Goal: Task Accomplishment & Management: Use online tool/utility

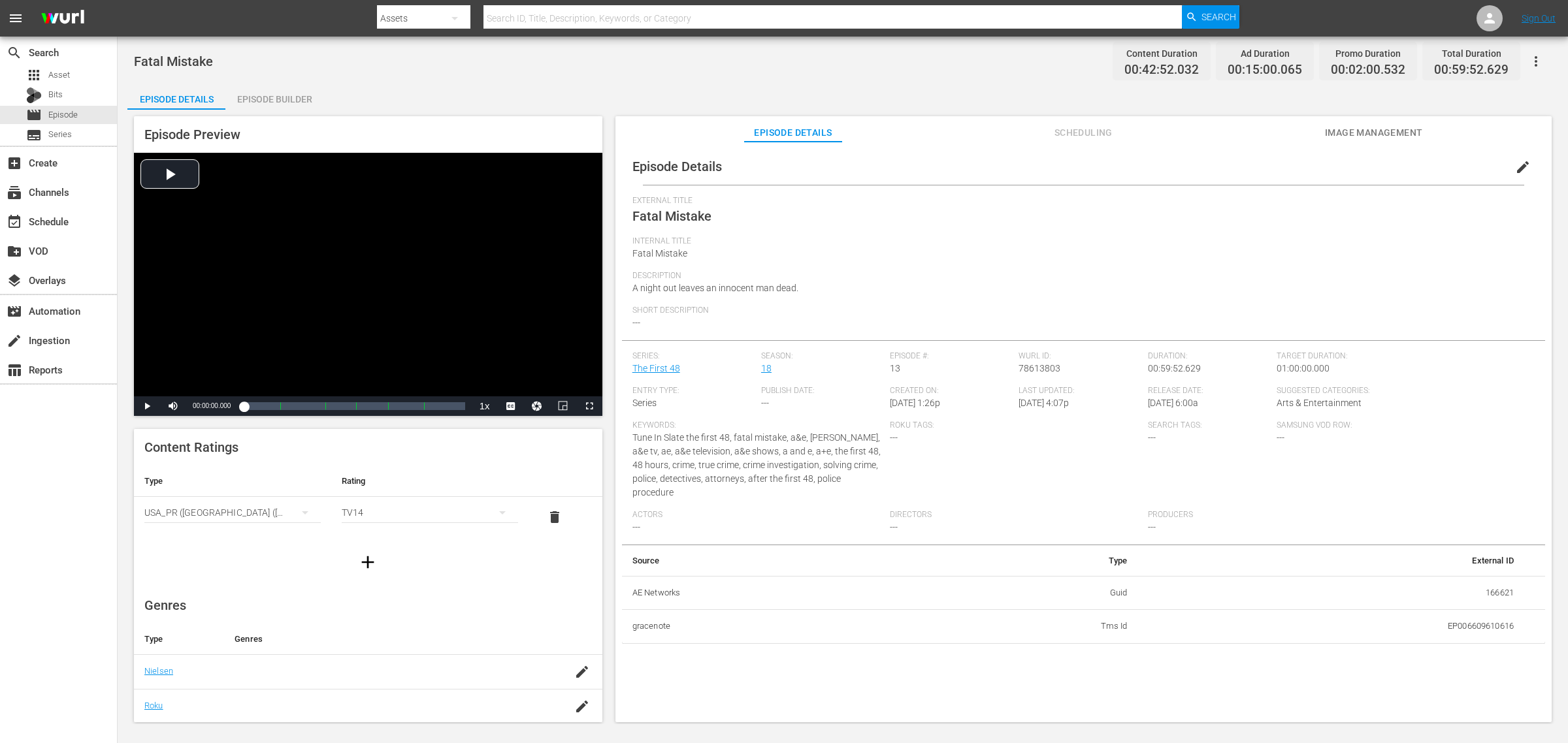
click at [928, 70] on div "Fatal Mistake Content Duration 00:42:52.032 Ad Duration 00:15:00.065 Promo Dura…" at bounding box center [842, 61] width 1417 height 29
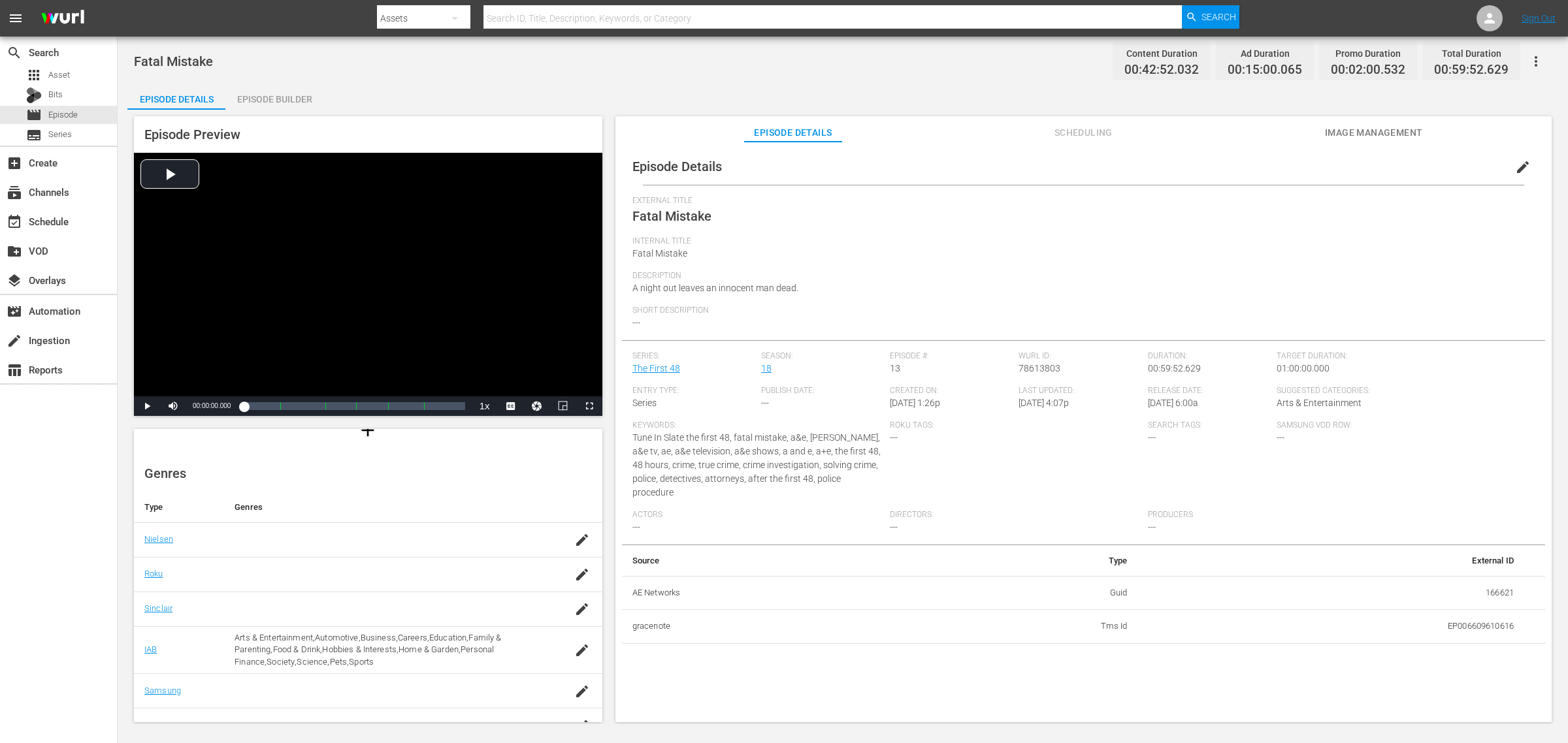
scroll to position [26, 0]
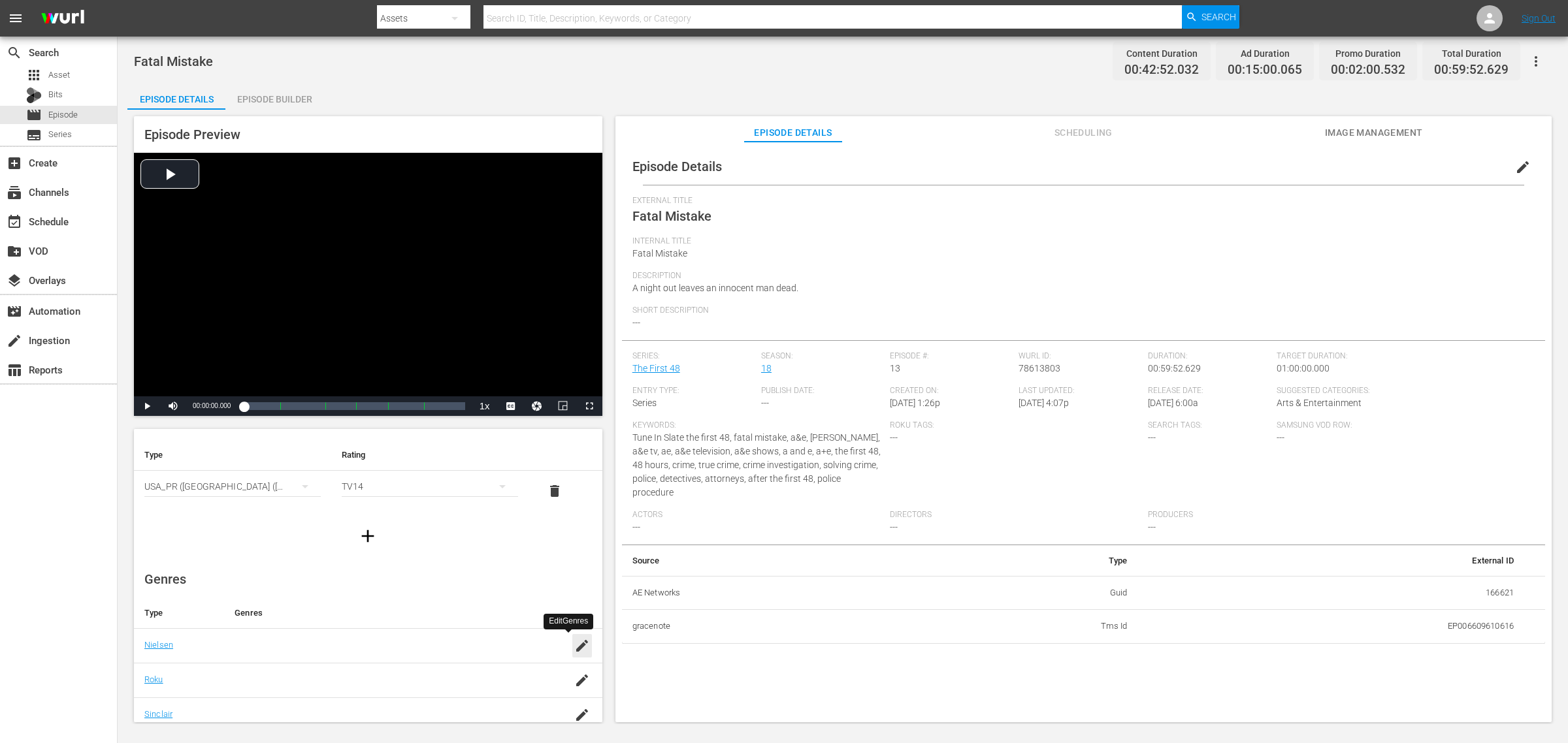
click at [575, 647] on icon "button" at bounding box center [581, 645] width 15 height 15
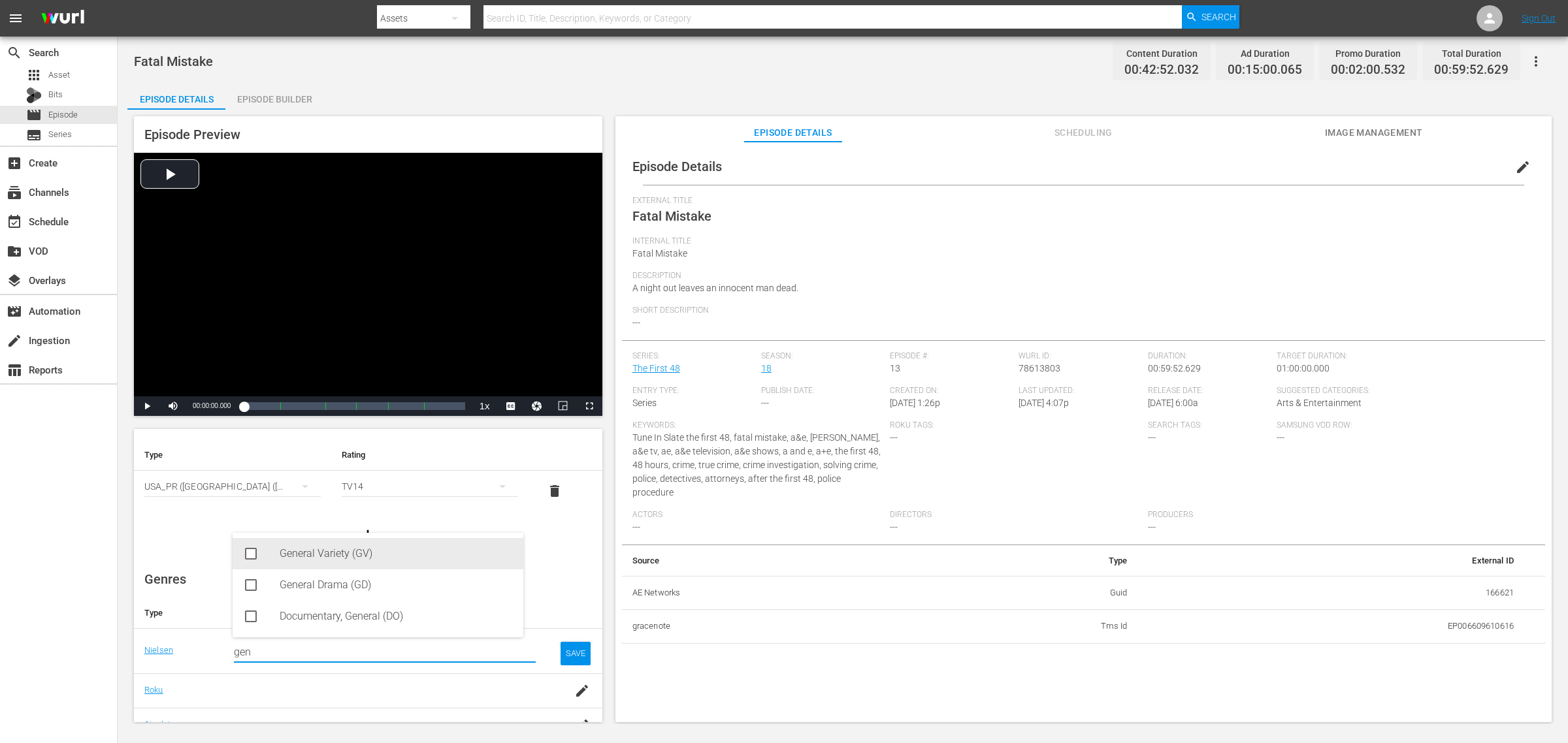
click at [316, 554] on div "General Variety (GV)" at bounding box center [396, 554] width 233 height 32
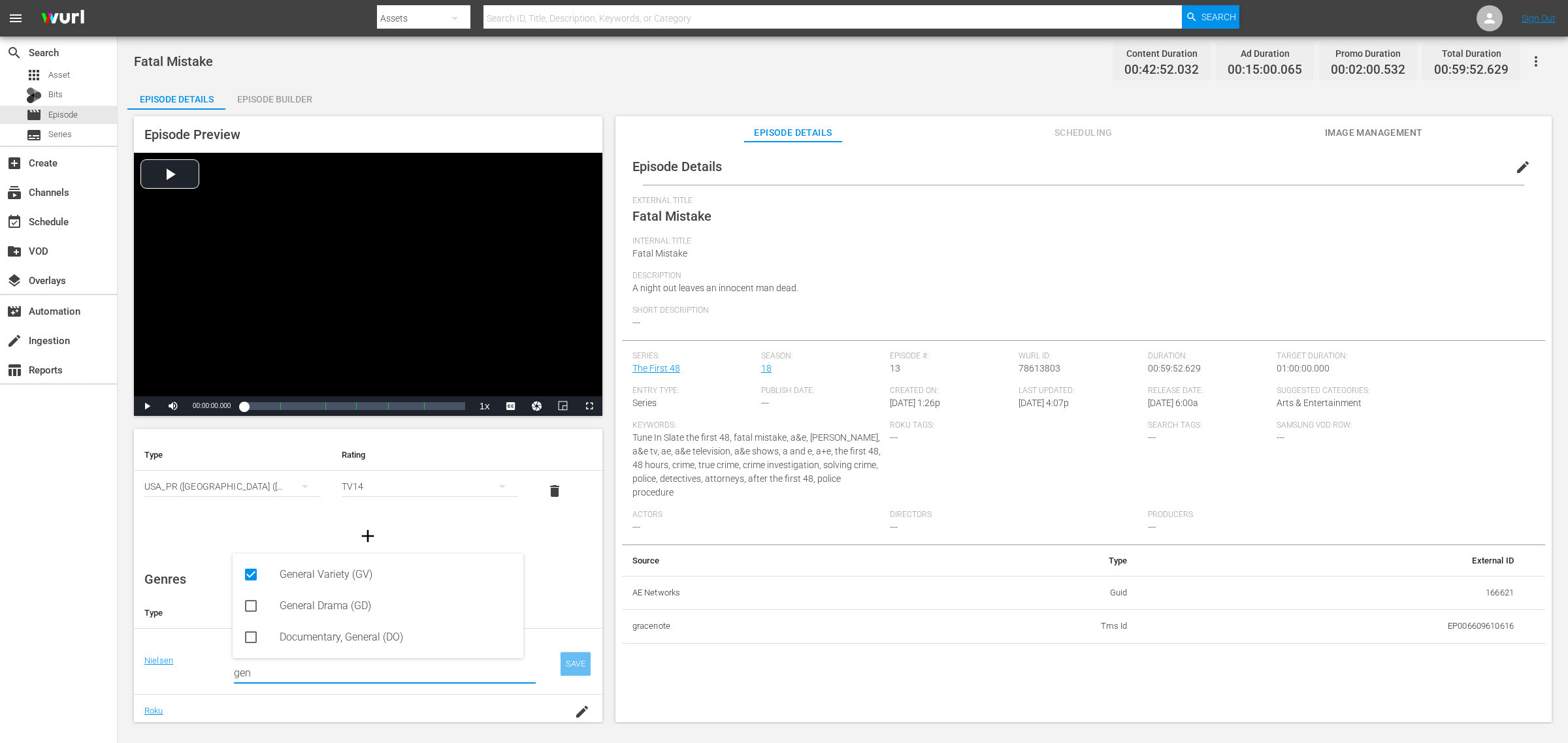
type input "gen"
click at [566, 664] on div "SAVE" at bounding box center [575, 664] width 30 height 23
click at [491, 546] on div at bounding box center [368, 536] width 469 height 36
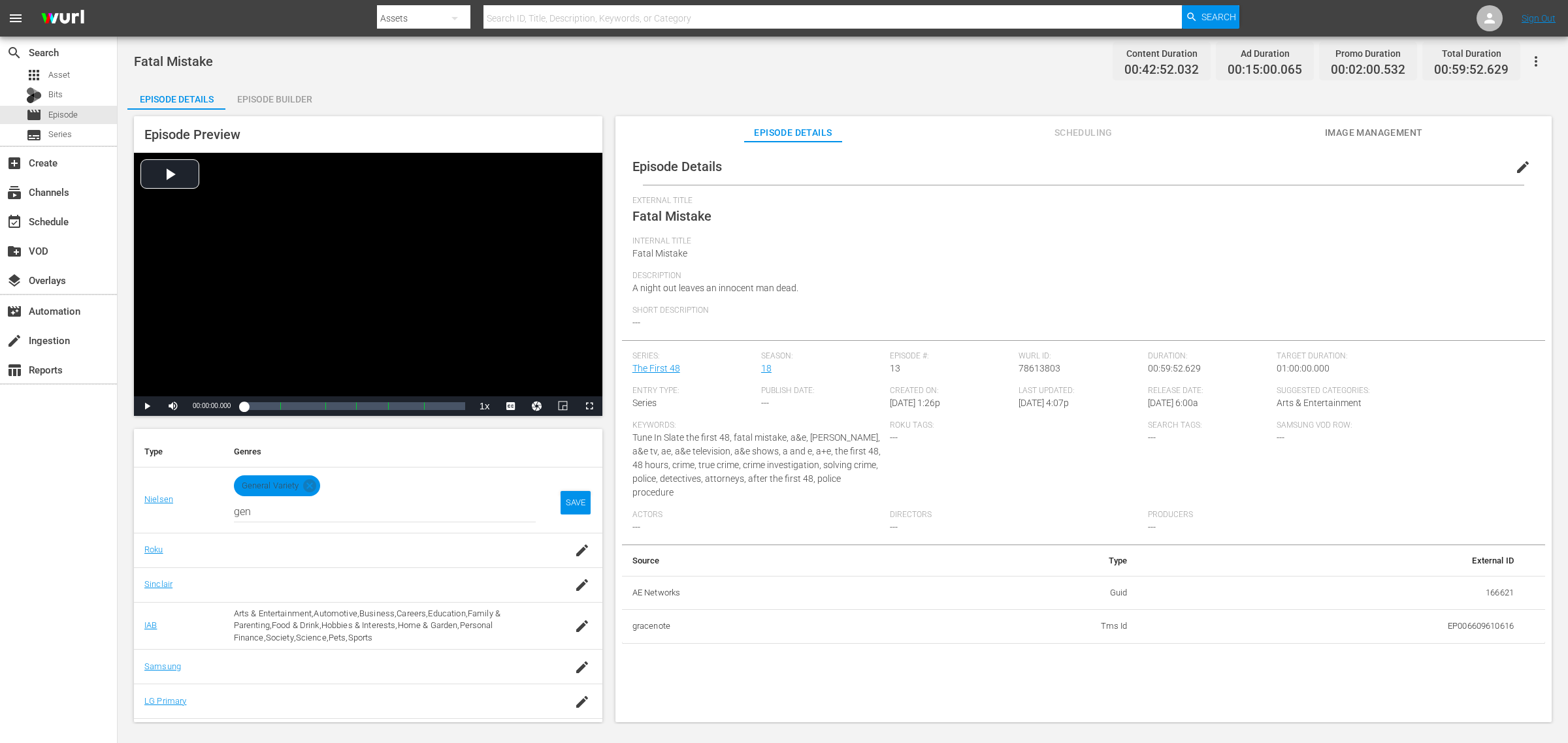
scroll to position [219, 0]
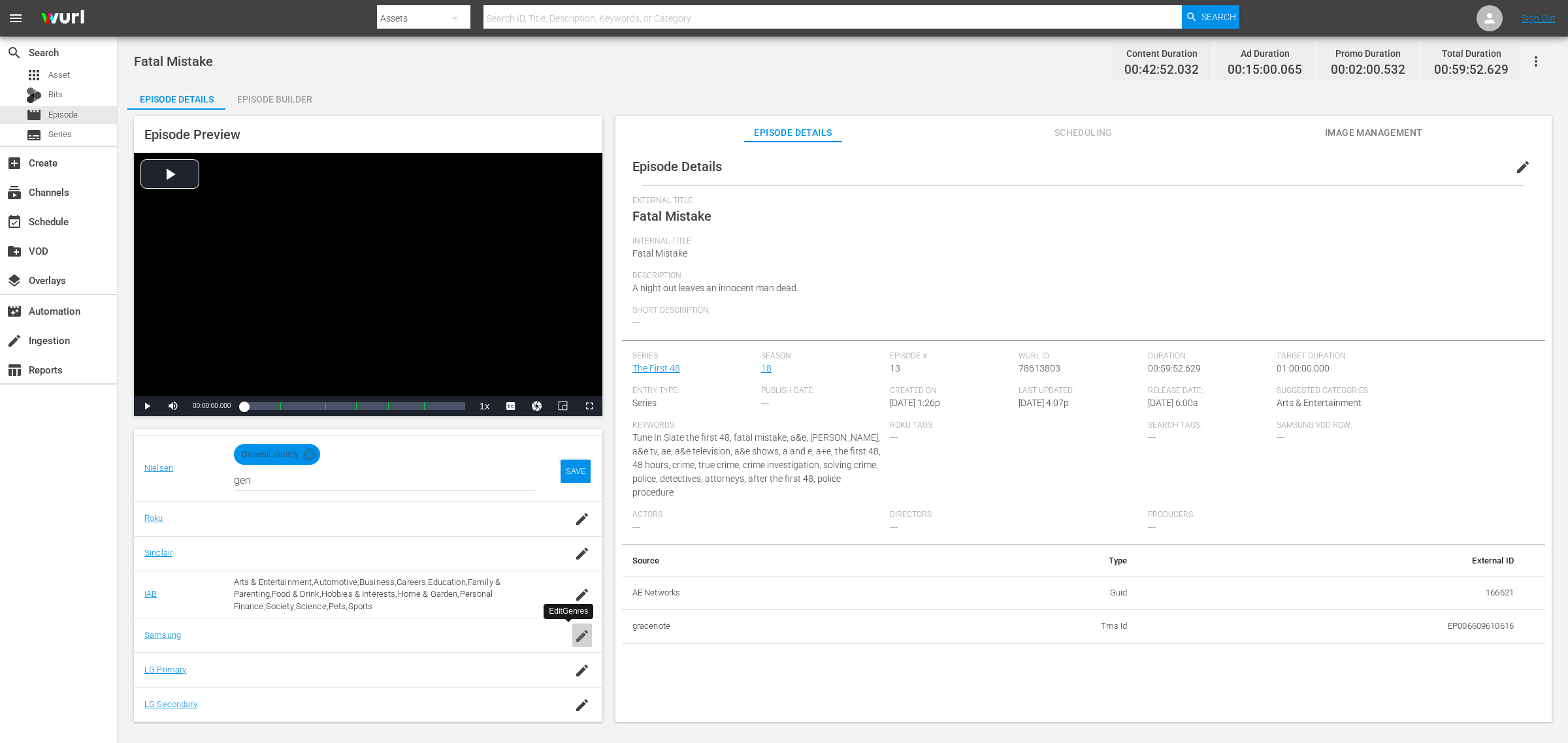
click at [574, 634] on icon "button" at bounding box center [581, 635] width 15 height 15
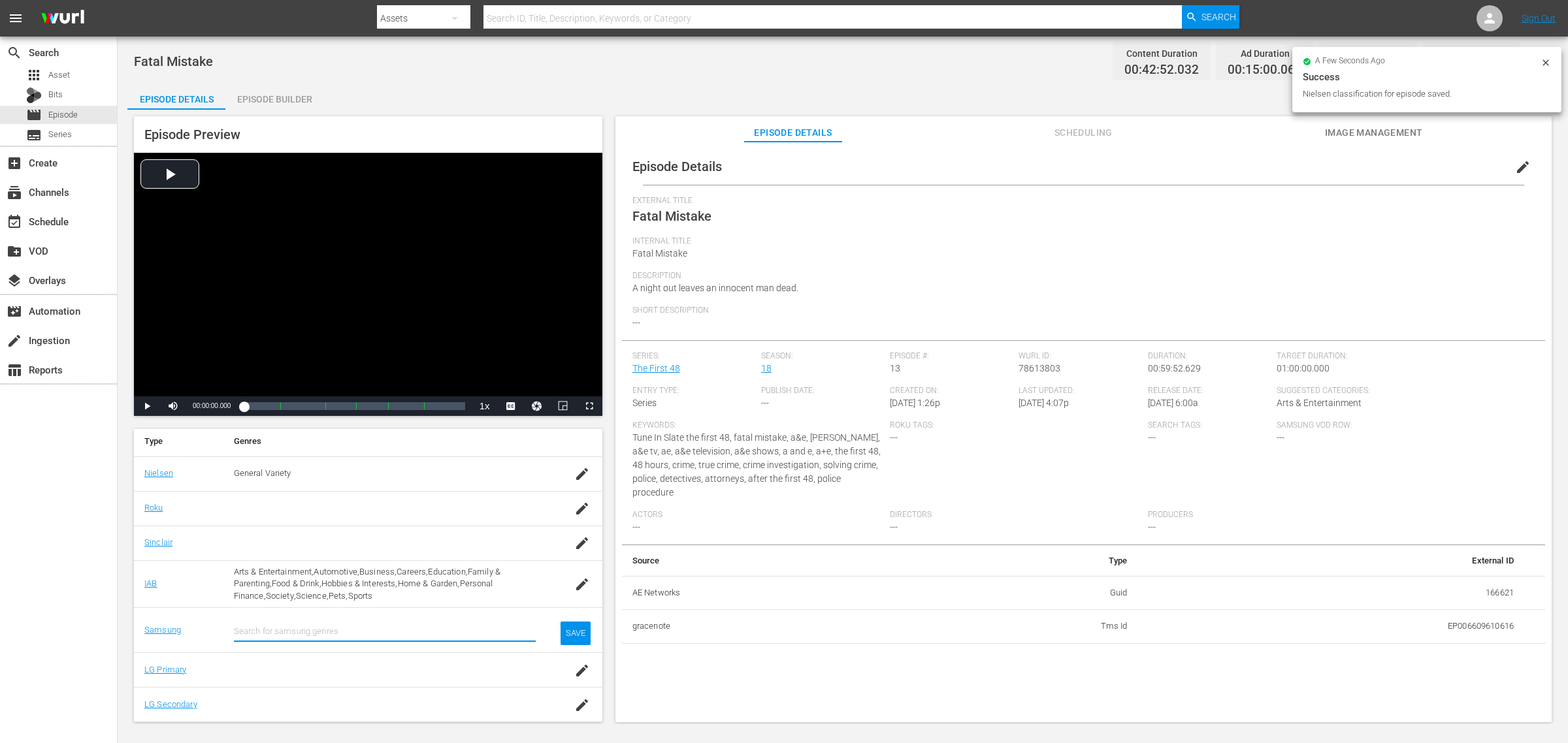
scroll to position [199, 0]
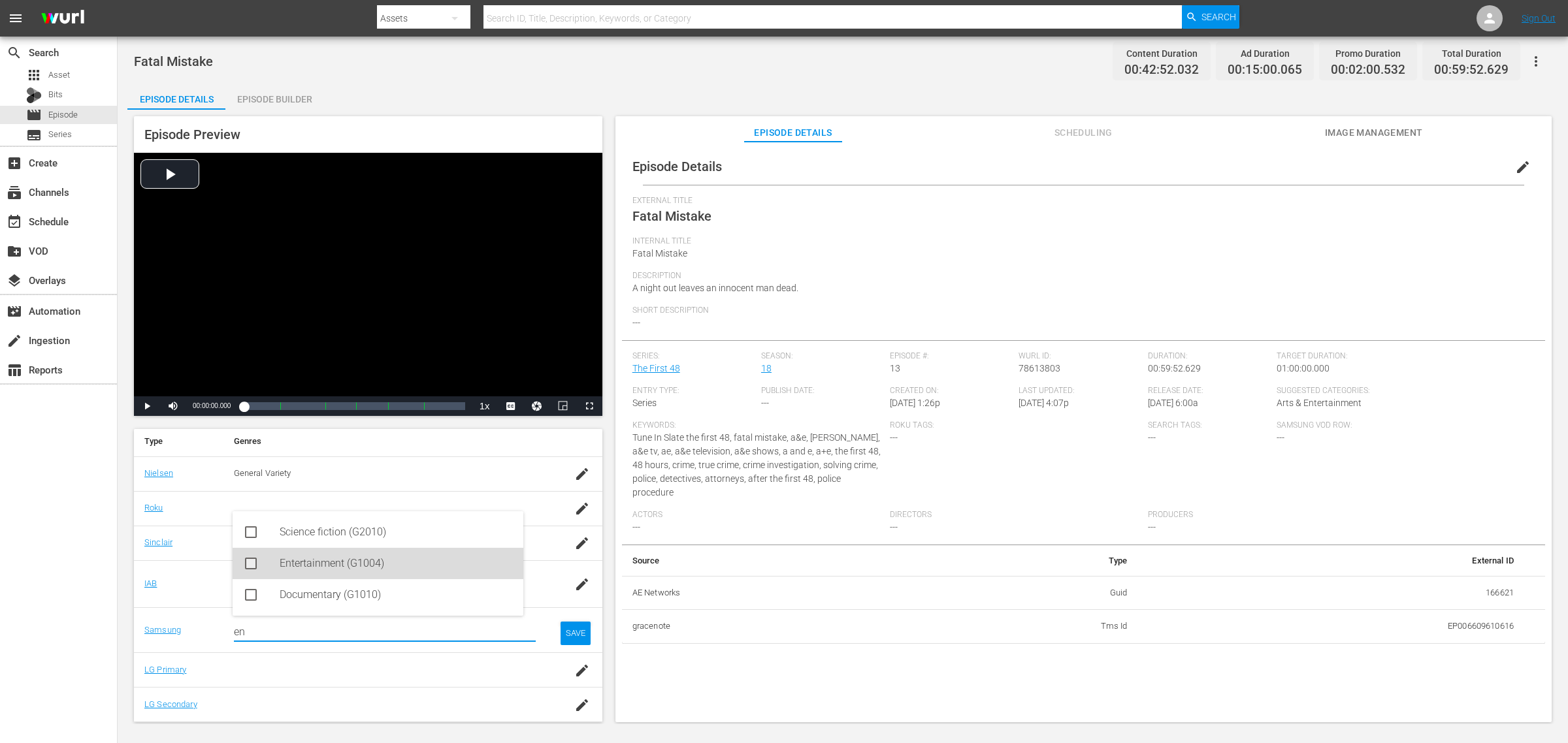
click at [329, 563] on div "Entertainment (G1004)" at bounding box center [396, 563] width 233 height 32
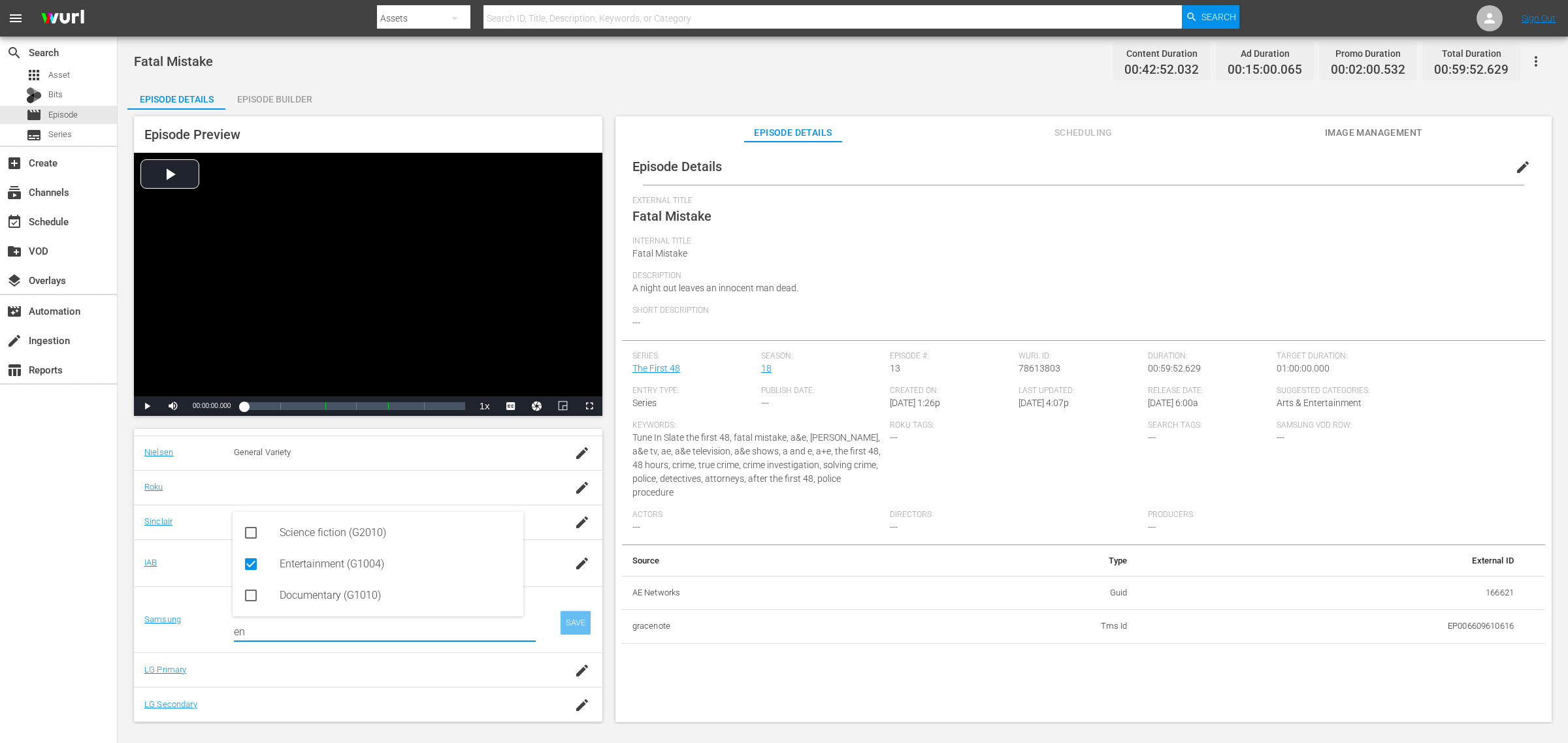
type input "en"
click at [568, 622] on div "SAVE" at bounding box center [575, 622] width 30 height 23
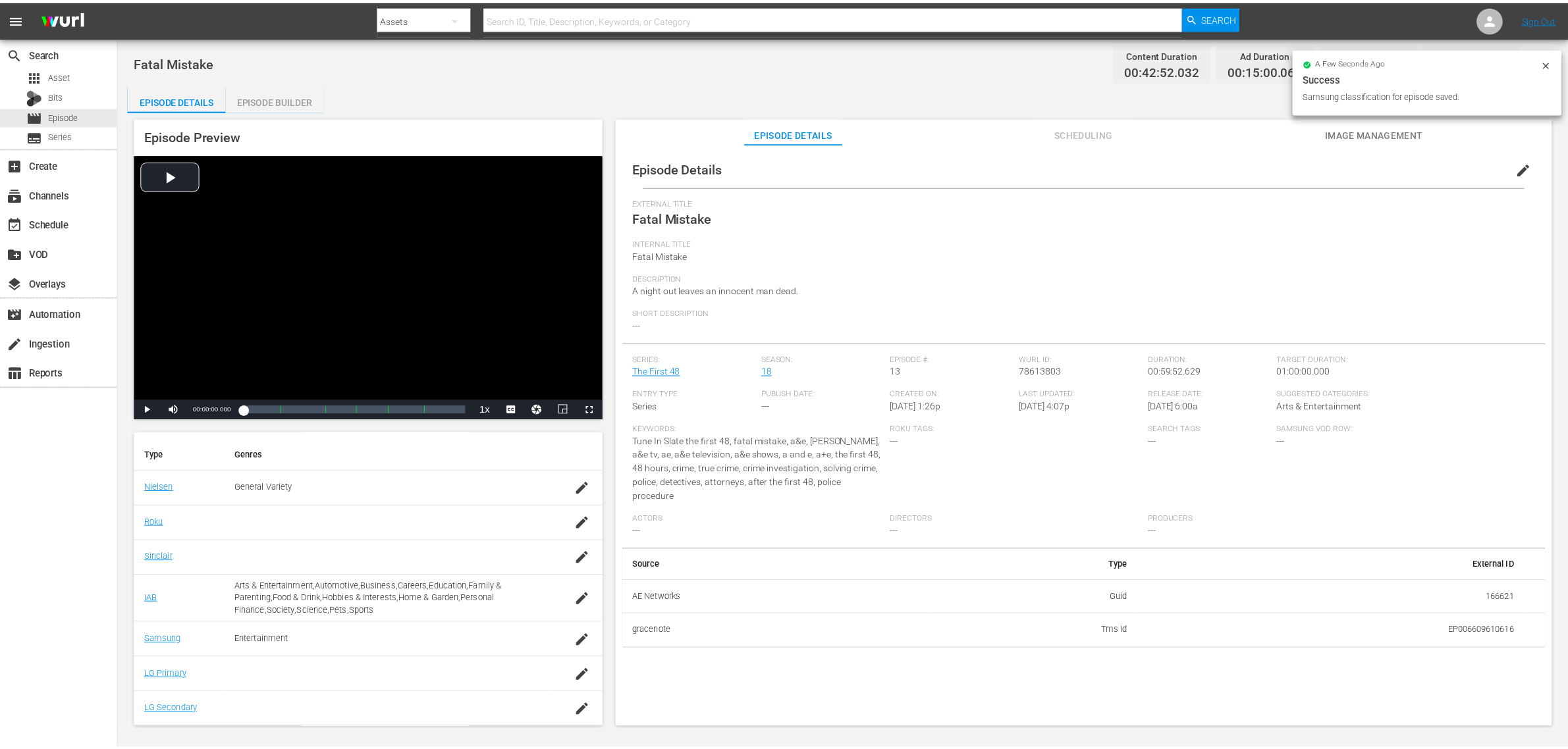
scroll to position [189, 0]
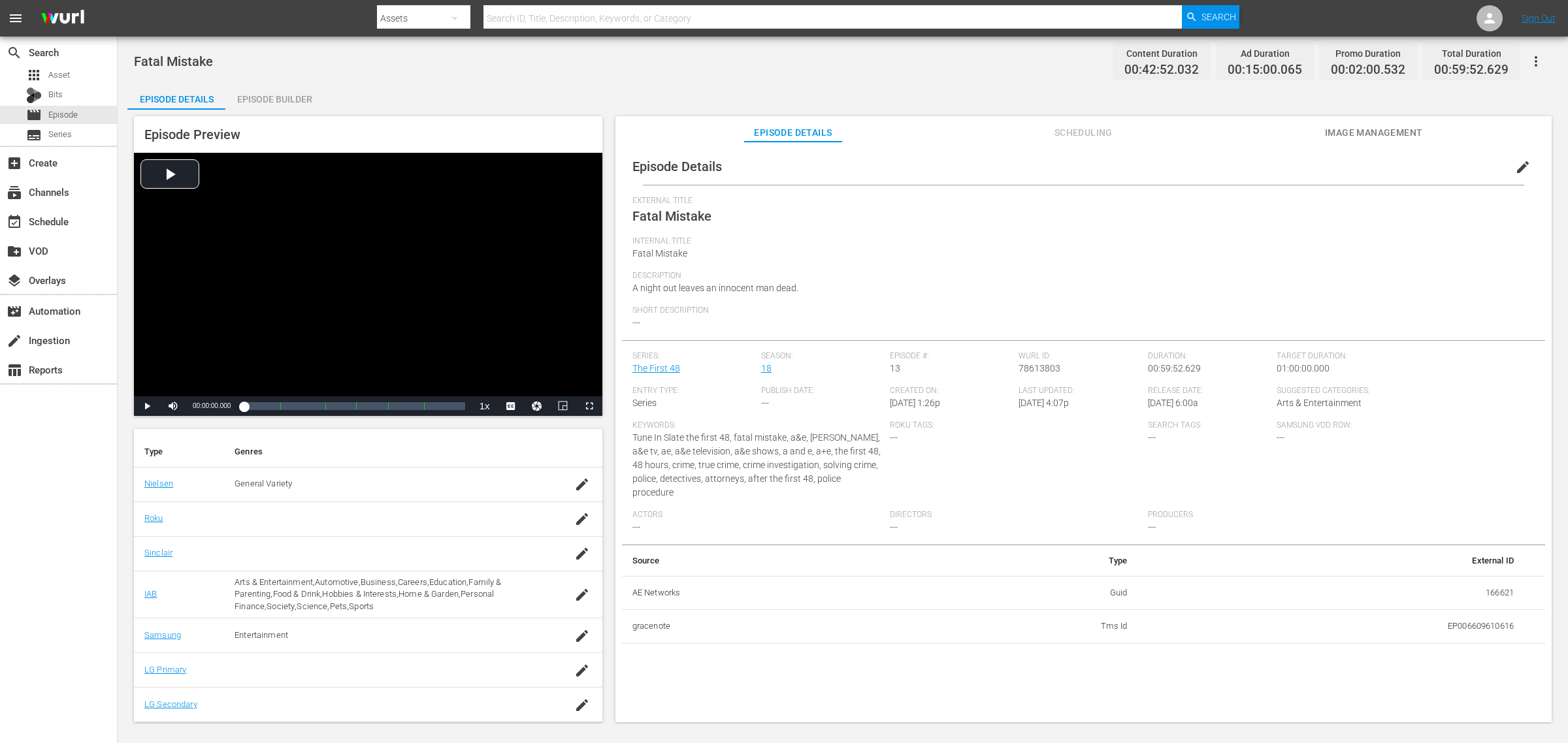
drag, startPoint x: 293, startPoint y: 104, endPoint x: 324, endPoint y: 96, distance: 32.0
click at [293, 104] on div "Episode Builder" at bounding box center [274, 99] width 98 height 32
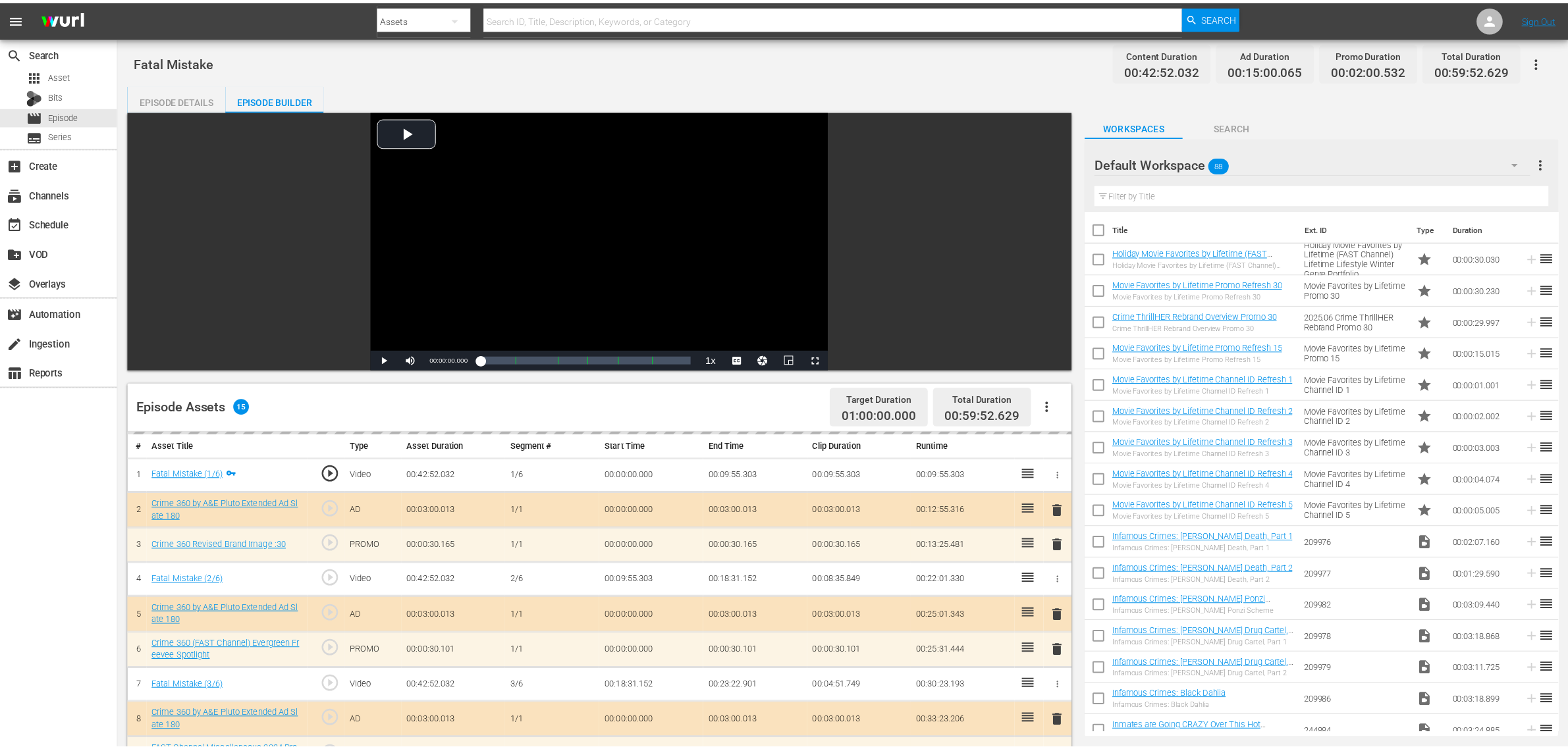
scroll to position [188, 0]
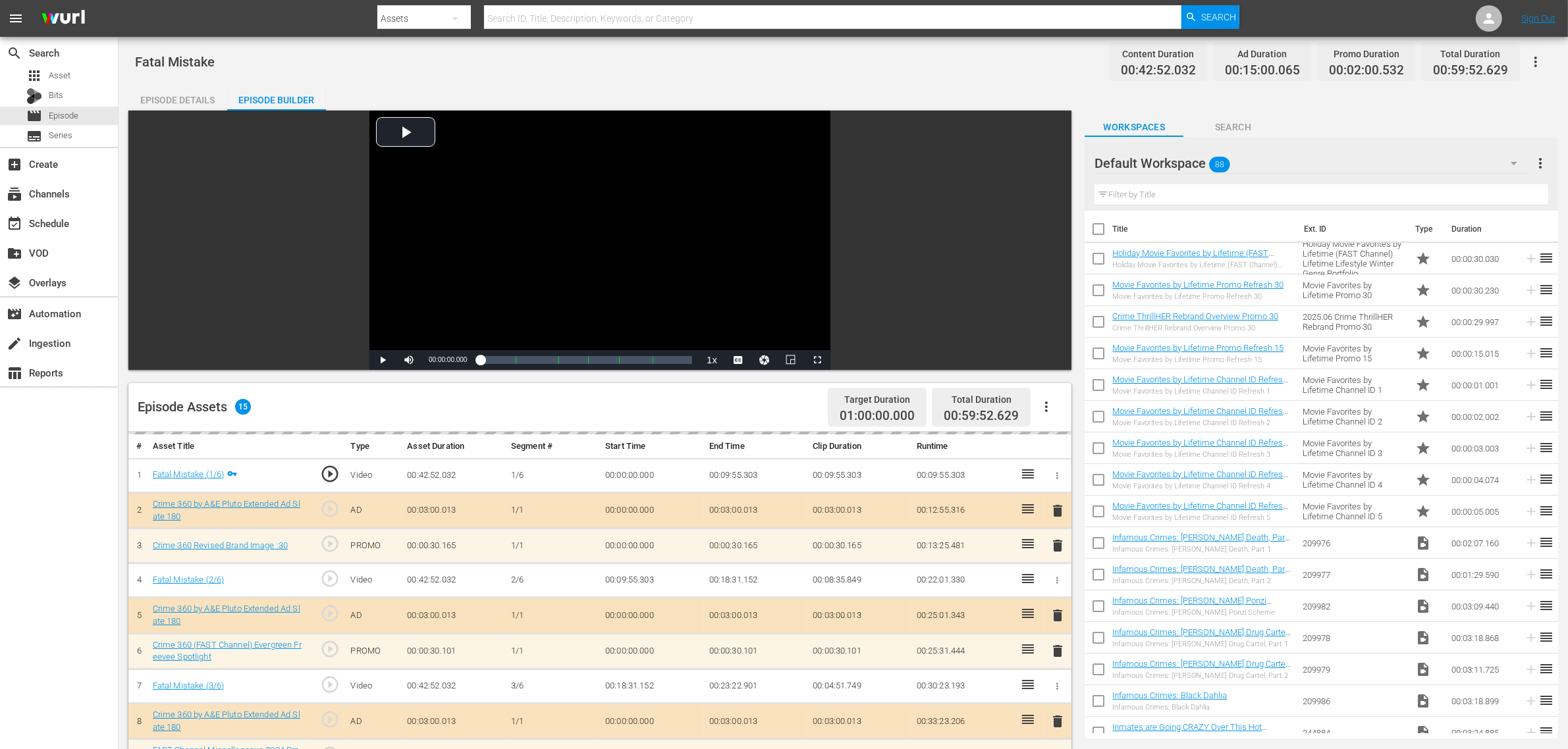
click at [563, 86] on div "Episode Details Episode Builder Episode Preview Video Player is loading. Play V…" at bounding box center [843, 583] width 1430 height 998
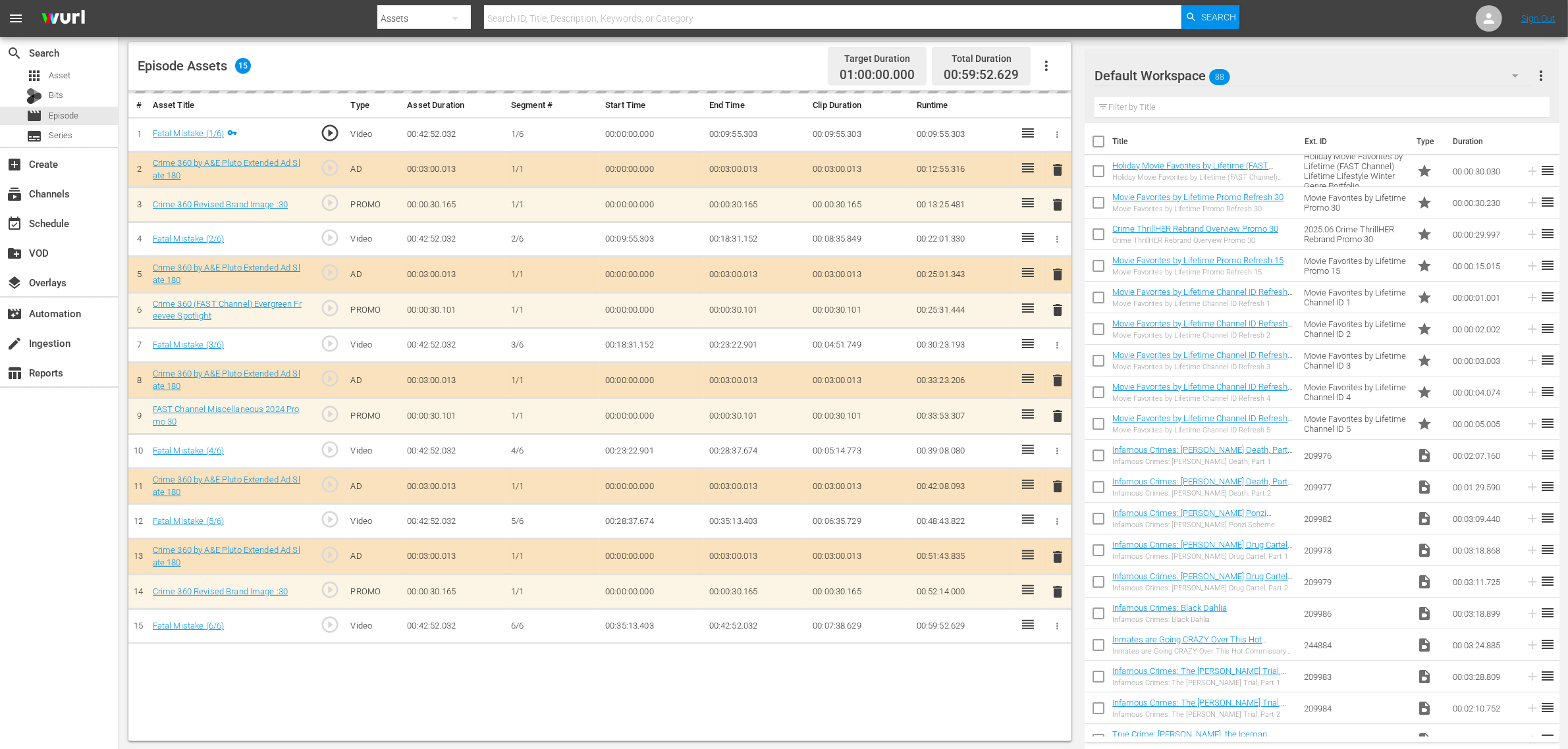
scroll to position [343, 0]
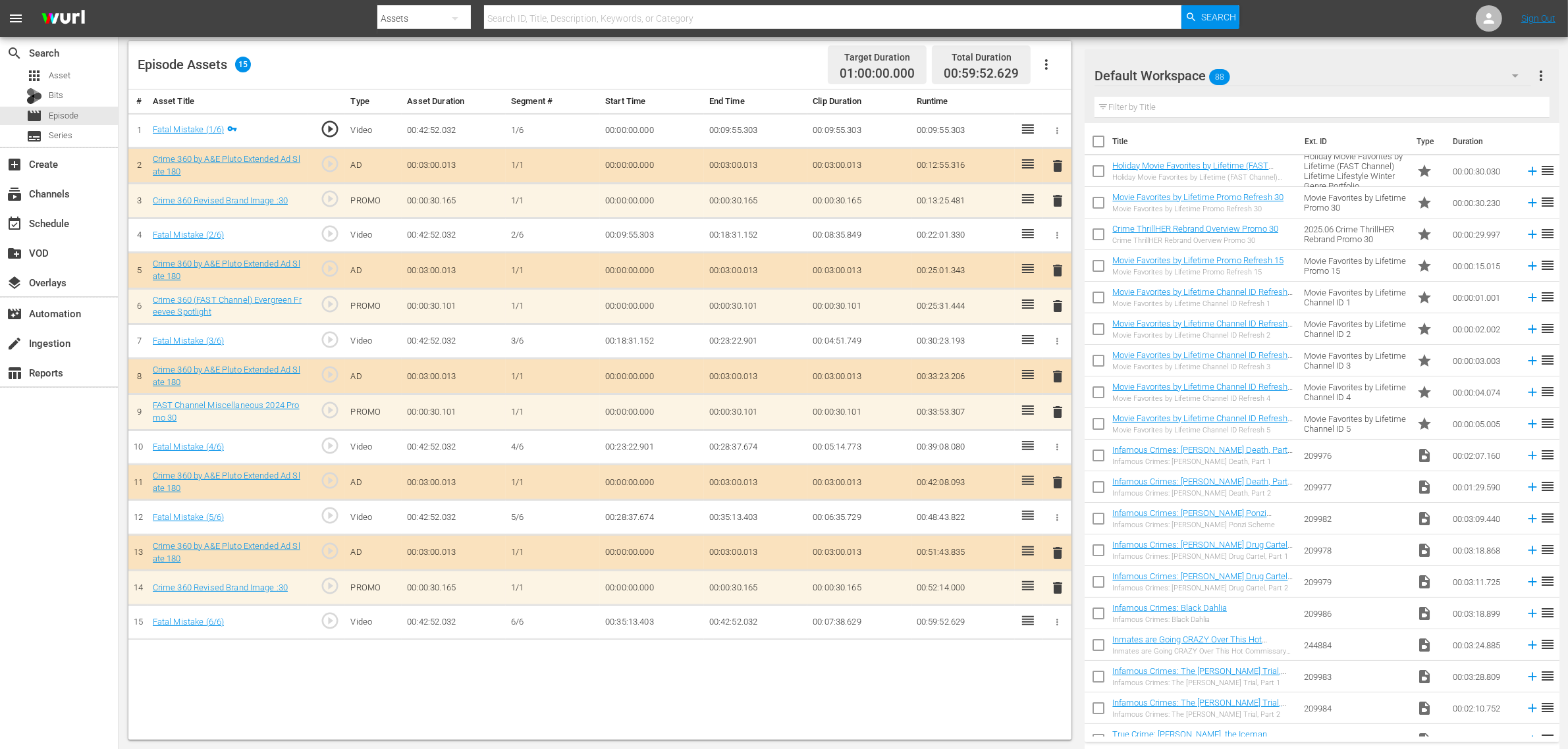
click at [1319, 69] on div "Default Workspace 88" at bounding box center [1313, 75] width 437 height 37
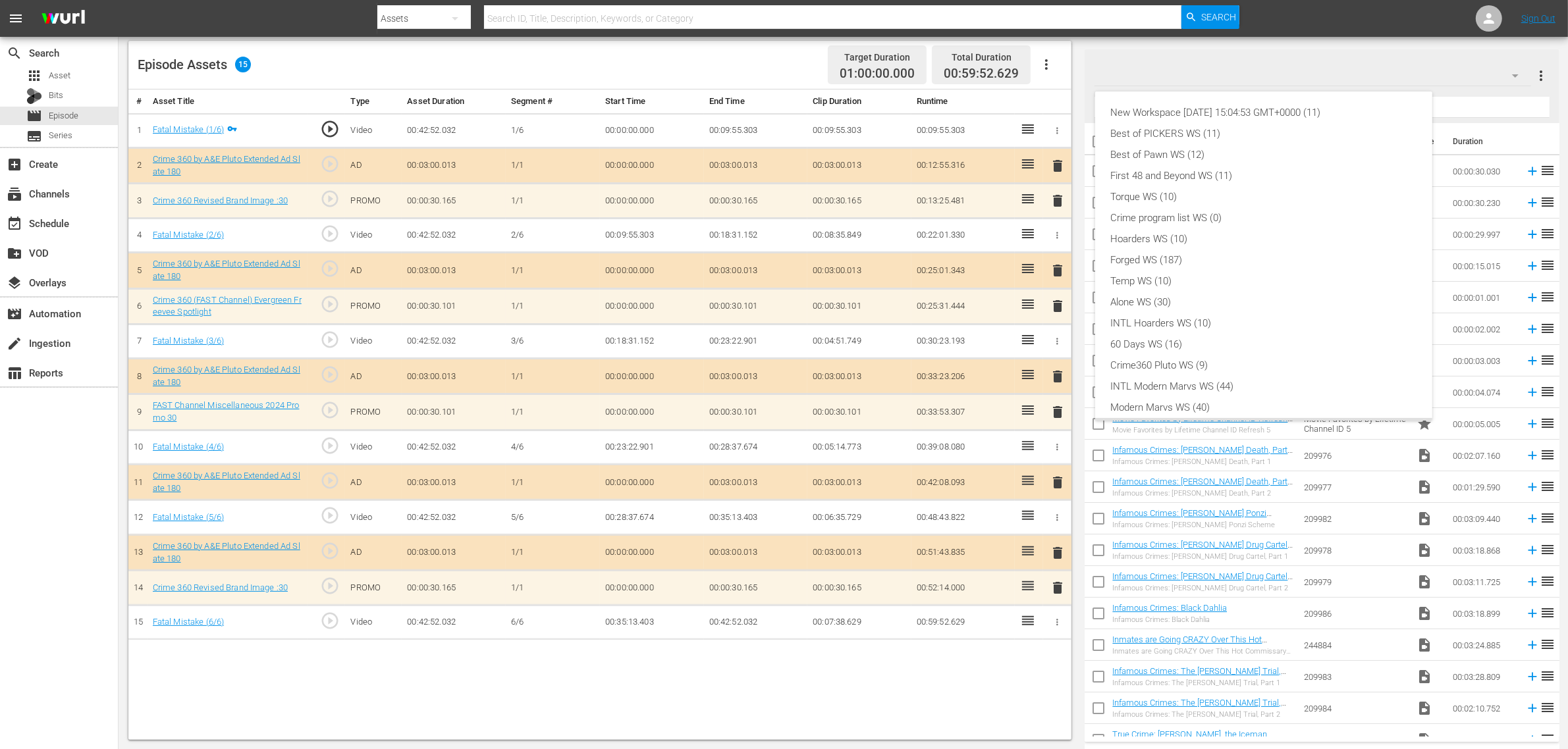
scroll to position [29, 0]
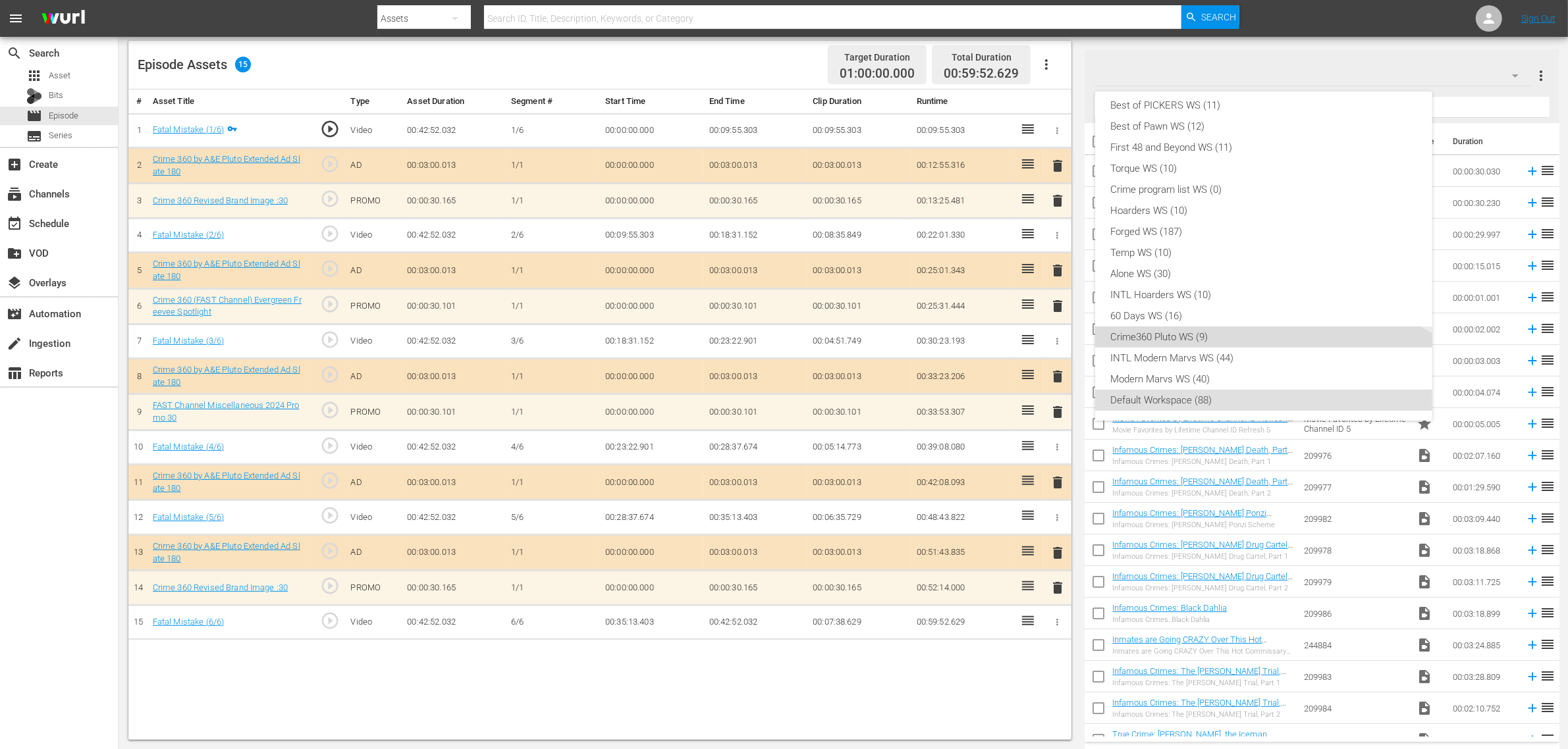
click at [1237, 339] on div "Crime360 Pluto WS (9)" at bounding box center [1264, 337] width 305 height 21
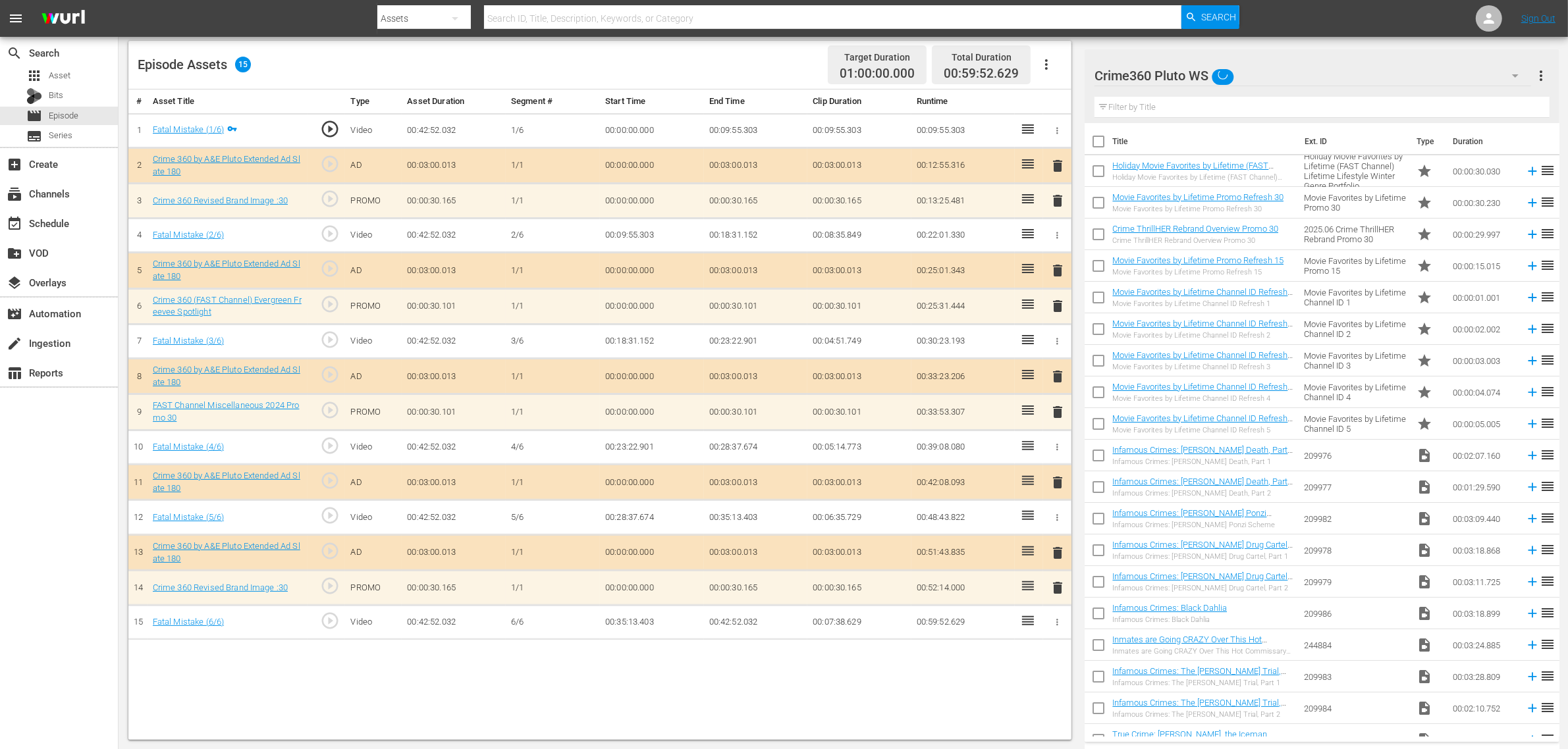
click at [718, 70] on div "Episode Assets 15 Target Duration 01:00:00.000 Total Duration 00:59:52.629" at bounding box center [600, 65] width 944 height 49
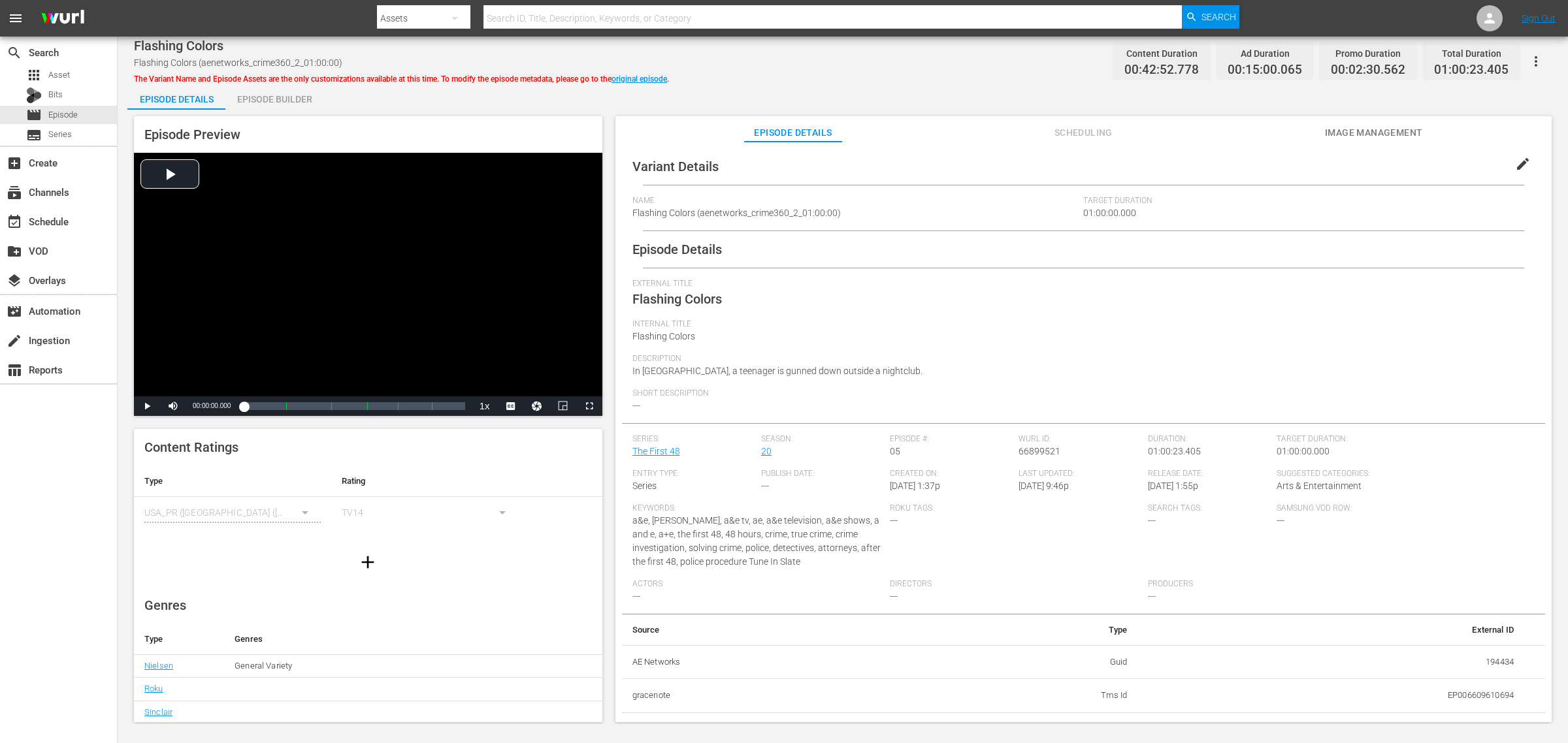
click at [281, 101] on div "Episode Builder" at bounding box center [274, 99] width 98 height 32
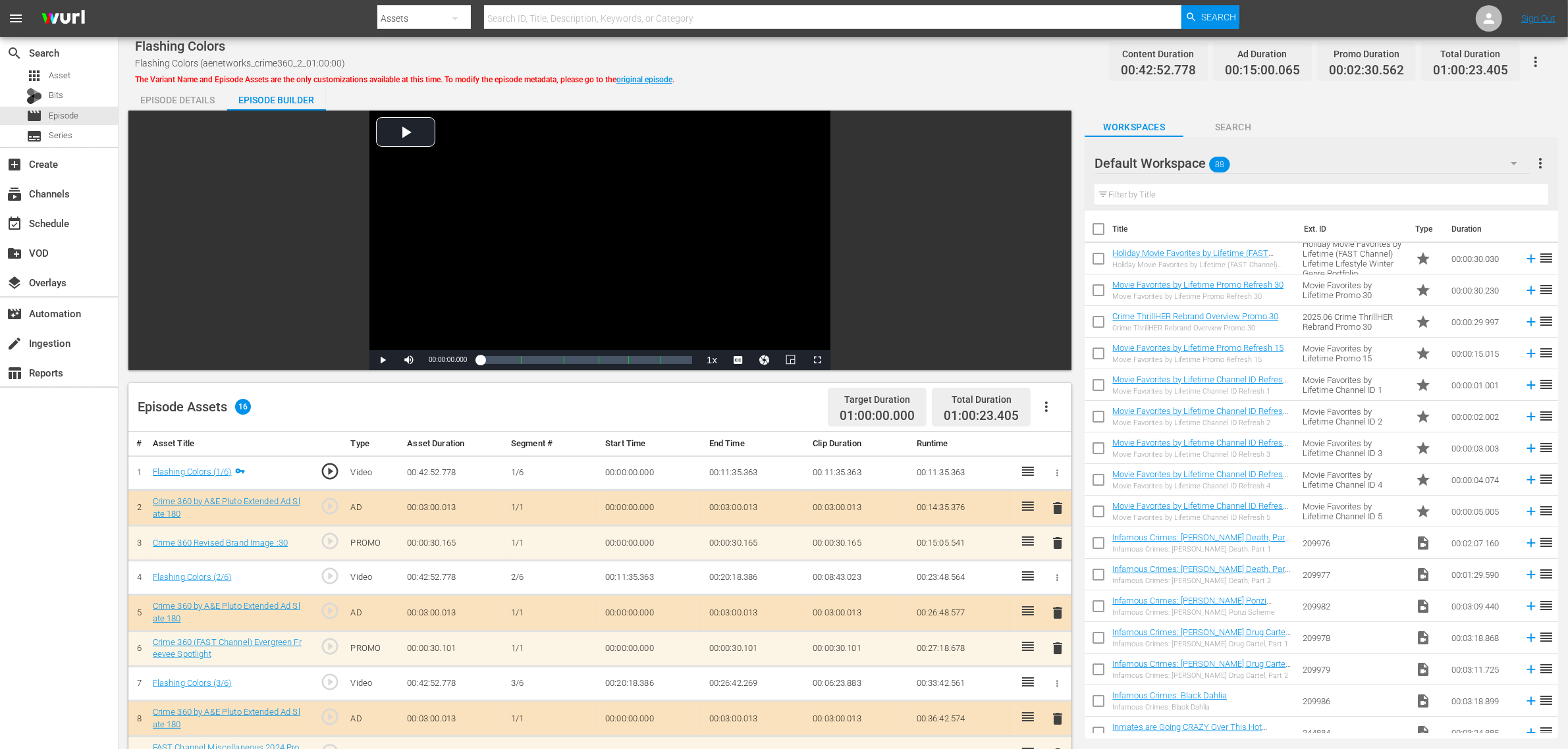
click at [865, 84] on div "Episode Details Episode Builder Episode Preview Video Player is loading. Play V…" at bounding box center [843, 583] width 1430 height 998
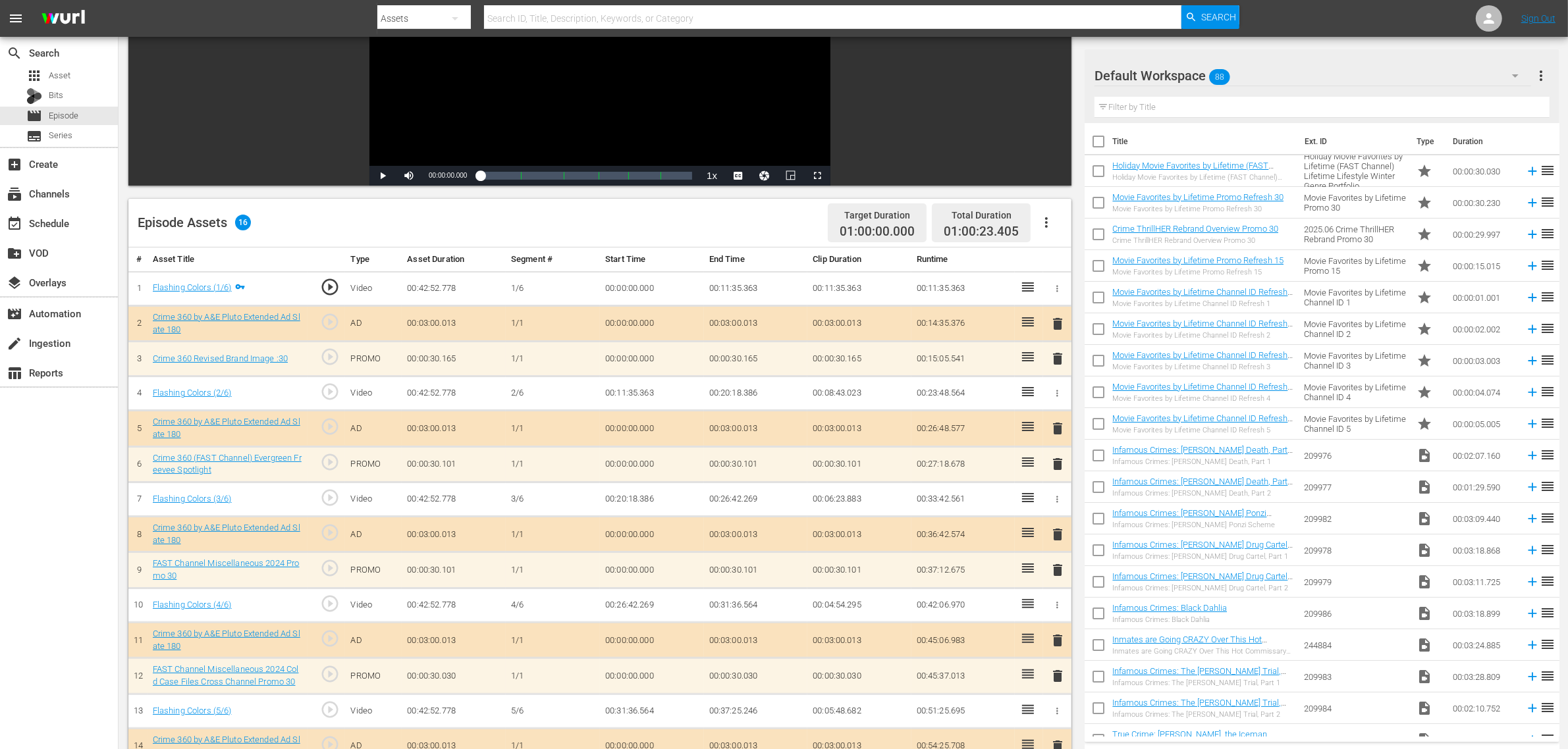
scroll to position [343, 0]
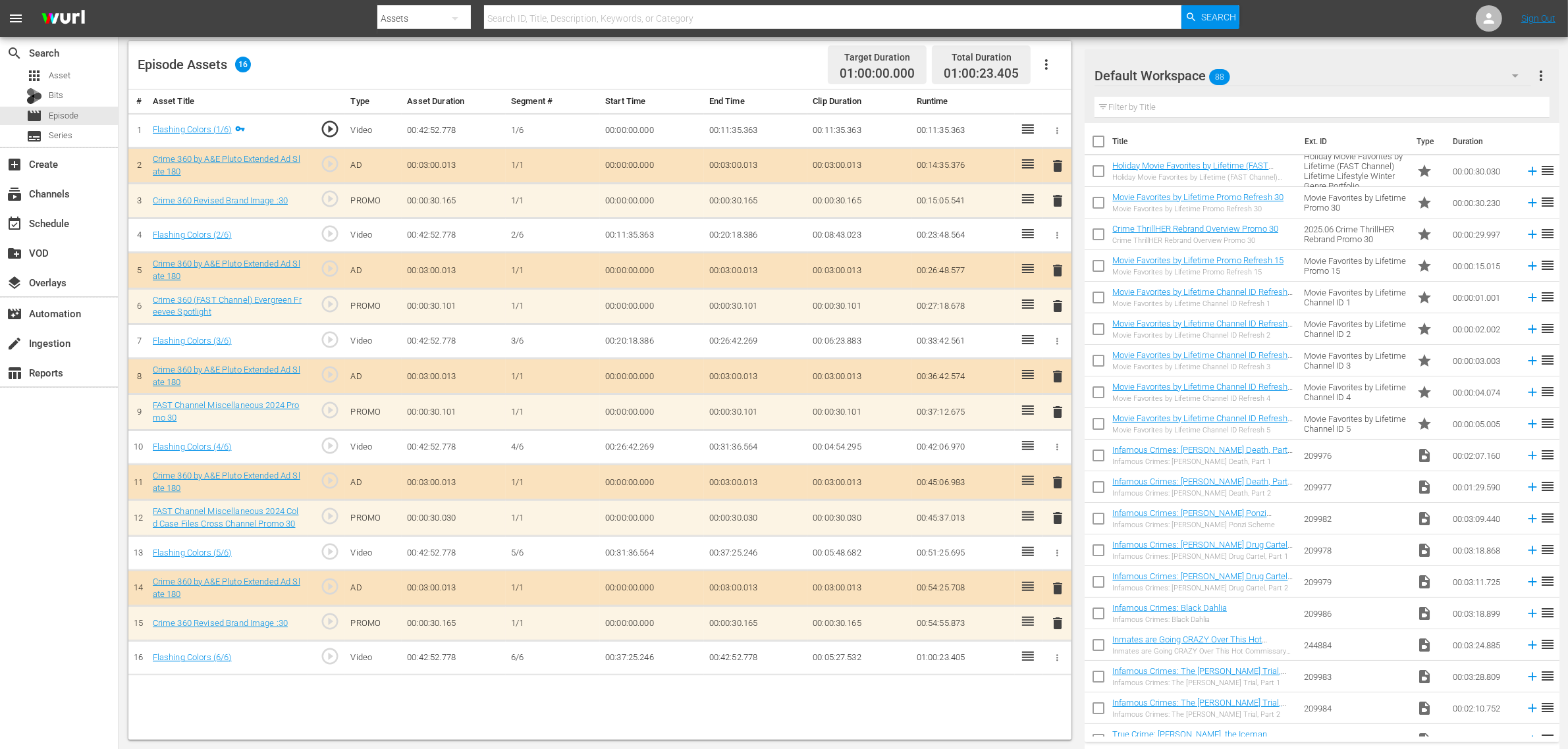
click at [1282, 74] on div "Default Workspace 88" at bounding box center [1313, 75] width 437 height 37
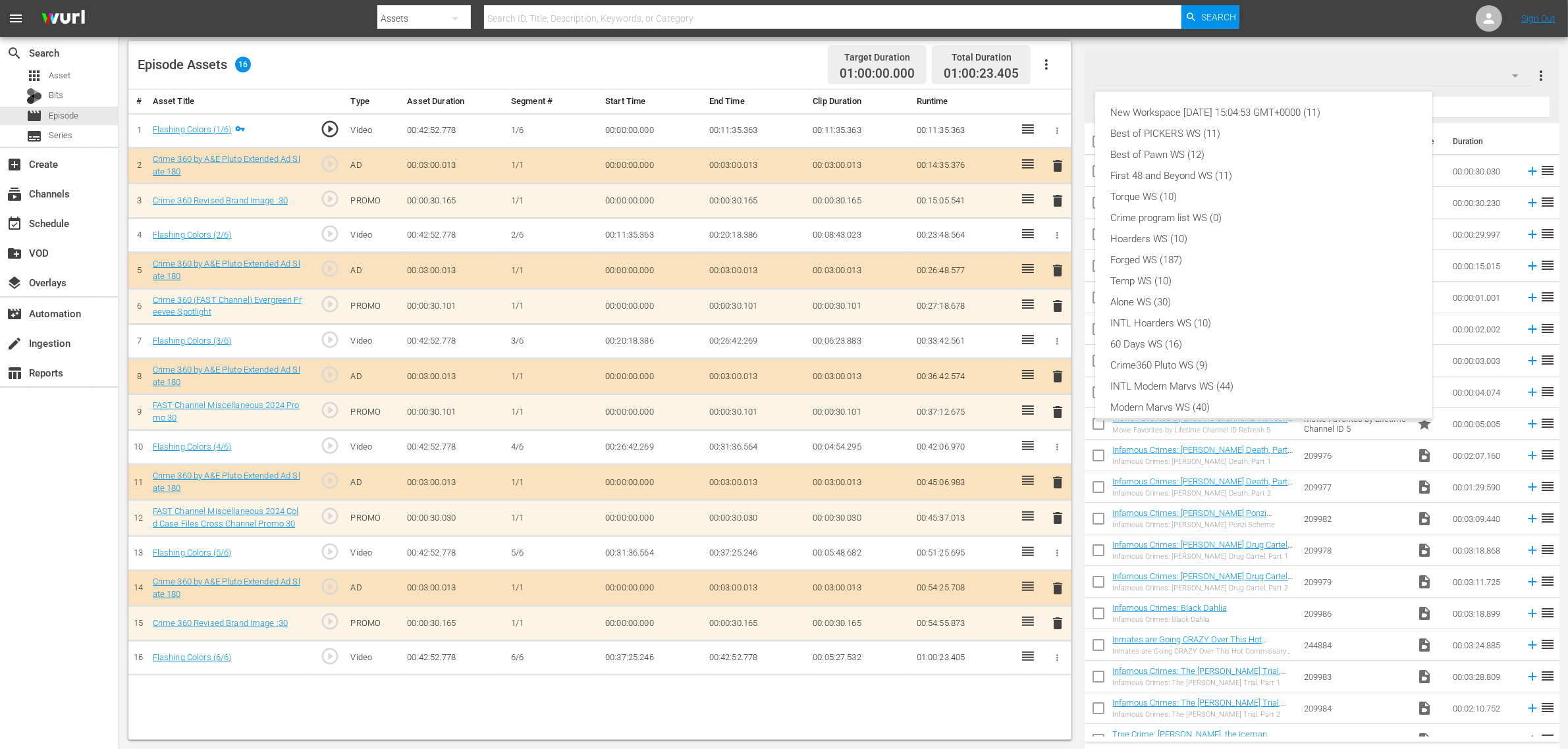
scroll to position [29, 0]
click at [1167, 336] on div "Crime360 Pluto WS (9)" at bounding box center [1264, 337] width 305 height 21
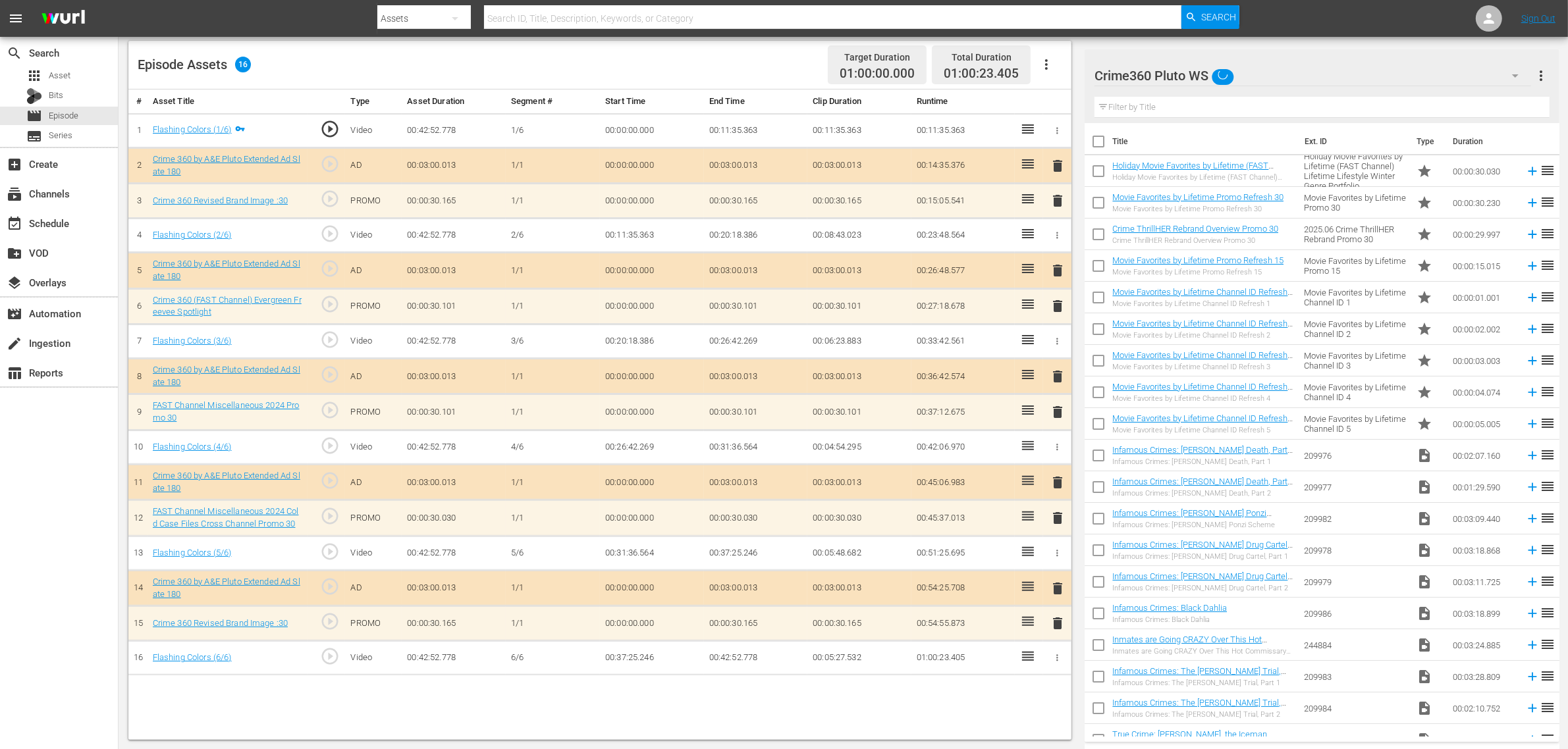
click at [728, 73] on div "Episode Assets 16 Target Duration 01:00:00.000 Total Duration 01:00:23.405" at bounding box center [600, 65] width 944 height 49
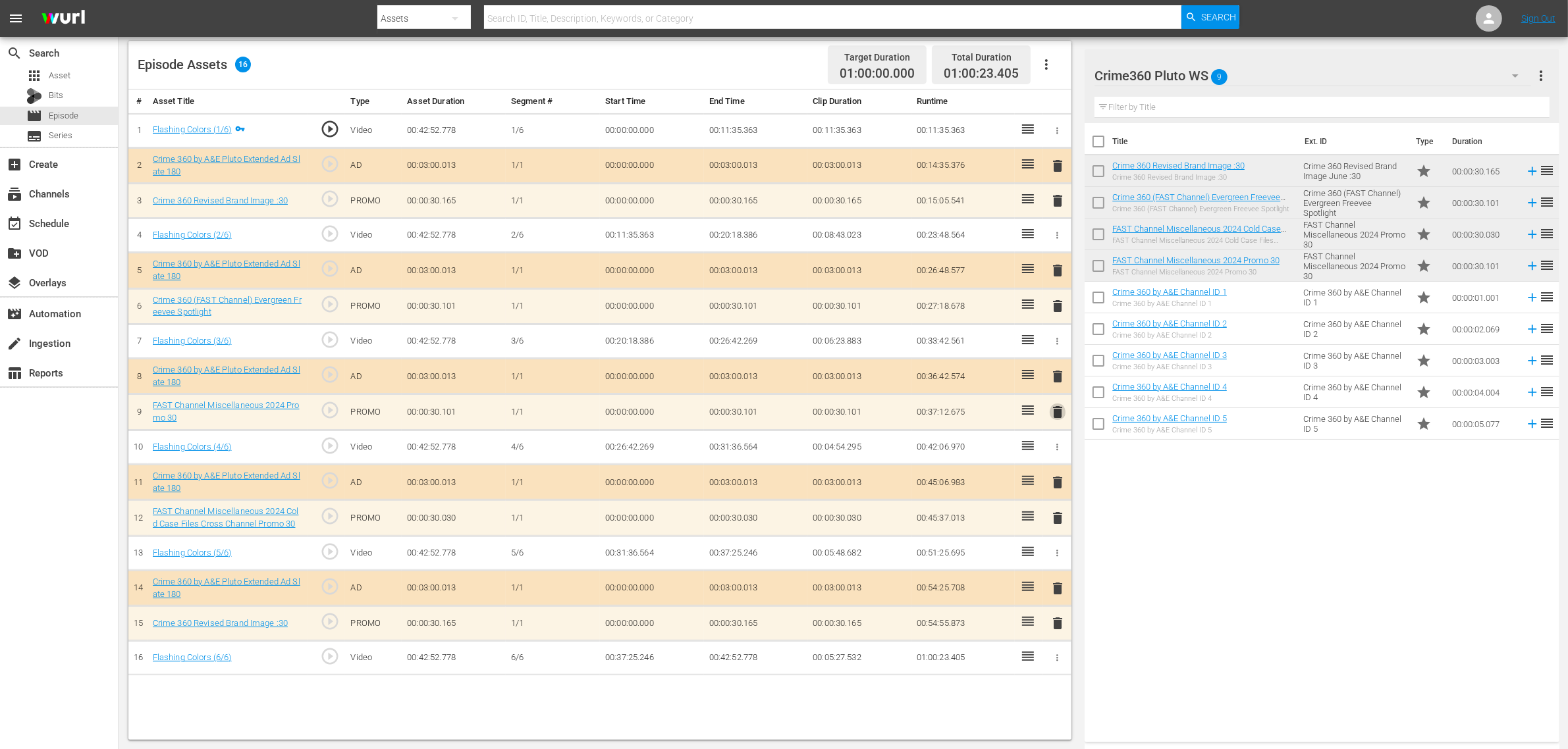
click at [1058, 417] on span "delete" at bounding box center [1057, 411] width 16 height 16
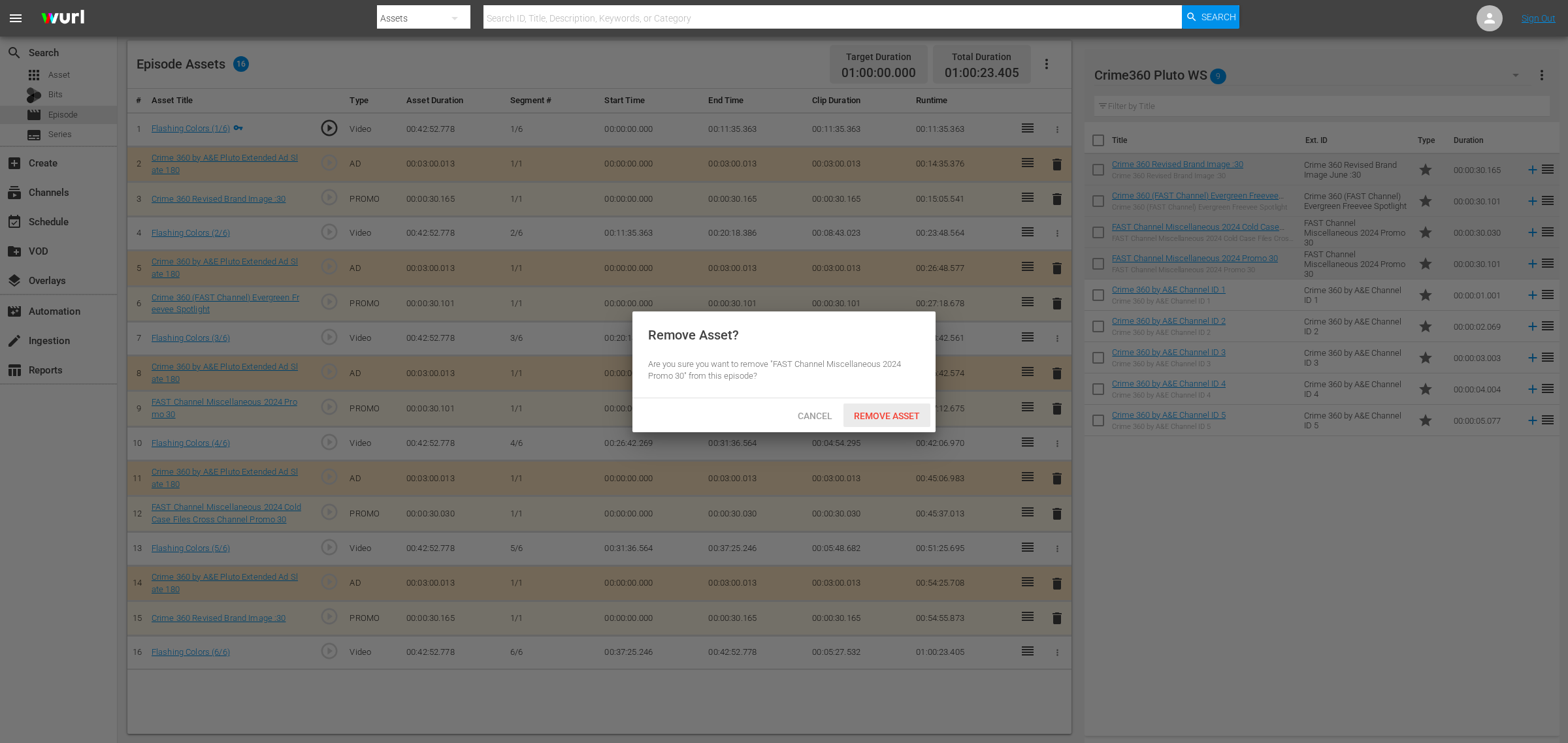
click at [897, 407] on div "Remove Asset" at bounding box center [886, 416] width 87 height 24
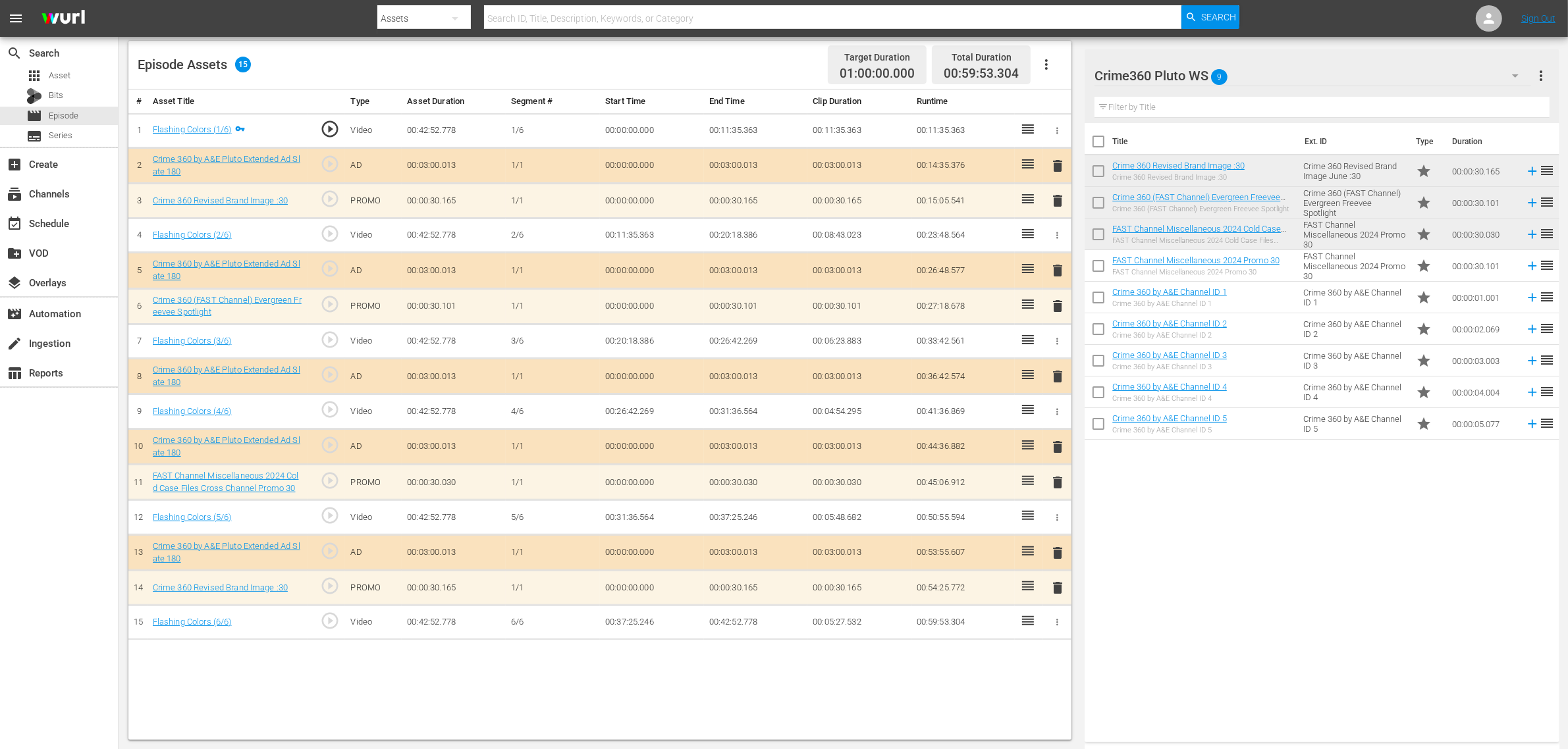
drag, startPoint x: 1242, startPoint y: 553, endPoint x: 1233, endPoint y: 544, distance: 12.7
click at [1242, 552] on div "Title Ext. ID Type Duration Crime 360 Revised Brand Image :30 Crime 360 Revised…" at bounding box center [1321, 430] width 474 height 614
click at [1257, 516] on div "Title Ext. ID Type Duration Crime 360 Revised Brand Image :30 Crime 360 Revised…" at bounding box center [1321, 430] width 474 height 614
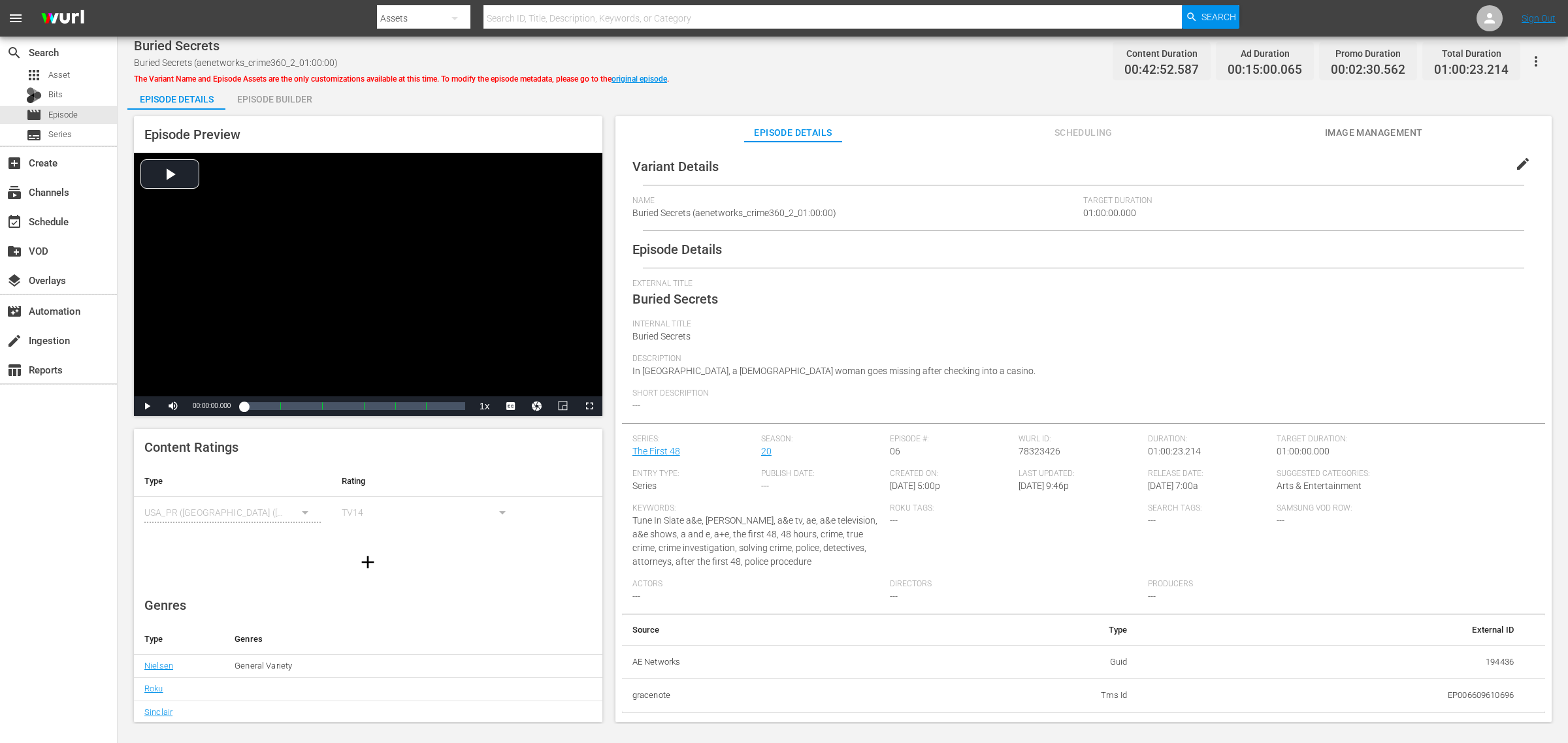
click at [268, 93] on div "Episode Builder" at bounding box center [274, 99] width 98 height 32
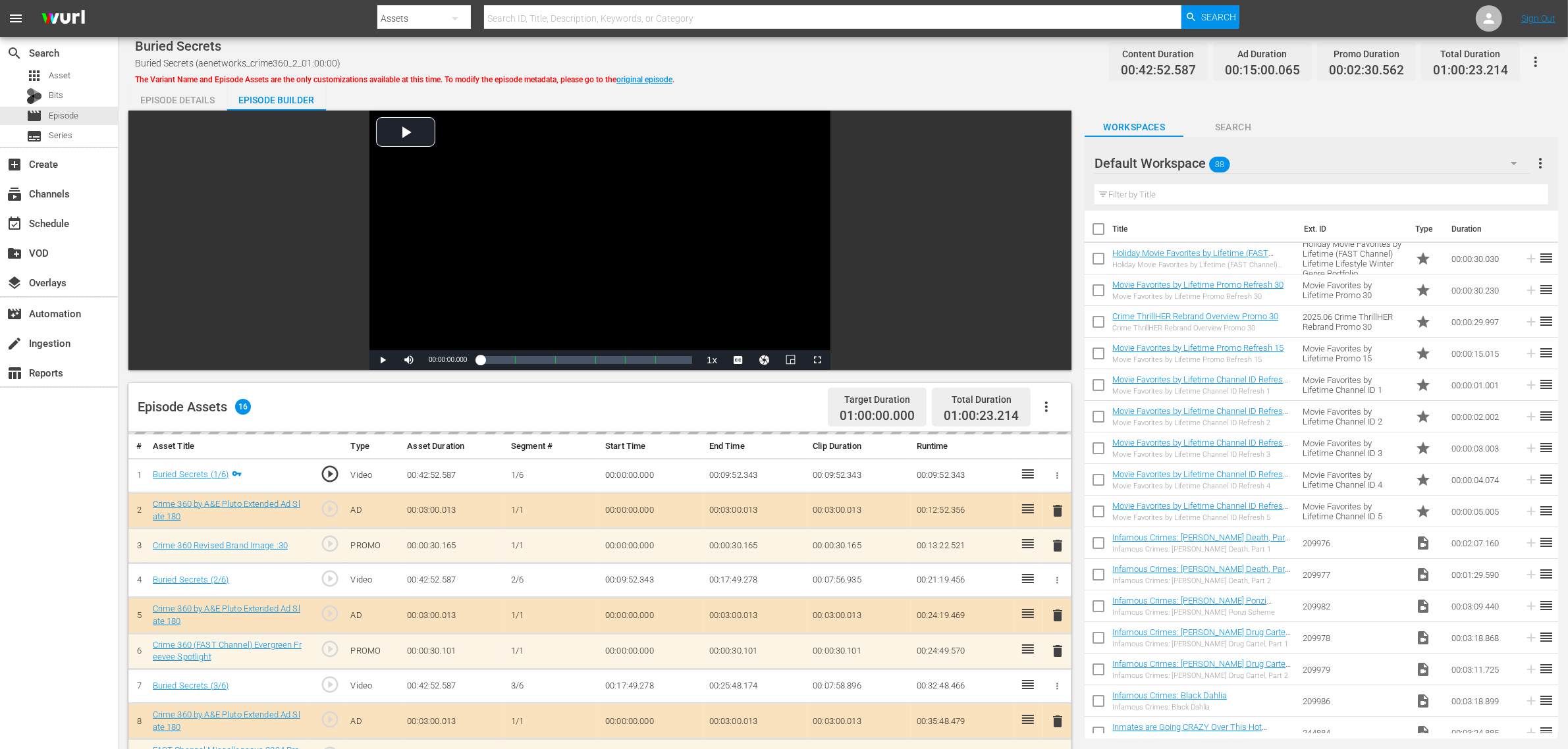
click at [1328, 166] on div "Default Workspace 88" at bounding box center [1312, 163] width 435 height 37
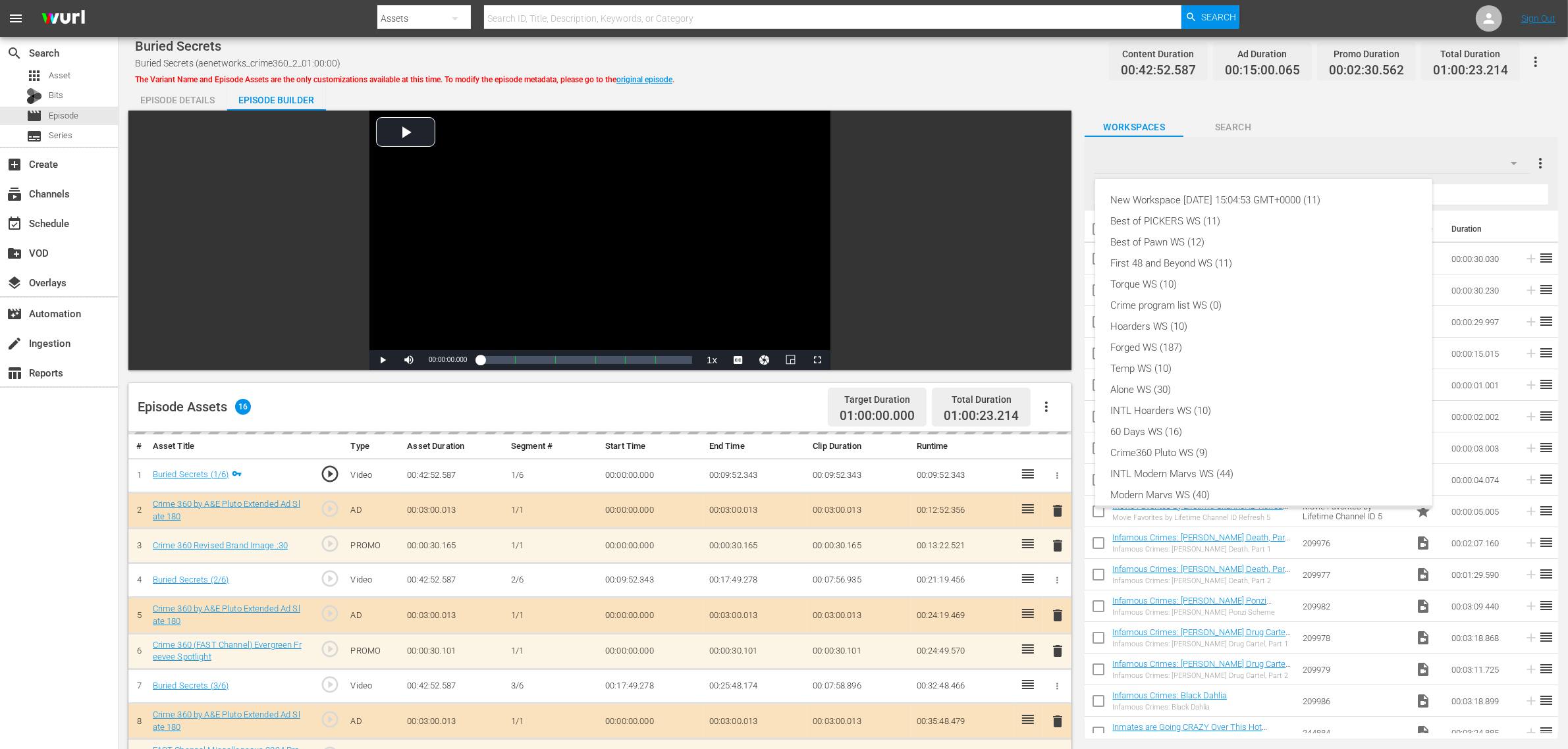
scroll to position [29, 0]
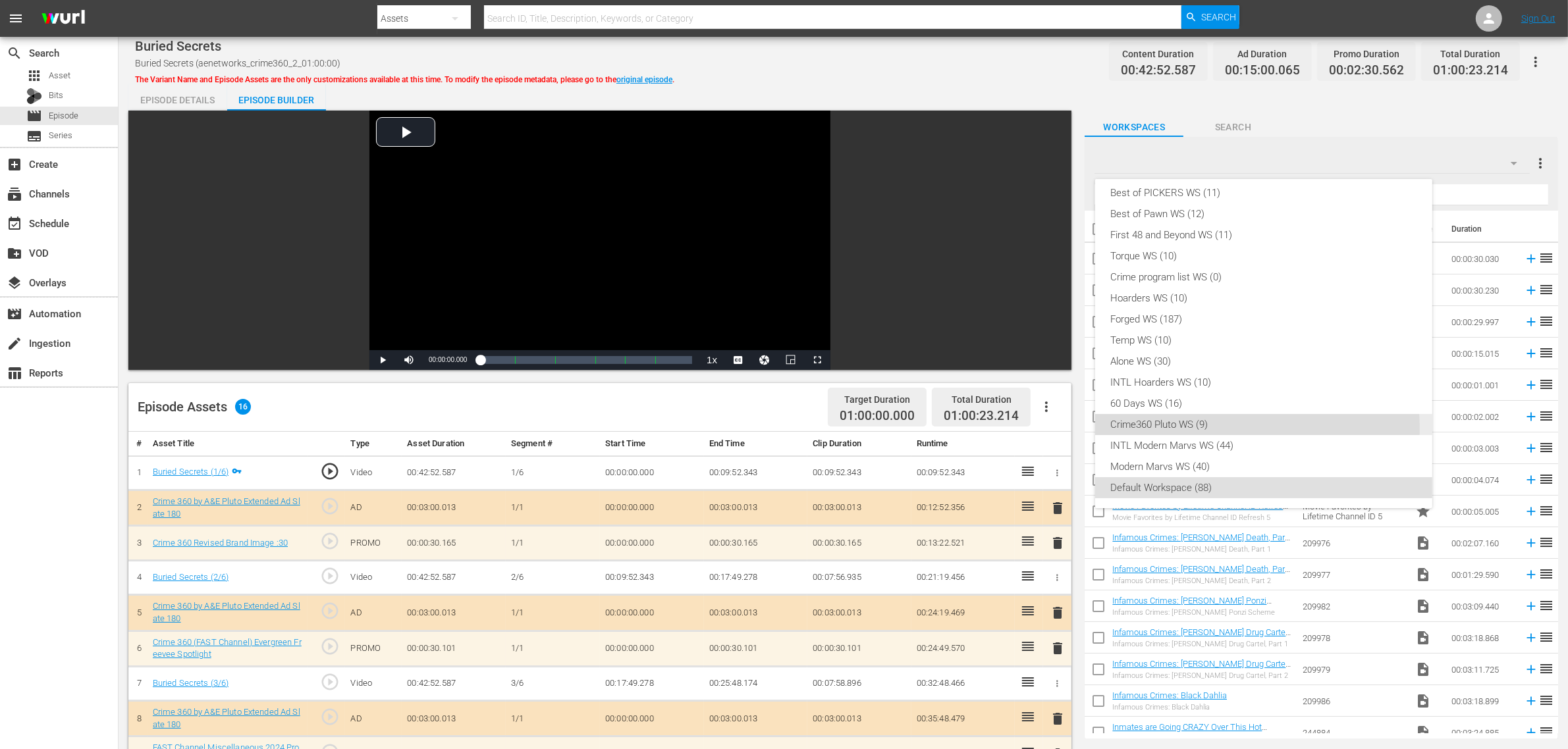
click at [1172, 428] on div "Crime360 Pluto WS (9)" at bounding box center [1264, 425] width 305 height 21
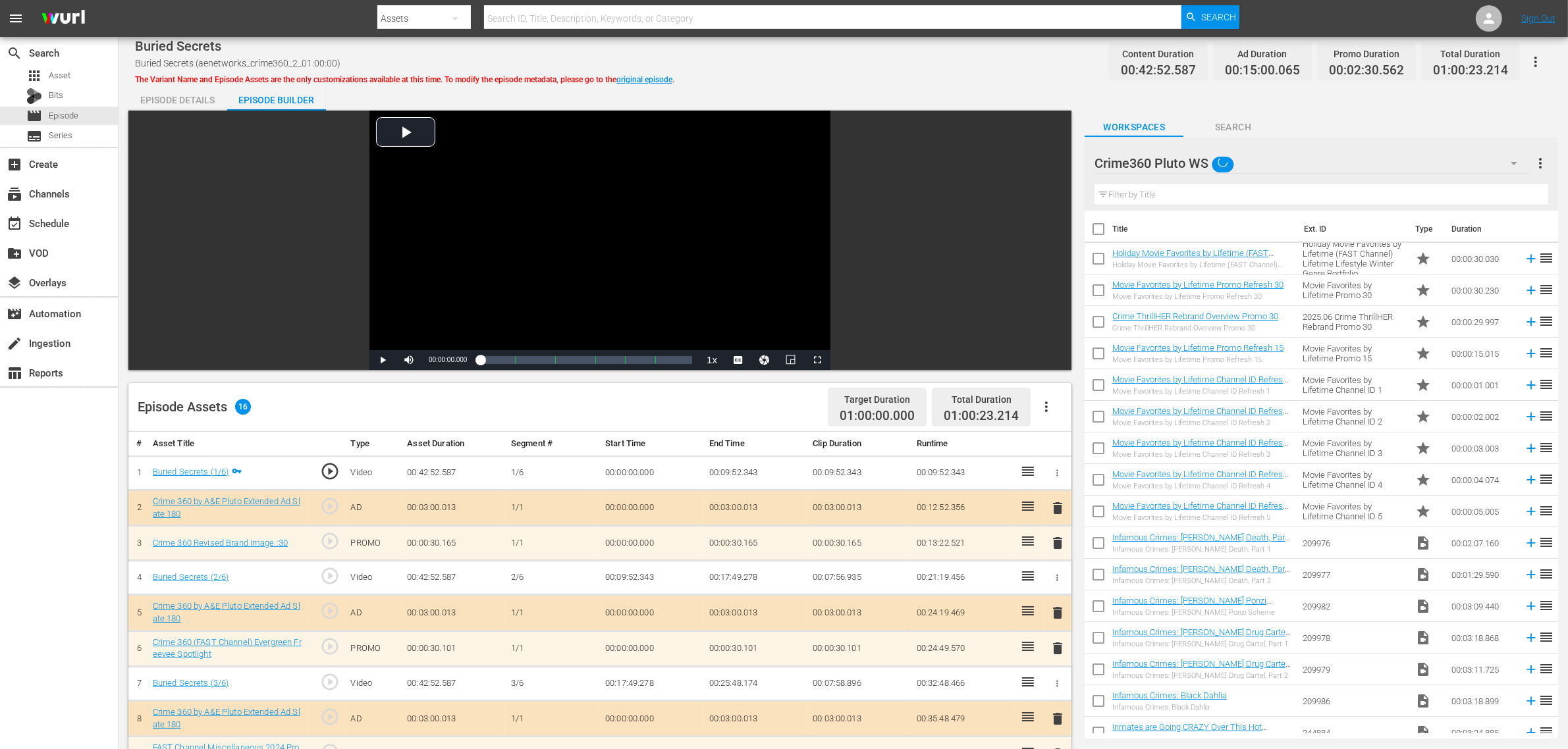
click at [868, 71] on div "Buried Secrets Buried Secrets (aenetworks_crime360_2_01:00:00) The Variant Name…" at bounding box center [843, 61] width 1417 height 29
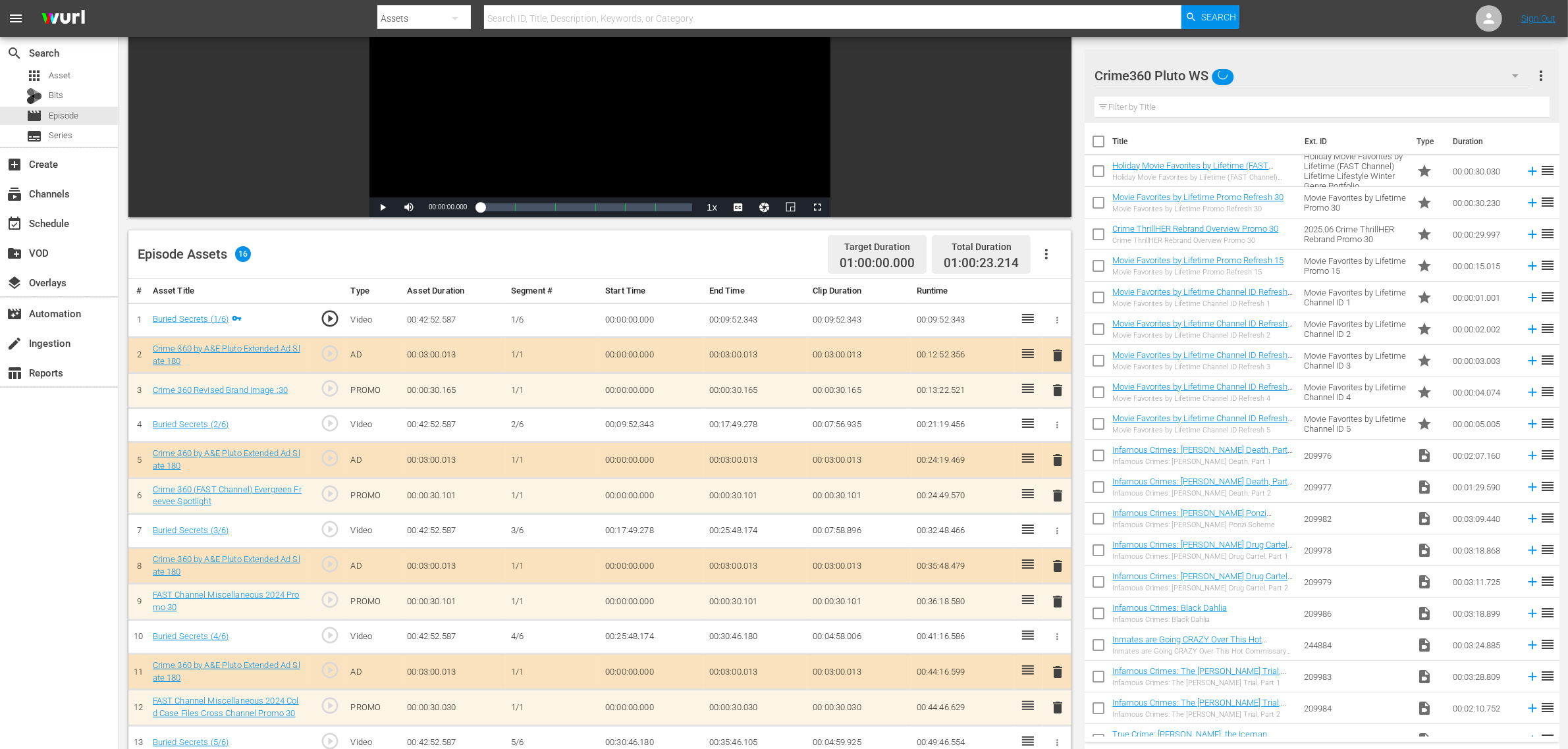
scroll to position [329, 0]
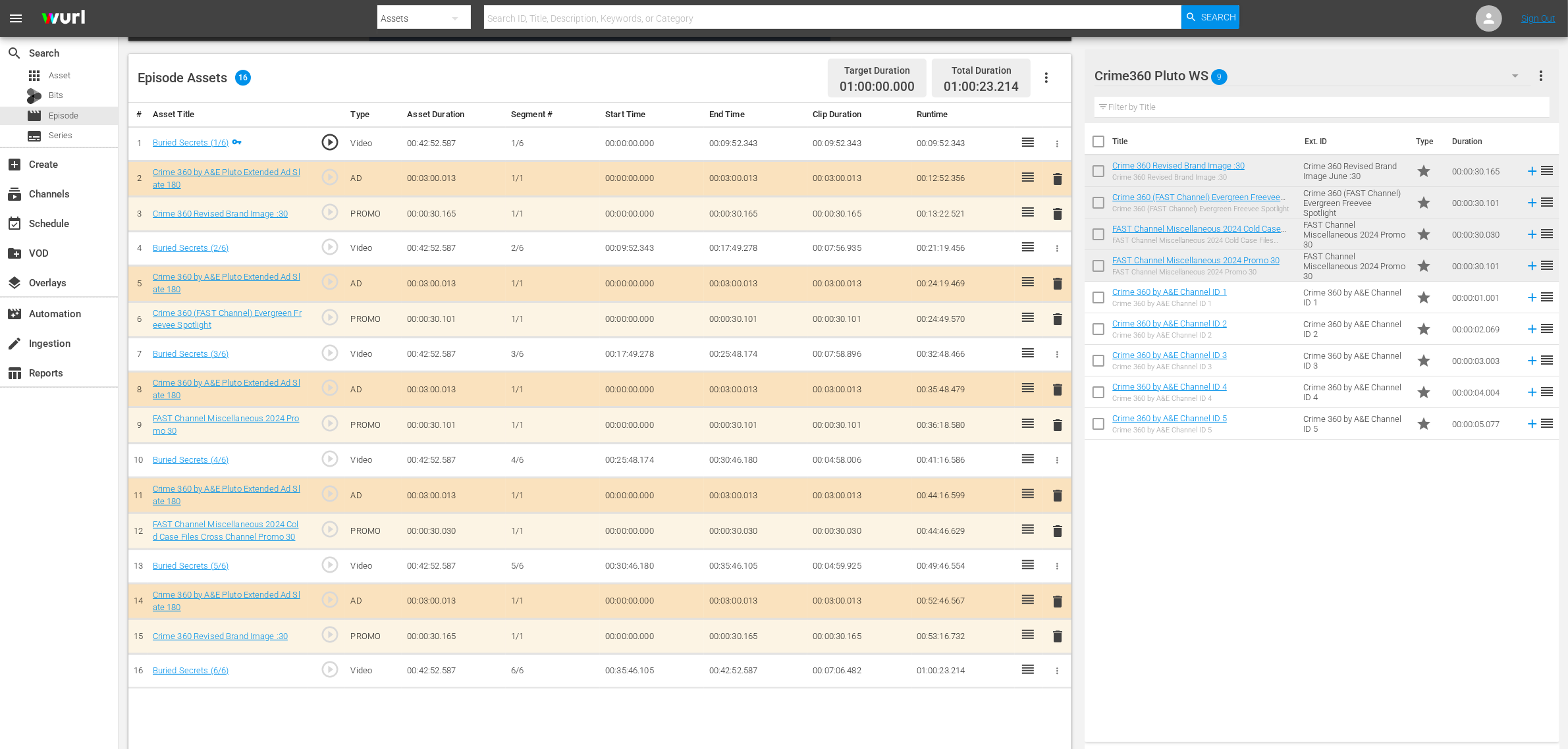
click at [681, 71] on div "Episode Assets 16 Target Duration 01:00:00.000 Total Duration 01:00:23.214" at bounding box center [600, 78] width 944 height 49
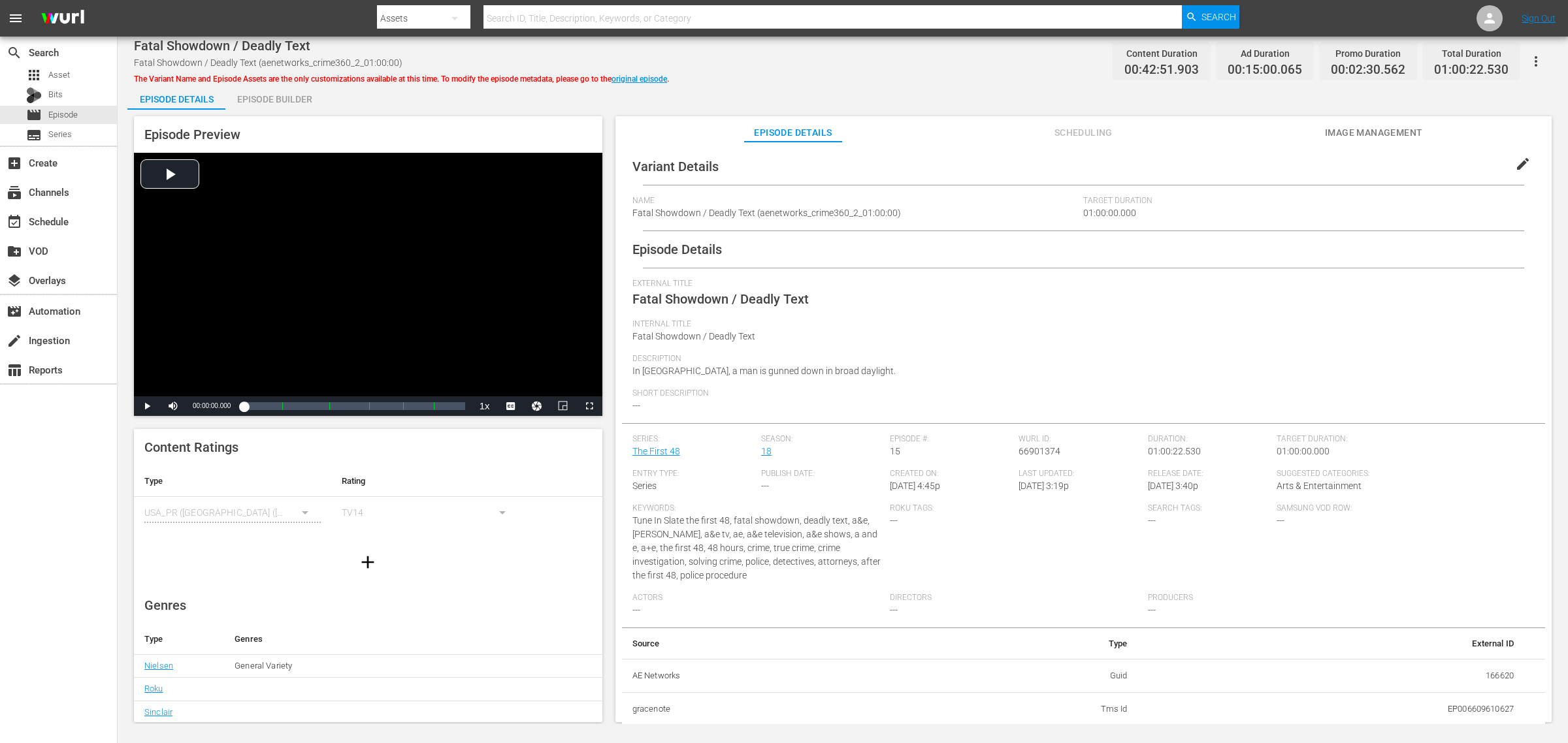
click at [286, 102] on div "Episode Builder" at bounding box center [274, 99] width 98 height 32
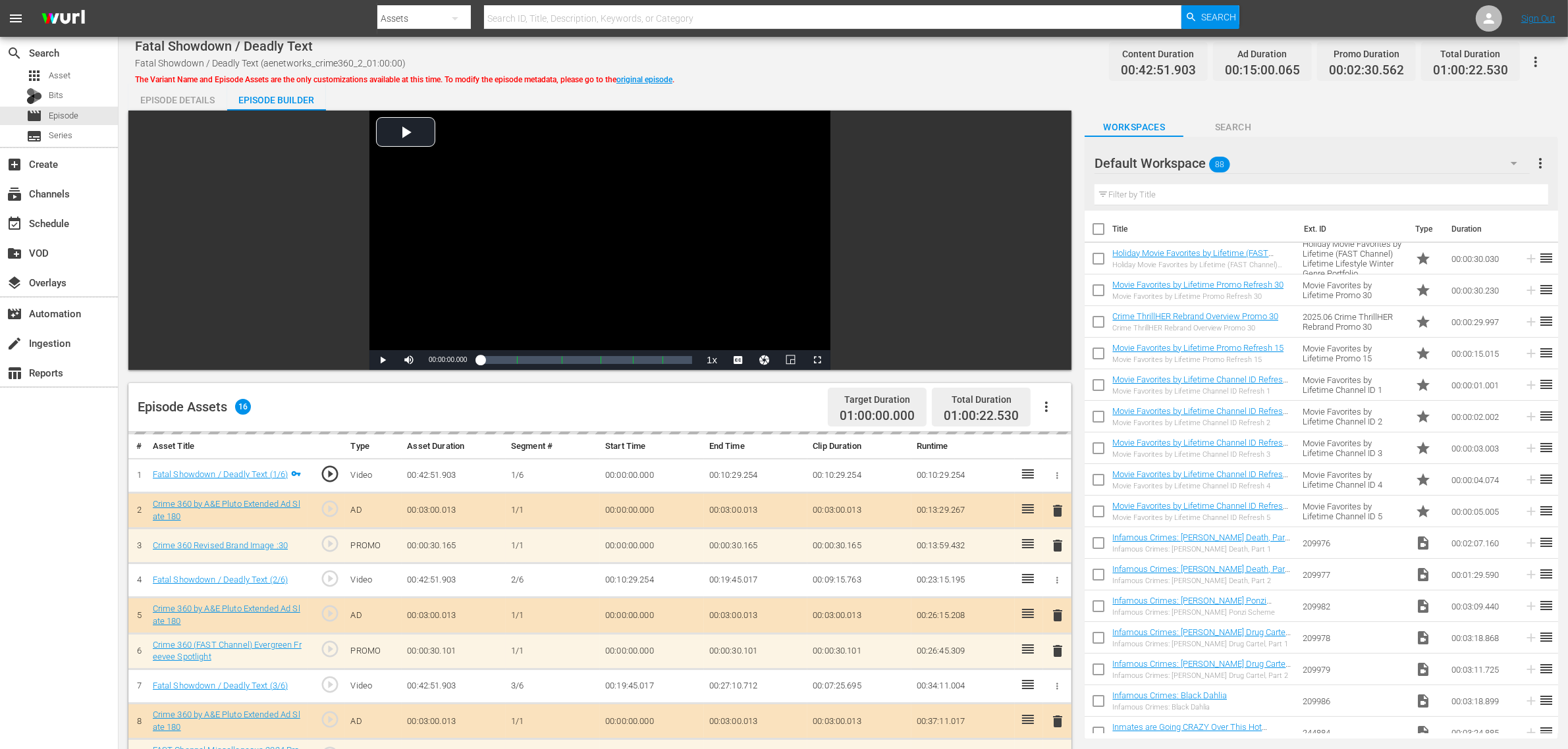
click at [842, 91] on div "Episode Details Episode Builder Episode Preview Video Player is loading. Play V…" at bounding box center [843, 583] width 1430 height 998
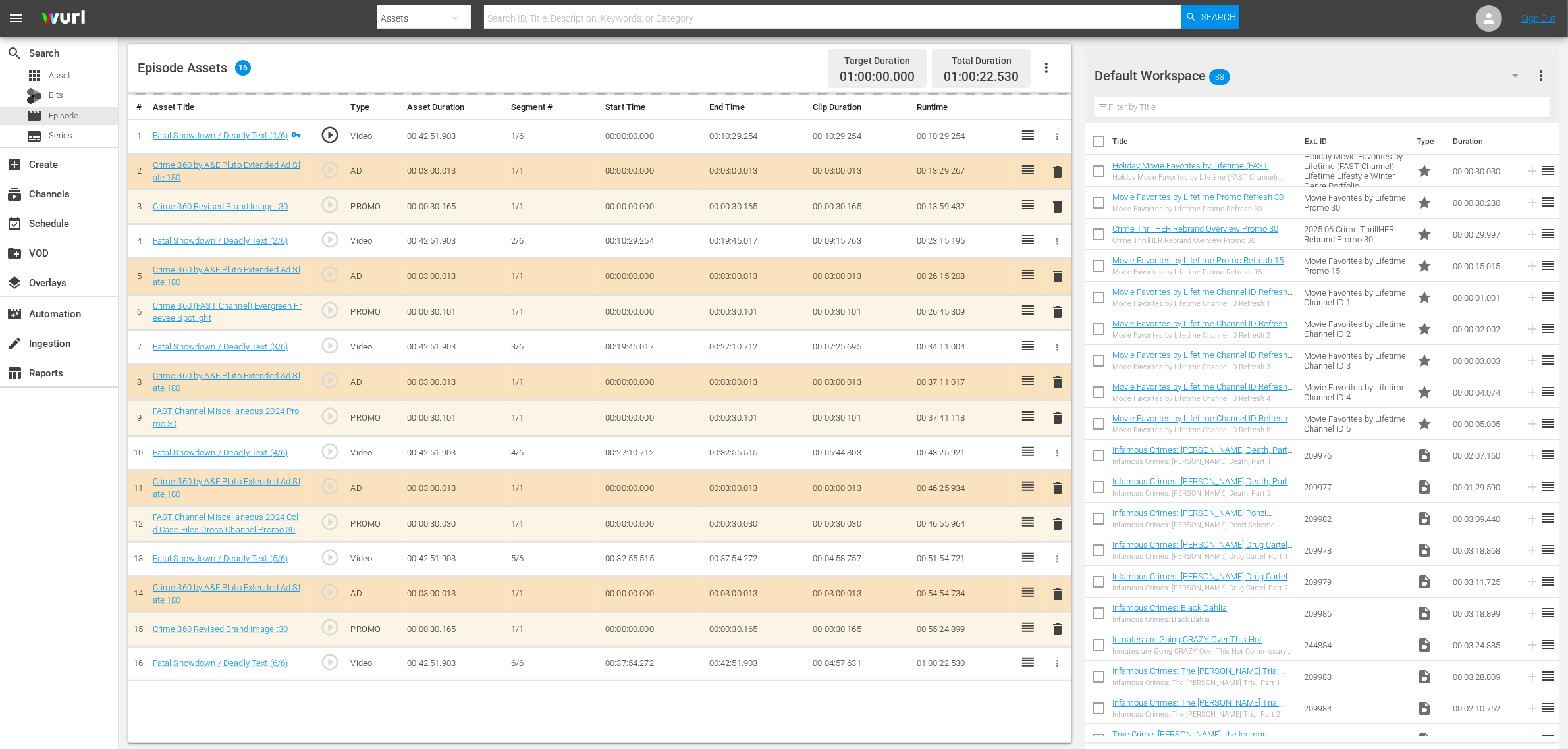
scroll to position [343, 0]
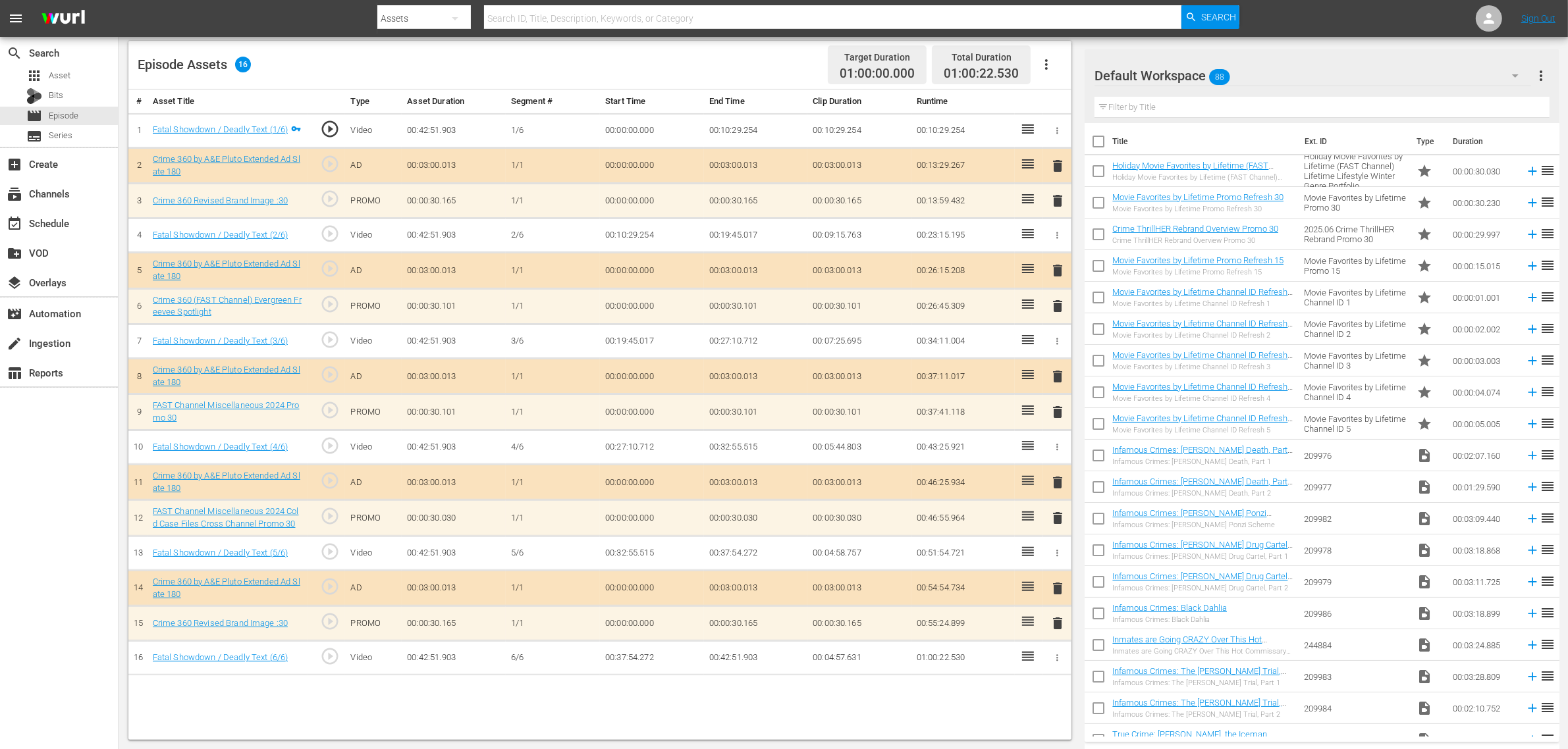
click at [1295, 73] on div "Default Workspace 88" at bounding box center [1313, 75] width 437 height 37
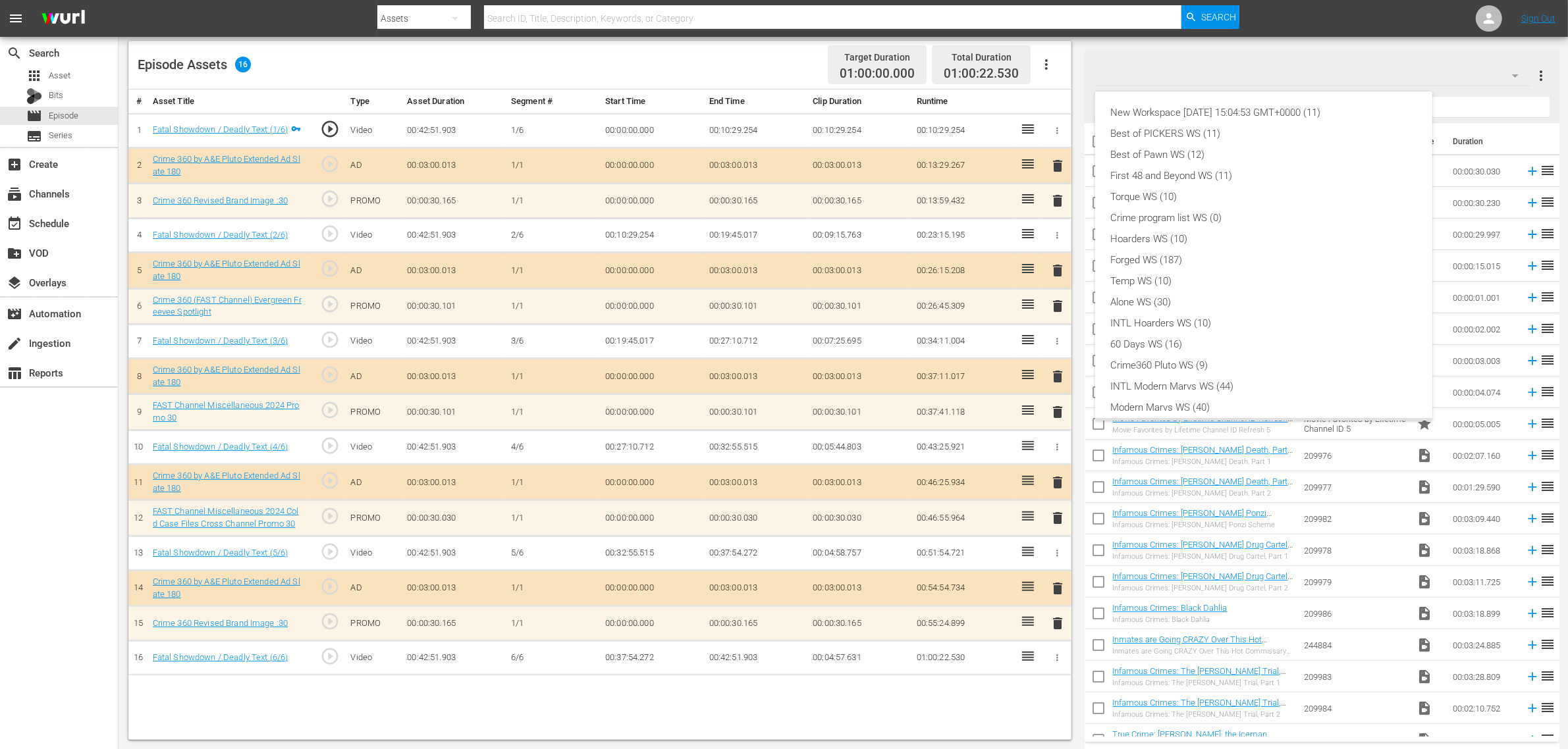
scroll to position [29, 0]
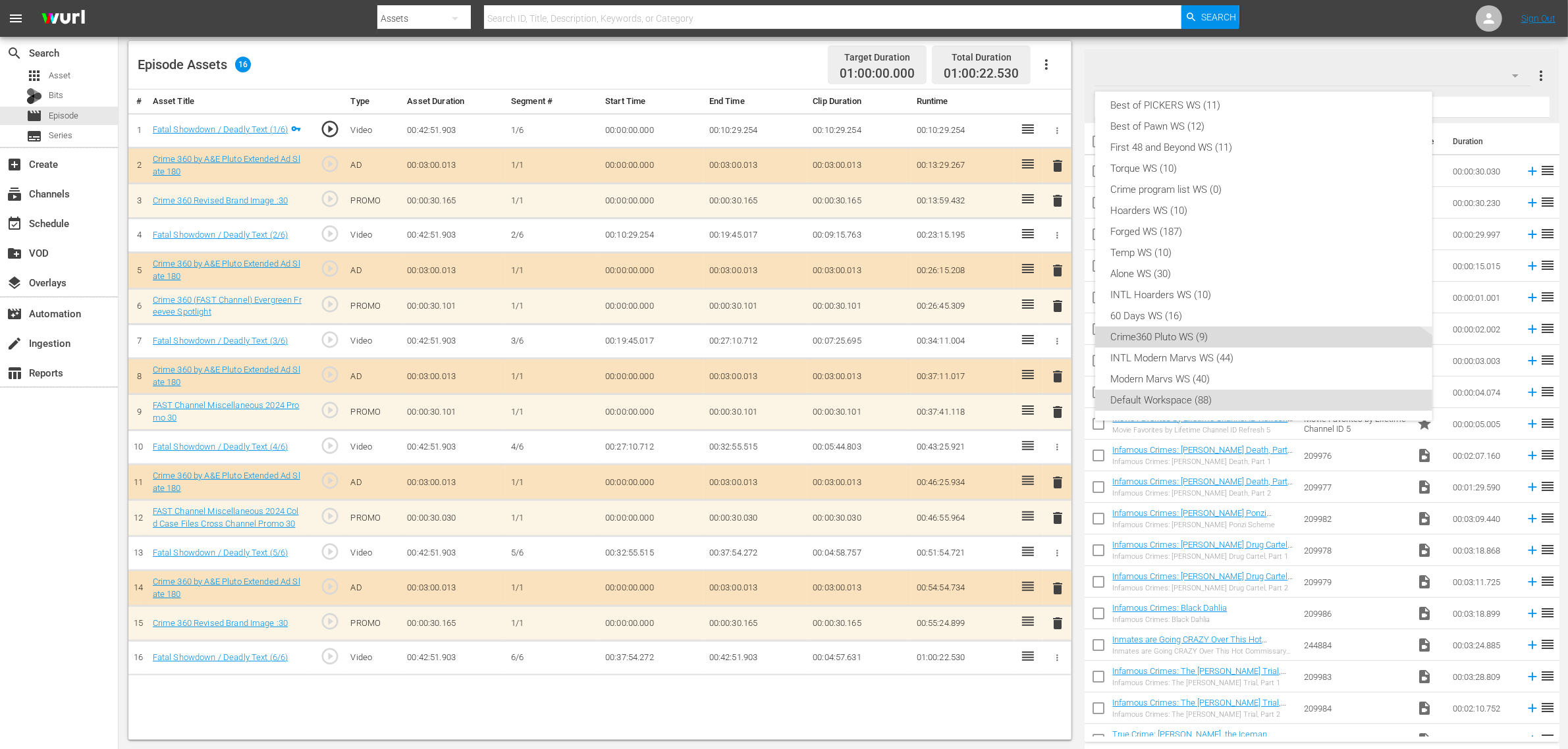
click at [1190, 328] on div "Crime360 Pluto WS (9)" at bounding box center [1264, 337] width 305 height 21
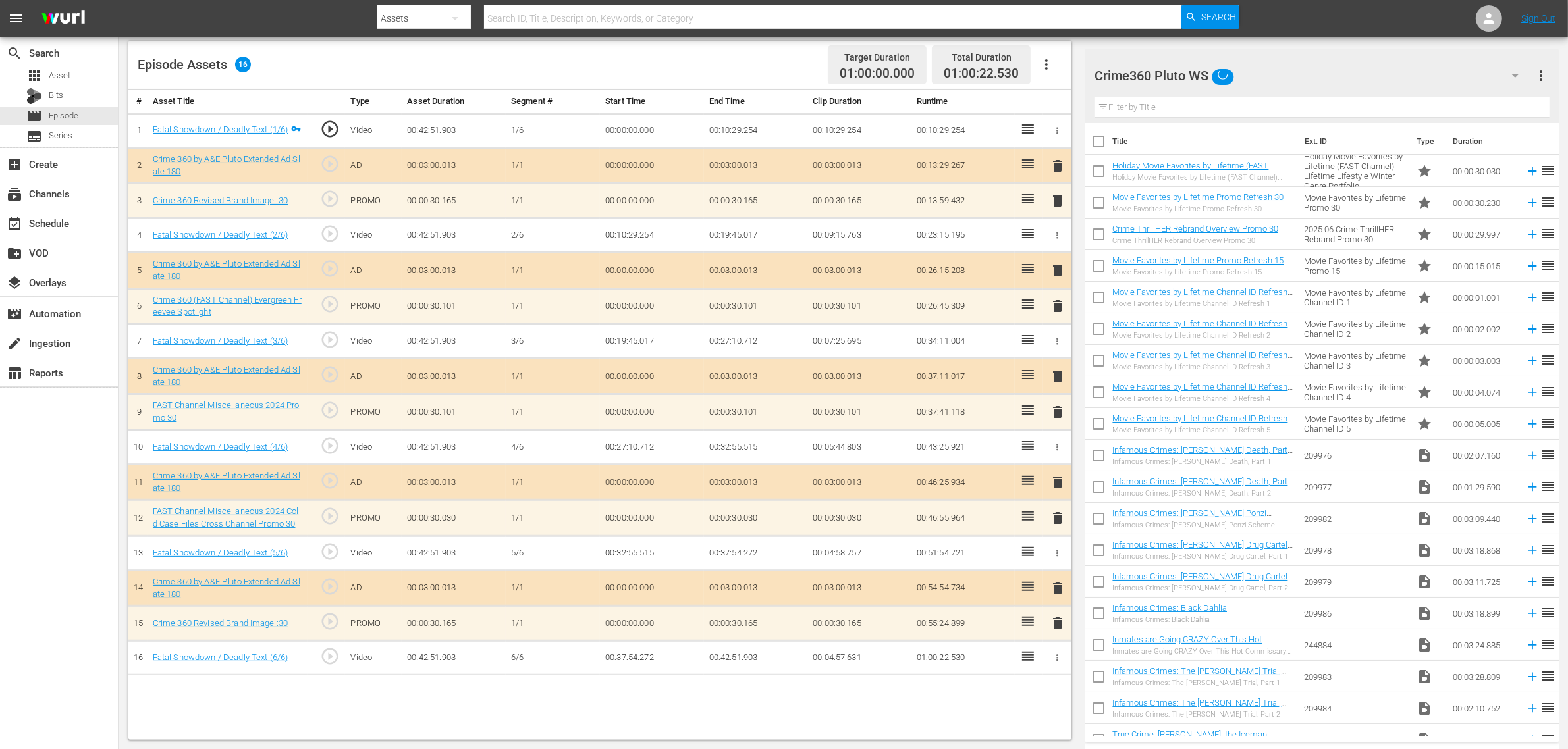
click at [741, 56] on div "Episode Assets 16 Target Duration 01:00:00.000 Total Duration 01:00:22.530" at bounding box center [600, 65] width 944 height 49
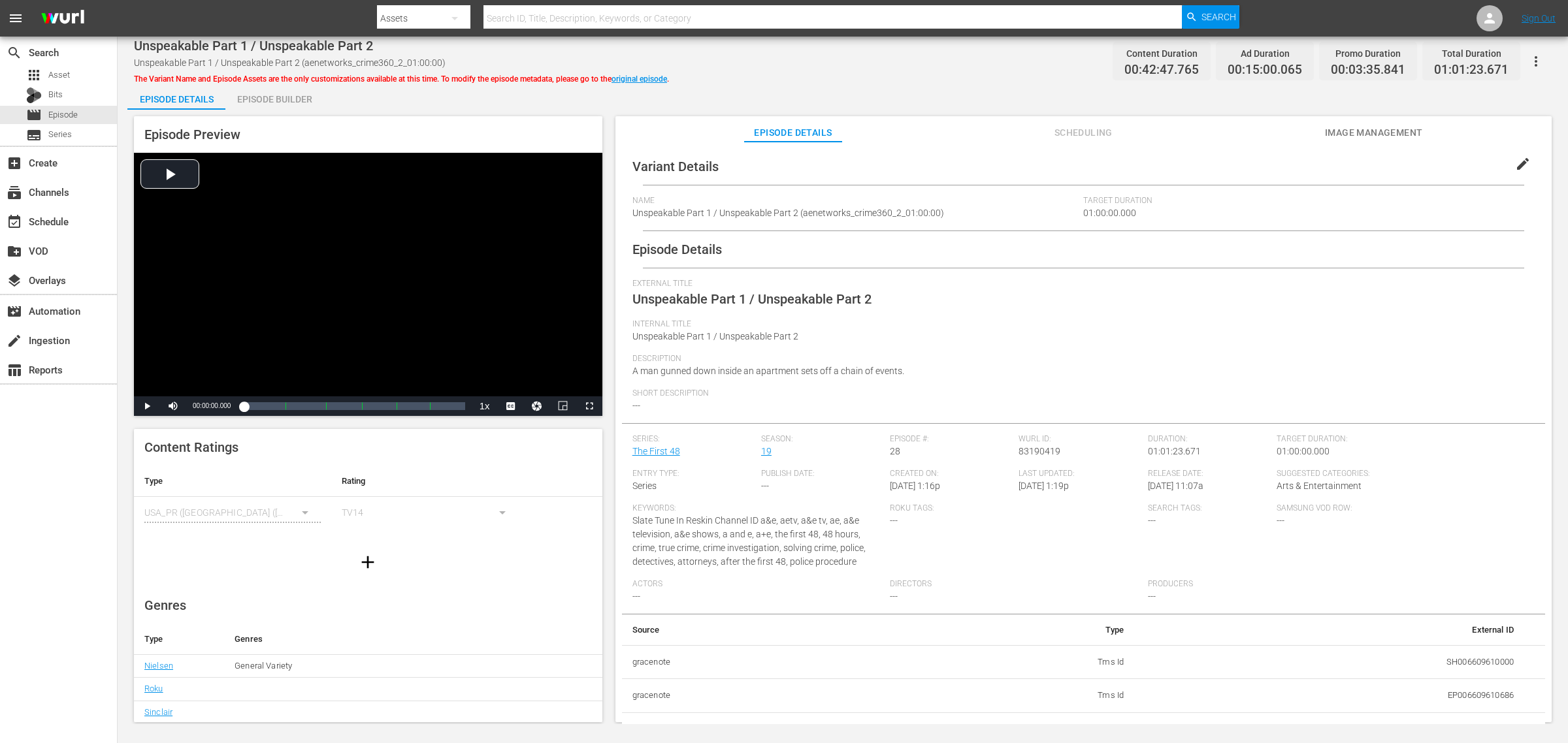
click at [281, 98] on div "Episode Builder" at bounding box center [274, 99] width 98 height 32
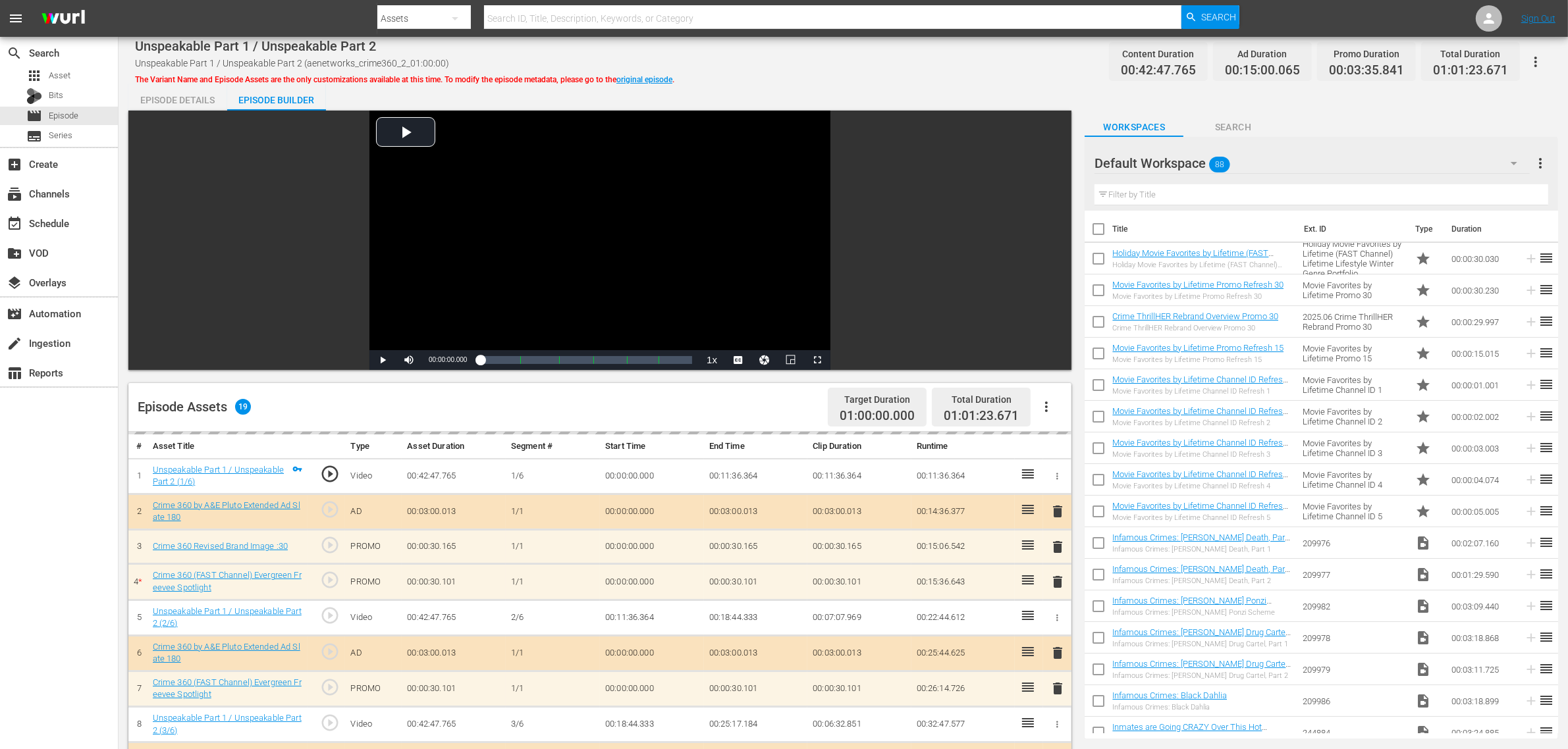
click at [1281, 169] on div "Default Workspace 88" at bounding box center [1312, 163] width 435 height 37
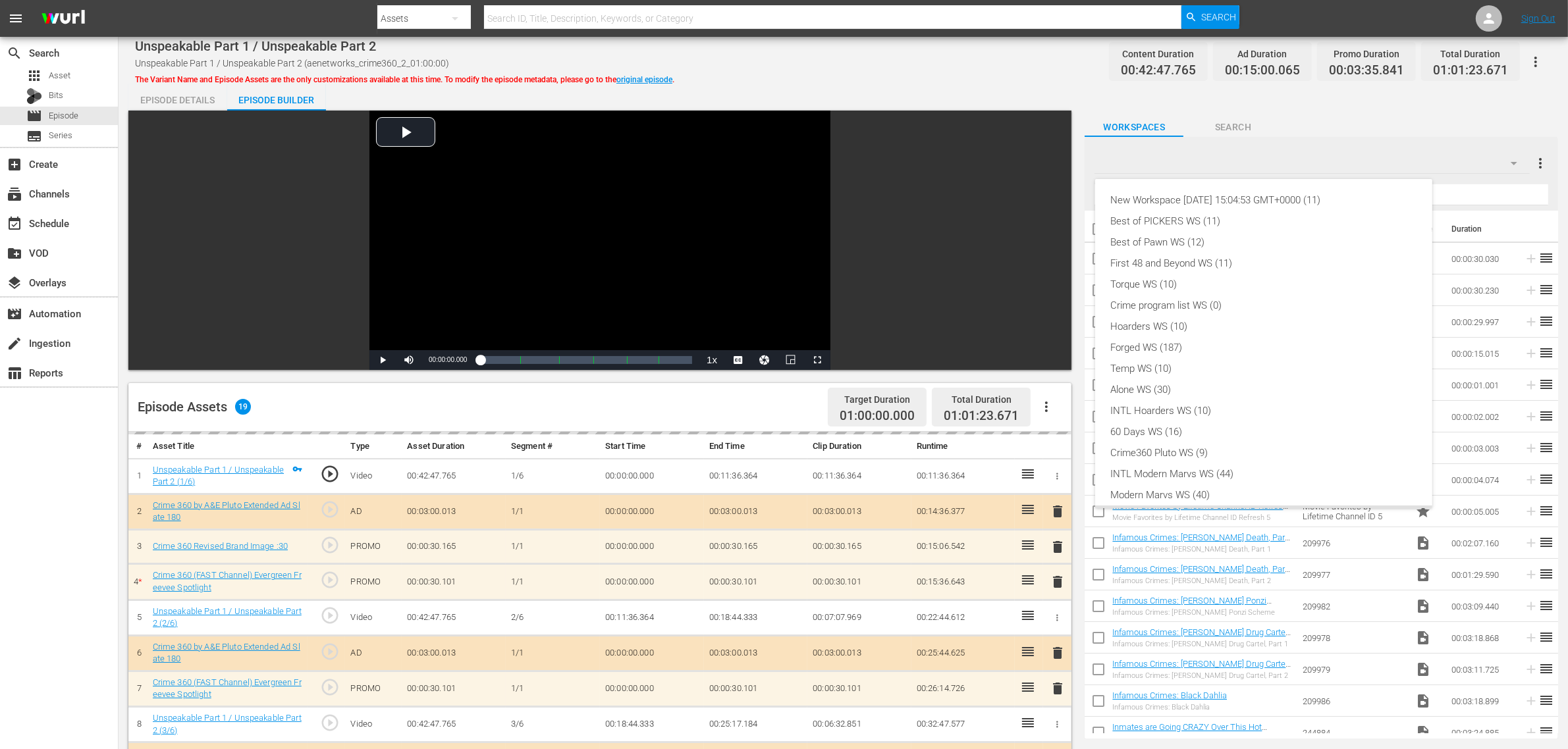
scroll to position [29, 0]
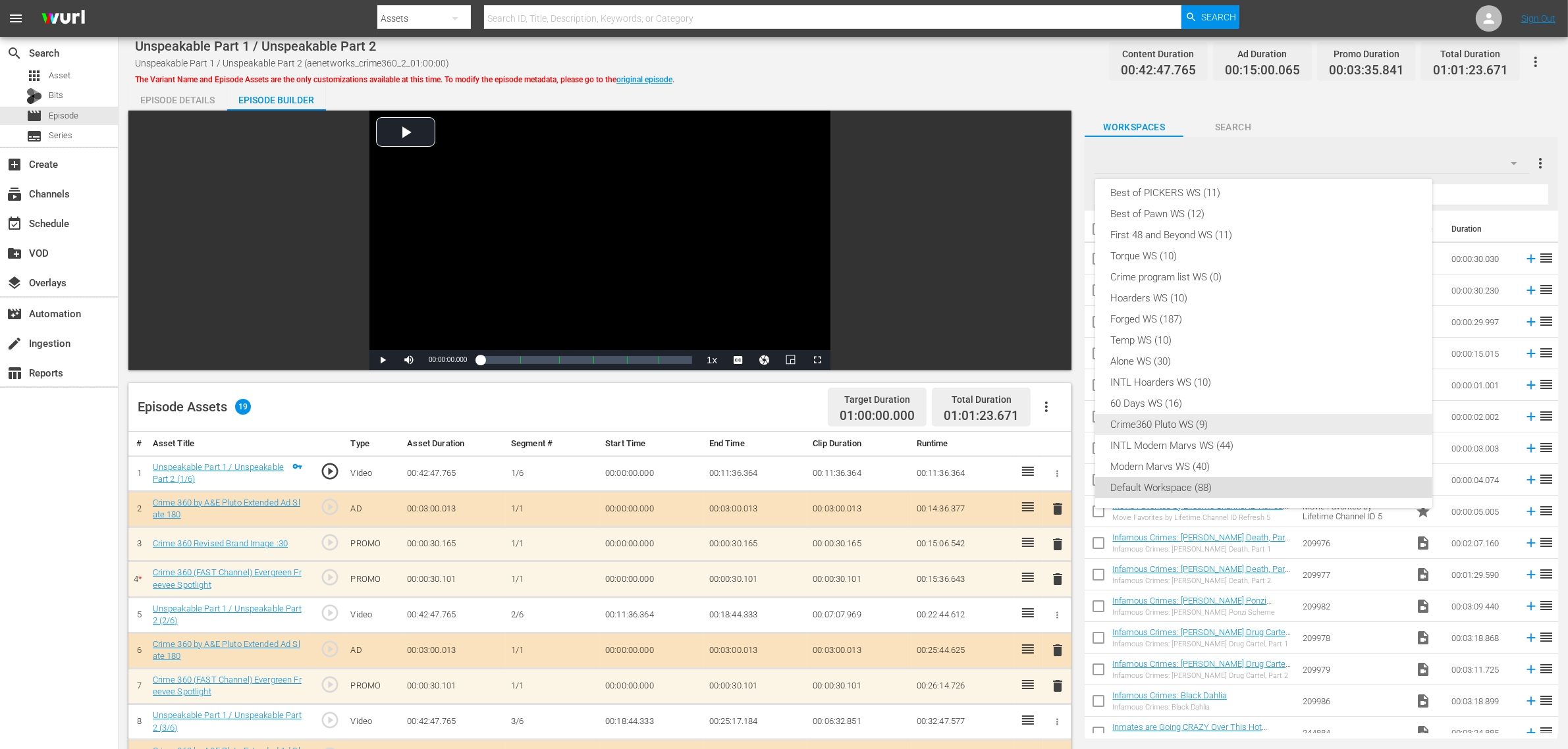
click at [1202, 425] on div "Crime360 Pluto WS (9)" at bounding box center [1264, 425] width 305 height 21
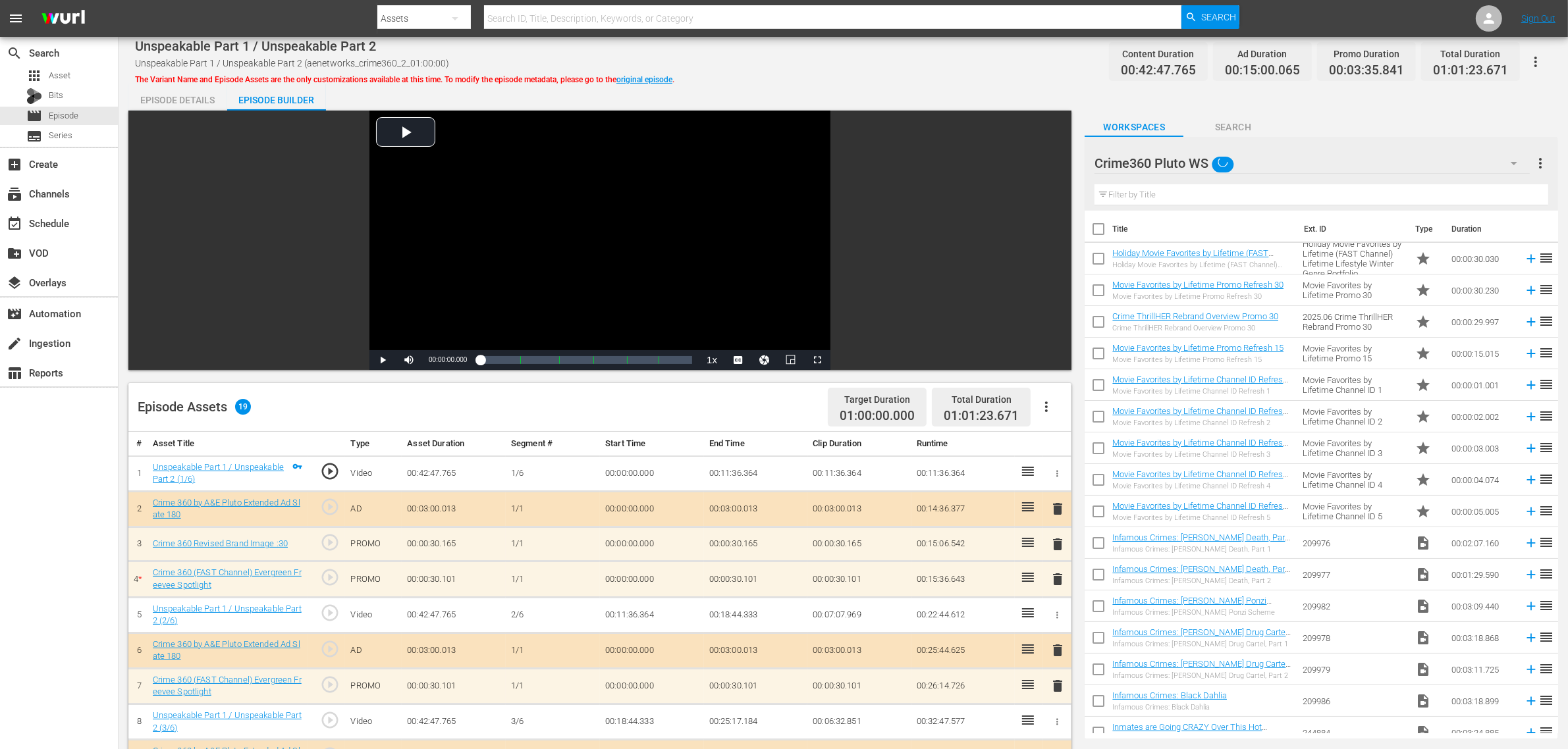
click at [784, 54] on div "New Workspace [DATE] 15:04:53 GMT+0000 (11) Best of PICKERS WS (11) Best of Paw…" at bounding box center [784, 374] width 1568 height 749
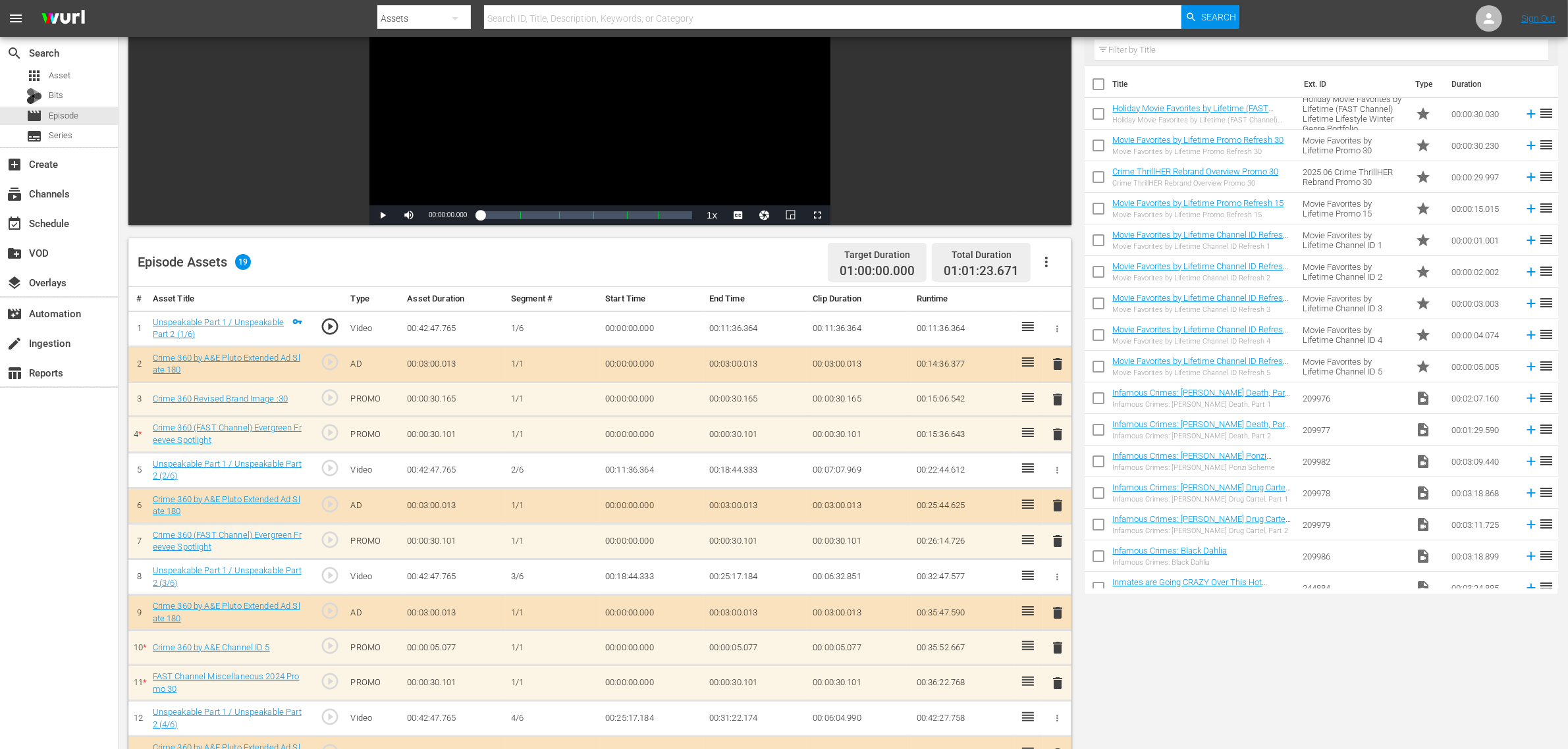
scroll to position [395, 0]
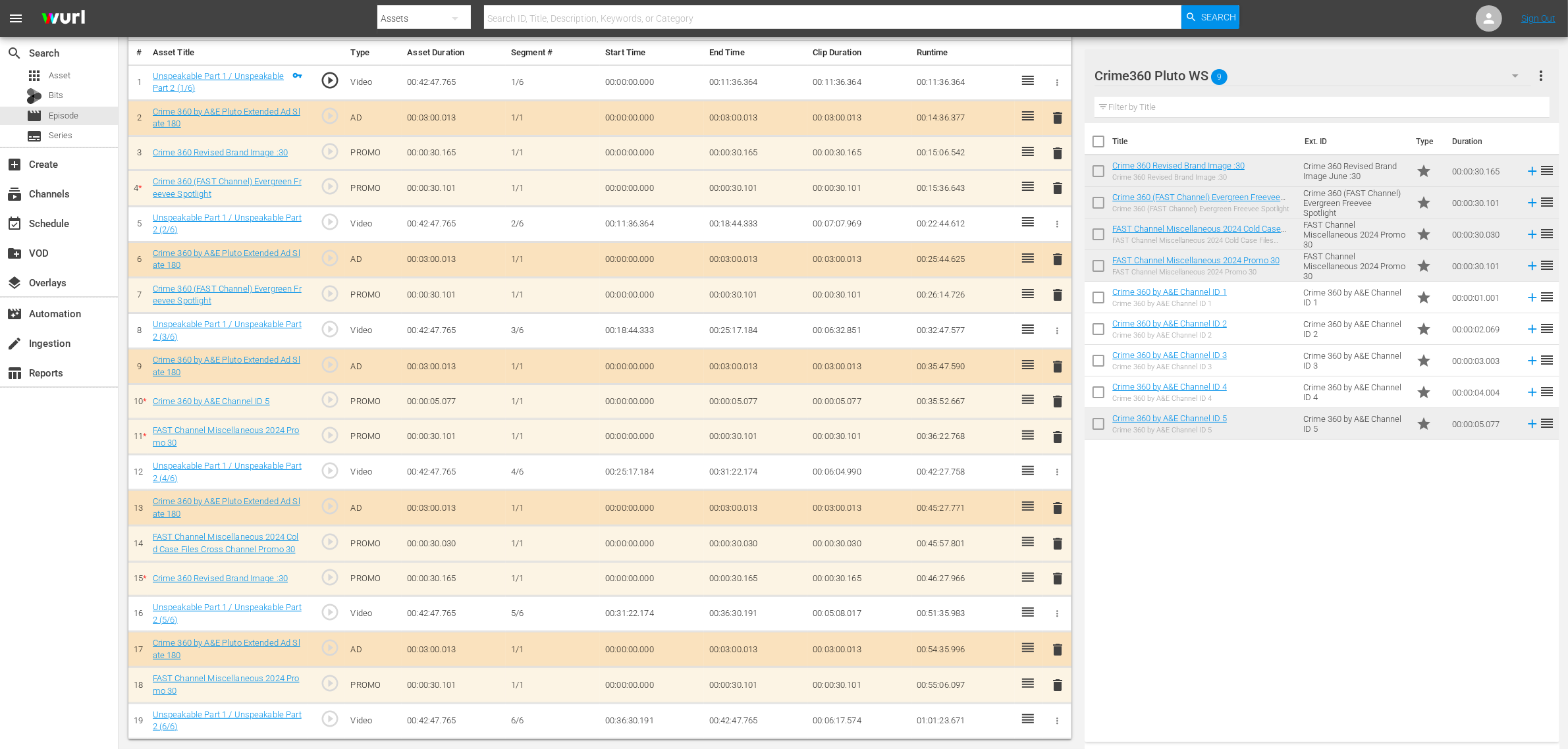
click at [1058, 183] on span "delete" at bounding box center [1057, 188] width 16 height 16
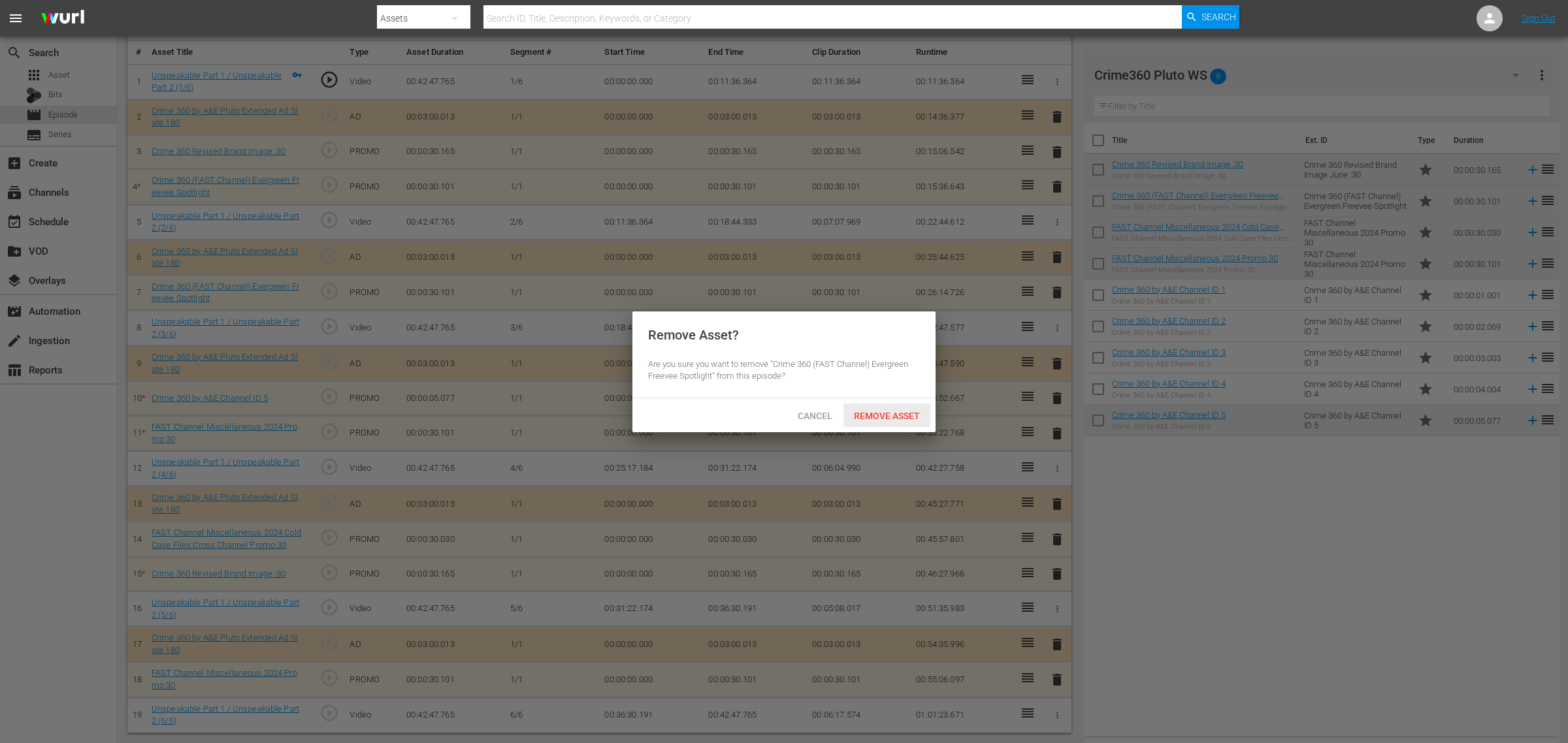
click at [915, 417] on span "Remove Asset" at bounding box center [886, 416] width 87 height 11
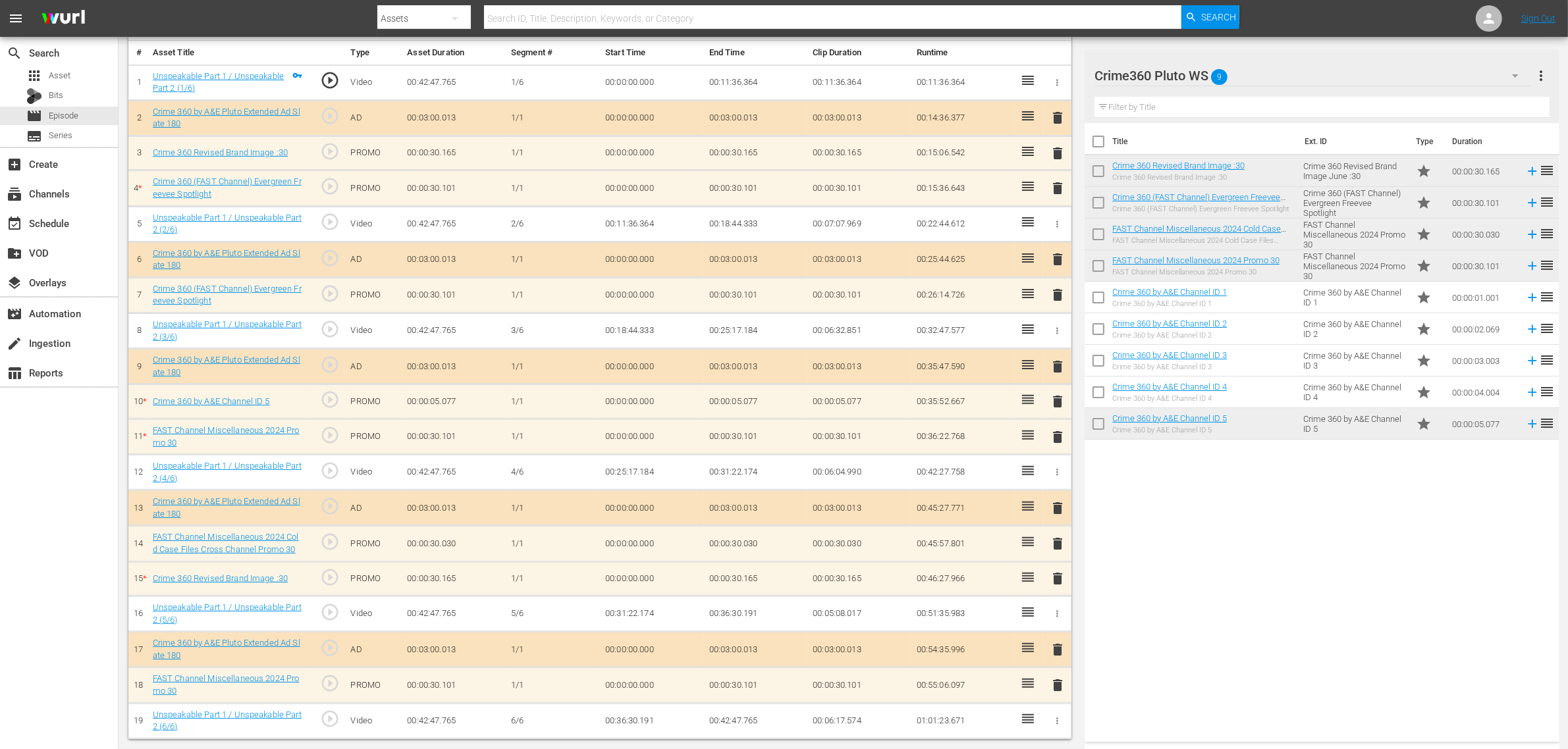
click at [1233, 597] on div "Title Ext. ID Type Duration Crime 360 Revised Brand Image :30 Crime 360 Revised…" at bounding box center [1321, 430] width 474 height 614
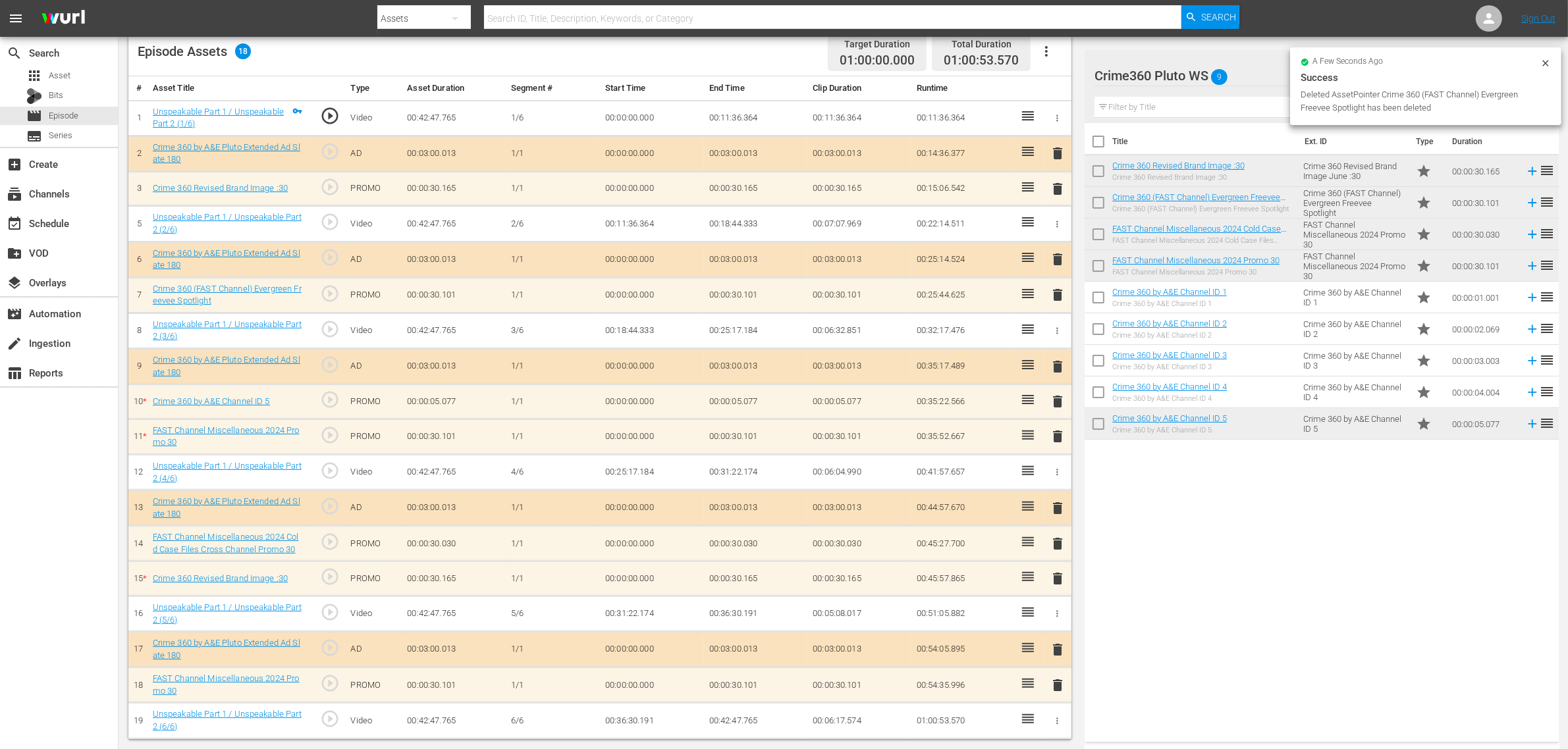
scroll to position [359, 0]
drag, startPoint x: 1055, startPoint y: 398, endPoint x: 1041, endPoint y: 396, distance: 14.1
click at [1056, 398] on span "delete" at bounding box center [1057, 401] width 16 height 16
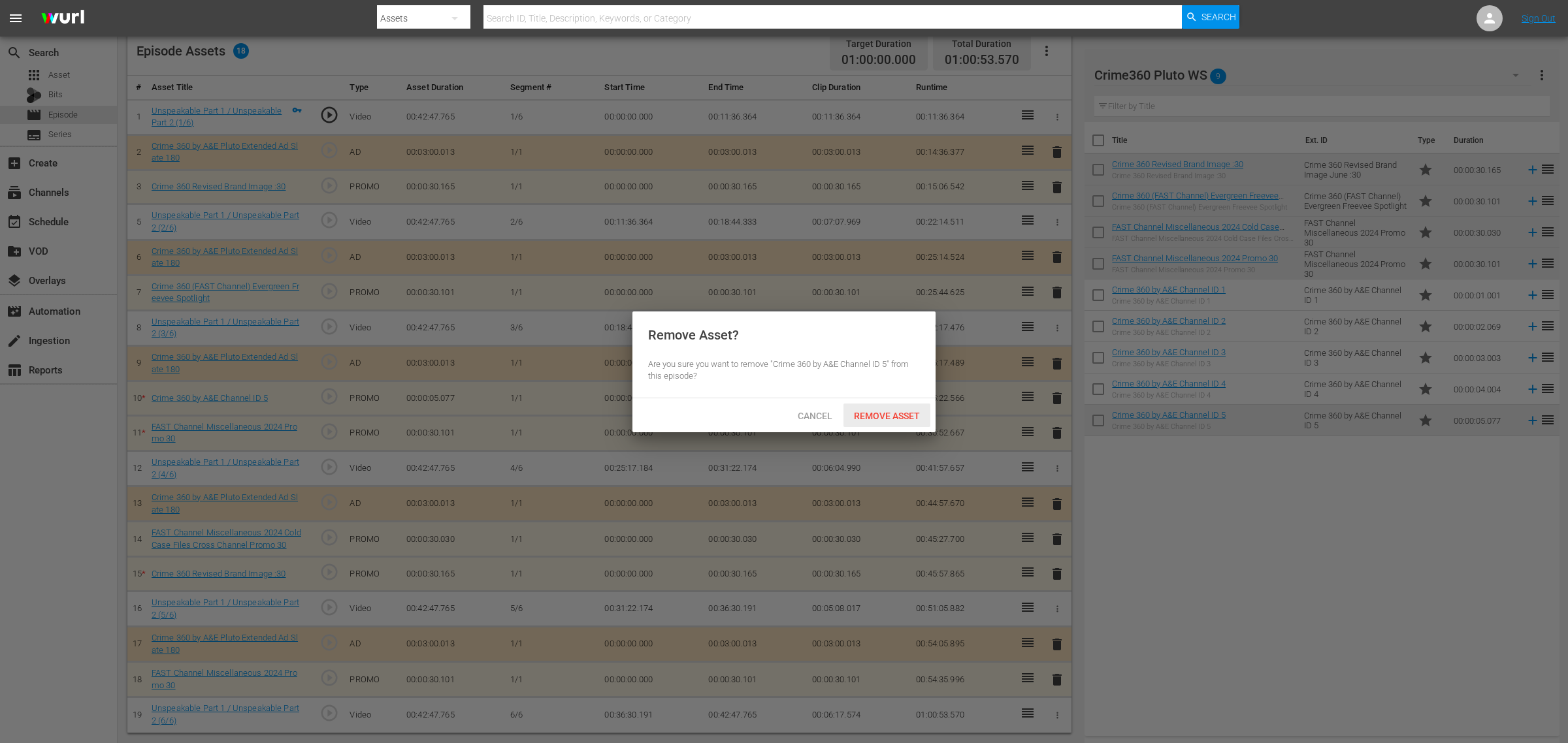
click at [868, 411] on span "Remove Asset" at bounding box center [886, 416] width 87 height 11
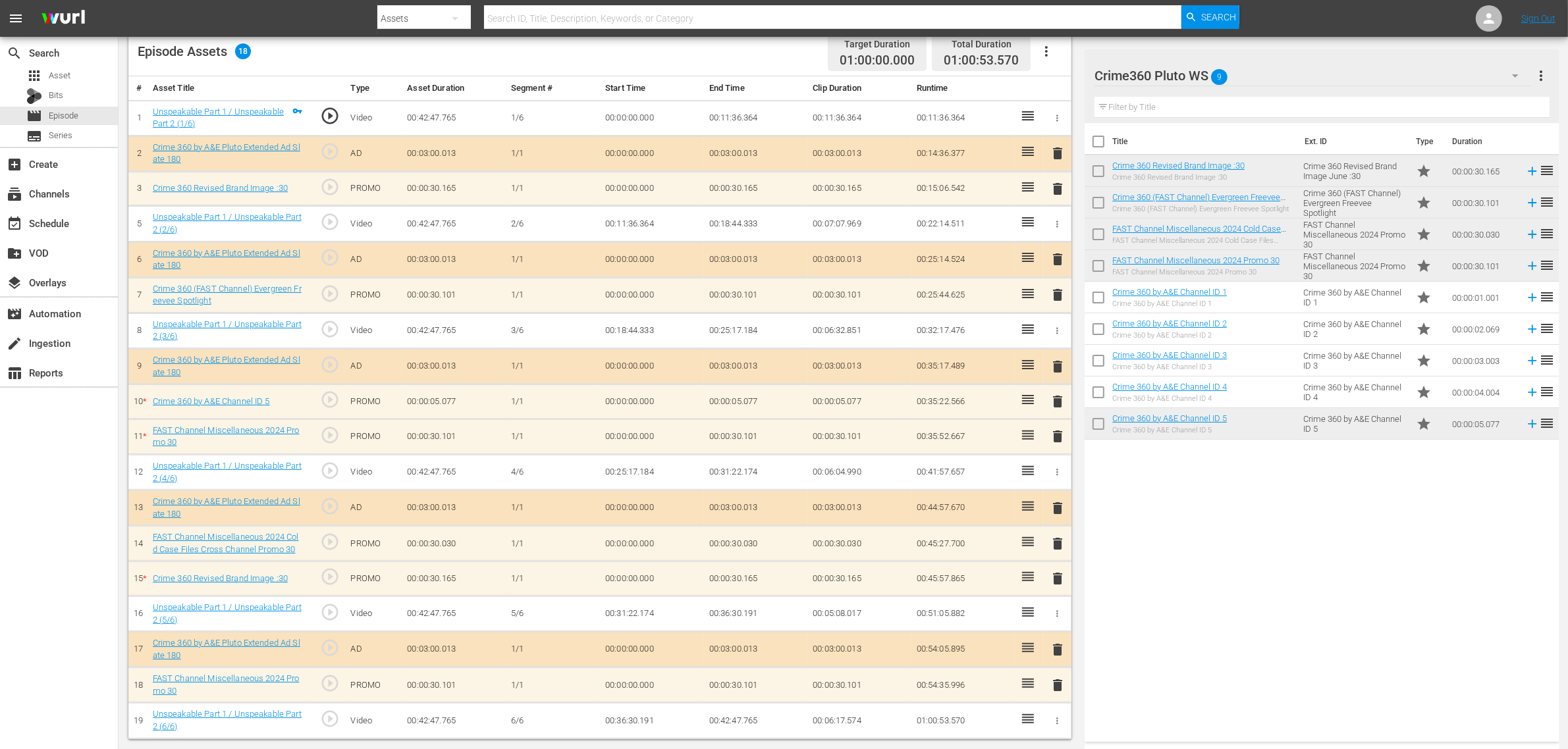
click at [1179, 516] on div "Title Ext. ID Type Duration Crime 360 Revised Brand Image :30 Crime 360 Revised…" at bounding box center [1321, 430] width 474 height 614
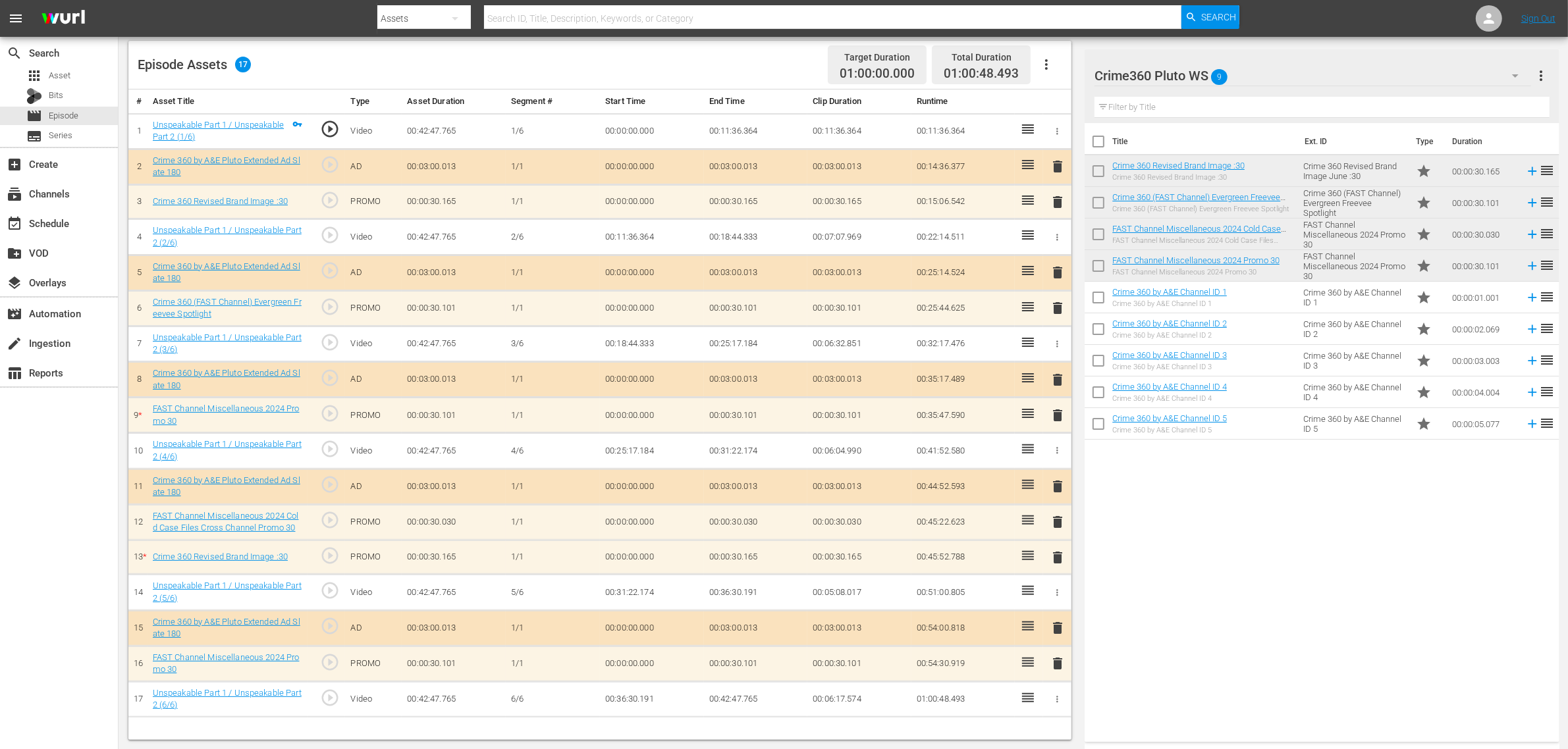
click at [1057, 560] on span "delete" at bounding box center [1057, 557] width 16 height 16
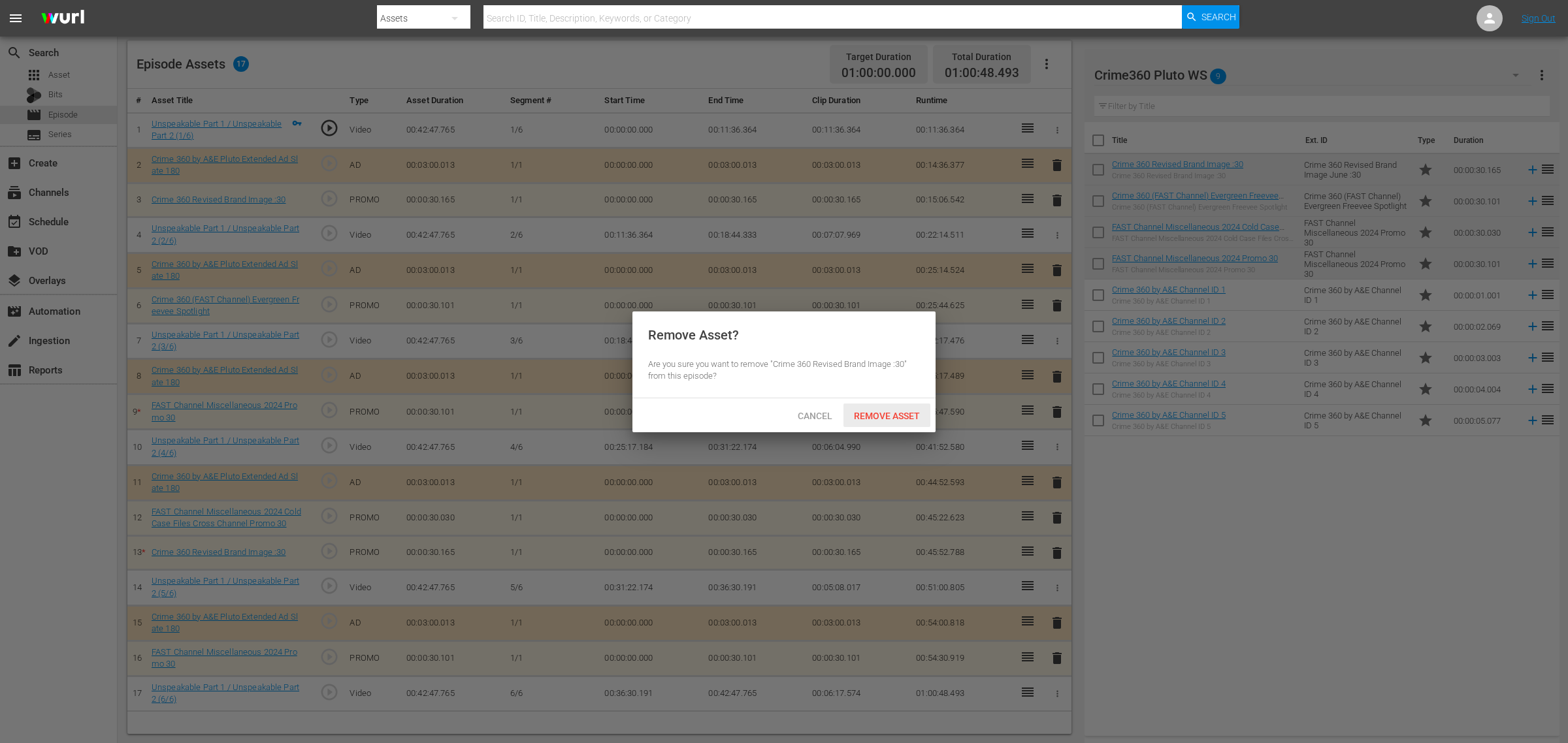
click at [892, 405] on div "Remove Asset" at bounding box center [886, 416] width 87 height 24
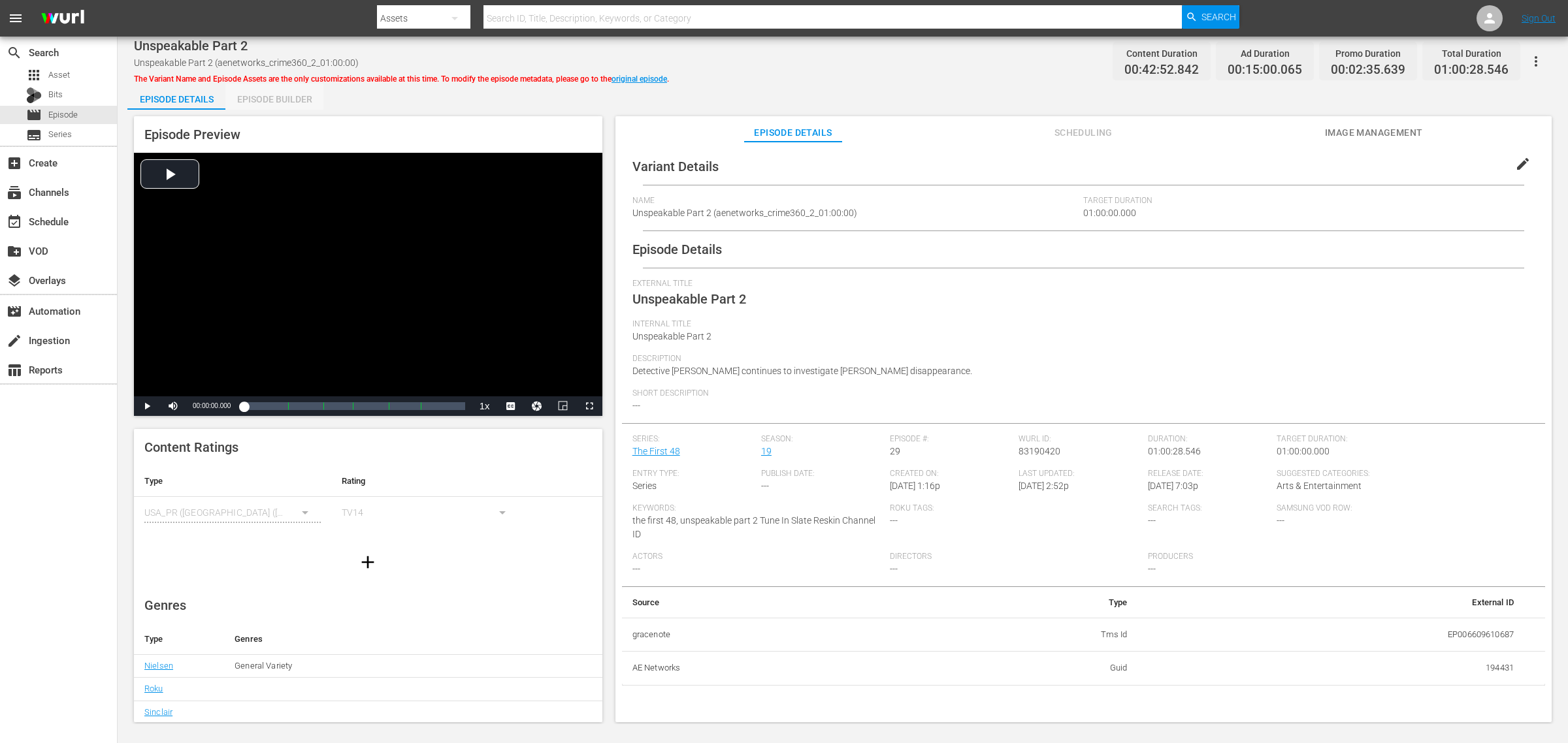
click at [266, 91] on div "Episode Builder" at bounding box center [274, 99] width 98 height 32
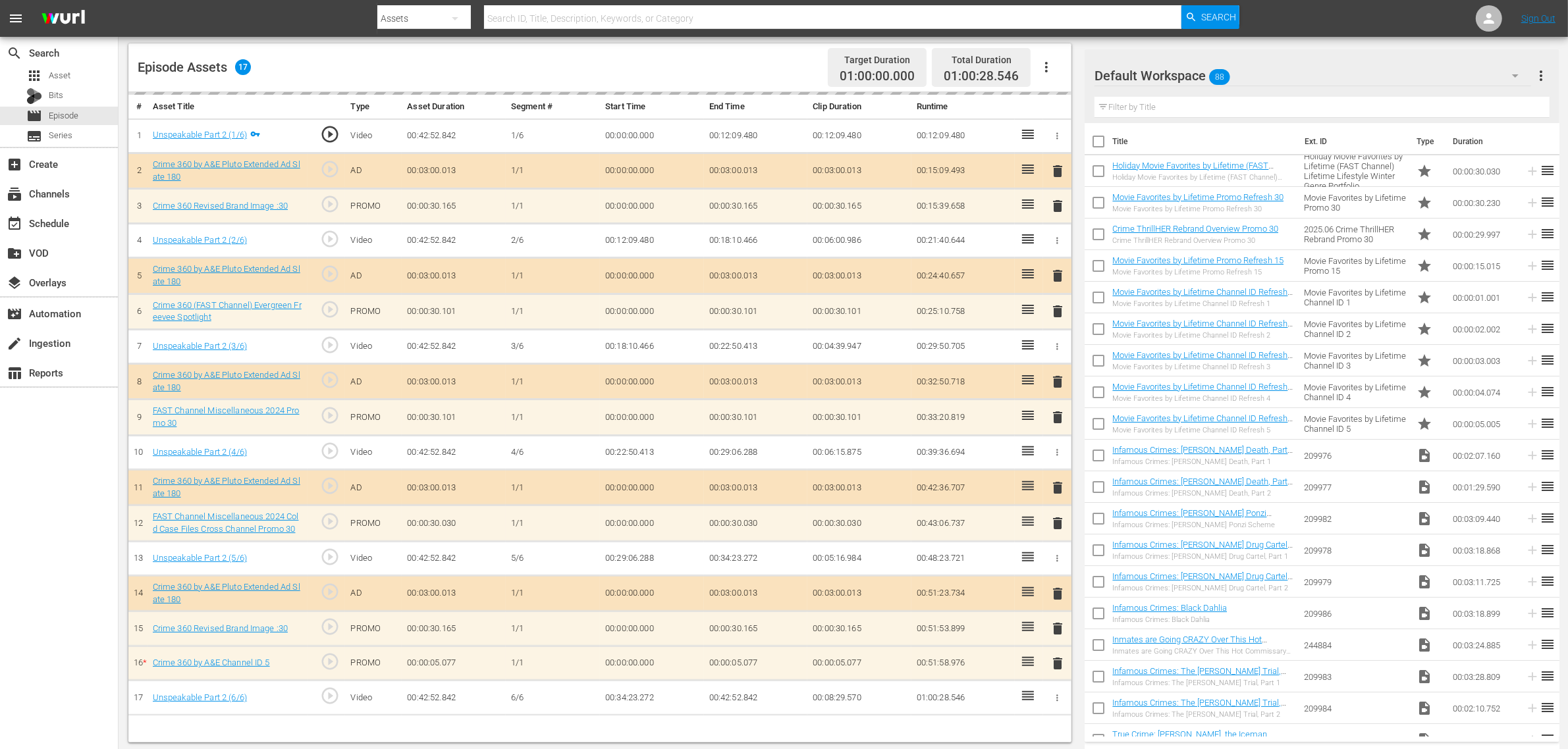
scroll to position [343, 0]
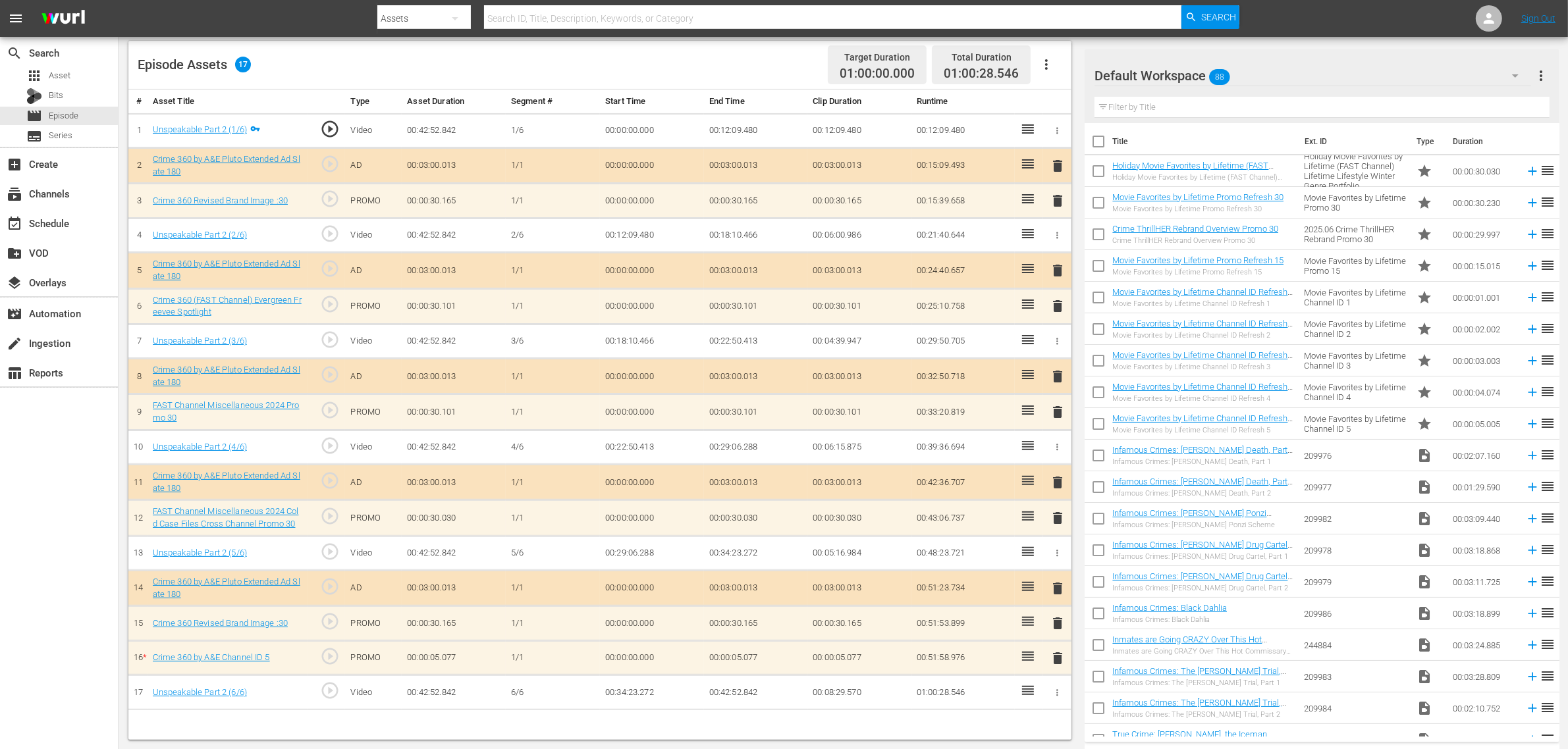
click at [1059, 660] on span "delete" at bounding box center [1057, 658] width 16 height 16
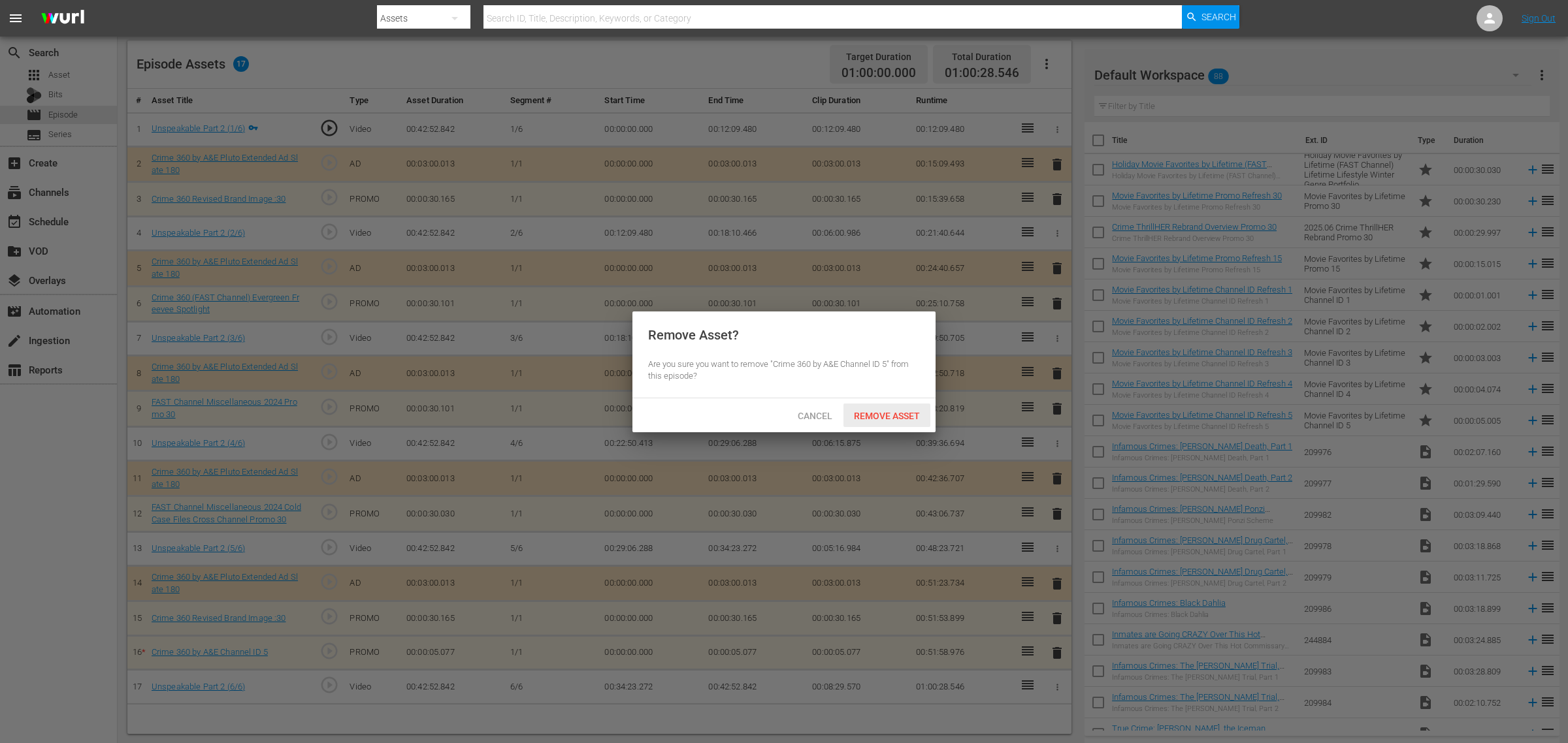
click at [905, 408] on div "Remove Asset" at bounding box center [886, 416] width 87 height 24
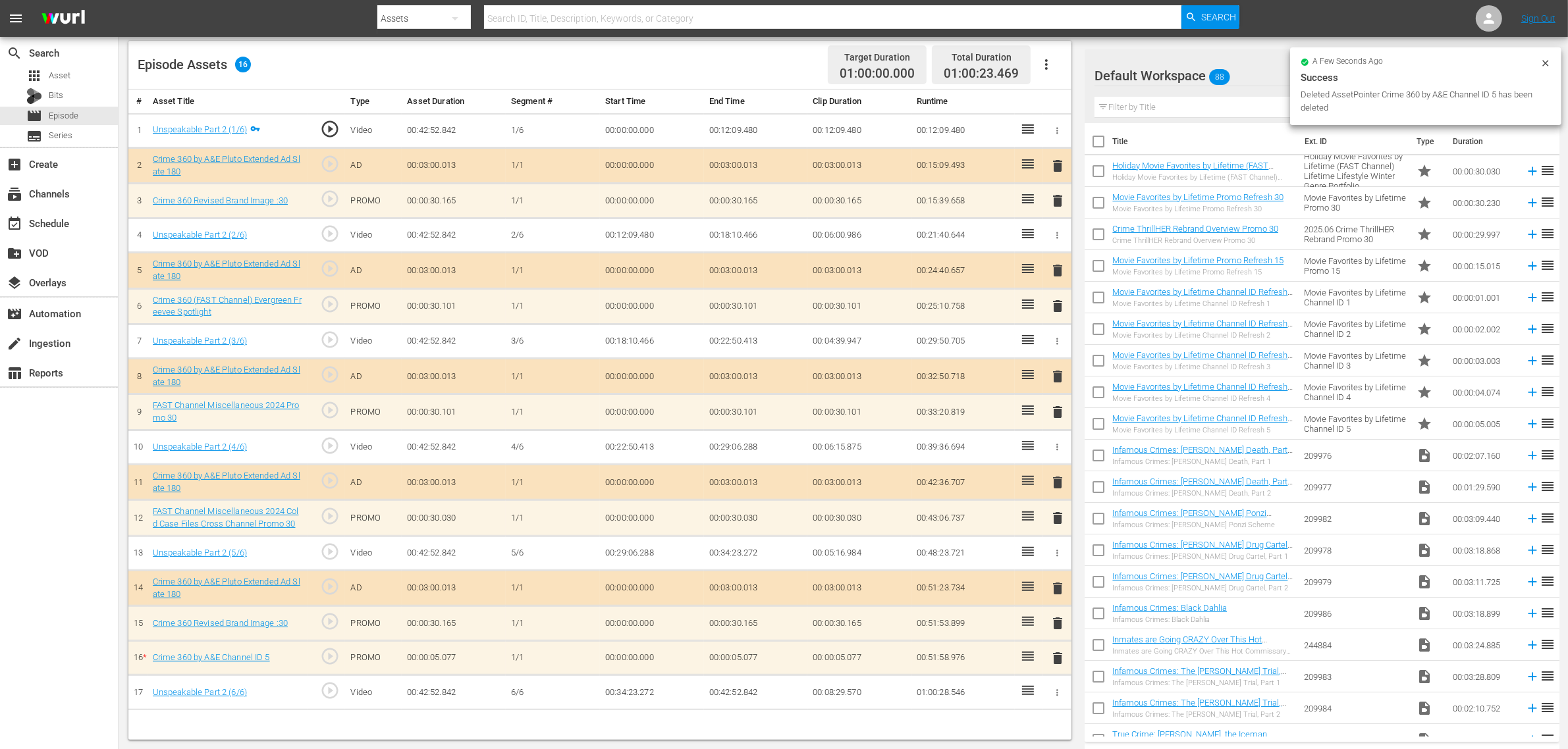
click at [1250, 82] on div "Default Workspace 88" at bounding box center [1313, 75] width 437 height 37
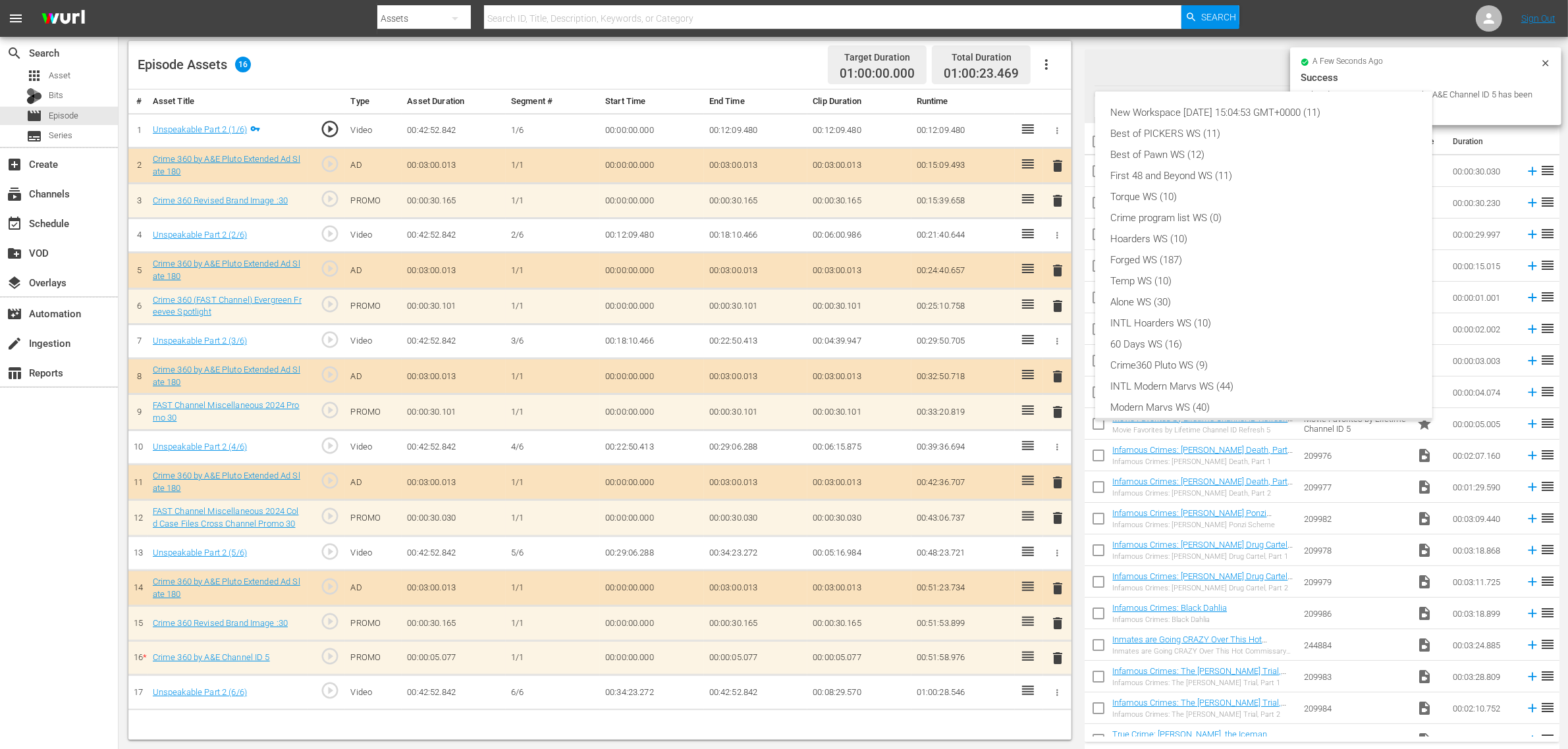
scroll to position [29, 0]
click at [1196, 337] on div "Crime360 Pluto WS (9)" at bounding box center [1264, 337] width 305 height 21
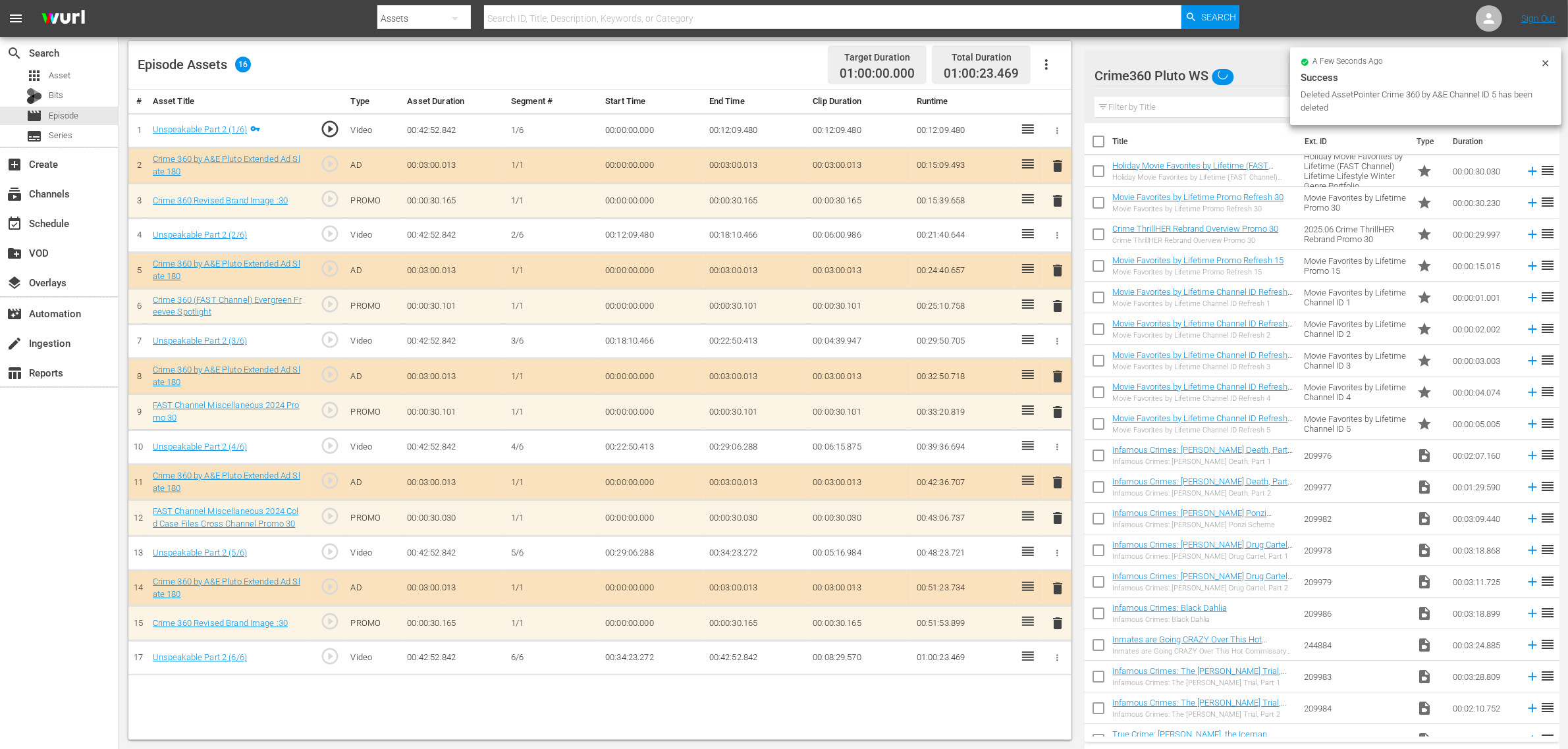
click at [777, 56] on div "Episode Assets 16 Target Duration 01:00:00.000 Total Duration 01:00:23.469" at bounding box center [600, 65] width 944 height 49
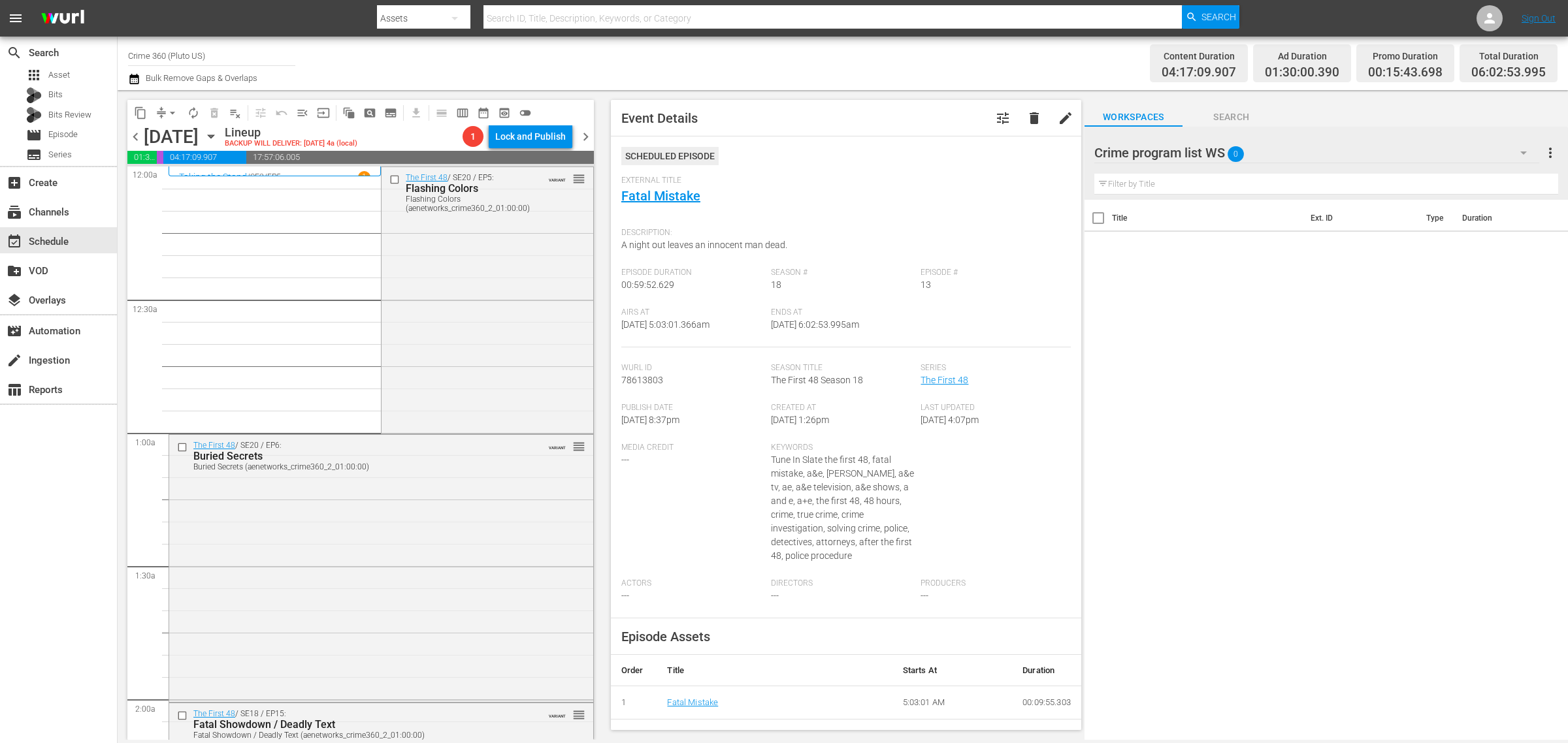
scroll to position [1225, 0]
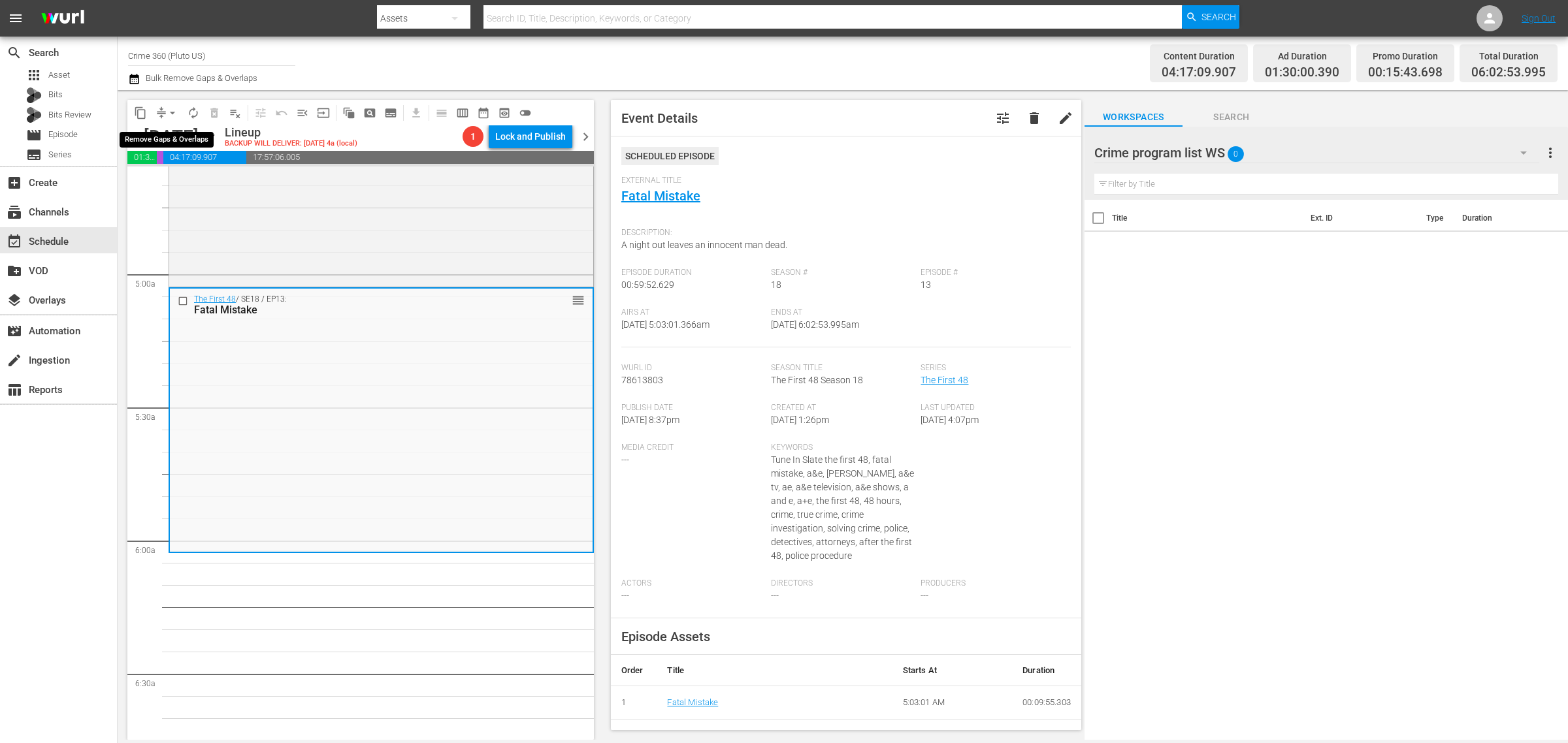
click at [170, 111] on span "arrow_drop_down" at bounding box center [172, 113] width 13 height 13
click at [168, 129] on li "Align to Midnight" at bounding box center [172, 138] width 137 height 22
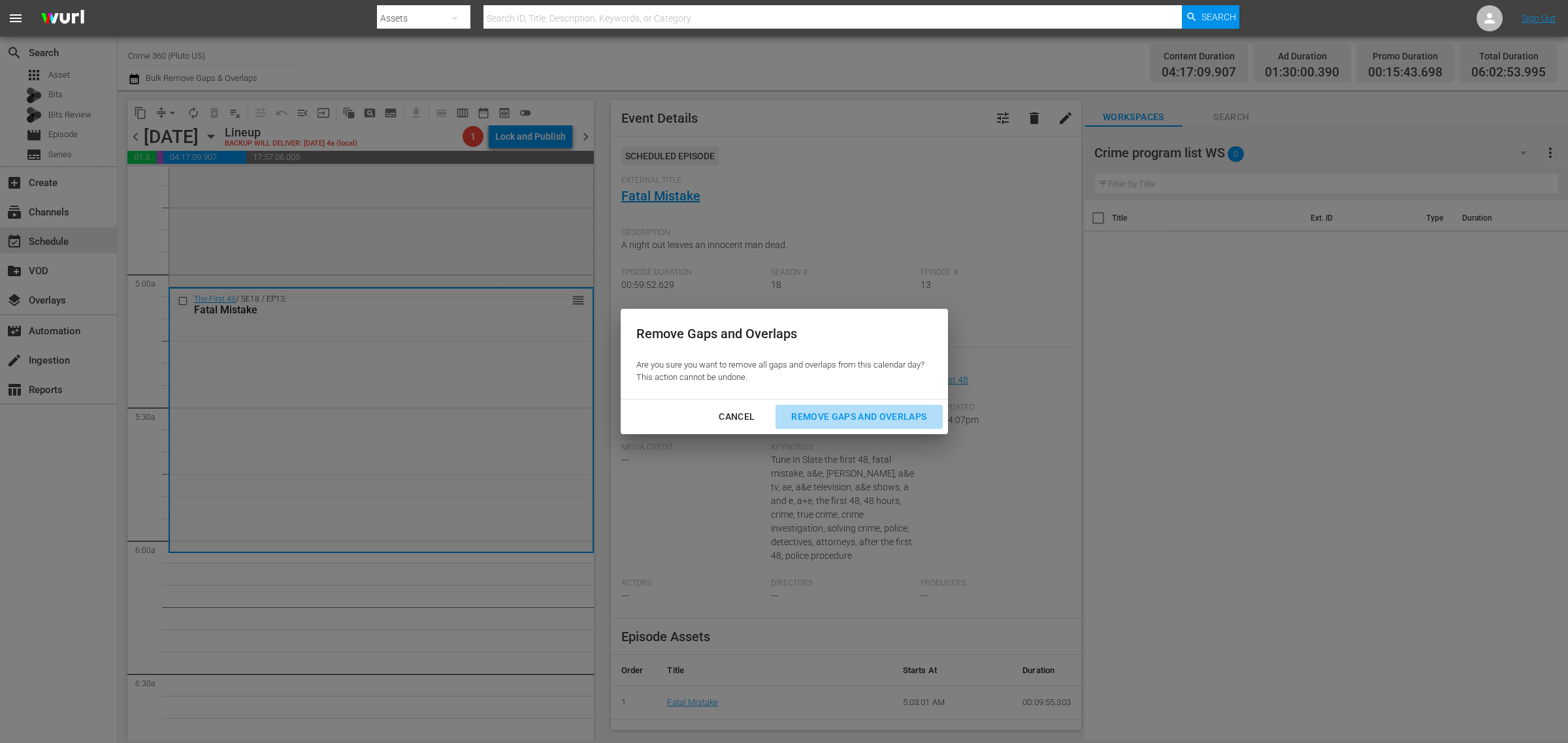
click at [857, 416] on div "Remove Gaps and Overlaps" at bounding box center [858, 417] width 156 height 16
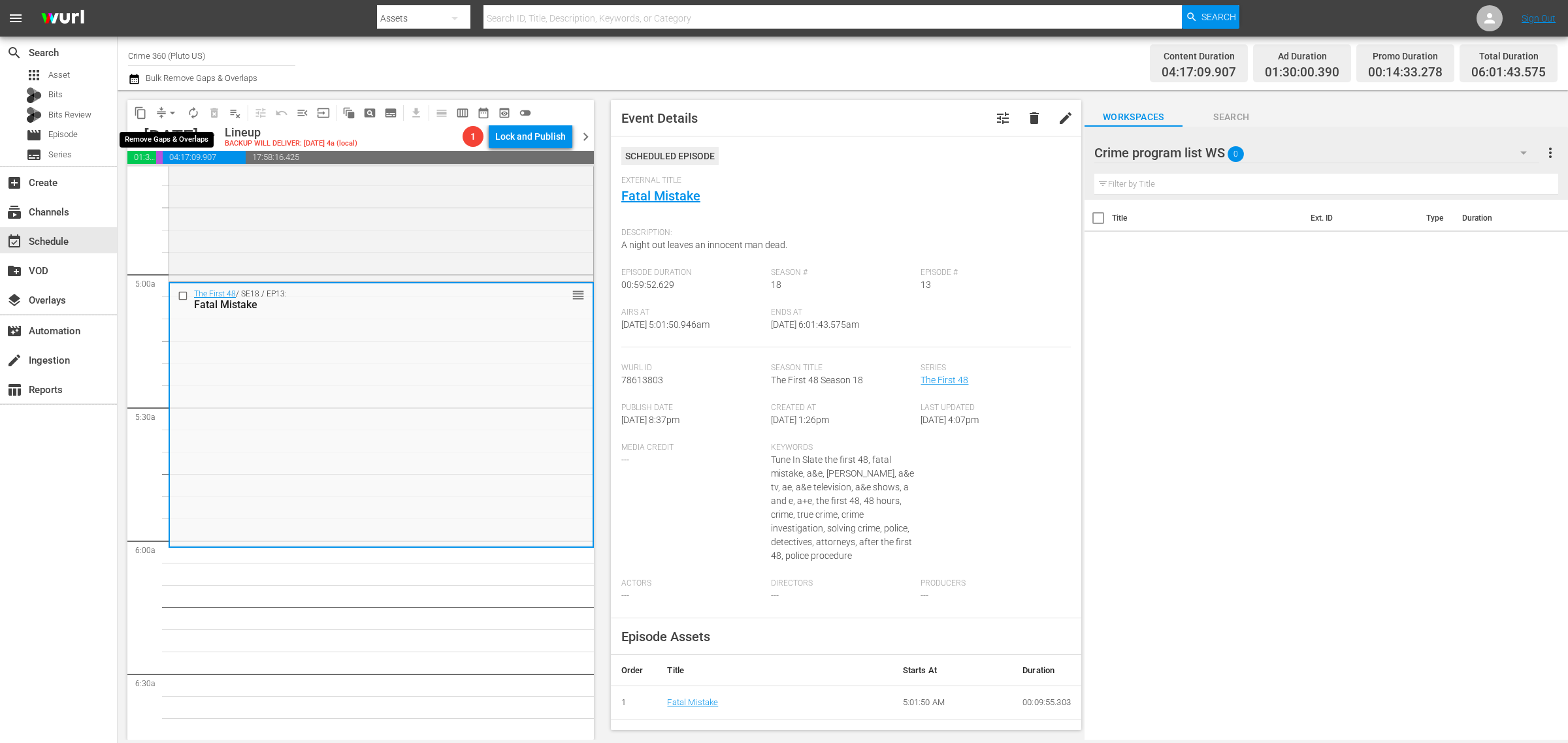
click at [171, 112] on span "arrow_drop_down" at bounding box center [172, 113] width 13 height 13
click at [177, 137] on li "Align to Midnight" at bounding box center [172, 138] width 137 height 22
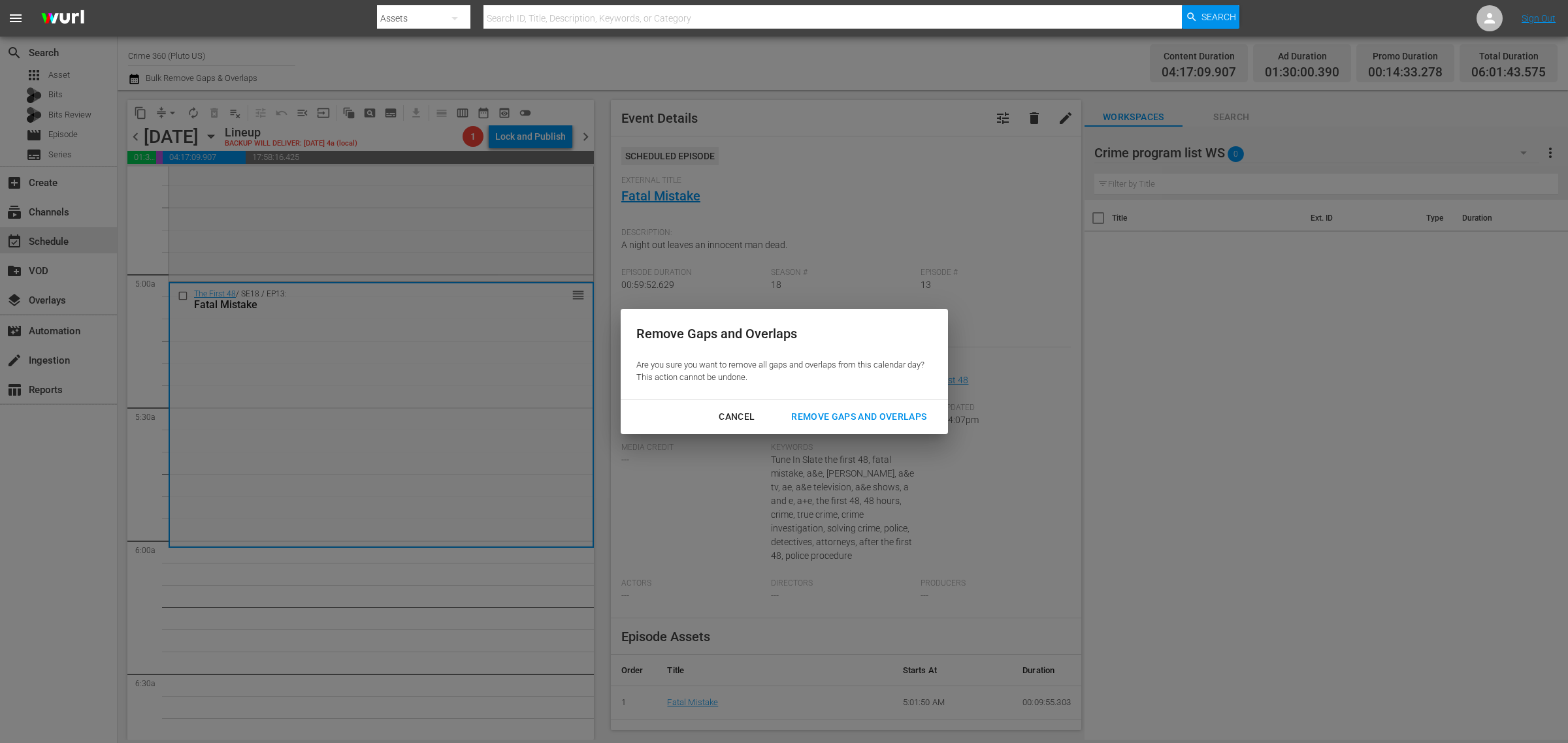
click at [837, 418] on div "Remove Gaps and Overlaps" at bounding box center [858, 417] width 156 height 16
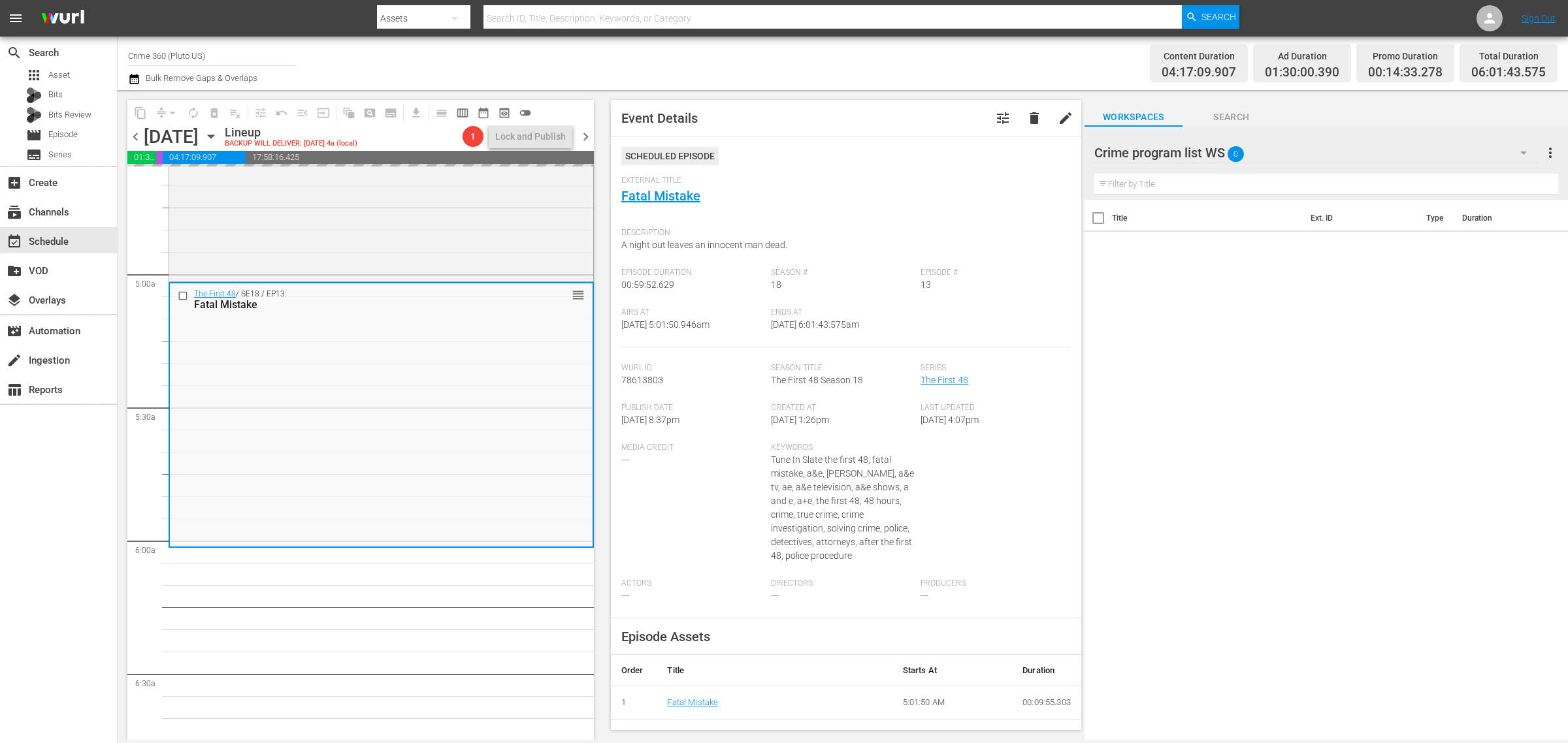
click at [925, 62] on div "Content Duration 04:17:09.907 Ad Duration 01:30:00.390 Promo Duration 00:14:33.…" at bounding box center [1232, 63] width 650 height 47
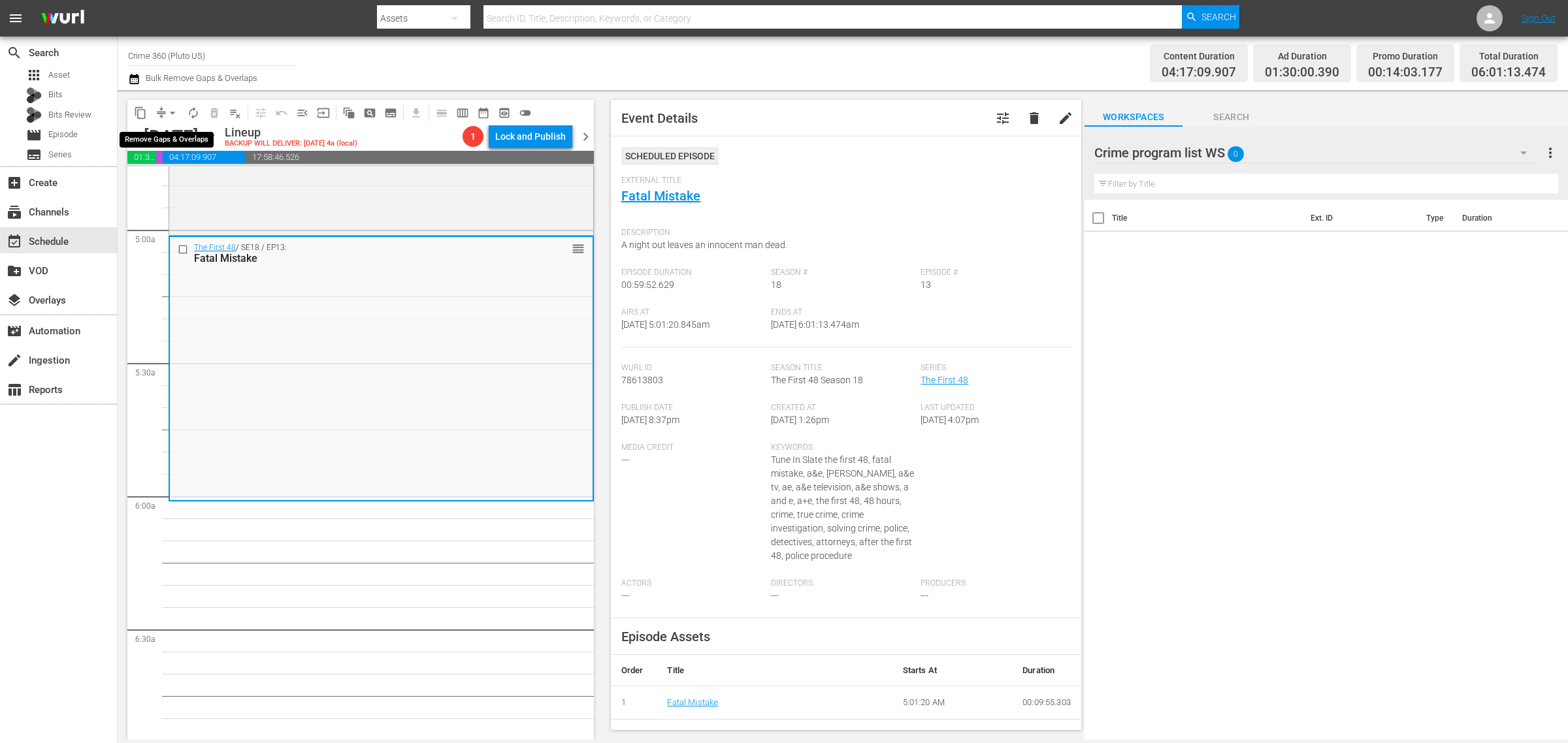
click at [171, 110] on span "arrow_drop_down" at bounding box center [172, 113] width 13 height 13
click at [170, 140] on li "Align to Midnight" at bounding box center [172, 138] width 137 height 22
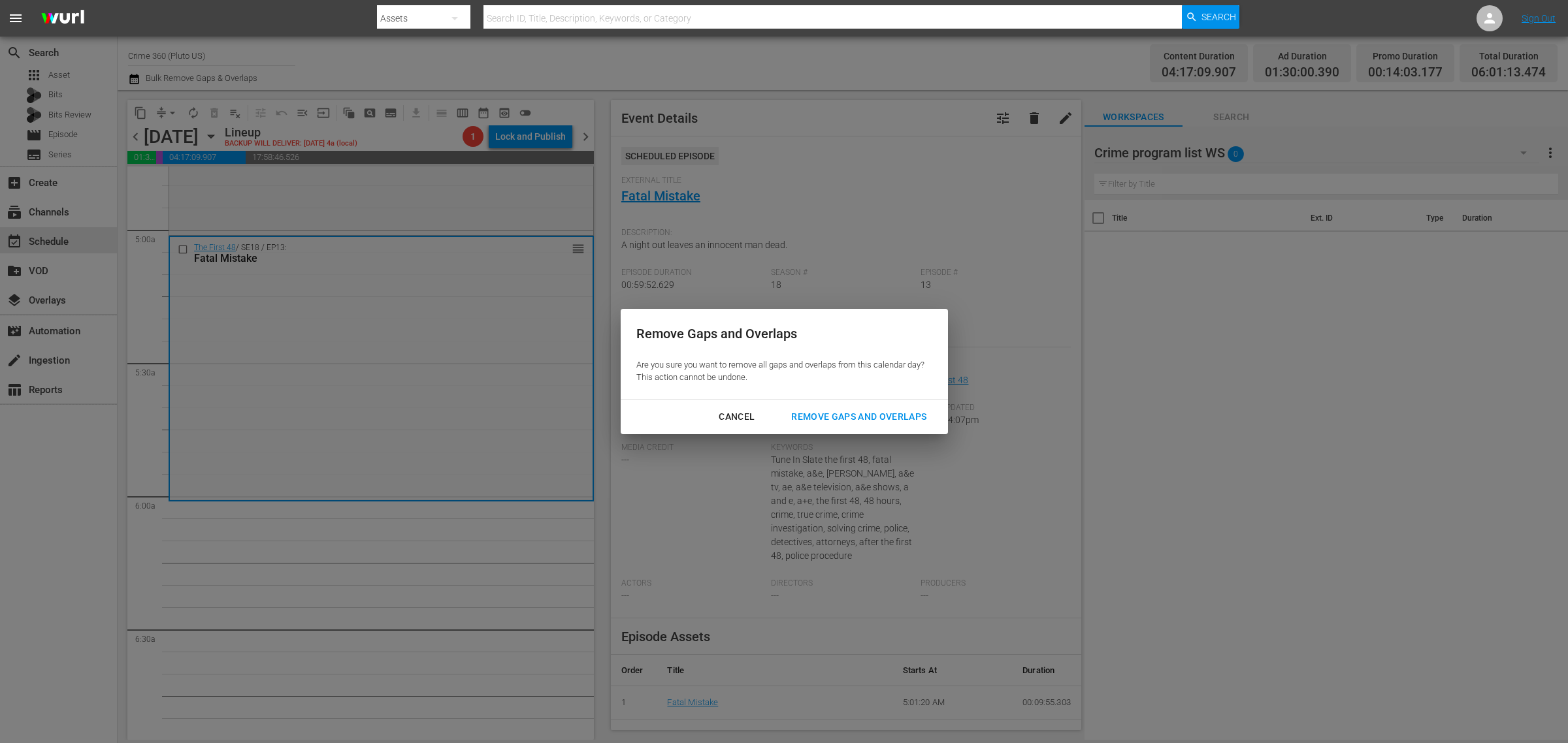
click at [877, 414] on div "Remove Gaps and Overlaps" at bounding box center [858, 417] width 156 height 16
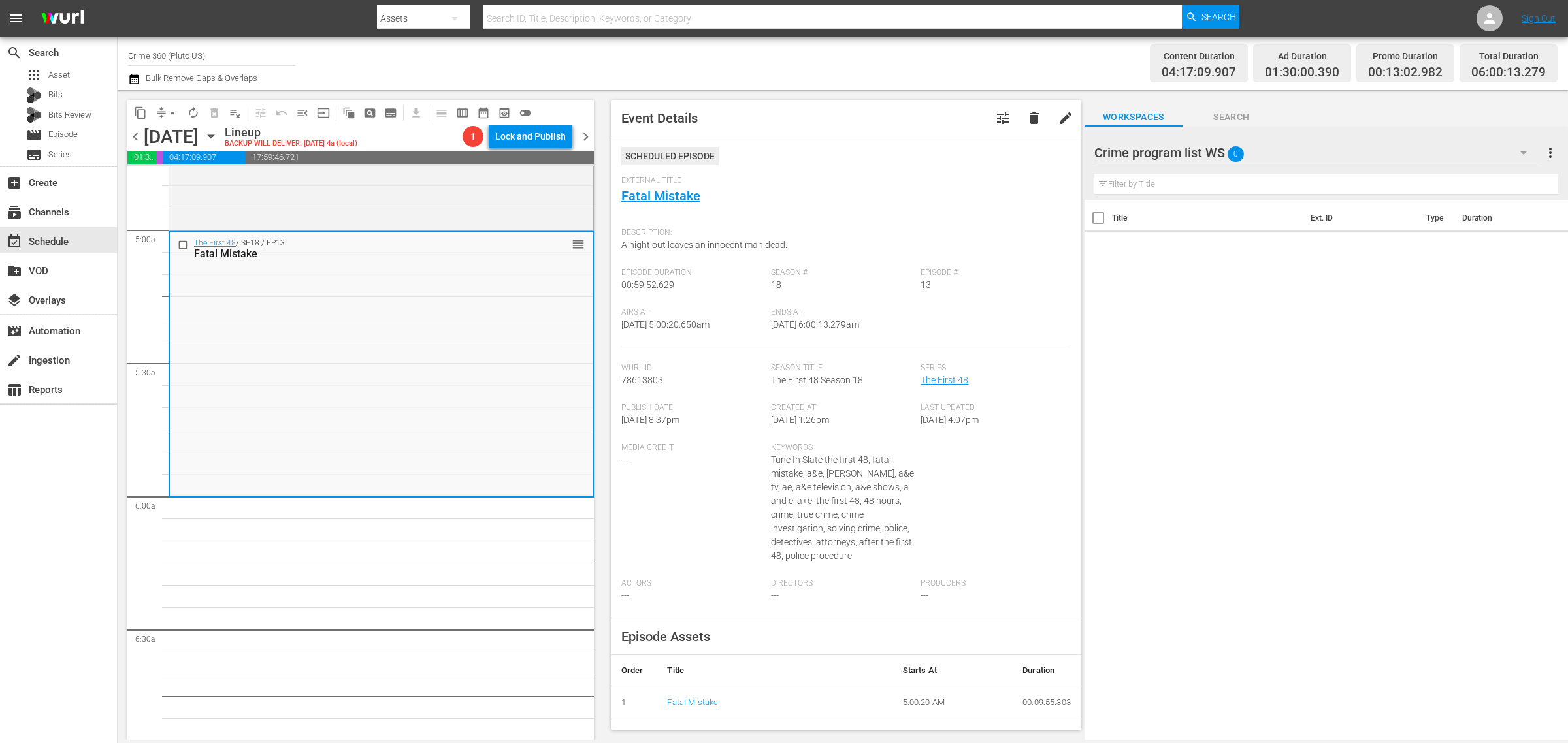
click at [782, 49] on div "Channel Title Crime 360 (Pluto US) Bulk Remove Gaps & Overlaps" at bounding box center [517, 63] width 780 height 47
click at [174, 111] on span "arrow_drop_down" at bounding box center [172, 113] width 13 height 13
click at [159, 145] on li "Align to Midnight" at bounding box center [172, 138] width 137 height 22
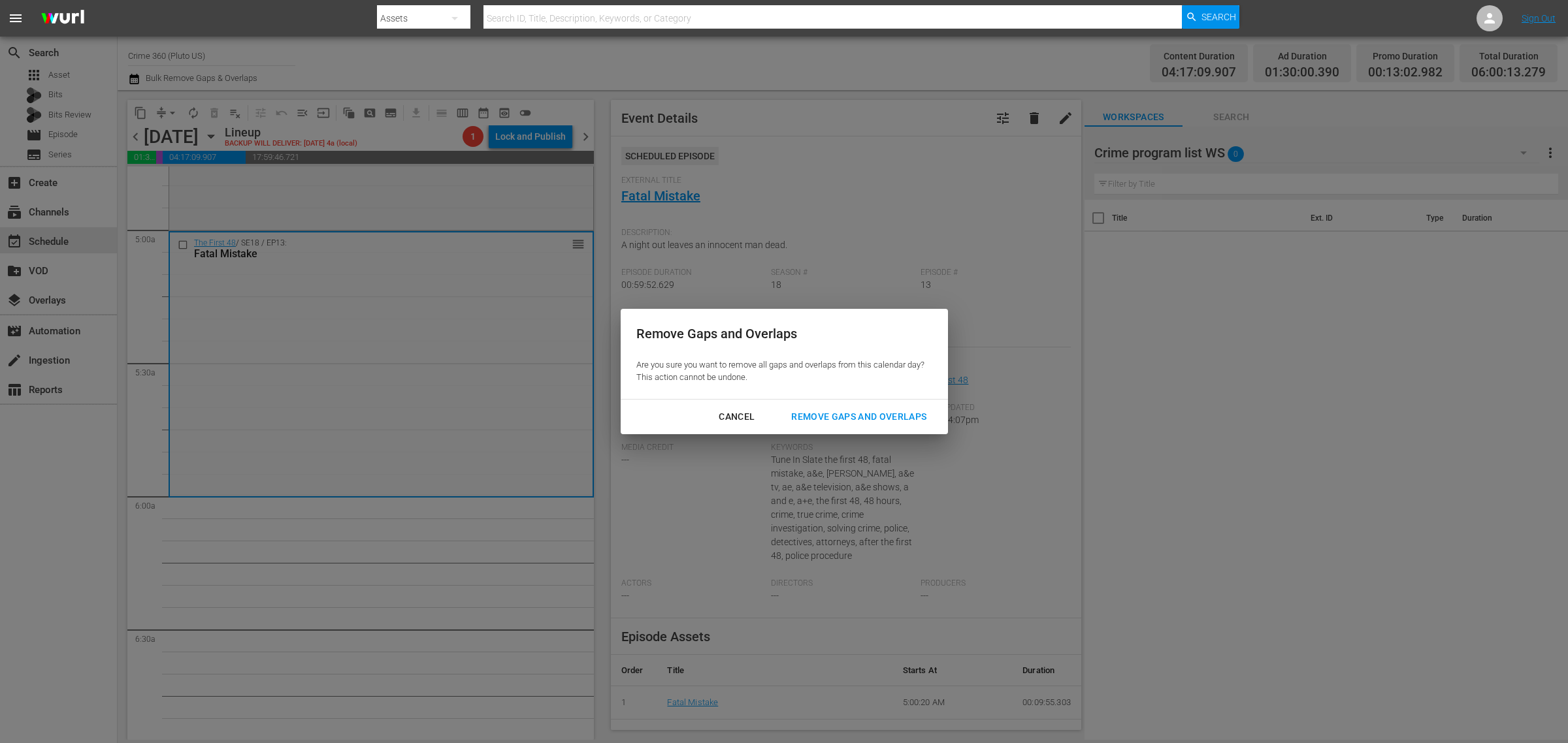
drag, startPoint x: 911, startPoint y: 414, endPoint x: 1086, endPoint y: 416, distance: 175.0
click at [911, 414] on div "Remove Gaps and Overlaps" at bounding box center [858, 417] width 156 height 16
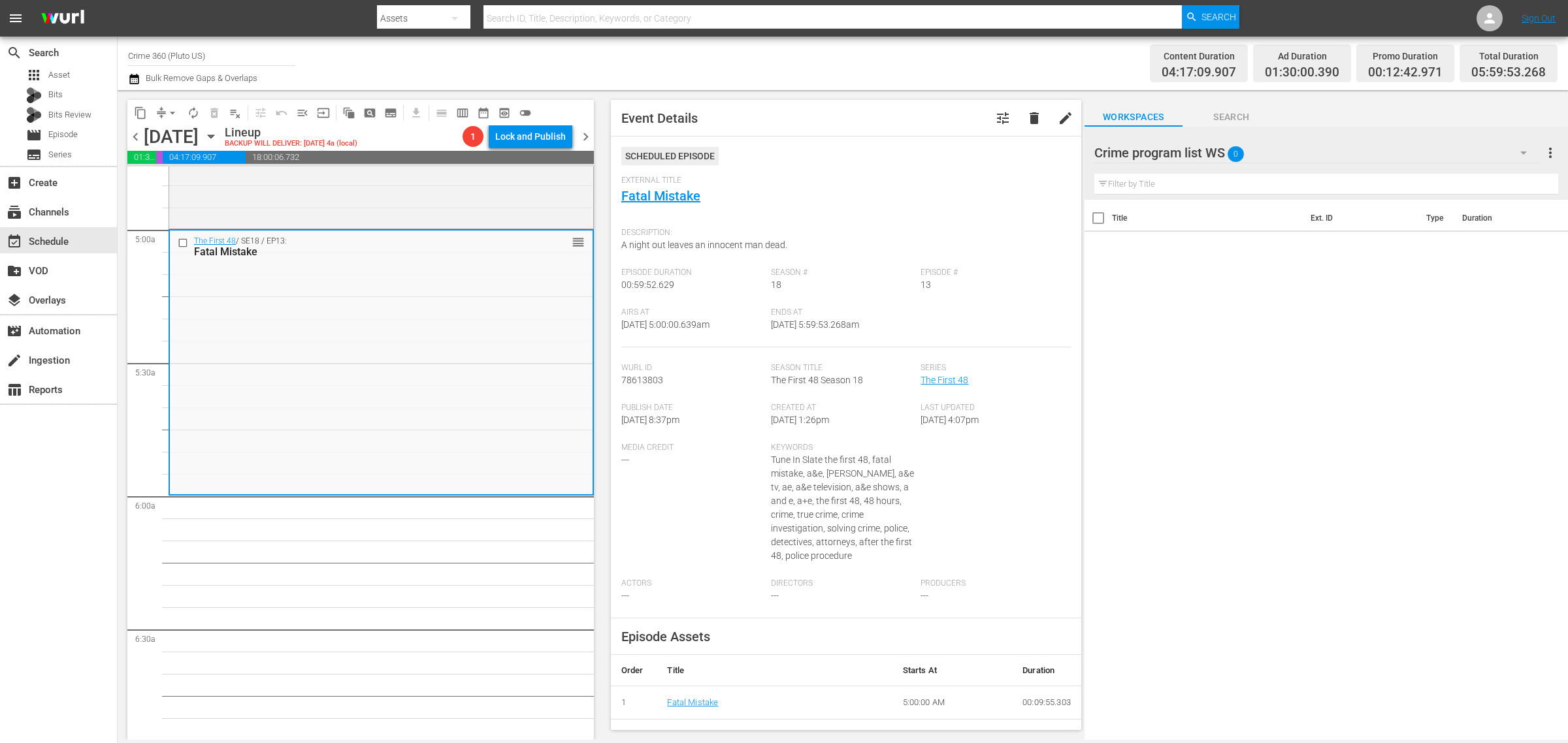
click at [695, 70] on div "Channel Title Crime 360 (Pluto US) Bulk Remove Gaps & Overlaps" at bounding box center [517, 63] width 780 height 47
click at [174, 113] on span "arrow_drop_down" at bounding box center [172, 113] width 13 height 13
click at [180, 135] on li "Align to Midnight" at bounding box center [172, 138] width 137 height 22
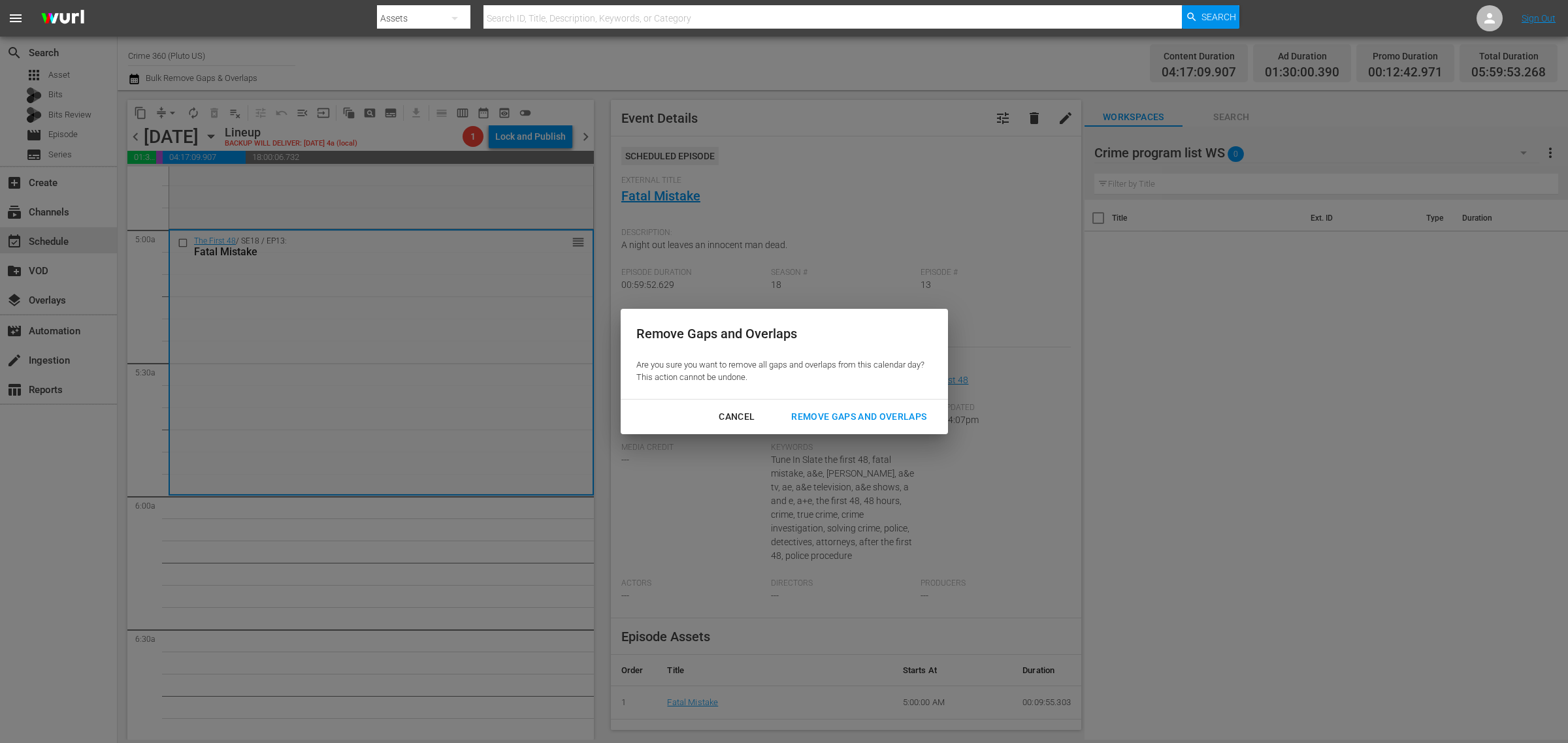
click at [890, 423] on div "Remove Gaps and Overlaps" at bounding box center [858, 417] width 156 height 16
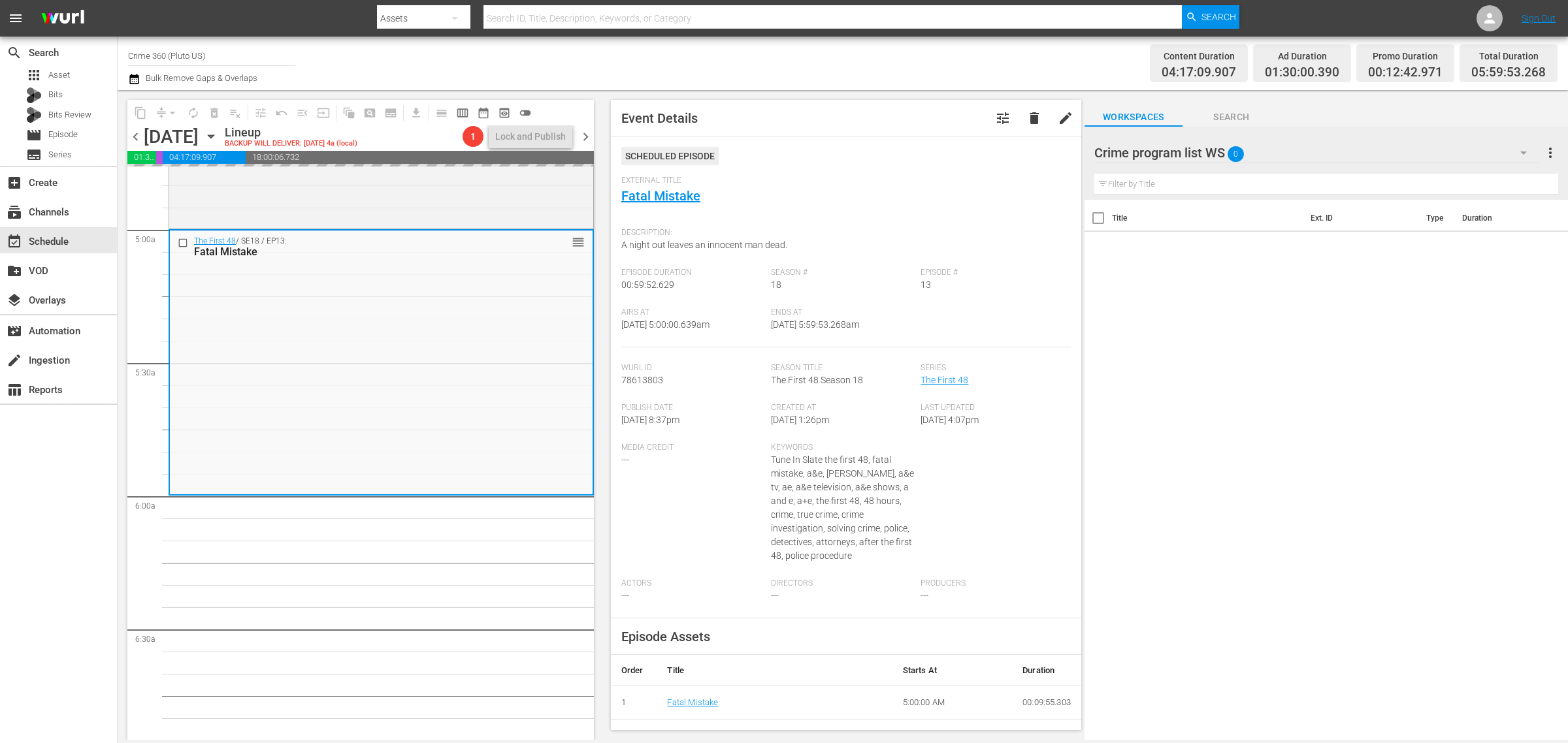
click at [859, 73] on div "Channel Title Crime 360 (Pluto US) Bulk Remove Gaps & Overlaps" at bounding box center [517, 63] width 780 height 47
click at [190, 111] on span "autorenew_outlined" at bounding box center [193, 113] width 13 height 13
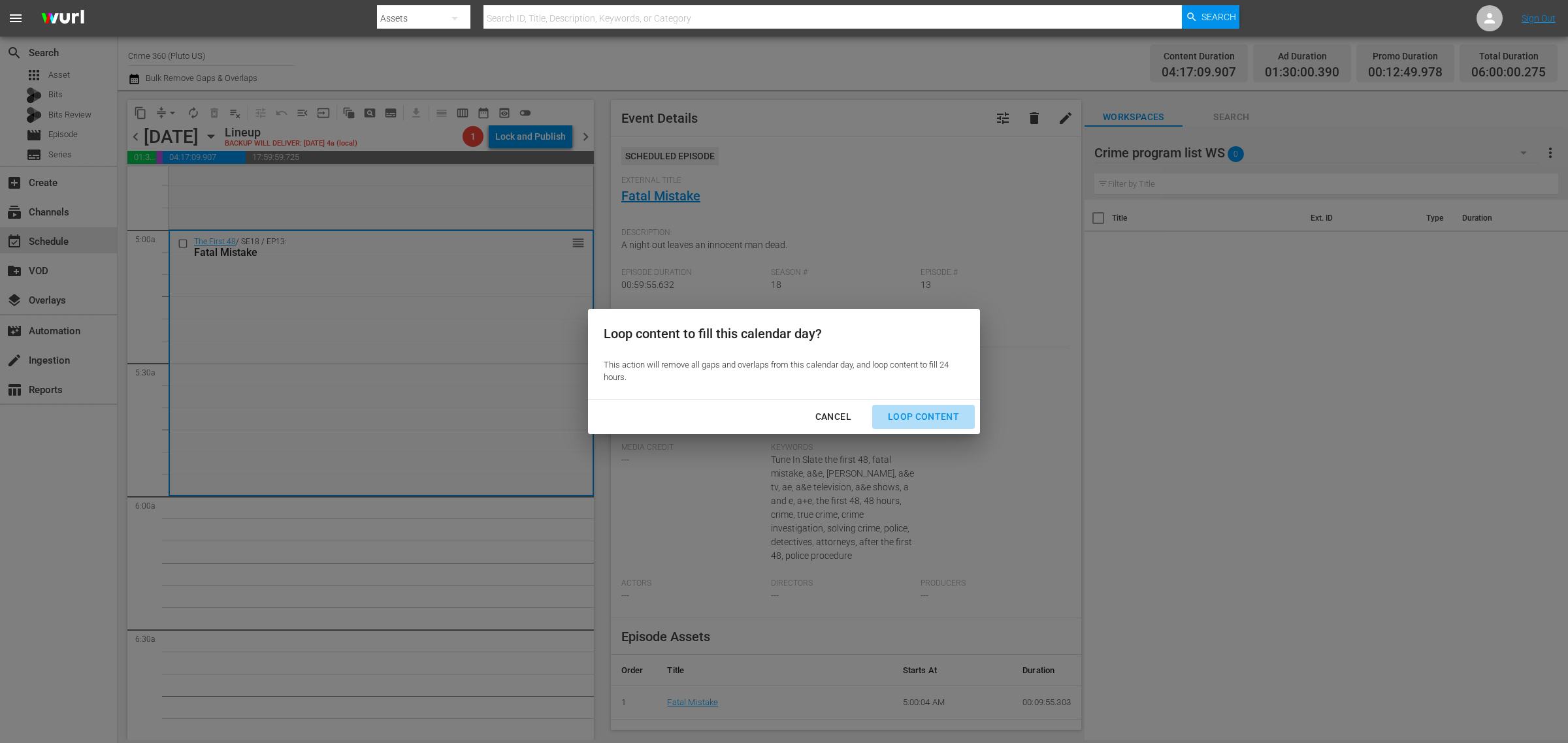
click at [933, 406] on button "Loop Content" at bounding box center [923, 417] width 103 height 24
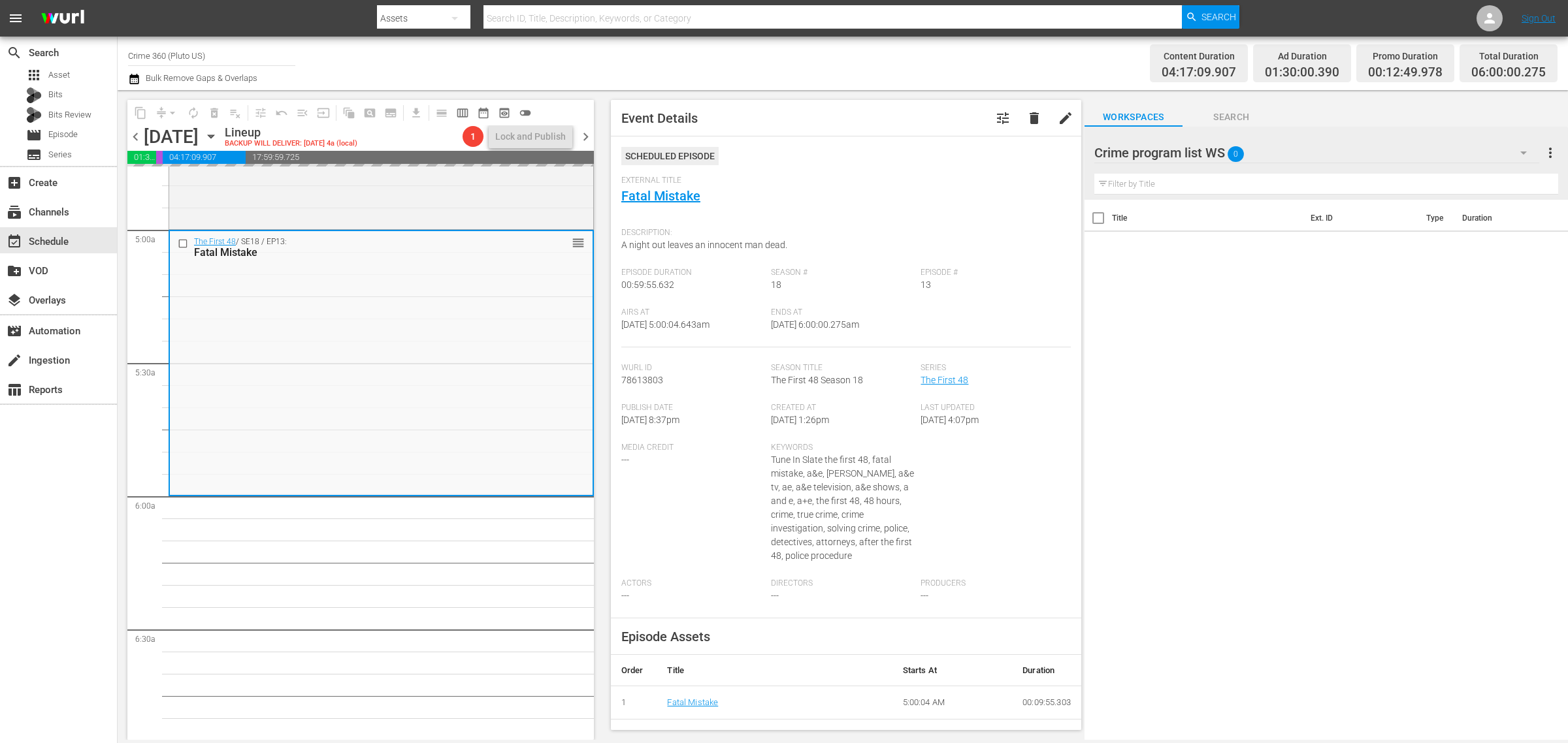
click at [835, 64] on div "Channel Title Crime 360 (Pluto US) Bulk Remove Gaps & Overlaps" at bounding box center [517, 63] width 780 height 47
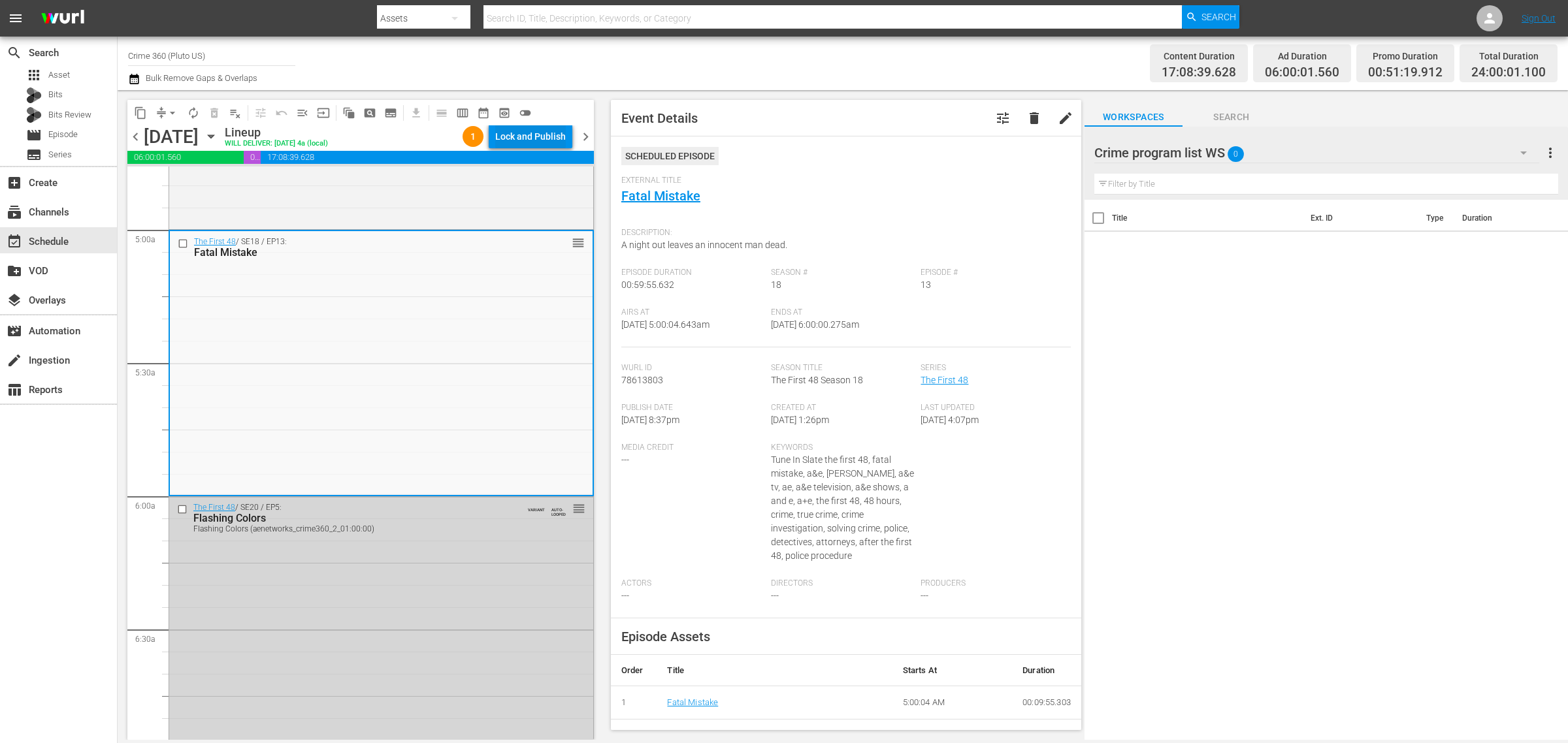
click at [531, 132] on div "Lock and Publish" at bounding box center [530, 136] width 70 height 23
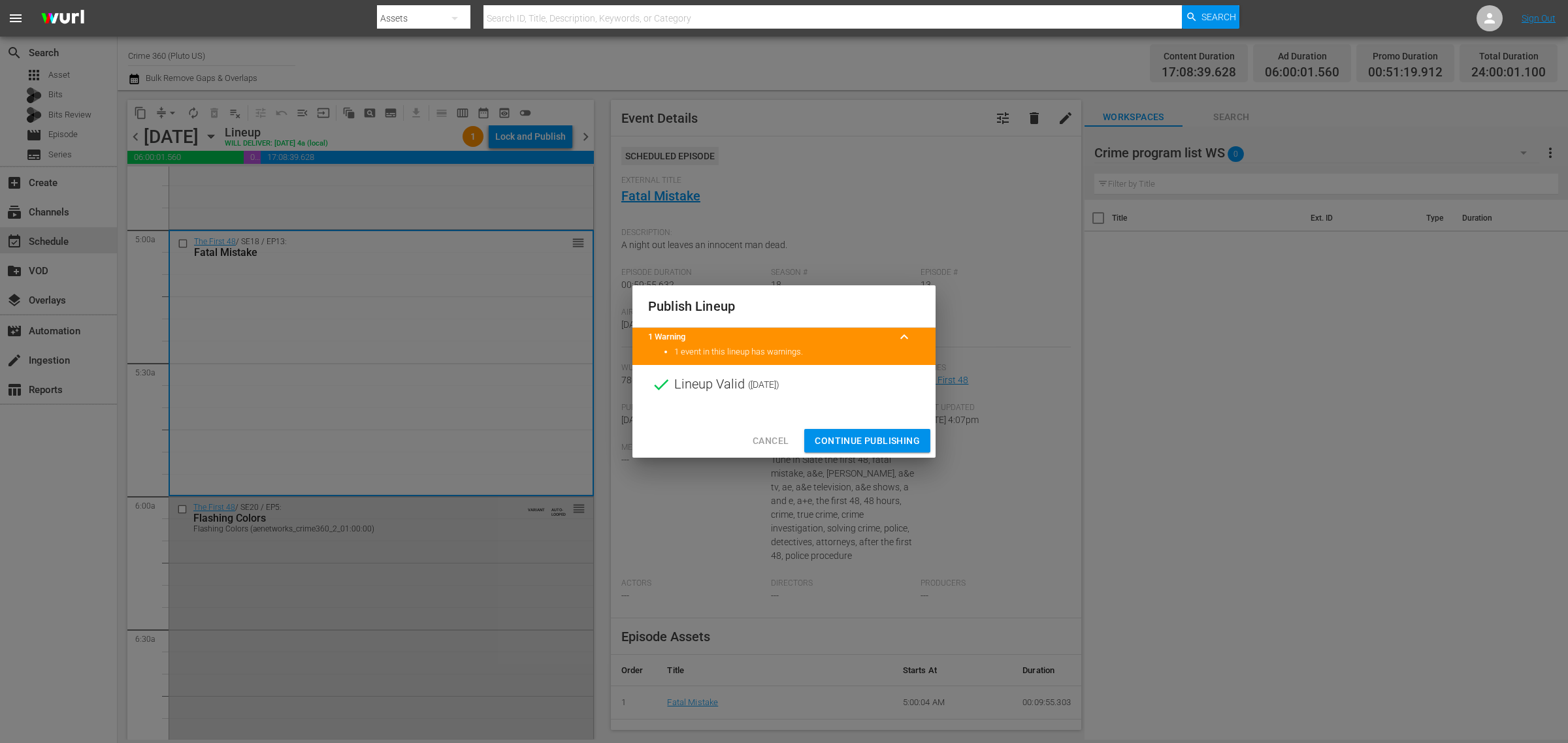
click at [882, 442] on span "Continue Publishing" at bounding box center [867, 441] width 105 height 16
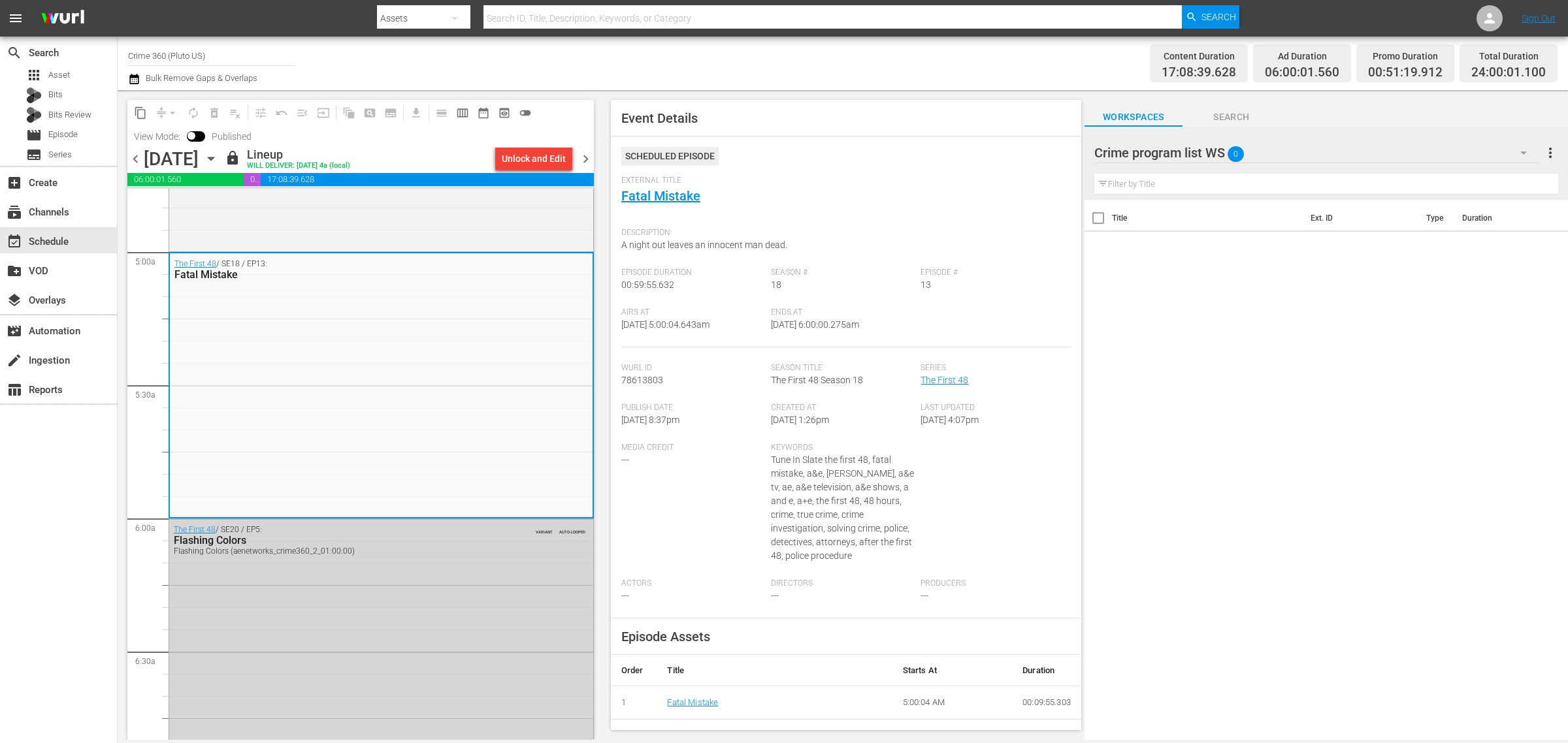
click at [831, 56] on div "Channel Title Crime 360 (Pluto US) Bulk Remove Gaps & Overlaps" at bounding box center [517, 63] width 780 height 47
click at [843, 187] on div "External Title Fatal Mistake" at bounding box center [845, 198] width 449 height 45
click at [776, 63] on div "Channel Title Crime 360 (Pluto US) Bulk Remove Gaps & Overlaps" at bounding box center [517, 63] width 780 height 47
click at [584, 154] on span "chevron_right" at bounding box center [585, 159] width 16 height 16
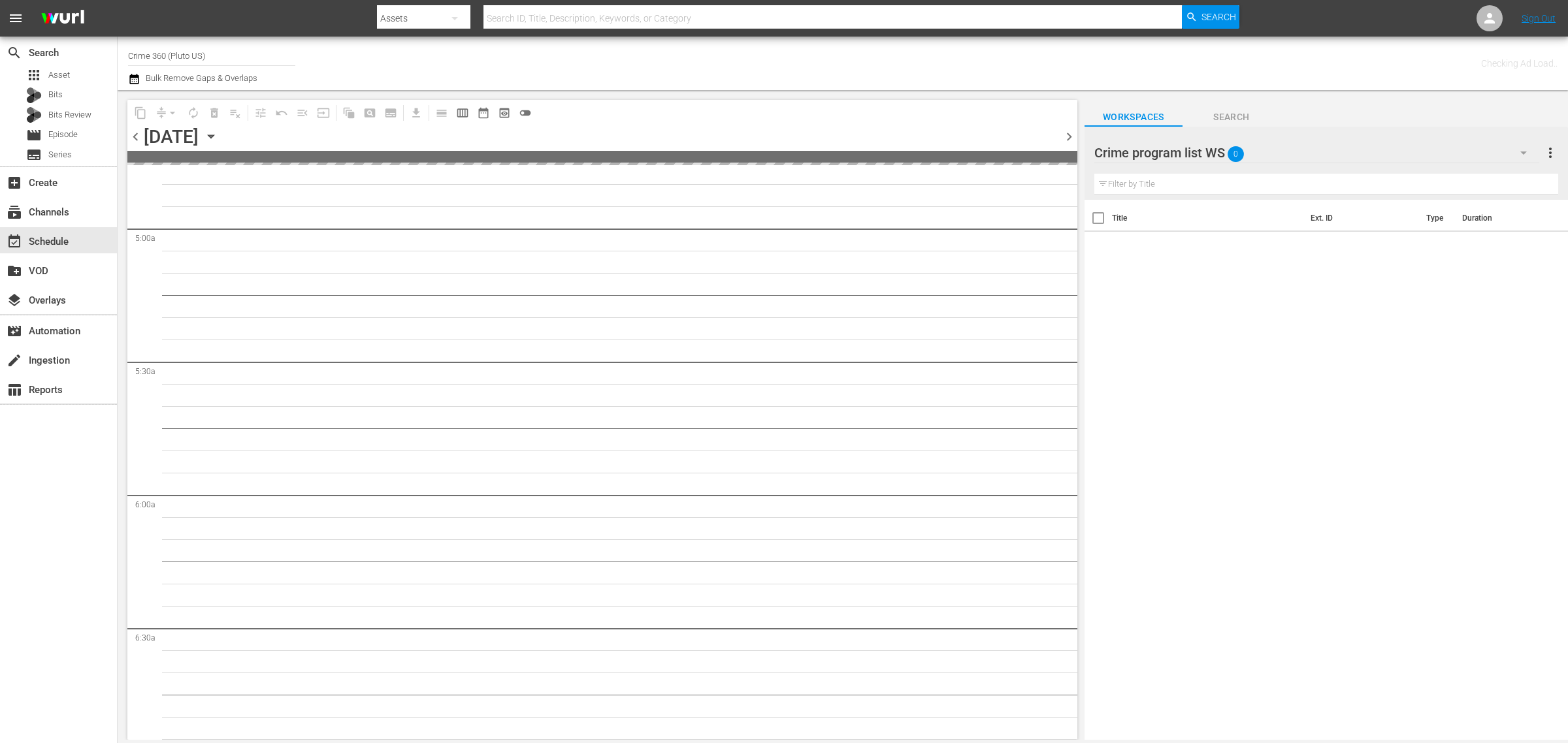
scroll to position [1291, 0]
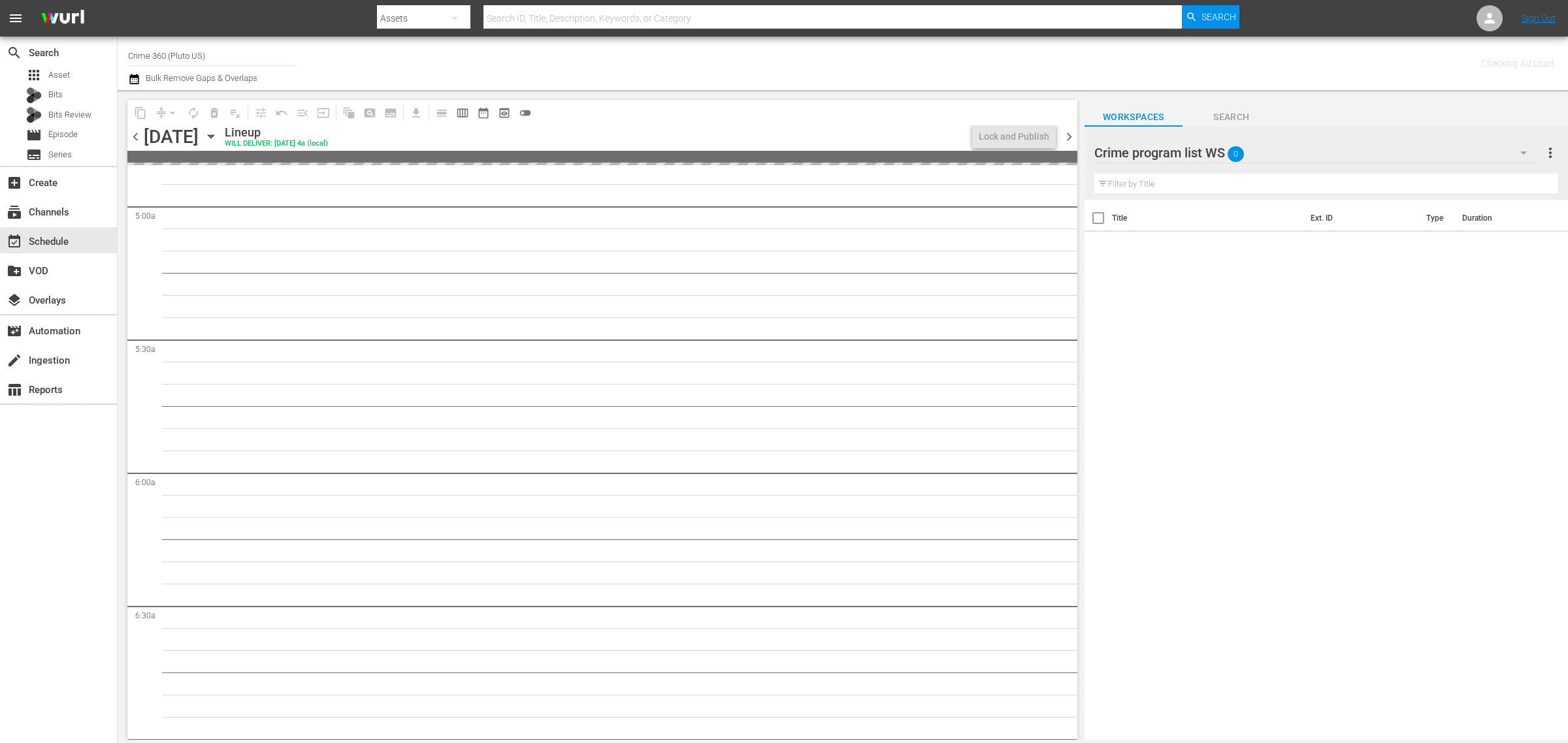
drag, startPoint x: -95, startPoint y: 62, endPoint x: -114, endPoint y: 61, distance: 19.0
click at [0, 61] on html "menu Search By Assets Search ID, Title, Description, Keywords, or Category Sear…" at bounding box center [784, 372] width 1568 height 743
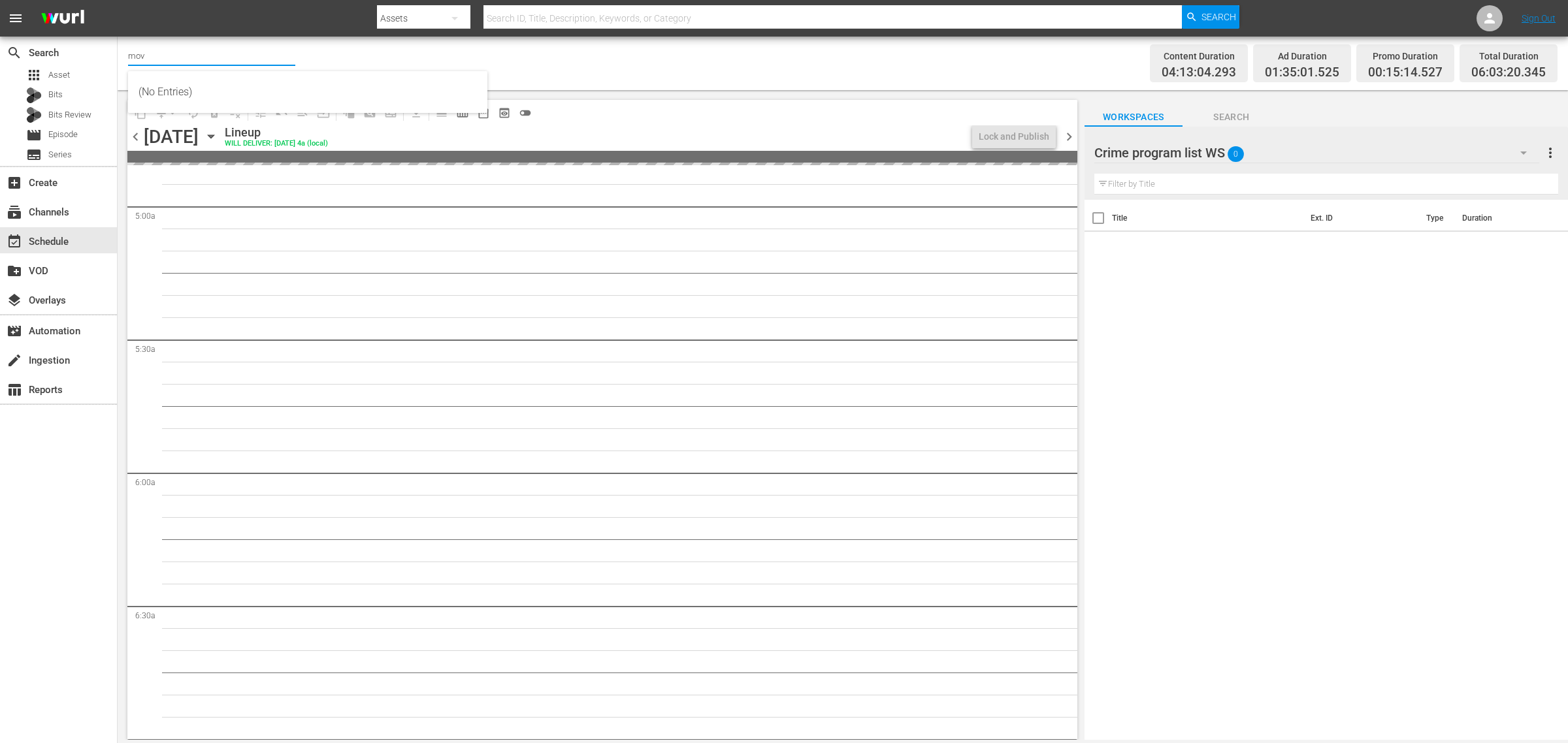
scroll to position [1203, 0]
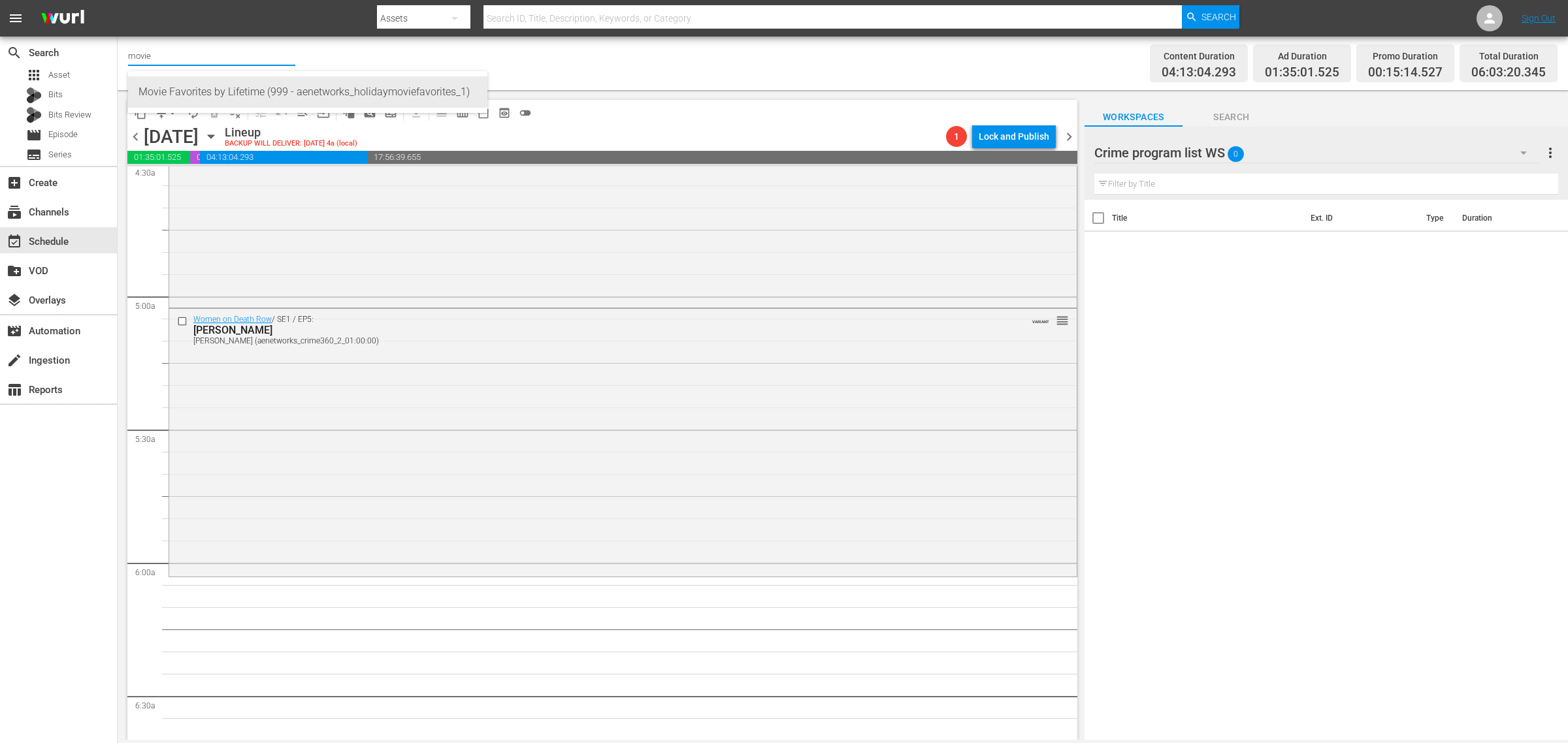
click at [227, 83] on div "Movie Favorites by Lifetime (999 - aenetworks_holidaymoviefavorites_1)" at bounding box center [308, 91] width 338 height 32
type input "Movie Favorites by Lifetime (999 - aenetworks_holidaymoviefavorites_1)"
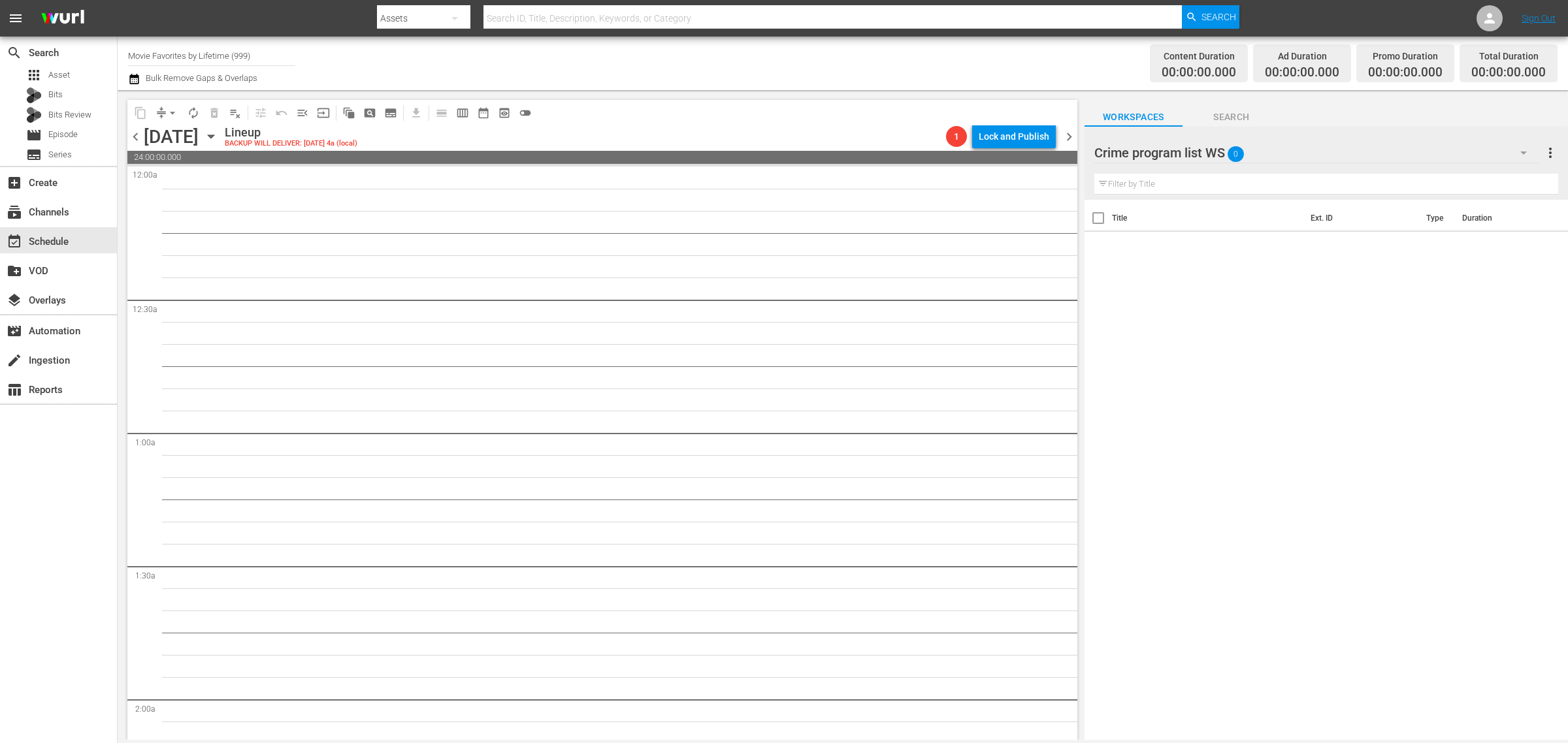
click at [893, 49] on div "Channel Title Movie Favorites by Lifetime (999) Bulk Remove Gaps & Overlaps" at bounding box center [517, 63] width 780 height 47
type input "Crime 360 (Pluto US) (1705)"
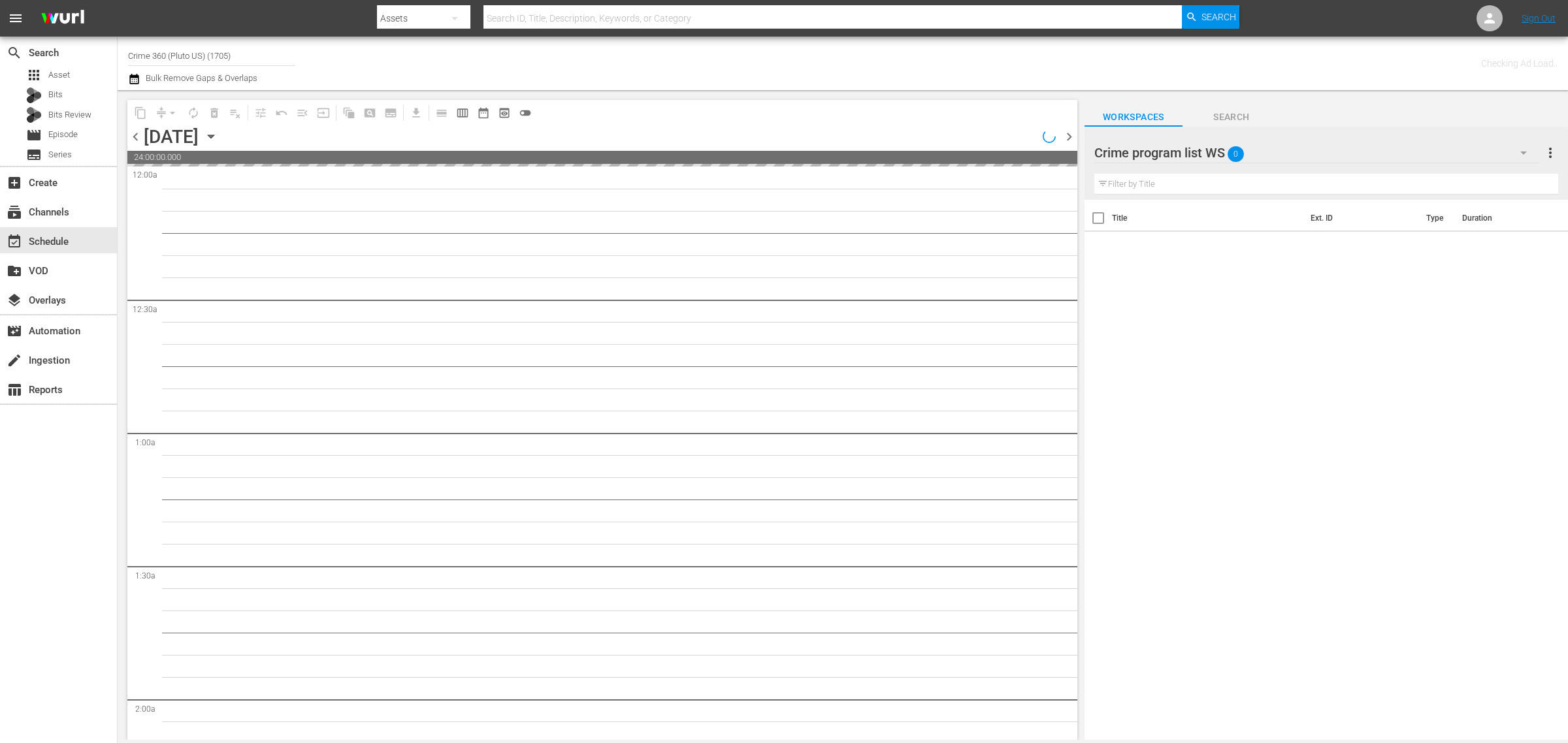
click at [738, 49] on div "Channel Title Crime 360 (Pluto US) (1705) Bulk Remove Gaps & Overlaps" at bounding box center [517, 63] width 780 height 47
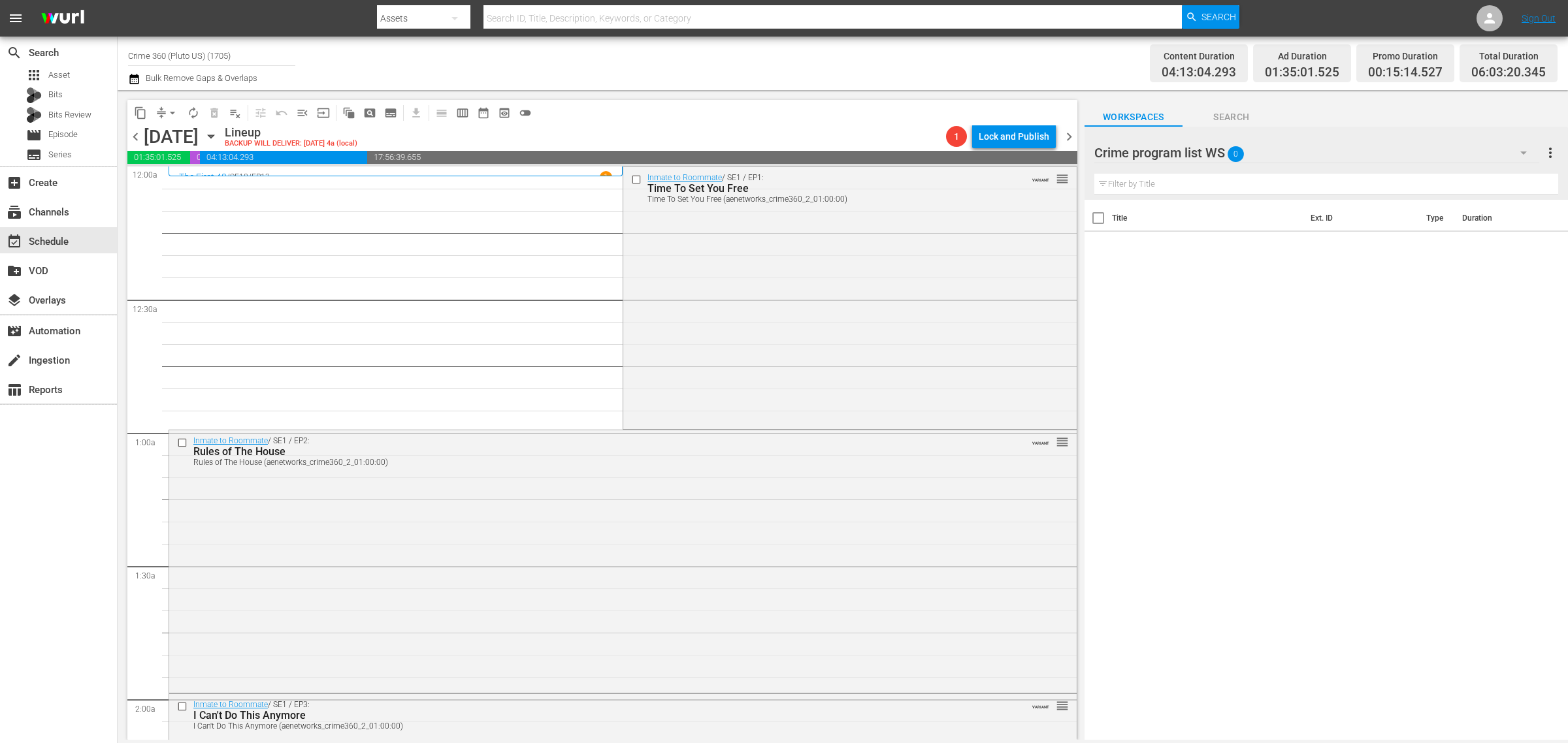
click at [958, 75] on div "Content Duration 04:13:04.293 Ad Duration 01:35:01.525 Promo Duration 00:15:14.…" at bounding box center [1232, 63] width 650 height 47
click at [841, 60] on div "Channel Title Crime 360 (Pluto US) (1705) Bulk Remove Gaps & Overlaps" at bounding box center [517, 63] width 780 height 47
click at [716, 291] on div "Inmate to Roommate / SE1 / EP1: Time To Set You Free Time To Set You Free (aene…" at bounding box center [849, 297] width 453 height 259
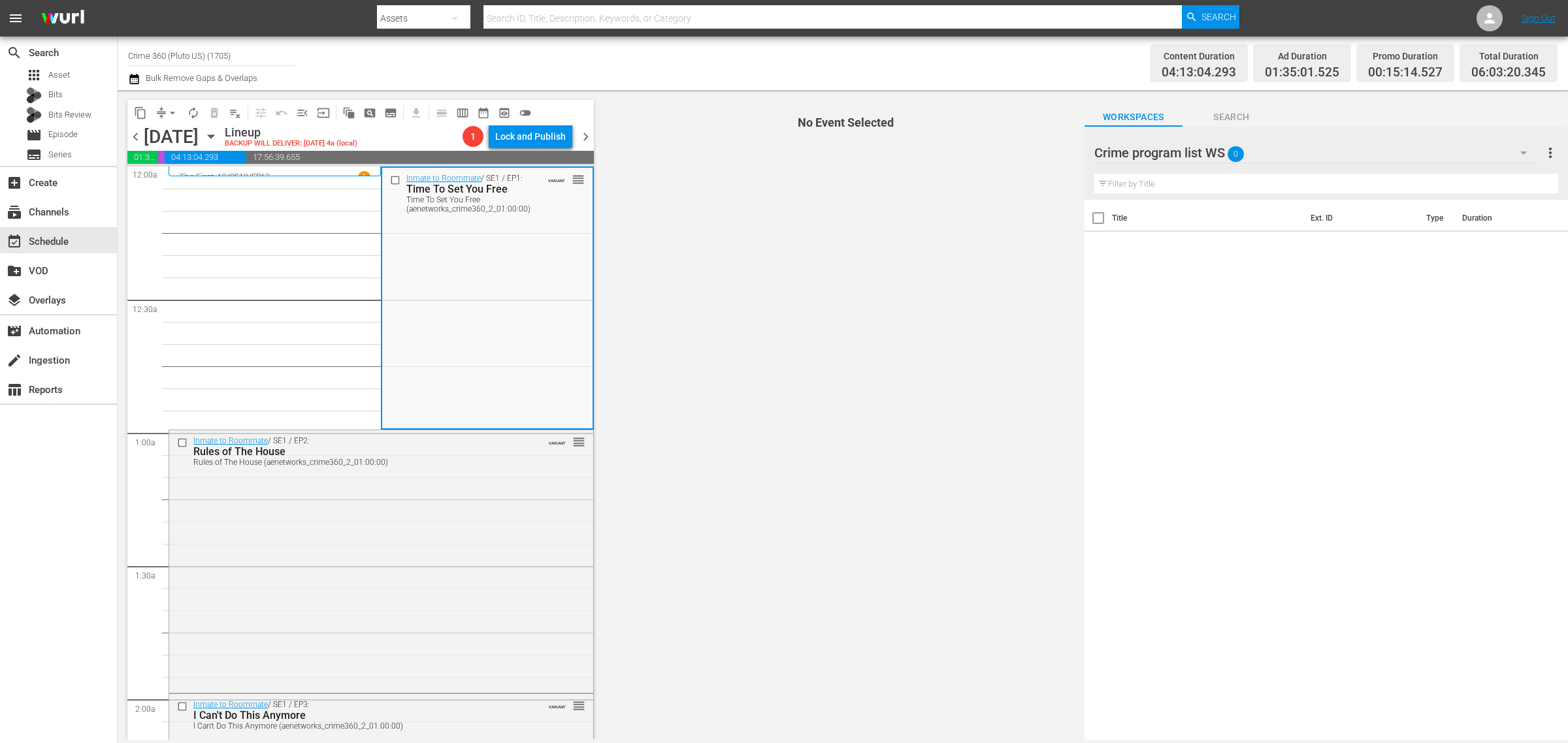
click at [769, 60] on div "Channel Title Crime 360 (Pluto US) (1705) Bulk Remove Gaps & Overlaps" at bounding box center [517, 63] width 780 height 47
click at [963, 67] on div "Content Duration 04:13:04.293 Ad Duration 01:35:01.525 Promo Duration 00:15:14.…" at bounding box center [1232, 63] width 650 height 47
click at [746, 62] on div "Channel Title Crime 360 (Pluto US) (1705) Bulk Remove Gaps & Overlaps" at bounding box center [517, 63] width 780 height 47
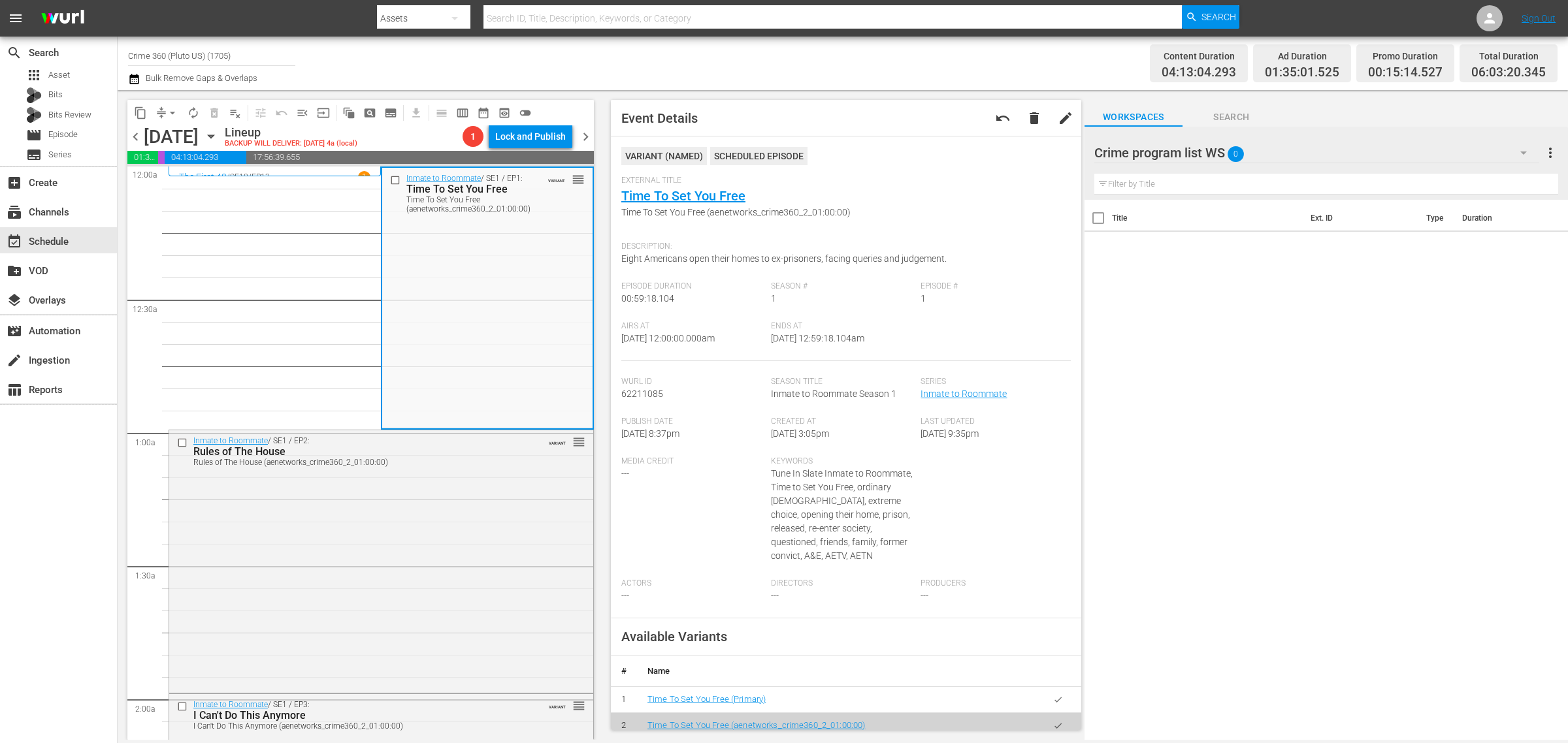
click at [828, 48] on div "Channel Title Crime 360 (Pluto US) (1705) Bulk Remove Gaps & Overlaps" at bounding box center [517, 63] width 780 height 47
drag, startPoint x: 792, startPoint y: 66, endPoint x: 804, endPoint y: 72, distance: 13.4
click at [792, 66] on div "Channel Title Crime 360 (Pluto US) (1705) Bulk Remove Gaps & Overlaps" at bounding box center [517, 63] width 780 height 47
click at [469, 478] on div "Inmate to Roommate / SE1 / EP2: Rules of The House Rules of The House (aenetwor…" at bounding box center [381, 560] width 424 height 259
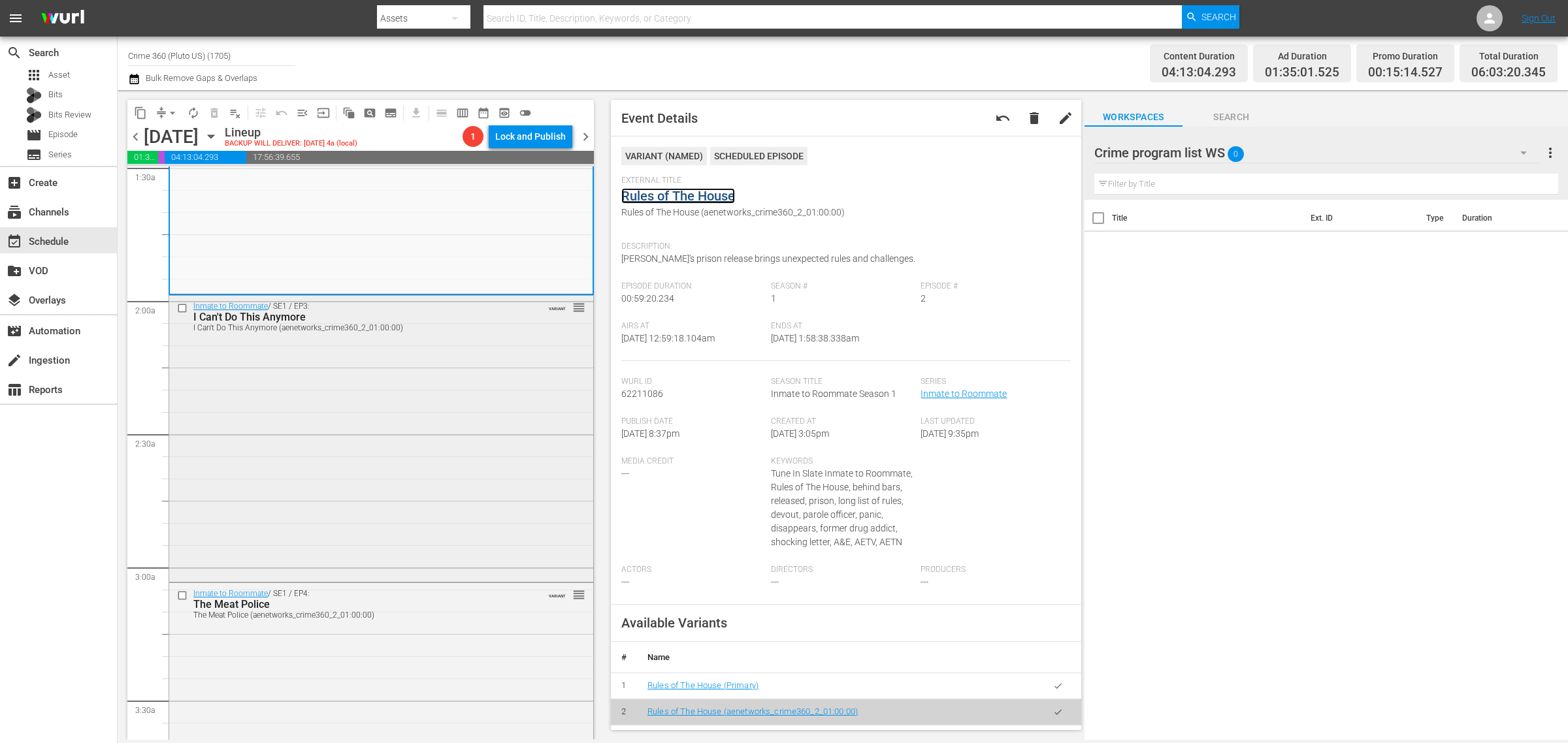
scroll to position [490, 0]
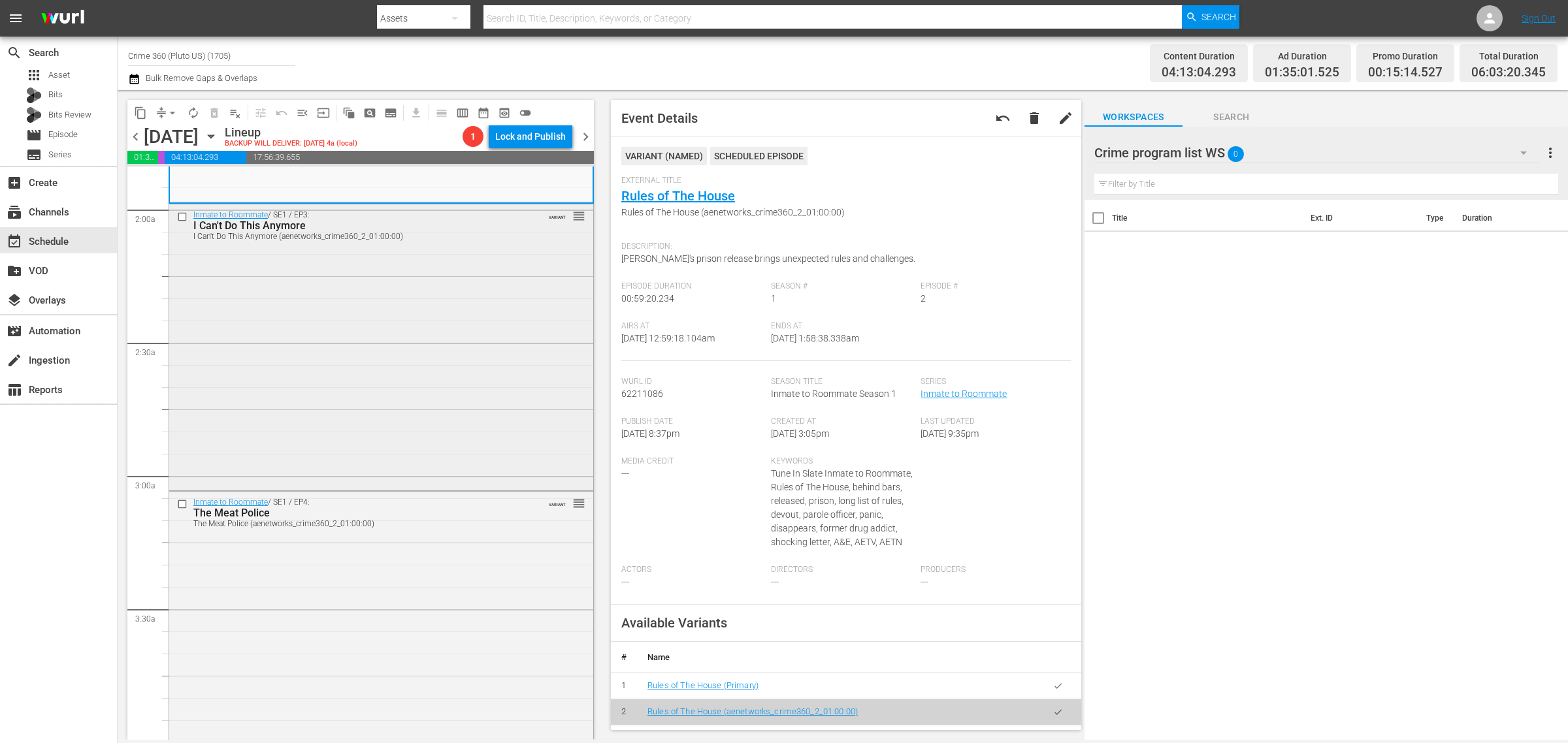
click at [361, 363] on div "Inmate to Roommate / SE1 / EP3: I Can't Do This Anymore I Can't Do This Anymore…" at bounding box center [381, 346] width 424 height 284
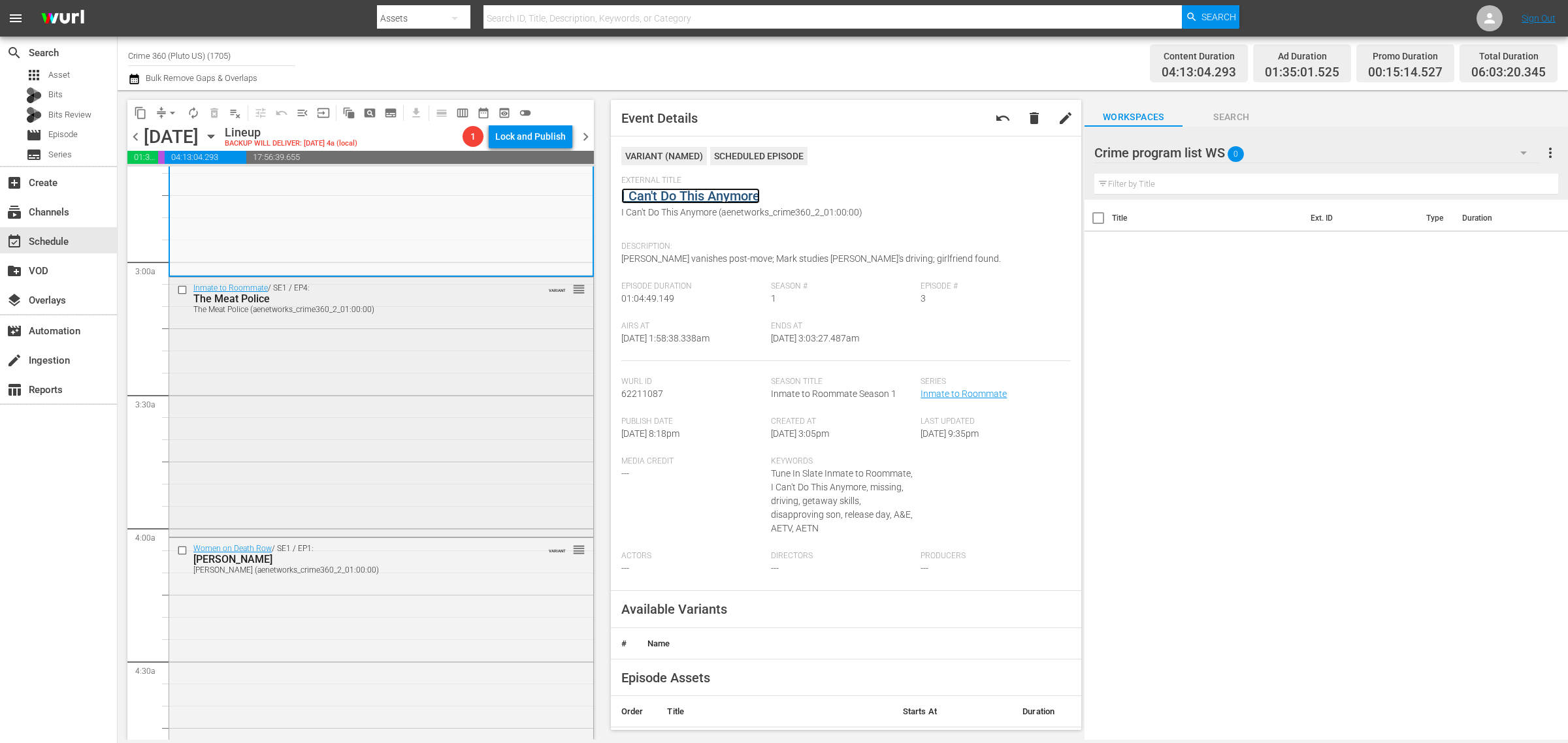
scroll to position [735, 0]
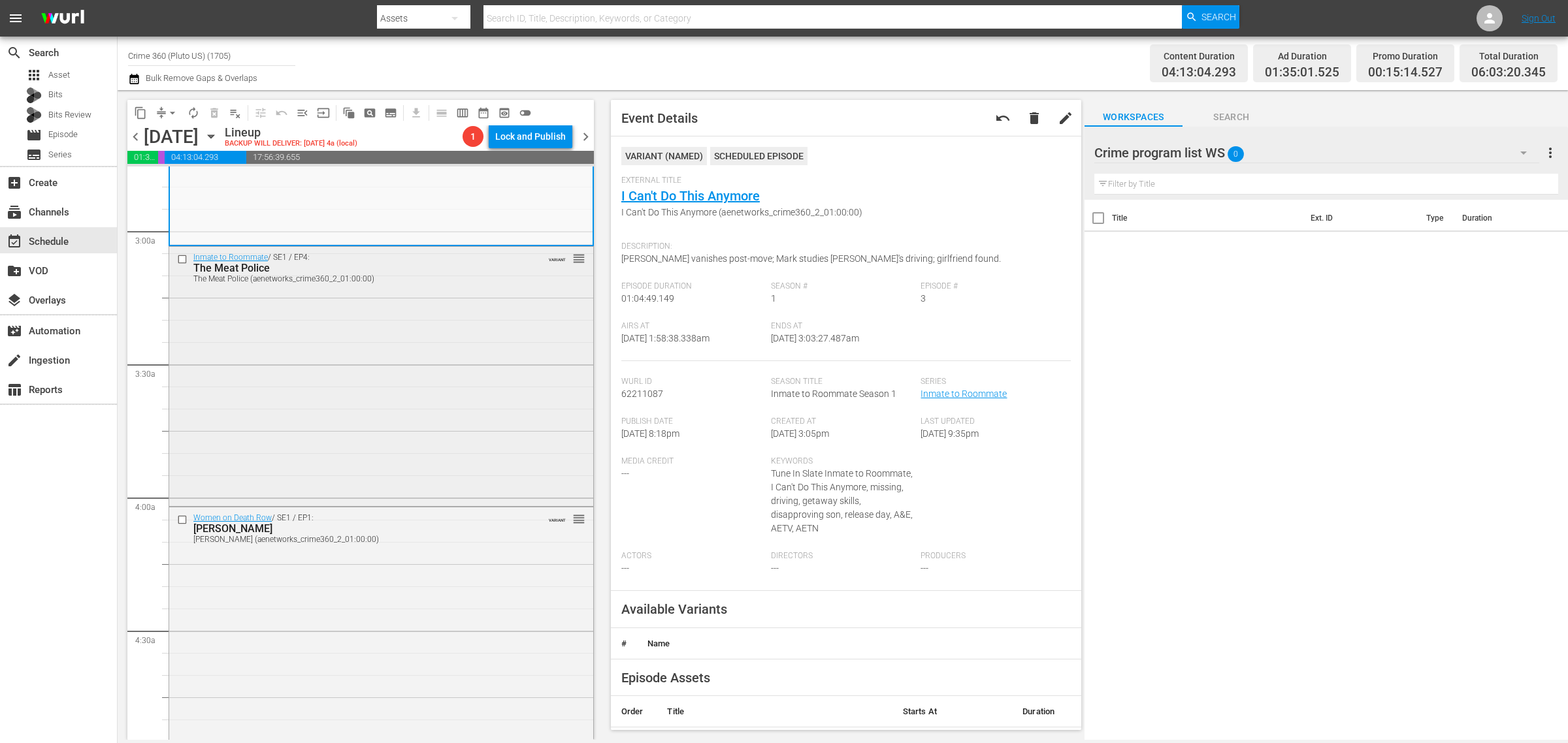
click at [410, 355] on div "Inmate to Roommate / SE1 / EP4: The Meat Police The Meat Police (aenetworks_cri…" at bounding box center [381, 375] width 424 height 257
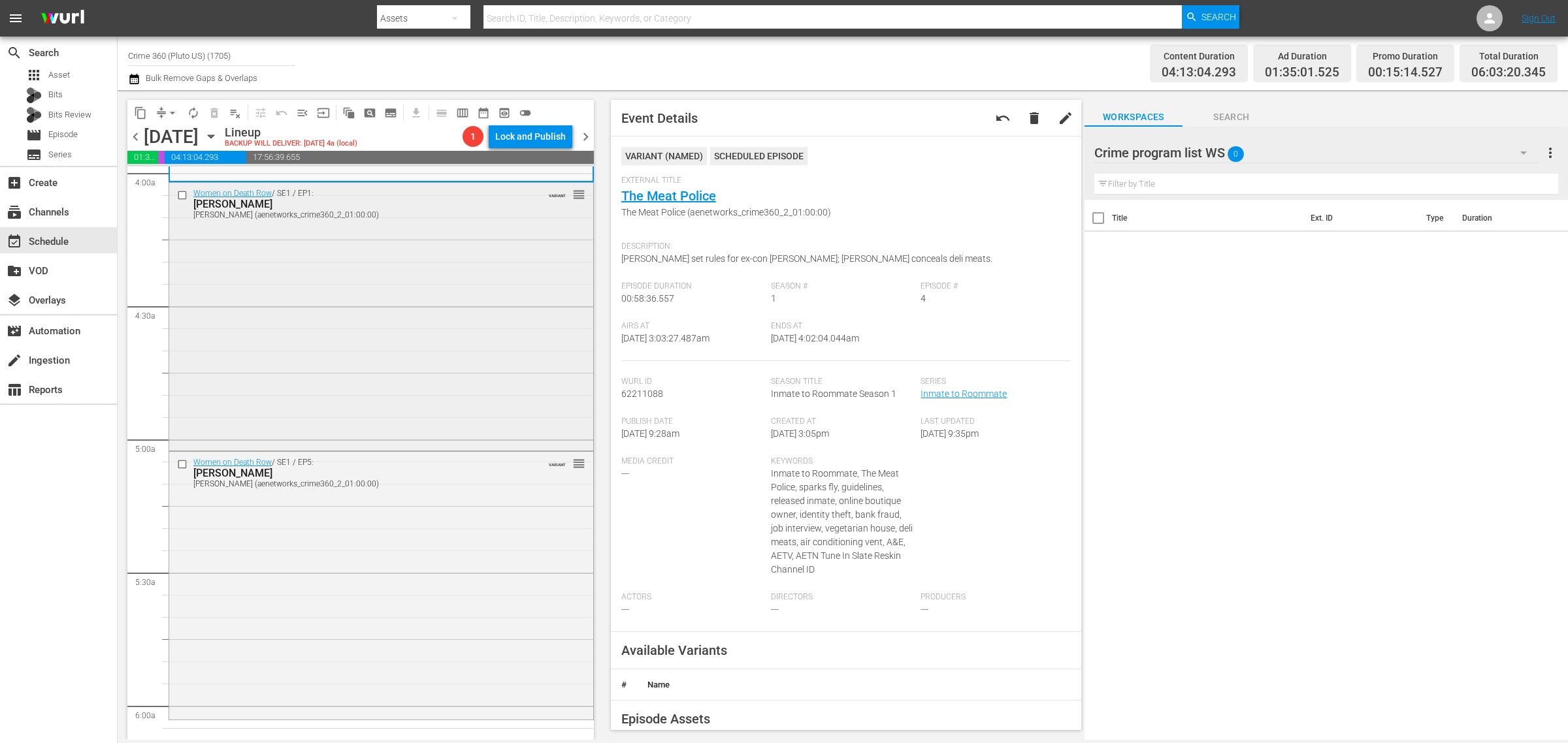
scroll to position [1061, 0]
click at [368, 330] on div "Women on Death Row / SE1 / EP1: Shawna Forde Shawna Forde (aenetworks_crime360_…" at bounding box center [381, 314] width 424 height 265
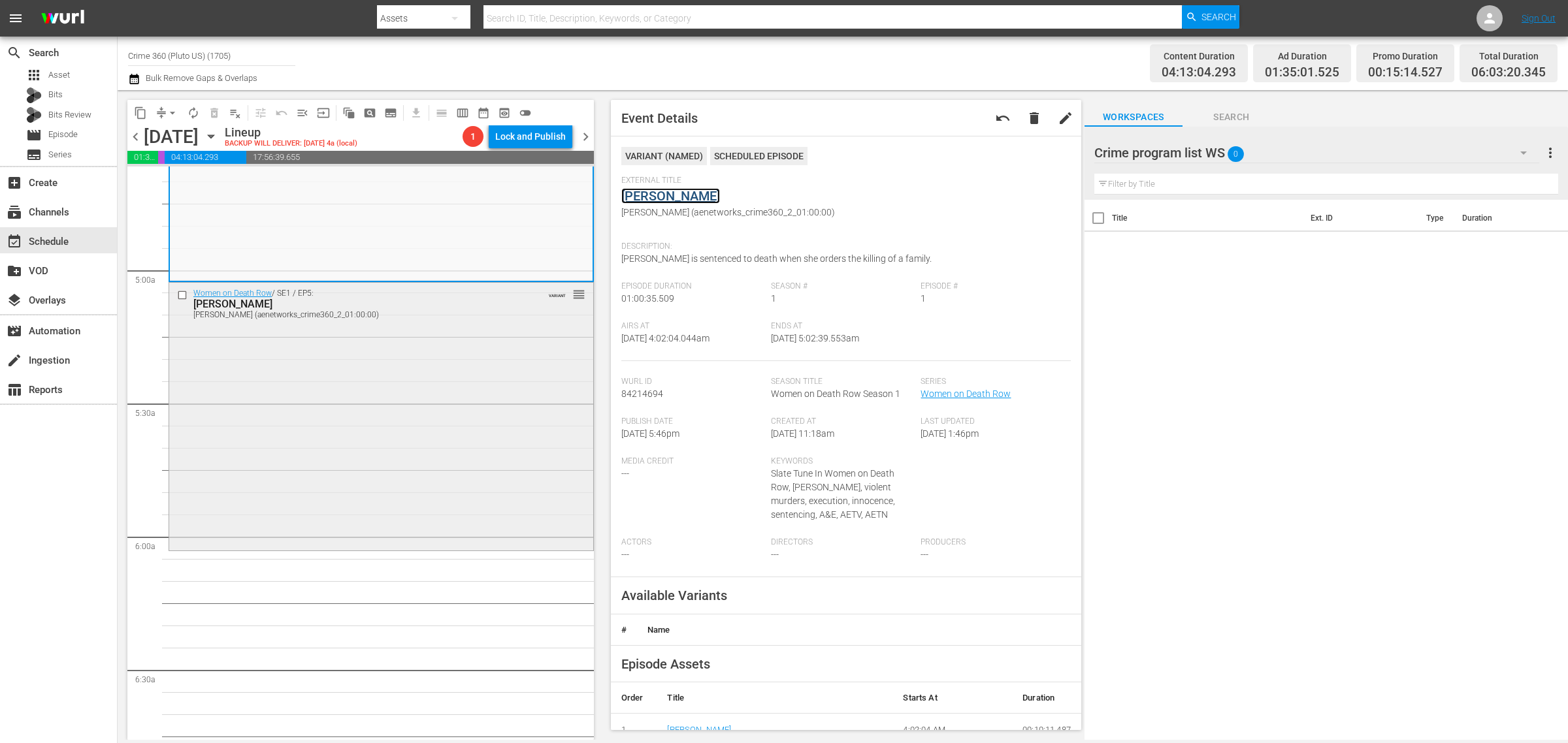
scroll to position [1306, 0]
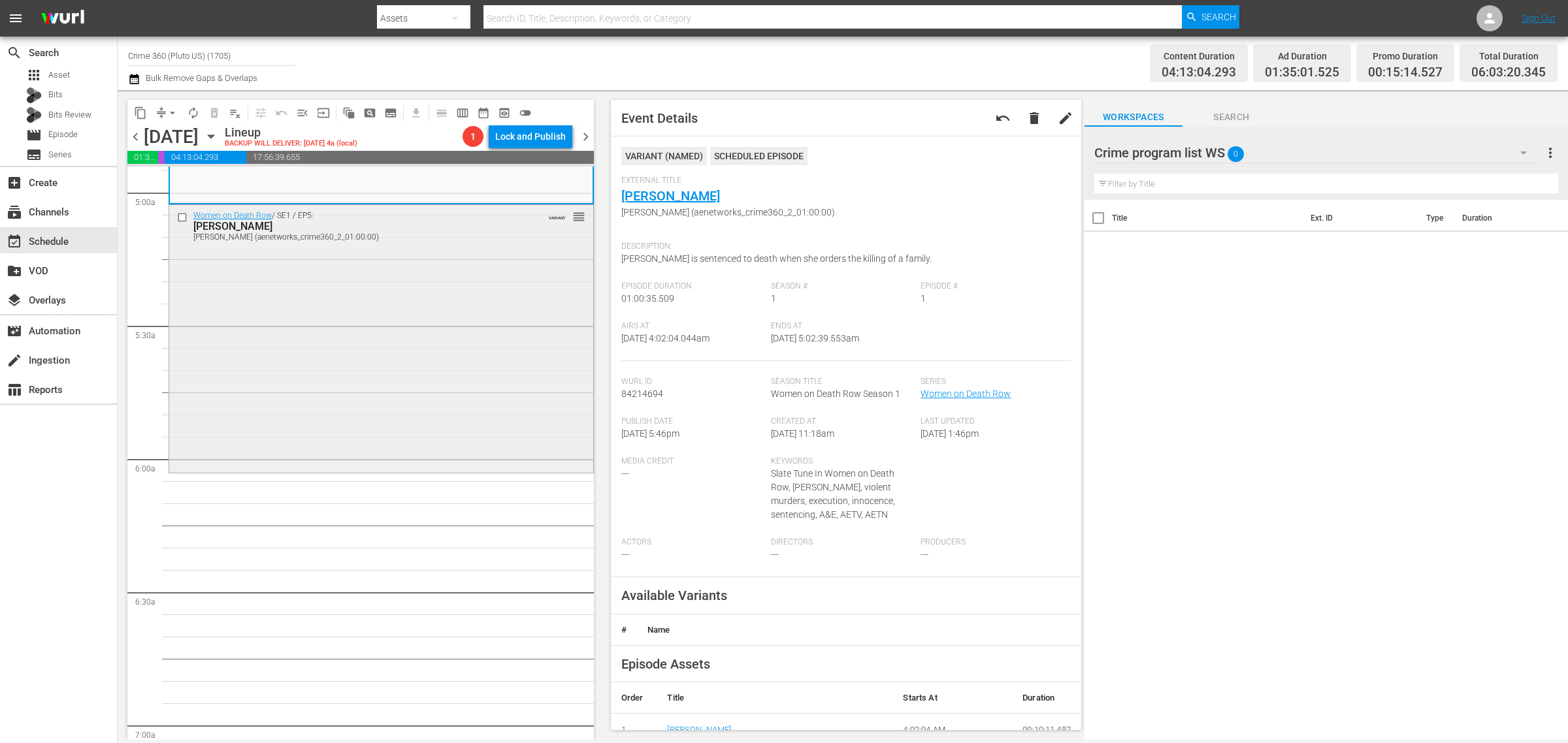
click at [351, 297] on div "Women on Death Row / SE1 / EP5: Sandi Nieves Sandi Nieves (aenetworks_crime360_…" at bounding box center [381, 338] width 424 height 265
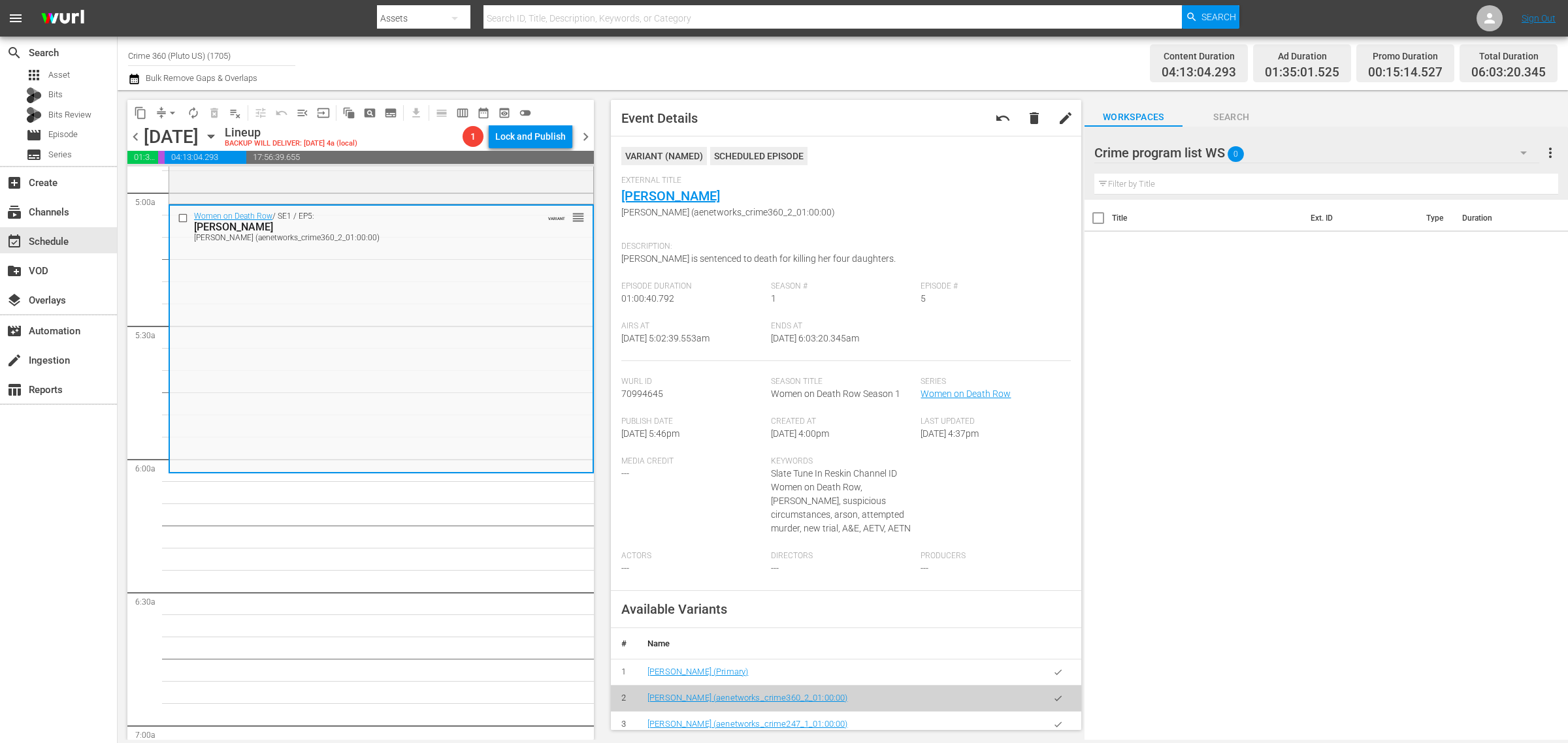
click at [825, 59] on div "Channel Title Crime 360 (Pluto US) (1705) Bulk Remove Gaps & Overlaps" at bounding box center [517, 63] width 780 height 47
click at [168, 107] on span "arrow_drop_down" at bounding box center [172, 113] width 13 height 13
click at [174, 132] on li "Align to Midnight" at bounding box center [172, 138] width 137 height 22
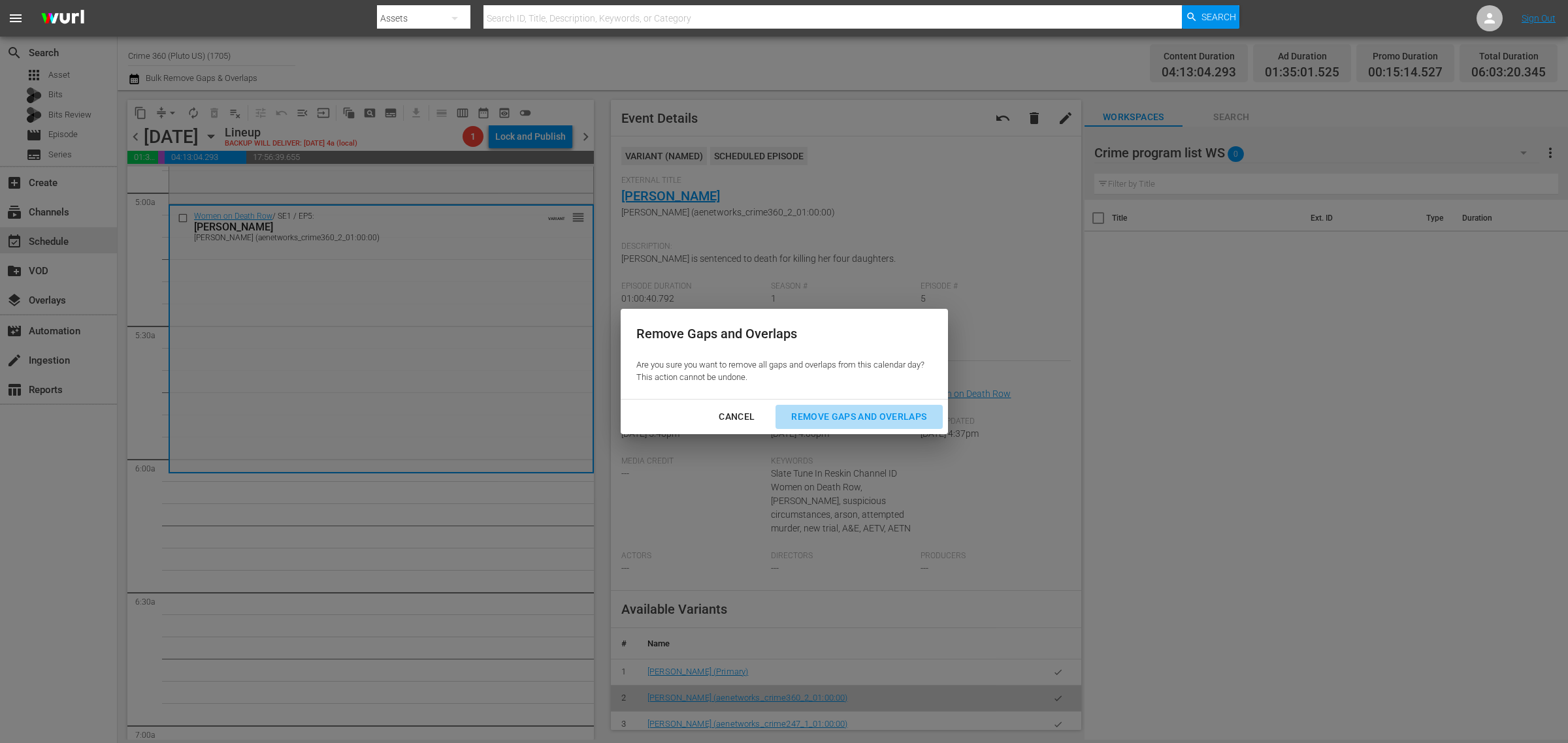
click at [827, 416] on div "Remove Gaps and Overlaps" at bounding box center [858, 417] width 156 height 16
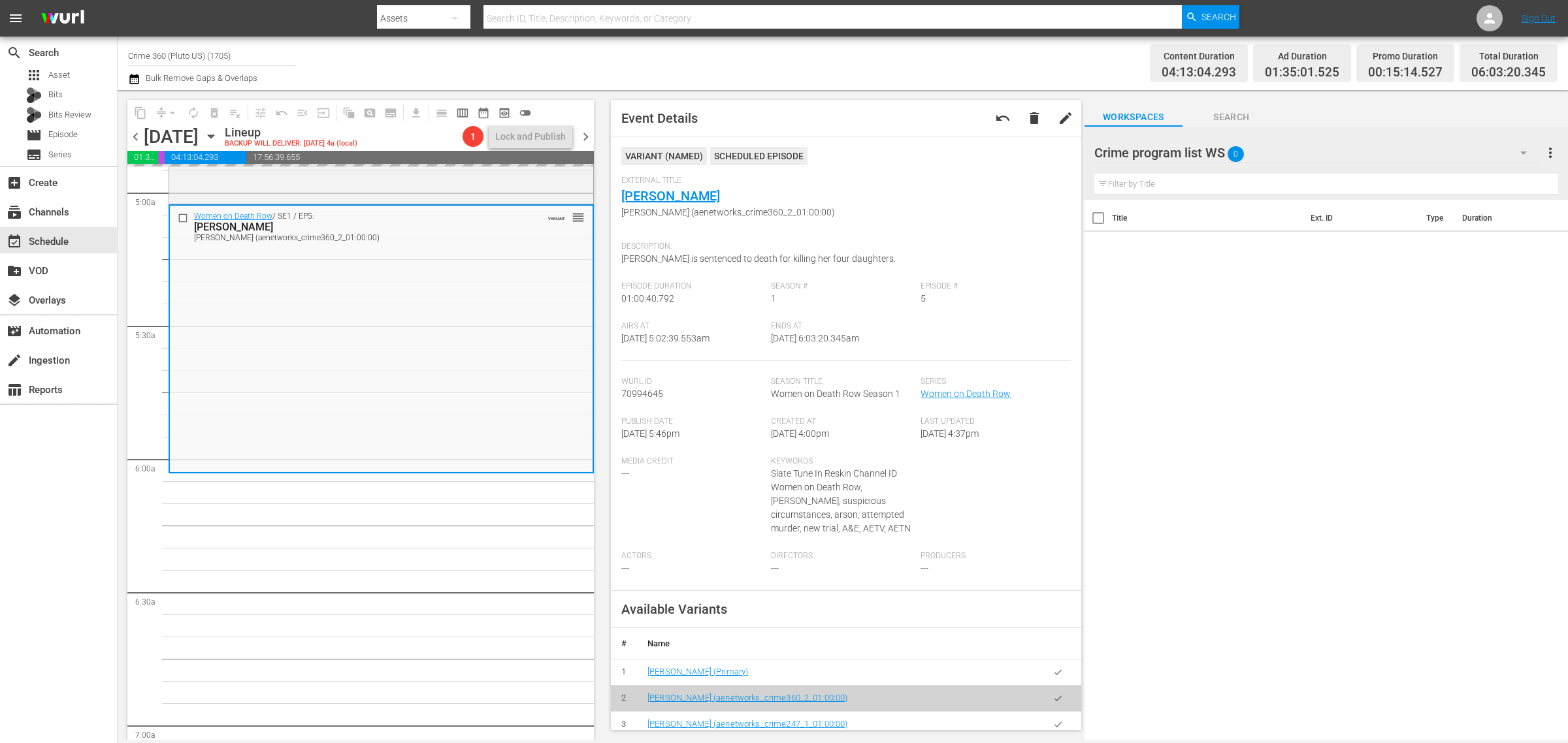
click at [814, 45] on div "Channel Title Crime 360 (Pluto US) (1705) Bulk Remove Gaps & Overlaps" at bounding box center [517, 63] width 780 height 47
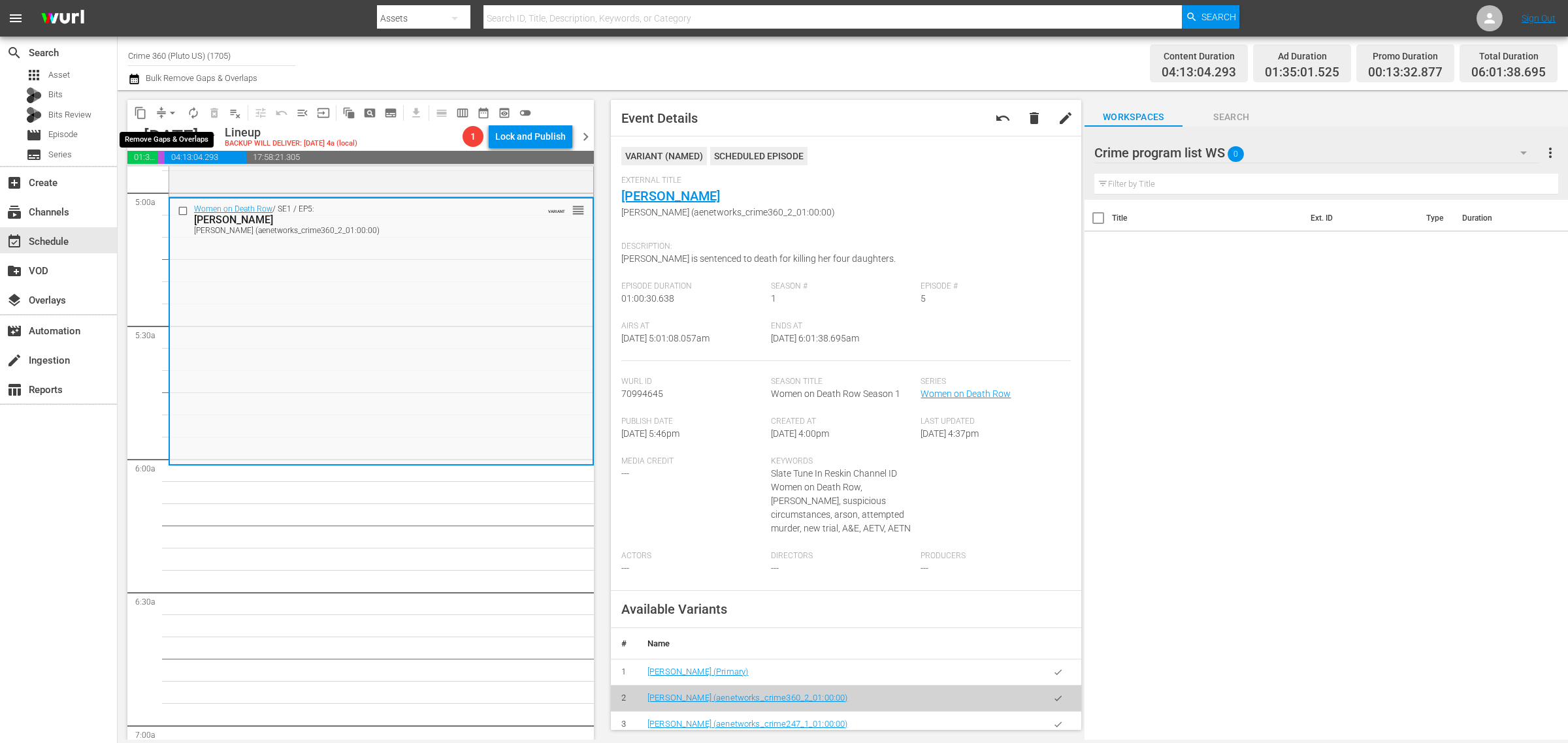
click at [174, 113] on span "arrow_drop_down" at bounding box center [172, 113] width 13 height 13
click at [173, 134] on li "Align to Midnight" at bounding box center [172, 138] width 137 height 22
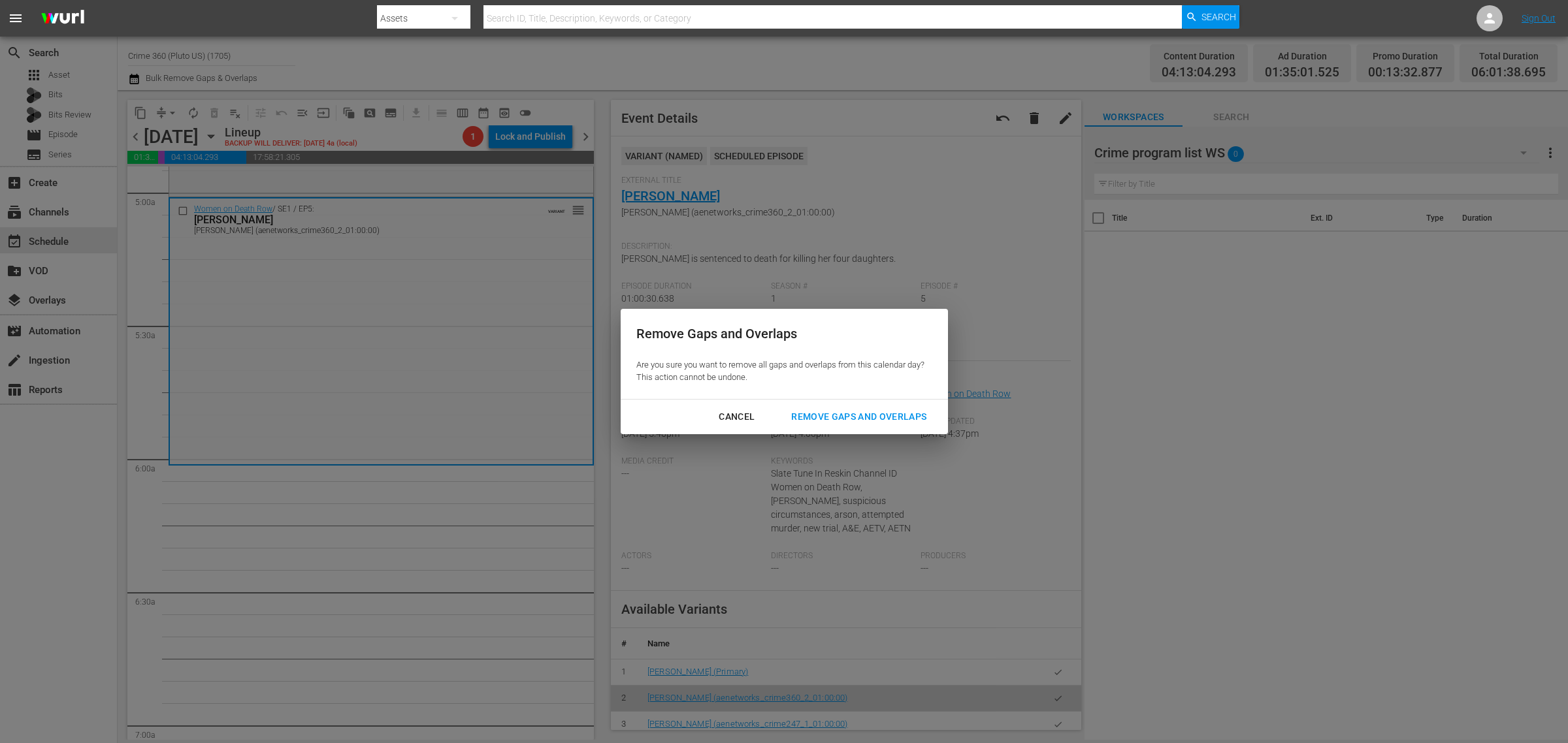
click at [860, 414] on div "Remove Gaps and Overlaps" at bounding box center [858, 417] width 156 height 16
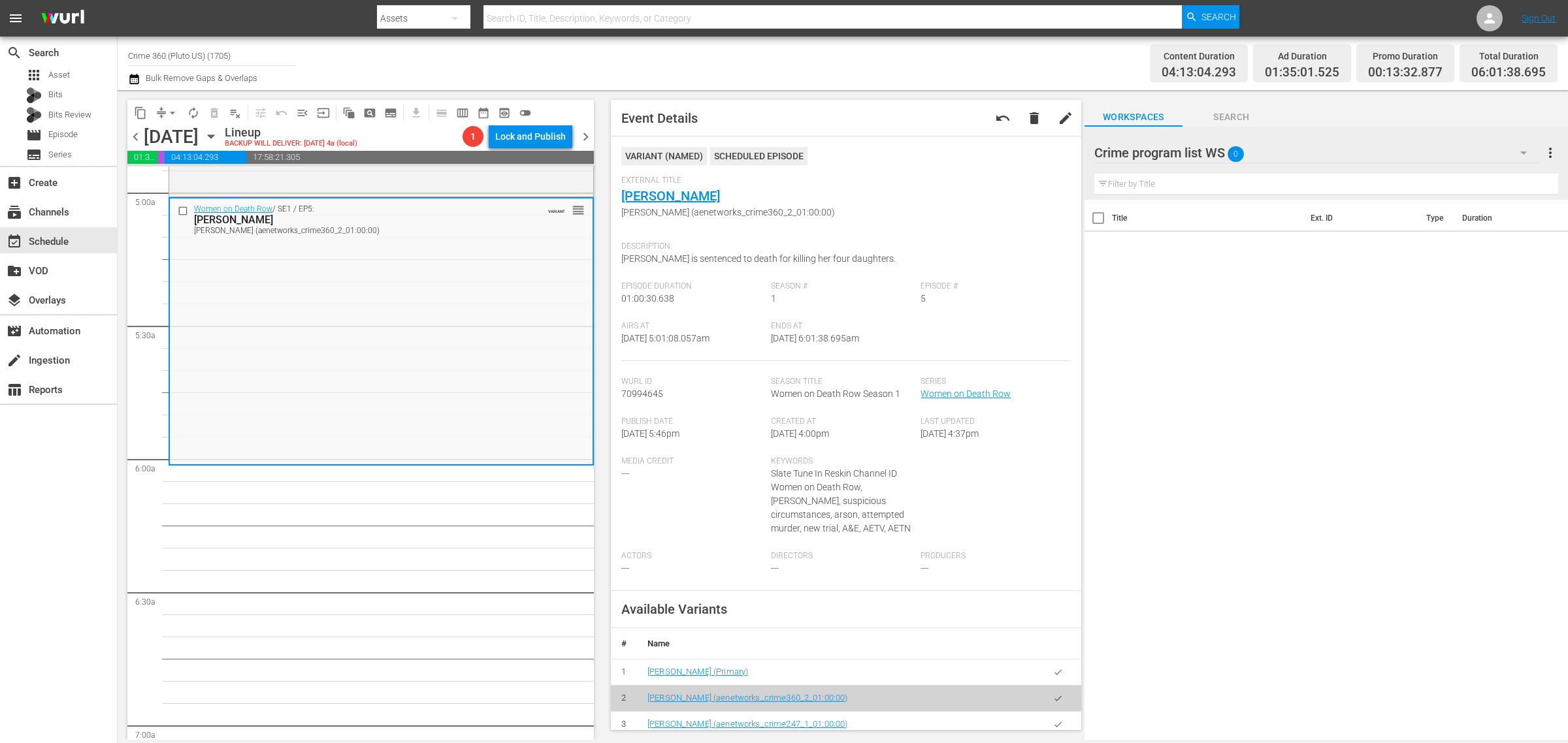
click at [869, 64] on div "Channel Title Crime 360 (Pluto US) (1705) Bulk Remove Gaps & Overlaps" at bounding box center [517, 63] width 780 height 47
click at [171, 112] on span "arrow_drop_down" at bounding box center [172, 113] width 13 height 13
click at [173, 135] on li "Align to Midnight" at bounding box center [172, 138] width 137 height 22
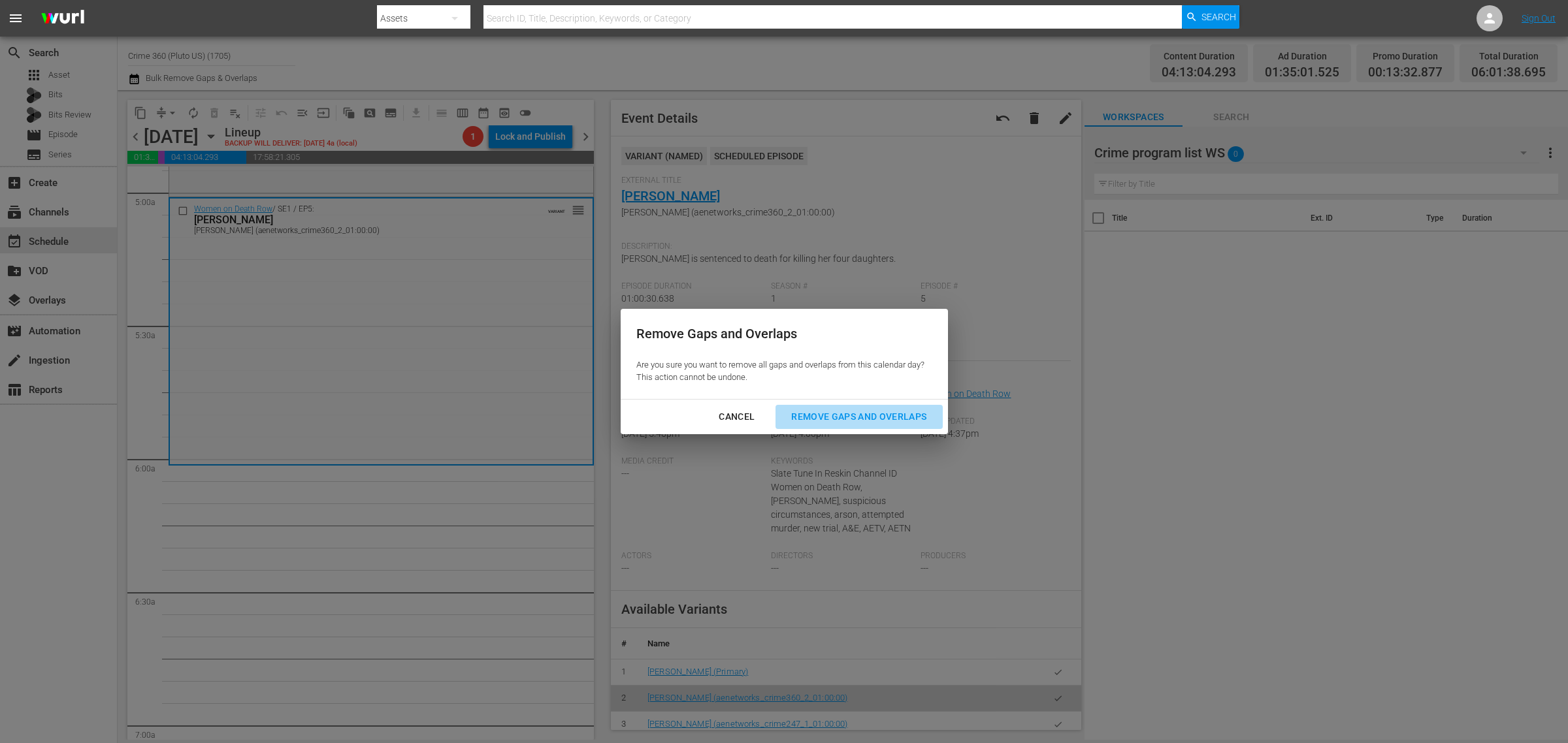
click at [862, 410] on div "Remove Gaps and Overlaps" at bounding box center [858, 417] width 156 height 16
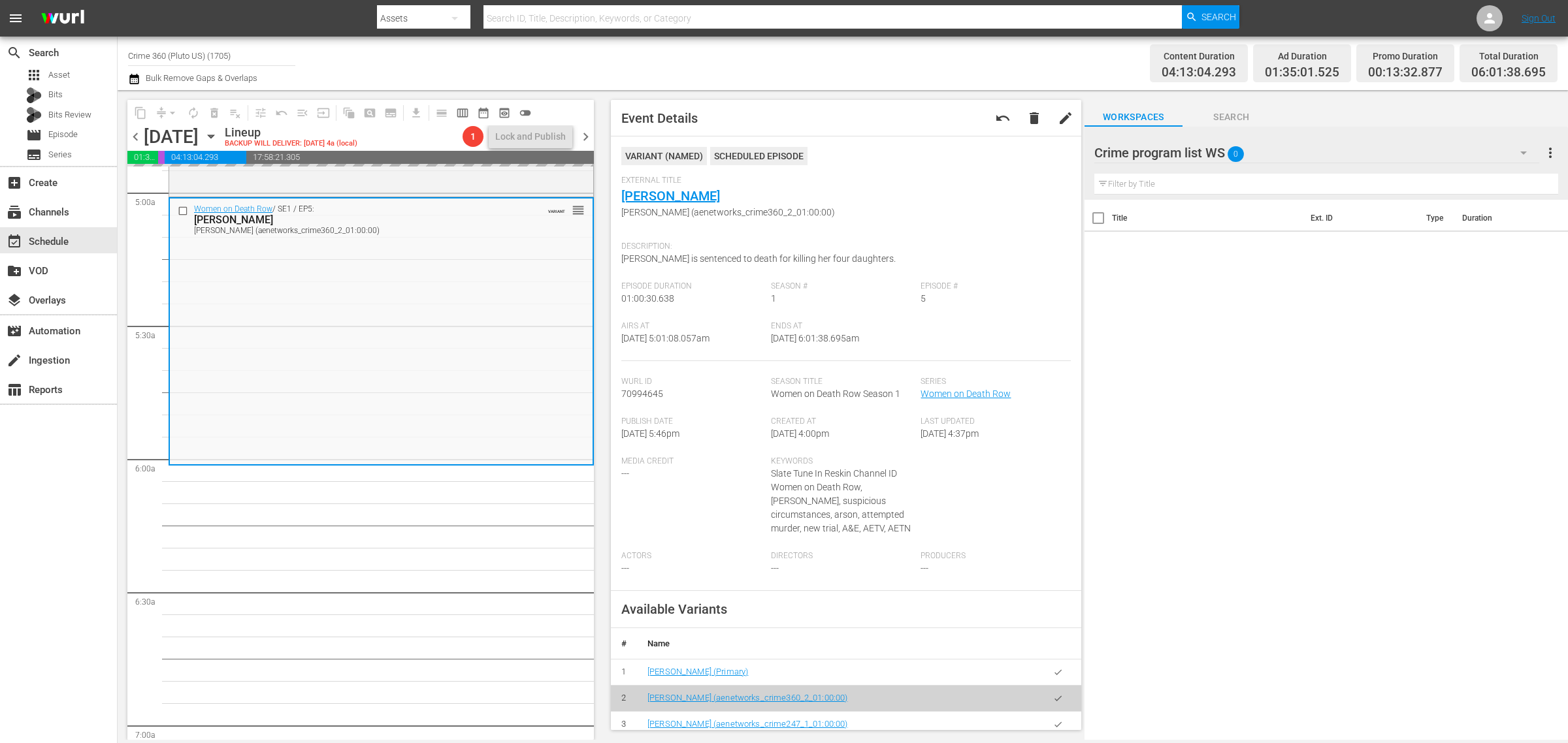
click at [779, 70] on div "Channel Title Crime 360 (Pluto US) (1705) Bulk Remove Gaps & Overlaps" at bounding box center [517, 63] width 780 height 47
click at [814, 61] on div "Channel Title Crime 360 (Pluto US) (1705) Bulk Remove Gaps & Overlaps" at bounding box center [517, 63] width 780 height 47
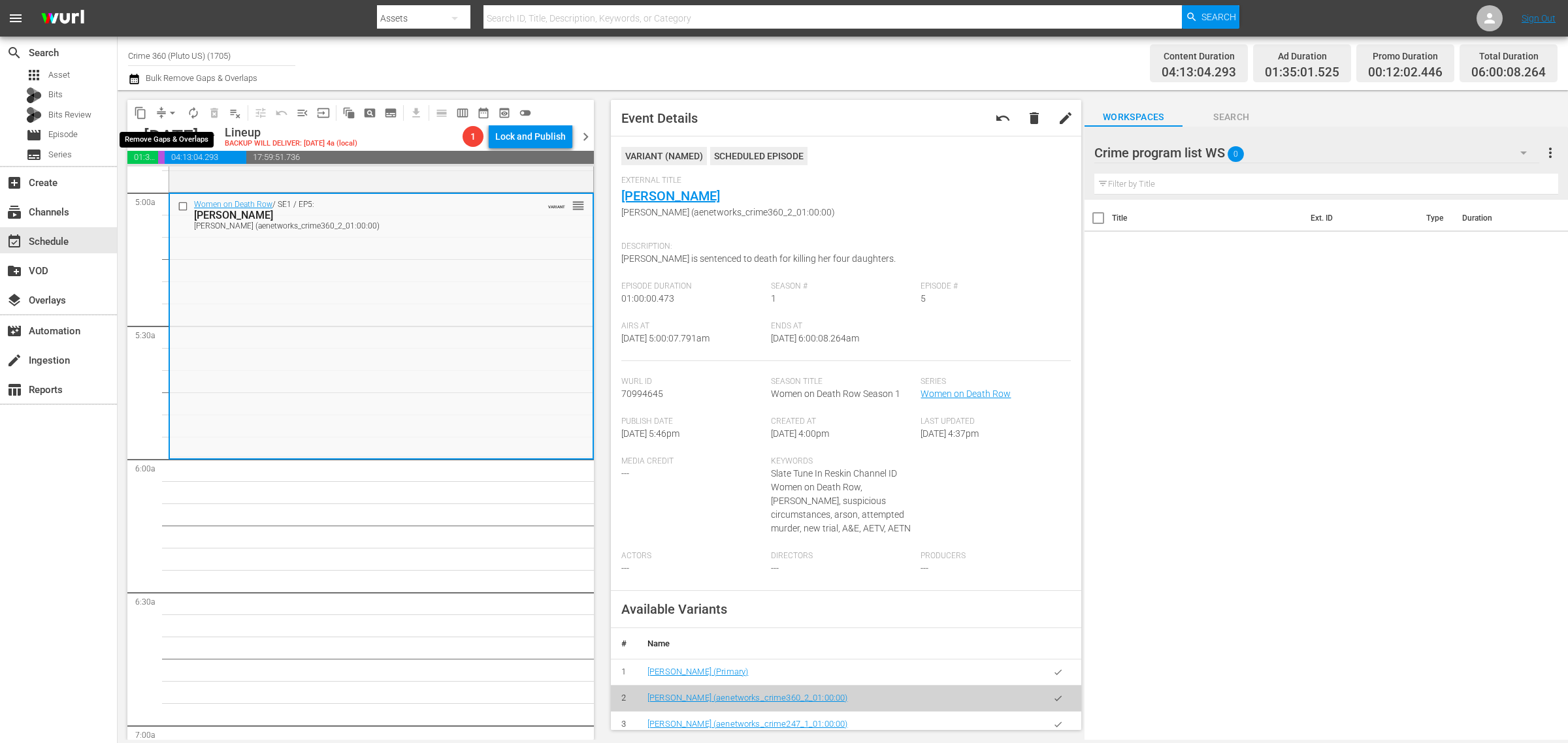
click at [171, 114] on span "arrow_drop_down" at bounding box center [172, 113] width 13 height 13
click at [177, 139] on li "Align to Midnight" at bounding box center [172, 138] width 137 height 22
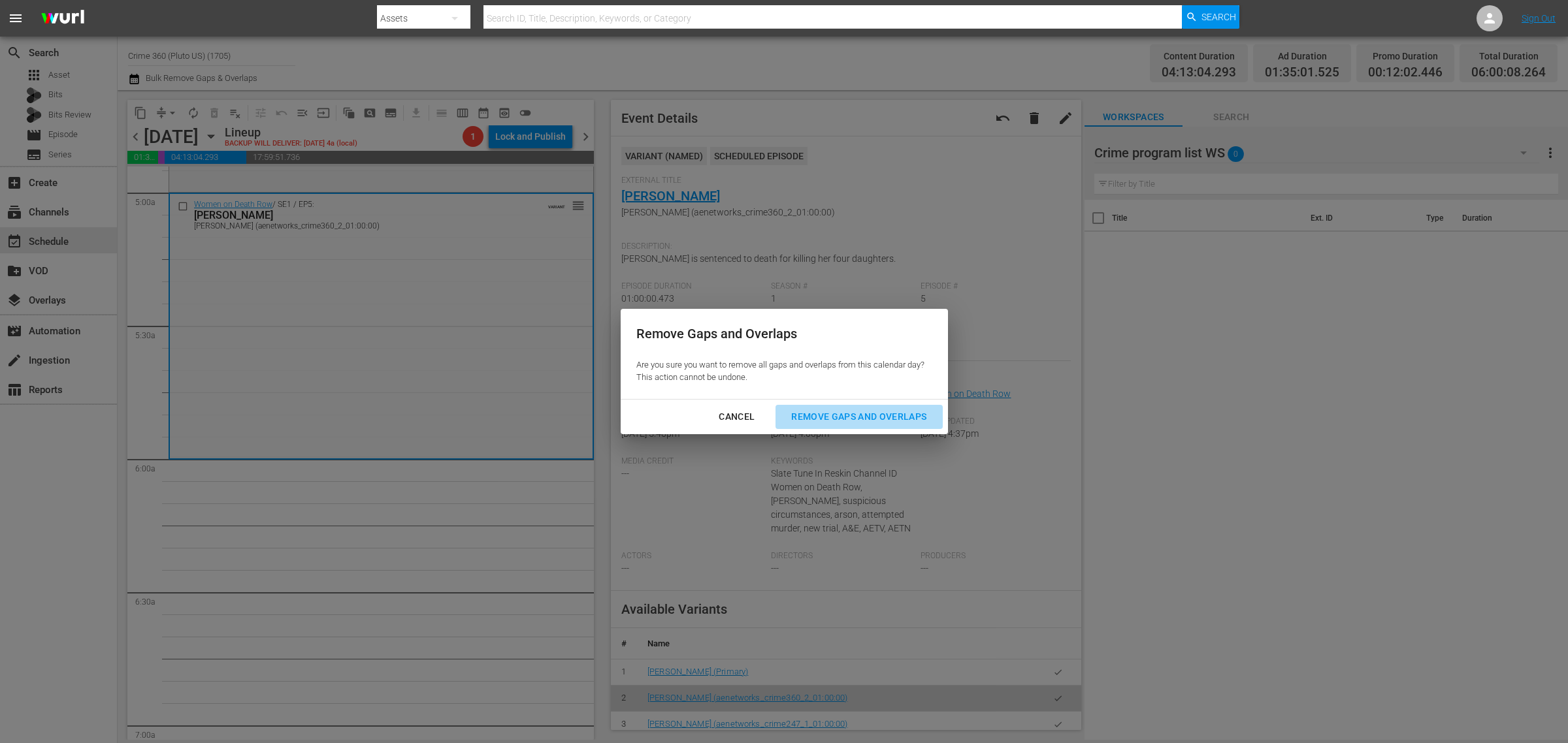
click at [843, 410] on div "Remove Gaps and Overlaps" at bounding box center [858, 417] width 156 height 16
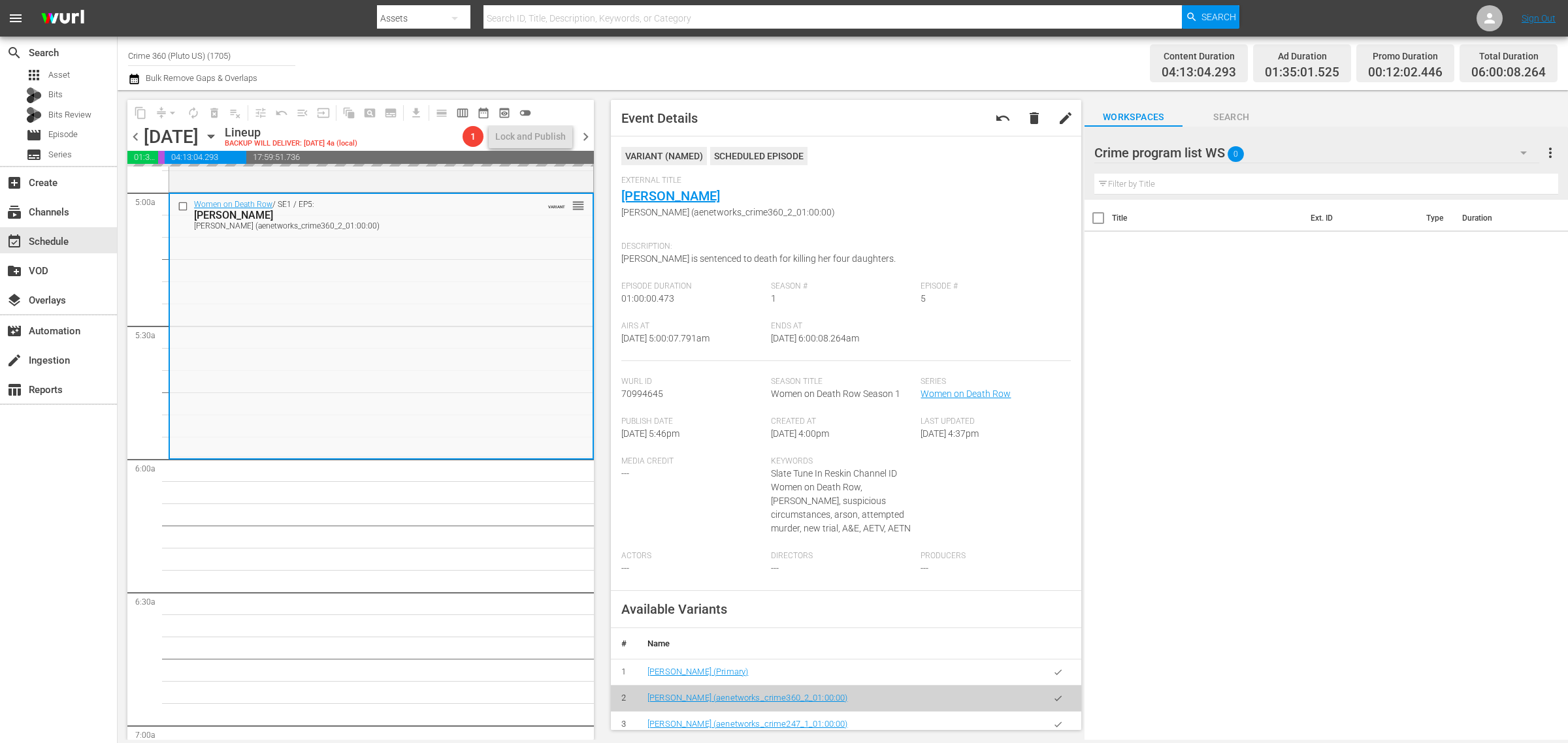
click at [831, 62] on div "Channel Title Crime 360 (Pluto US) (1705) Bulk Remove Gaps & Overlaps" at bounding box center [517, 63] width 780 height 47
click at [811, 76] on div "Channel Title Crime 360 (Pluto US) (1705) Bulk Remove Gaps & Overlaps" at bounding box center [517, 63] width 780 height 47
drag, startPoint x: 174, startPoint y: 112, endPoint x: 181, endPoint y: 117, distance: 8.6
click at [174, 112] on span "arrow_drop_down" at bounding box center [172, 113] width 13 height 13
click at [187, 138] on li "Align to Midnight" at bounding box center [172, 138] width 137 height 22
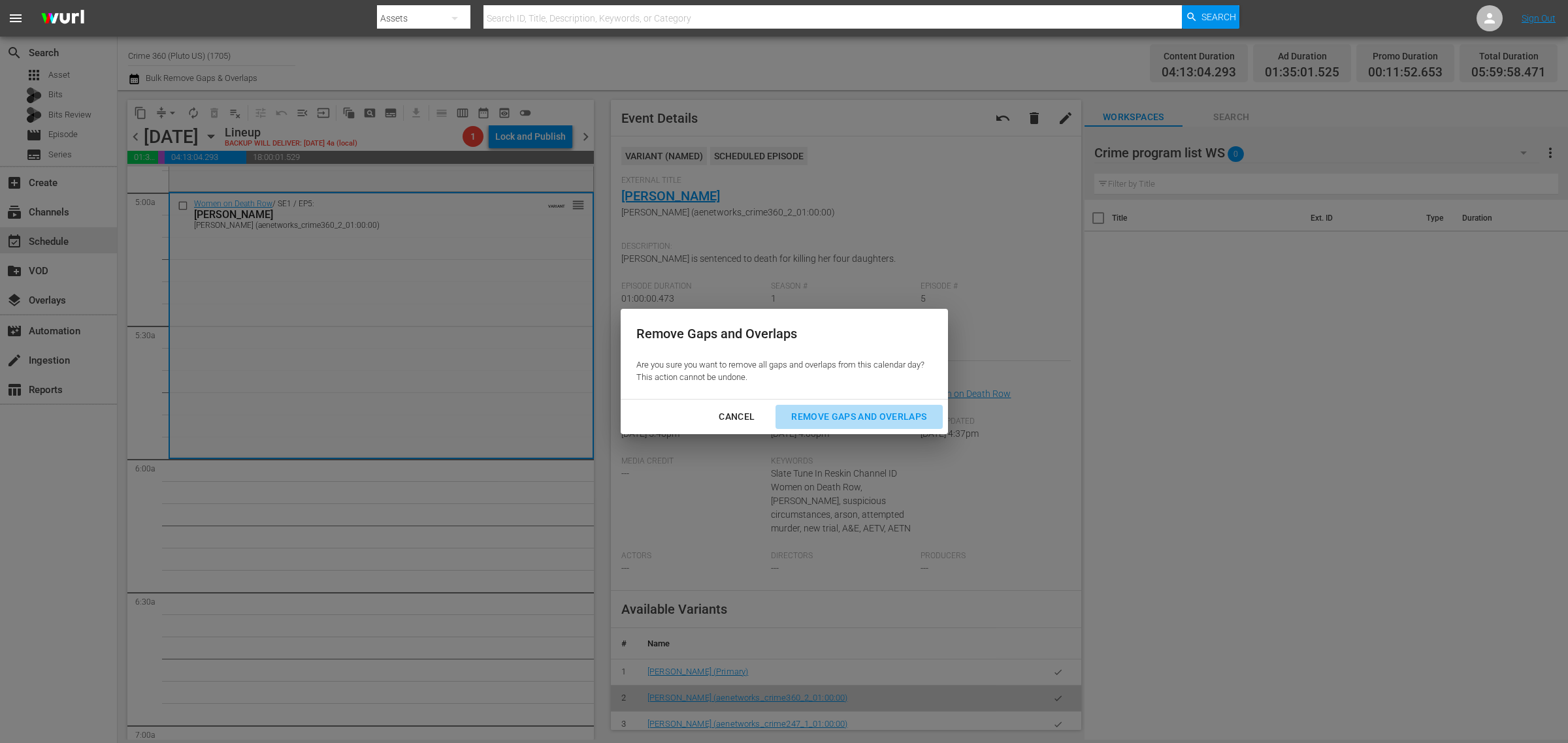
click at [886, 415] on div "Remove Gaps and Overlaps" at bounding box center [858, 417] width 156 height 16
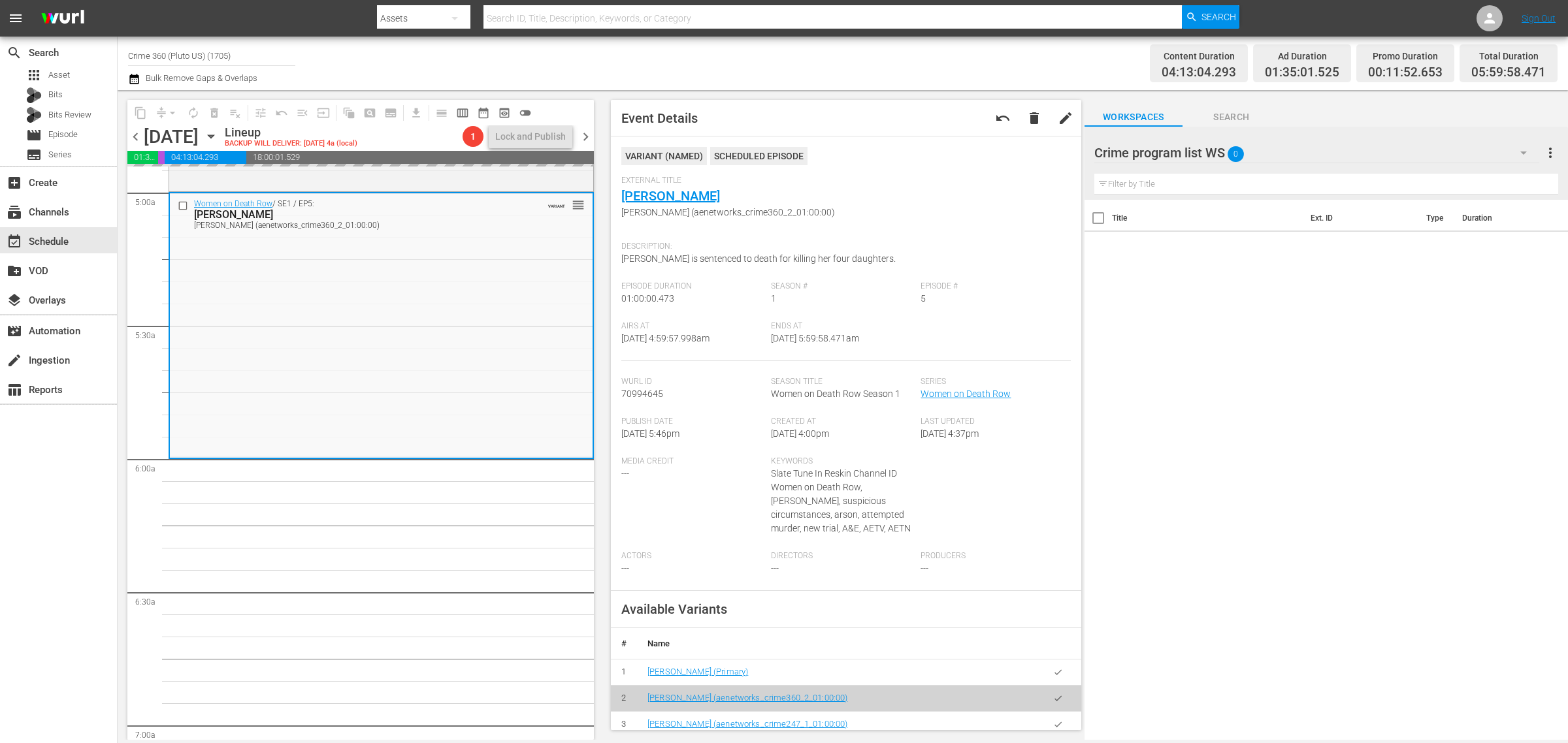
click at [860, 70] on div "Channel Title Crime 360 (Pluto US) (1705) Bulk Remove Gaps & Overlaps" at bounding box center [517, 63] width 780 height 47
click at [877, 51] on div "Channel Title Crime 360 (Pluto US) (1705) Bulk Remove Gaps & Overlaps" at bounding box center [517, 63] width 780 height 47
click at [723, 49] on div "Channel Title Crime 360 (Pluto US) (1705) Bulk Remove Gaps & Overlaps" at bounding box center [517, 63] width 780 height 47
click at [191, 112] on span "autorenew_outlined" at bounding box center [193, 113] width 13 height 13
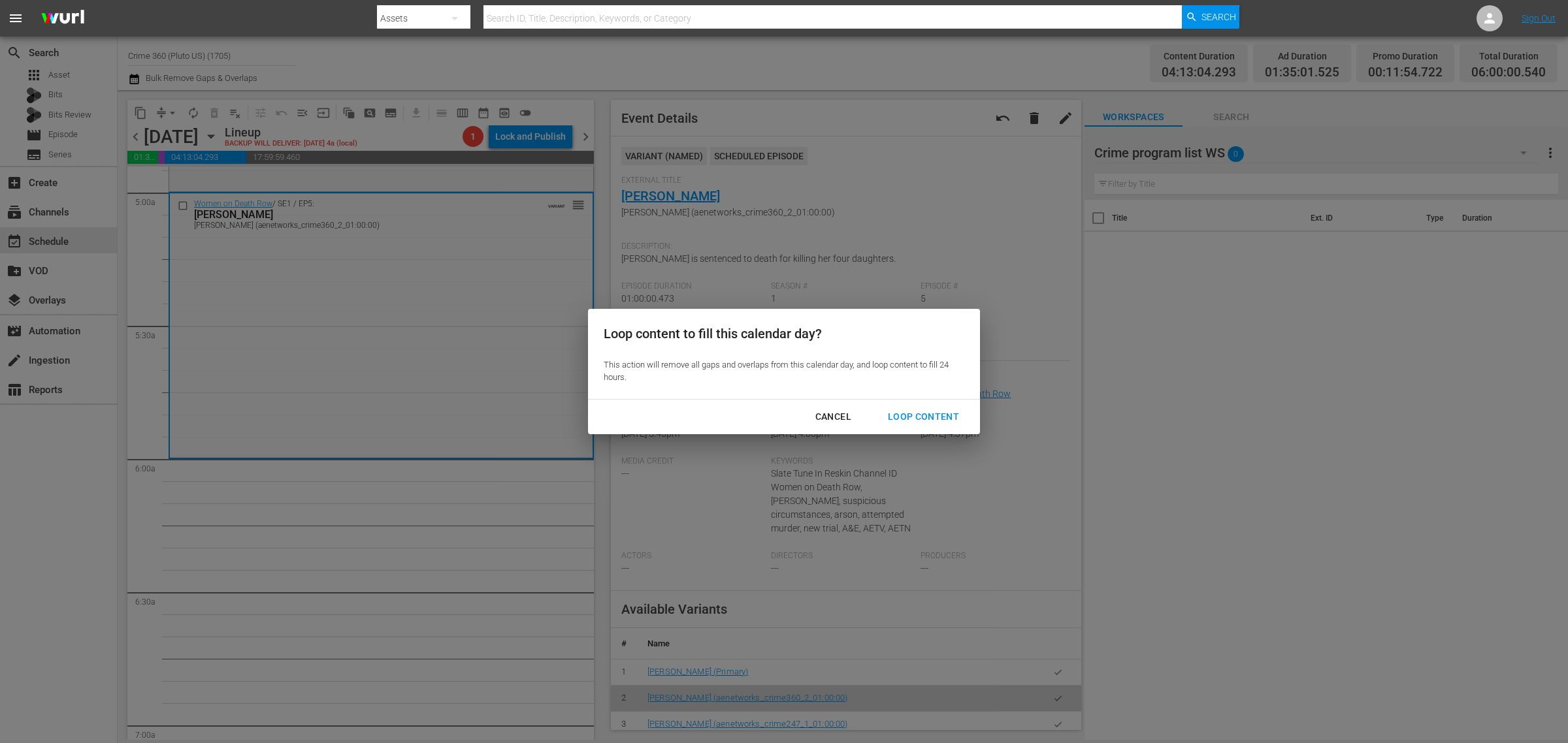
click at [925, 417] on div "Loop Content" at bounding box center [924, 417] width 92 height 16
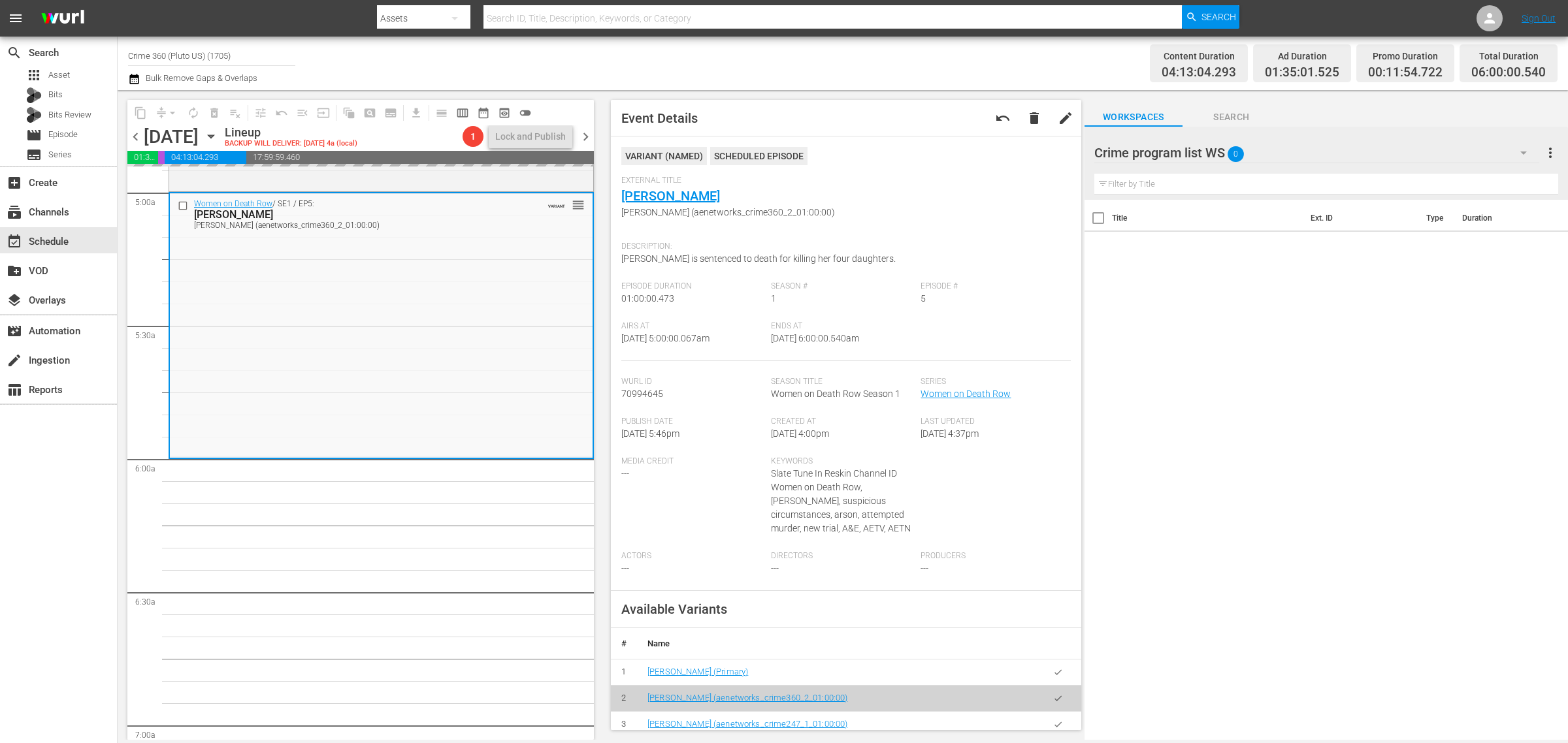
click at [864, 66] on div "Channel Title Crime 360 (Pluto US) (1705) Bulk Remove Gaps & Overlaps" at bounding box center [517, 63] width 780 height 47
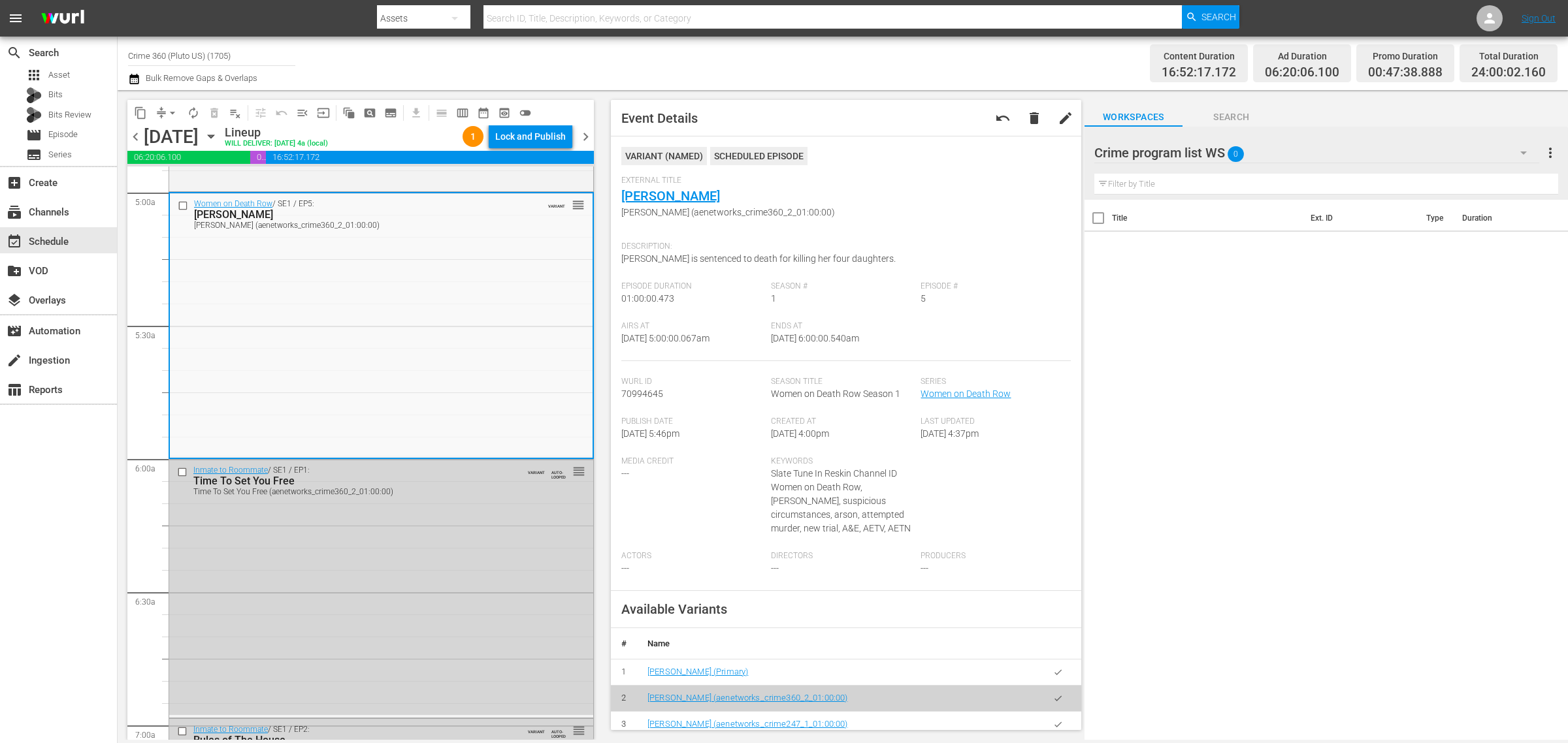
click at [849, 56] on div "Channel Title Crime 360 (Pluto US) (1705) Bulk Remove Gaps & Overlaps" at bounding box center [517, 63] width 780 height 47
click at [507, 132] on div "Lock and Publish" at bounding box center [530, 136] width 70 height 23
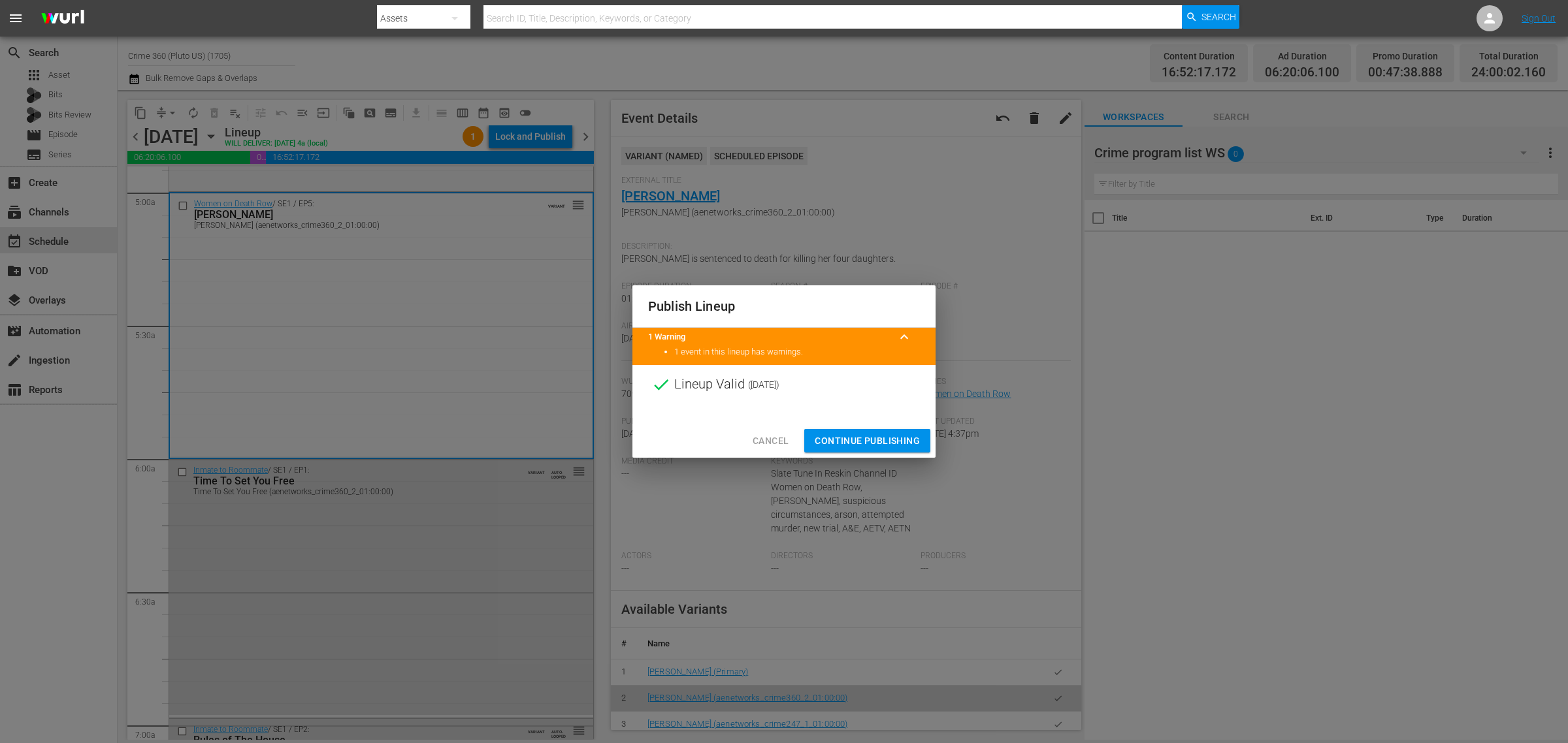
click at [874, 442] on span "Continue Publishing" at bounding box center [867, 441] width 105 height 16
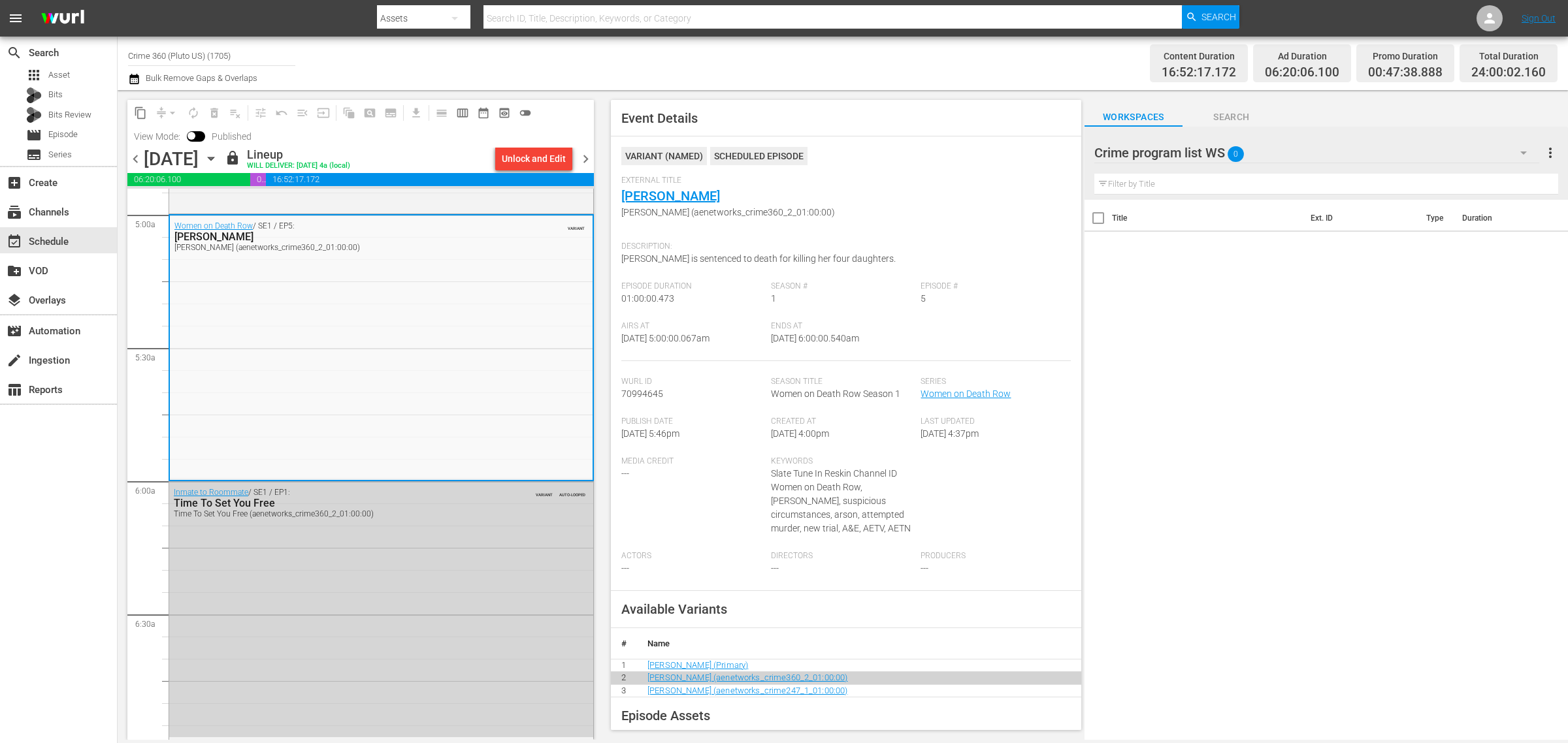
scroll to position [0, 0]
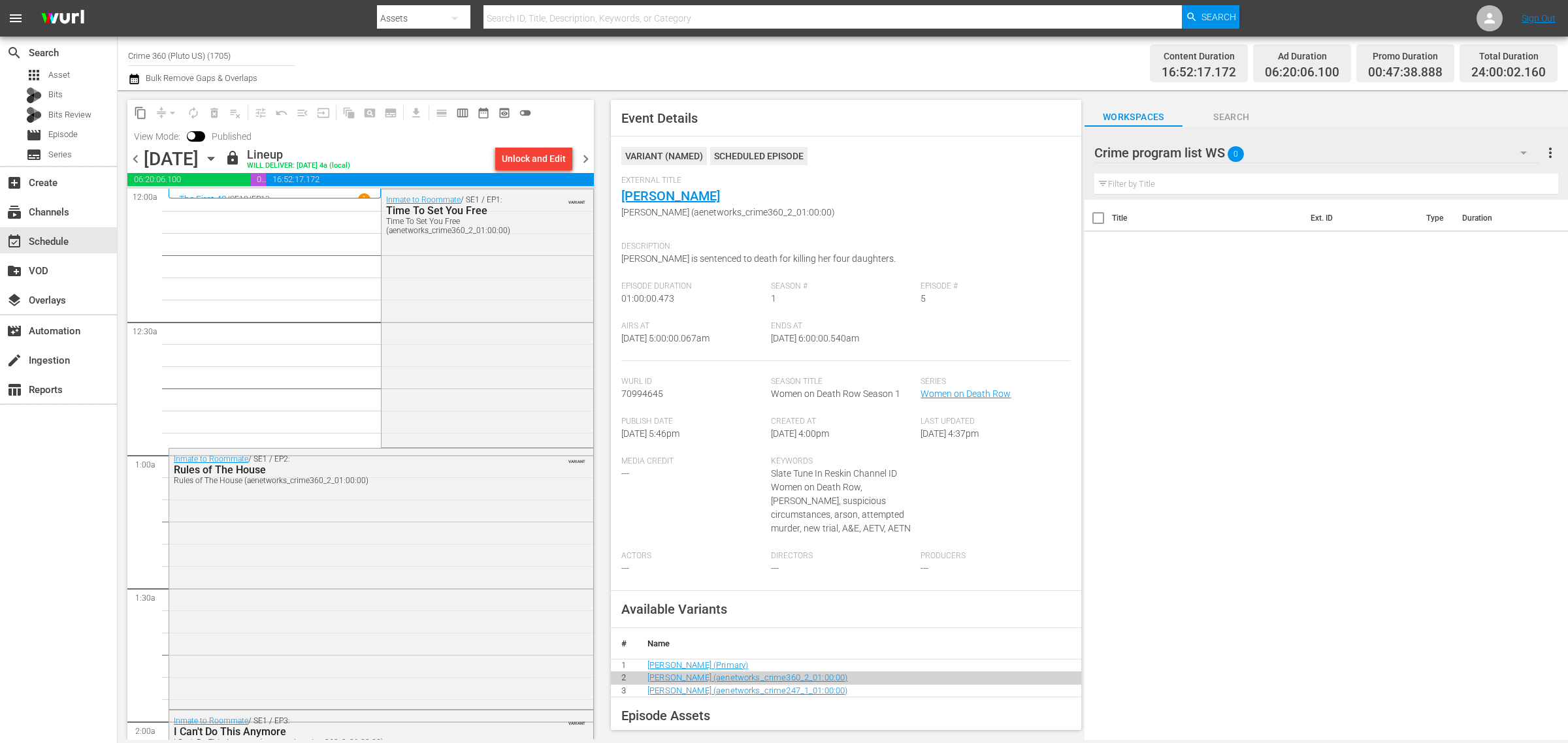
click at [585, 154] on span "chevron_right" at bounding box center [585, 159] width 16 height 16
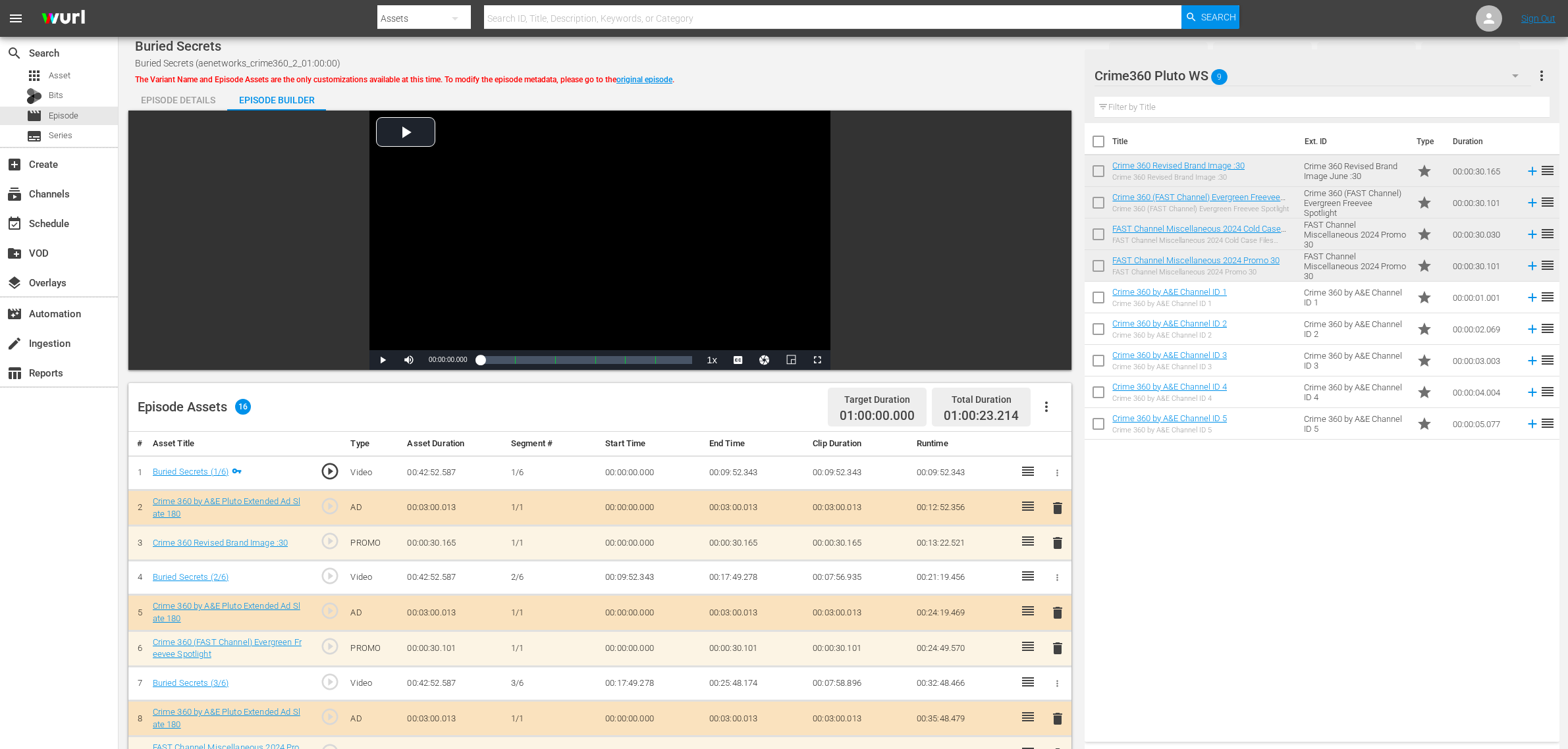
scroll to position [329, 0]
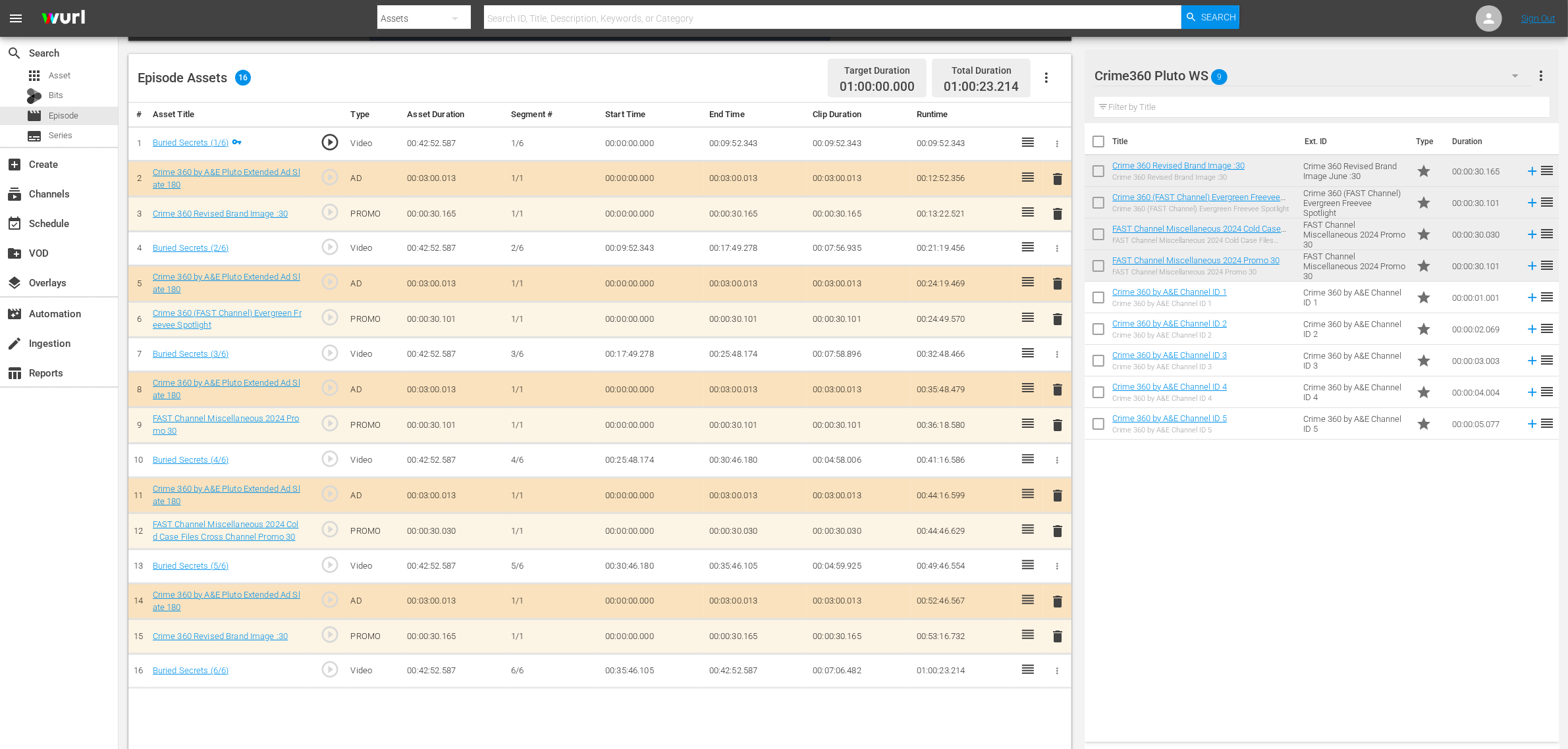
click at [1054, 218] on span "delete" at bounding box center [1057, 214] width 16 height 16
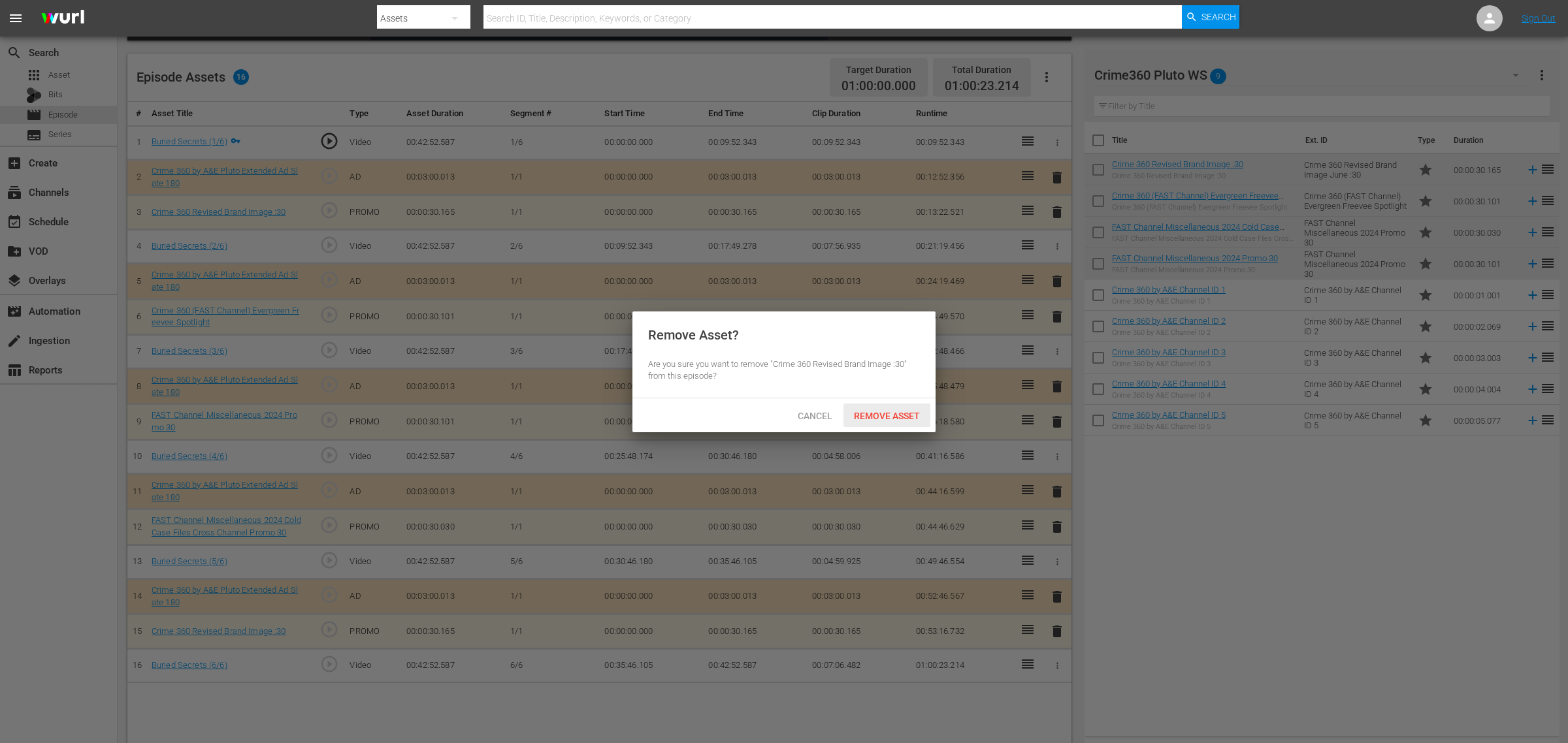
click at [899, 425] on div "Remove Asset" at bounding box center [886, 416] width 87 height 24
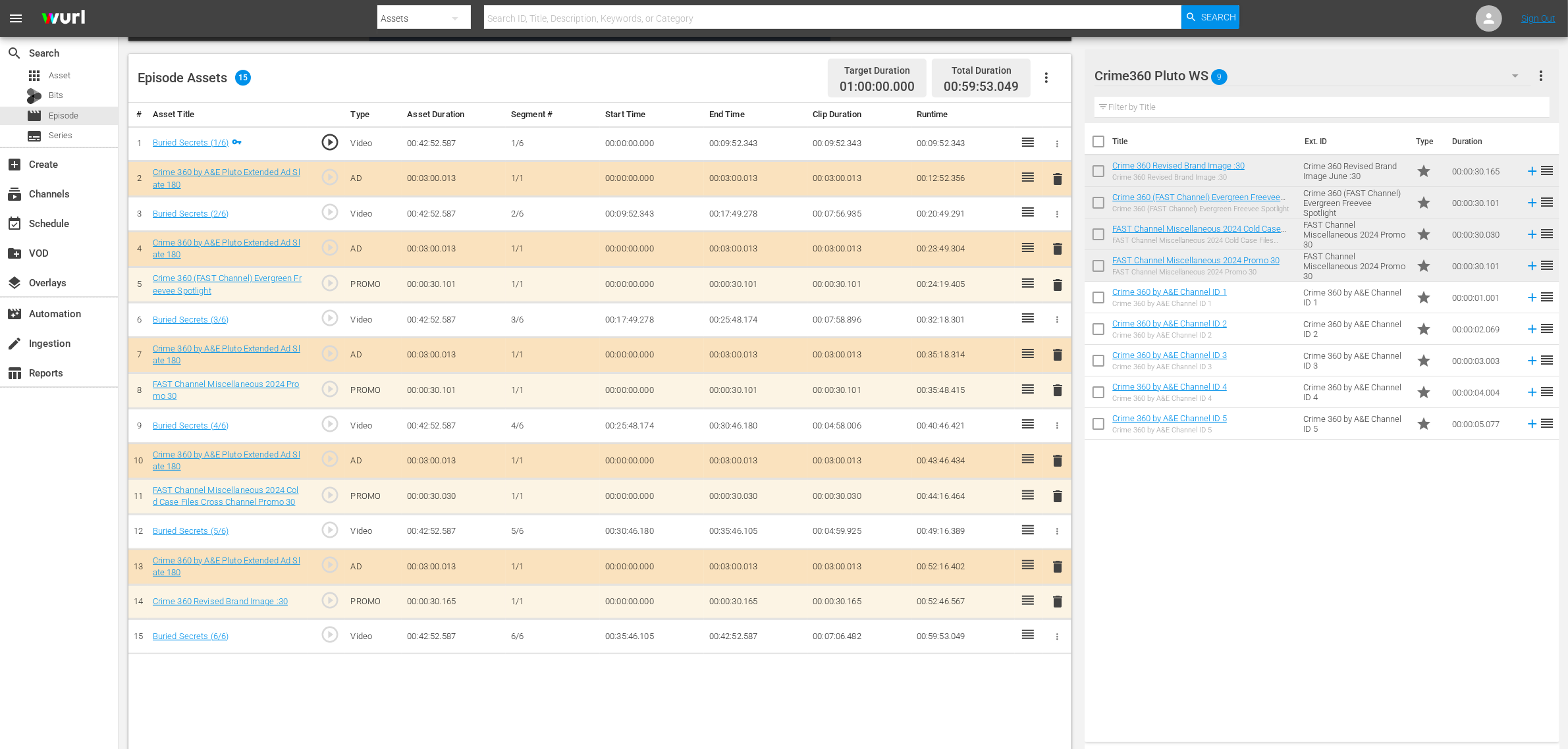
click at [1061, 501] on span "delete" at bounding box center [1057, 496] width 16 height 16
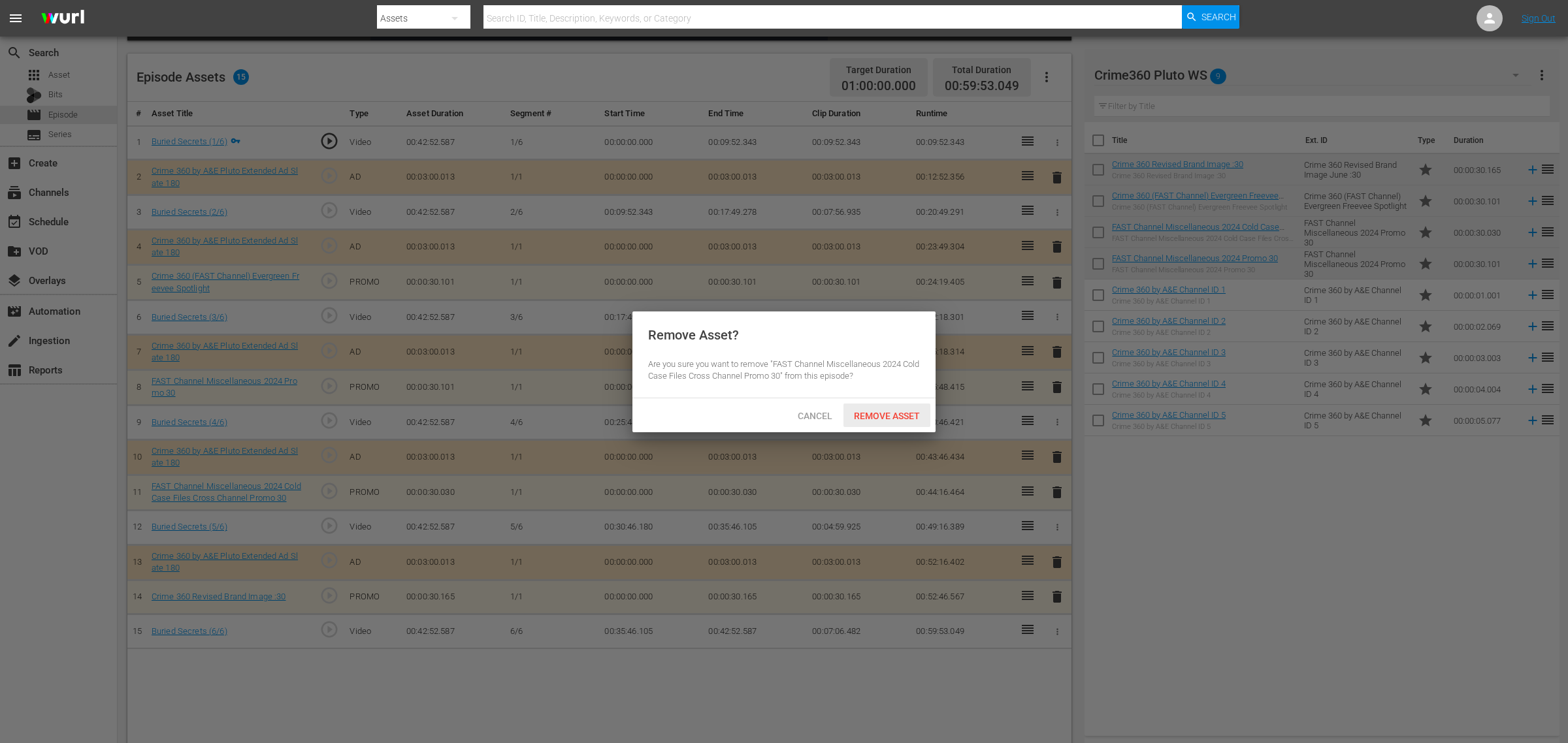
click at [909, 425] on div "Remove Asset" at bounding box center [886, 416] width 87 height 24
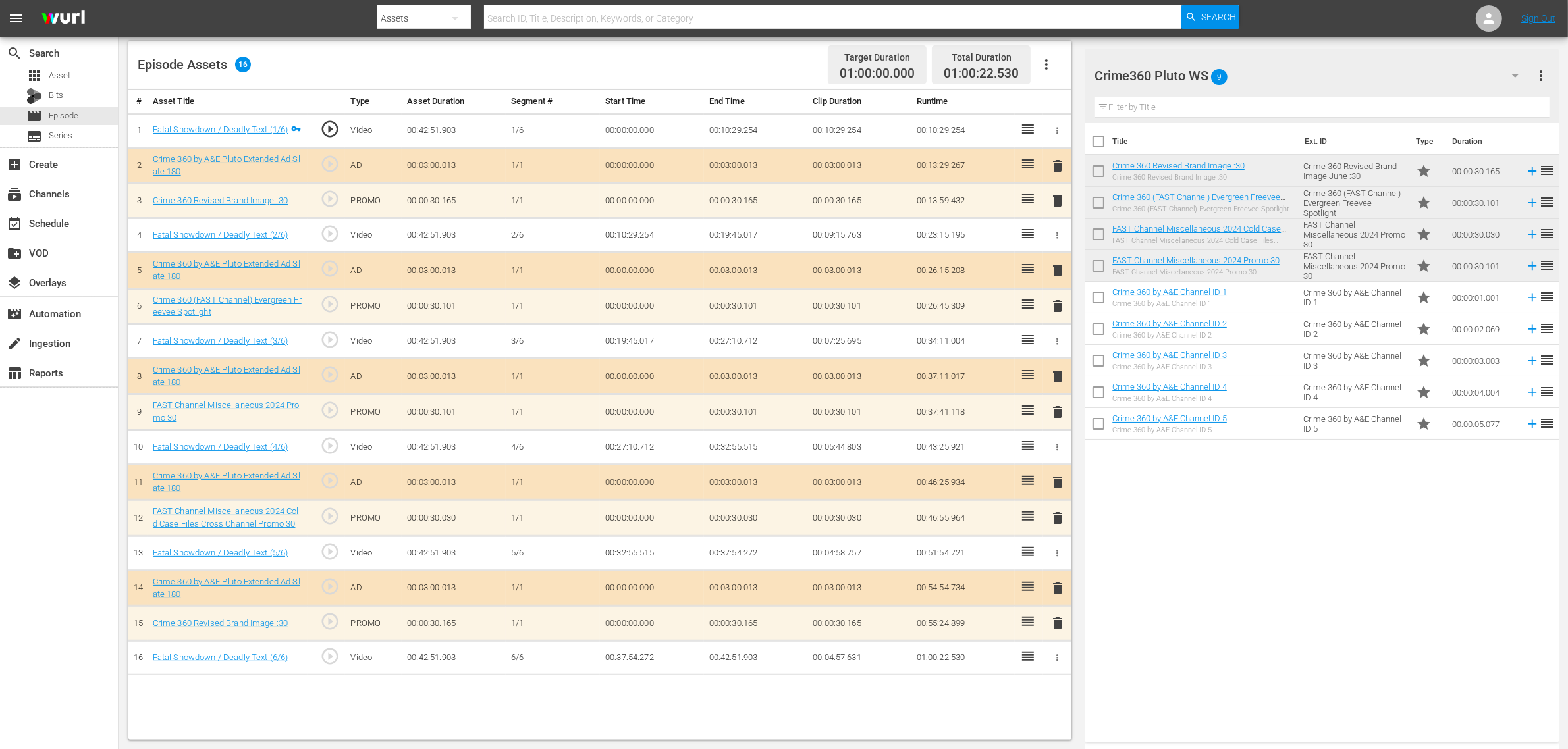
scroll to position [343, 0]
click at [1058, 202] on span "delete" at bounding box center [1057, 200] width 16 height 16
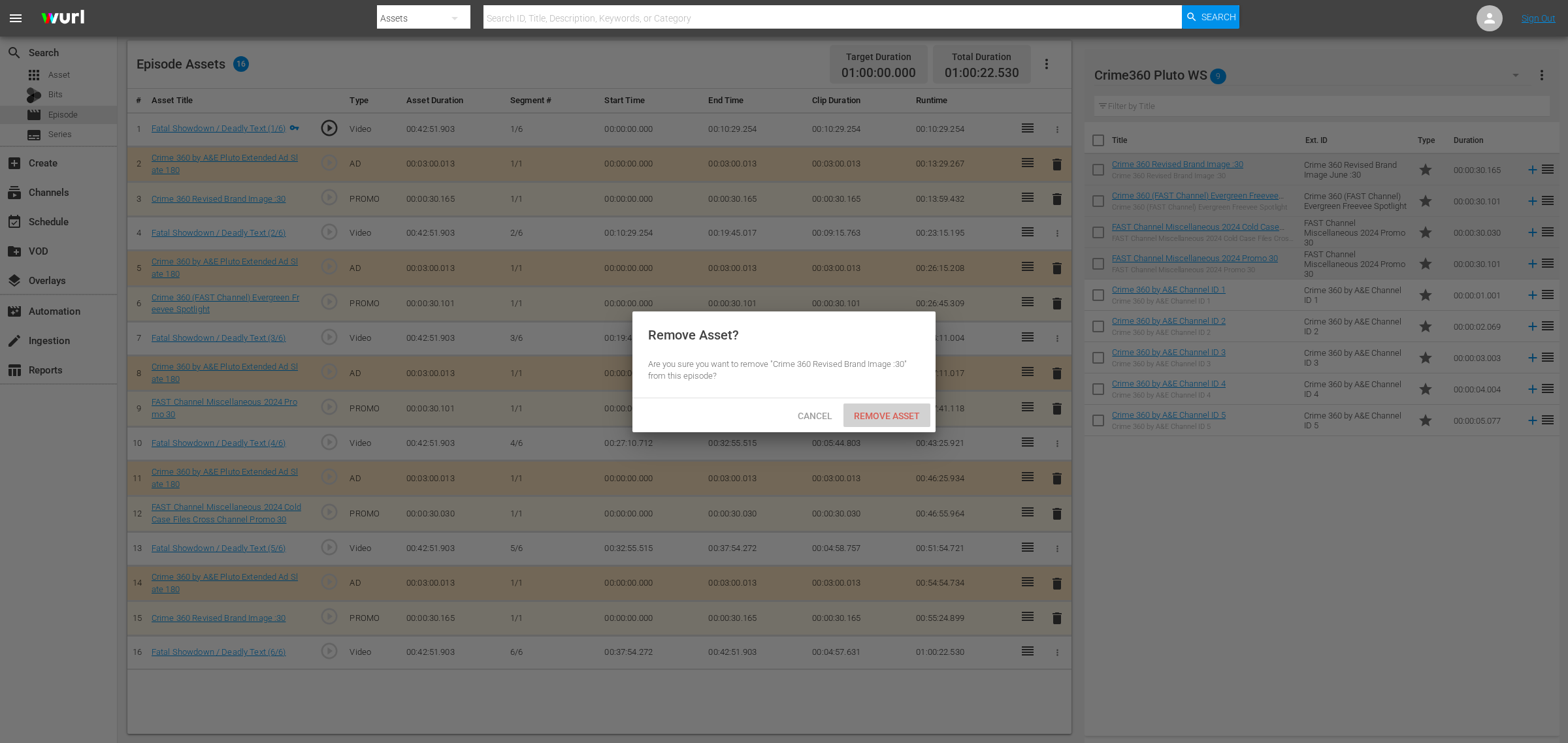
click at [888, 418] on span "Remove Asset" at bounding box center [886, 416] width 87 height 11
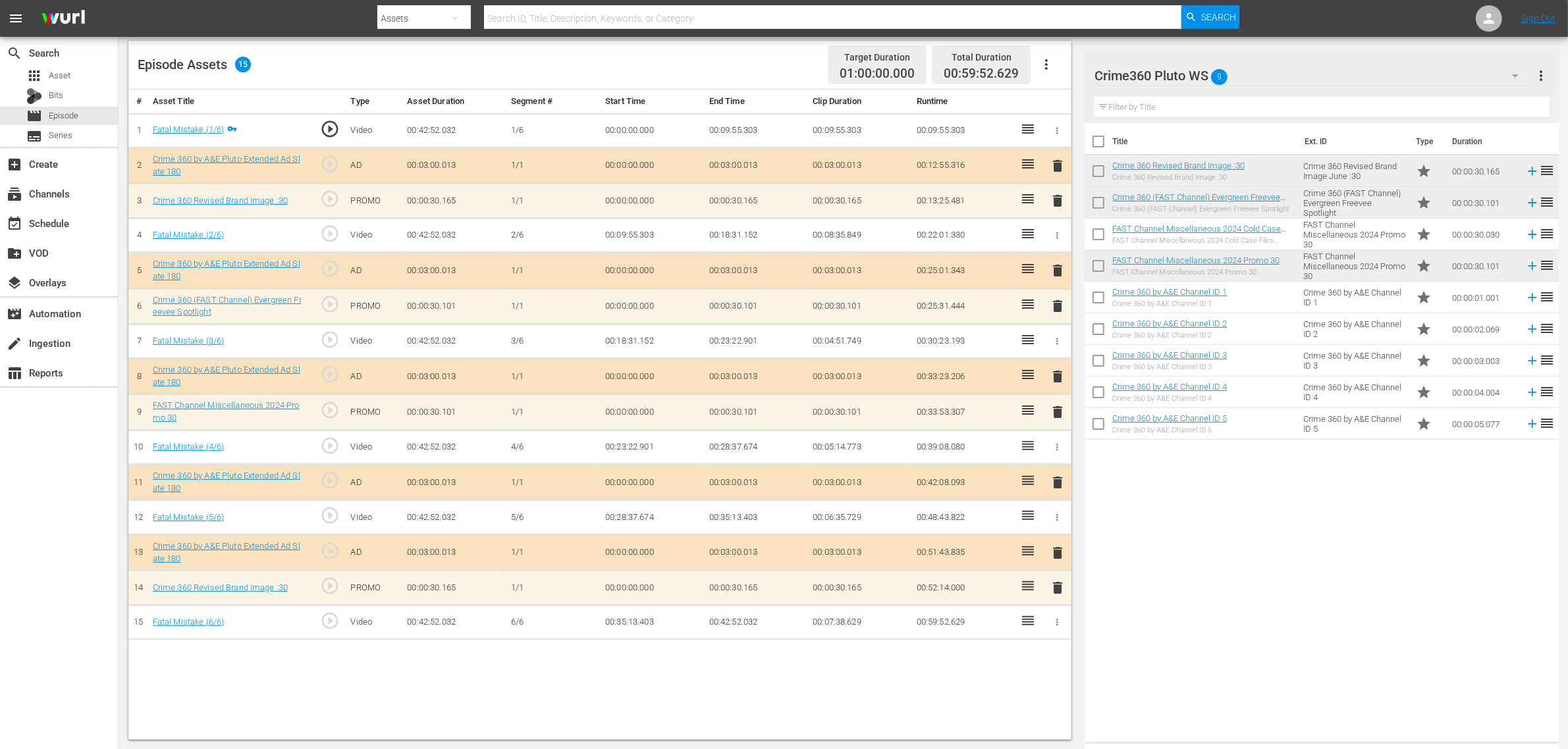
scroll to position [188, 0]
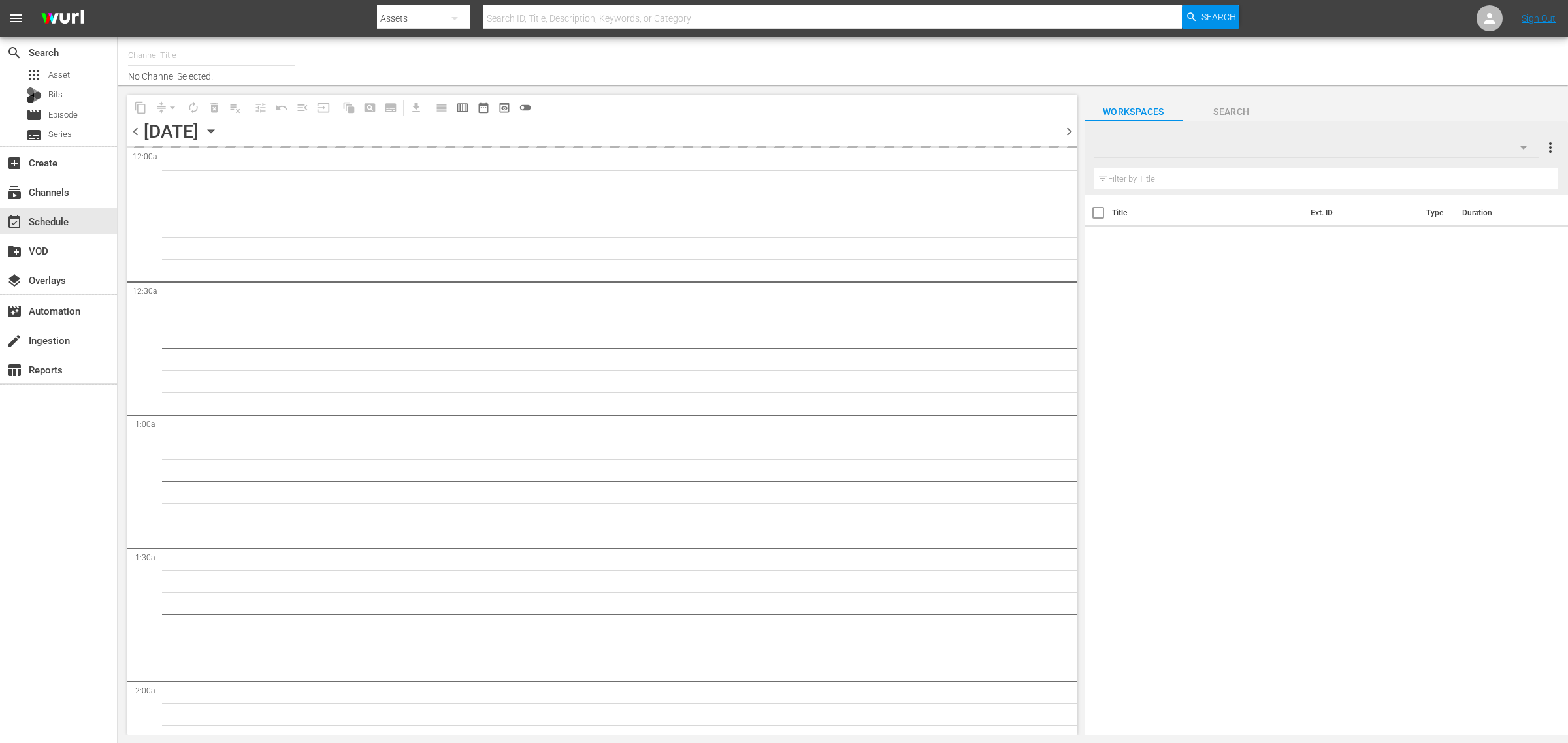
type input "Crime 360 (Pluto US) (1705)"
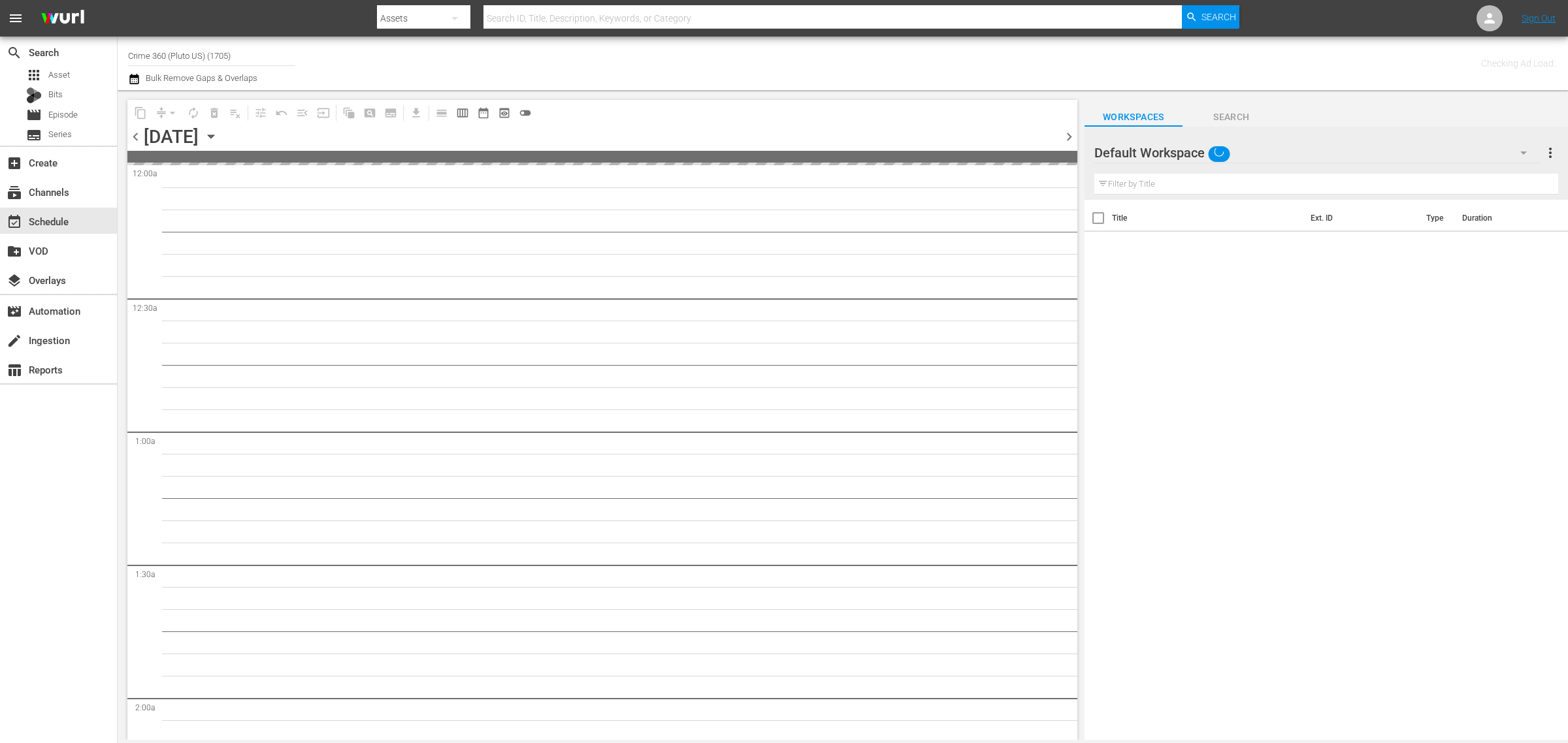
click at [878, 60] on div "Channel Title Crime 360 (Pluto US) (1705) Bulk Remove Gaps & Overlaps" at bounding box center [517, 63] width 780 height 47
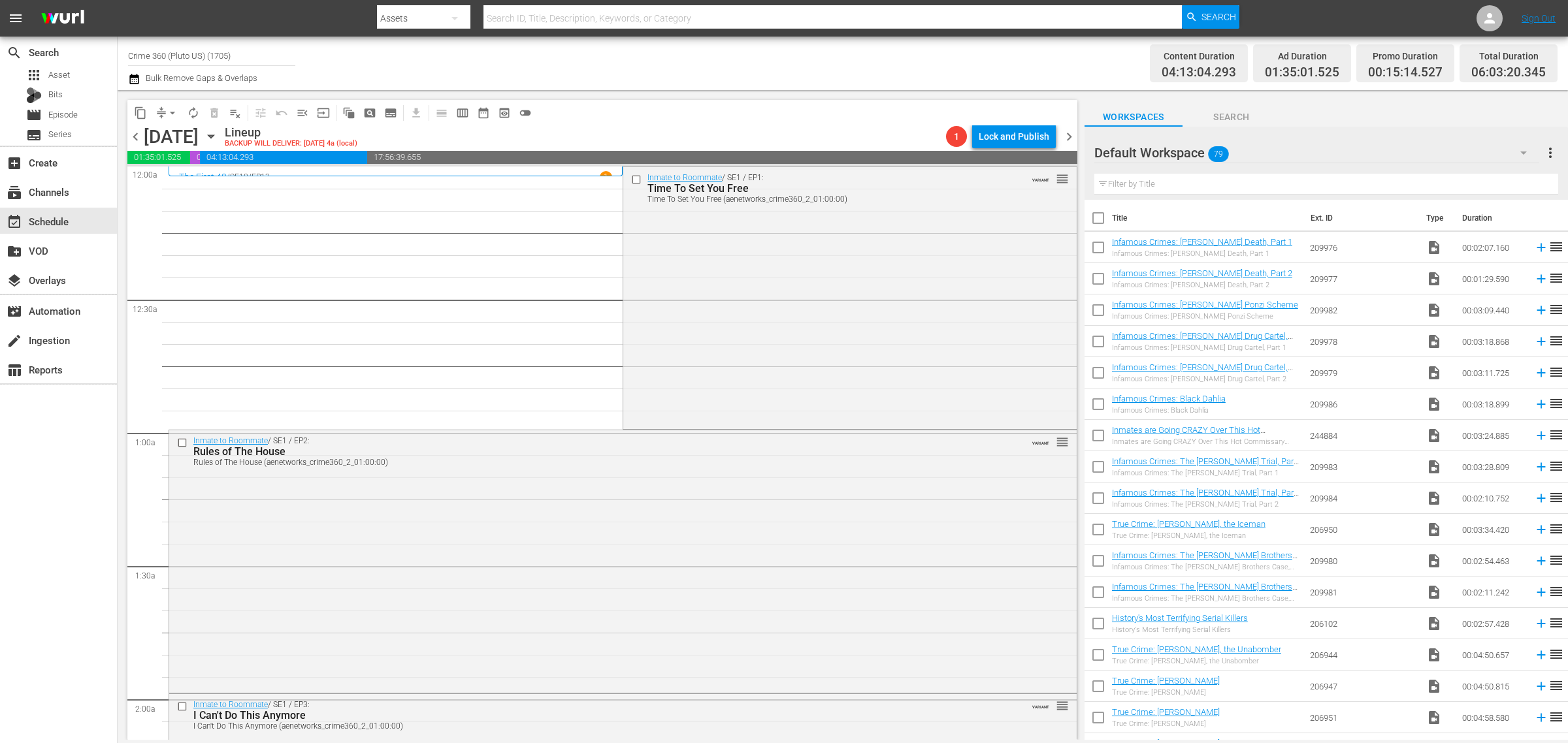
click at [916, 62] on div "Content Duration 04:13:04.293 Ad Duration 01:35:01.525 Promo Duration 00:15:14.…" at bounding box center [1232, 63] width 650 height 47
drag, startPoint x: 700, startPoint y: 301, endPoint x: 756, endPoint y: 297, distance: 56.1
click at [700, 301] on div "Inmate to Roommate / SE1 / EP1: Time To Set You Free Time To Set You Free (aene…" at bounding box center [849, 297] width 453 height 259
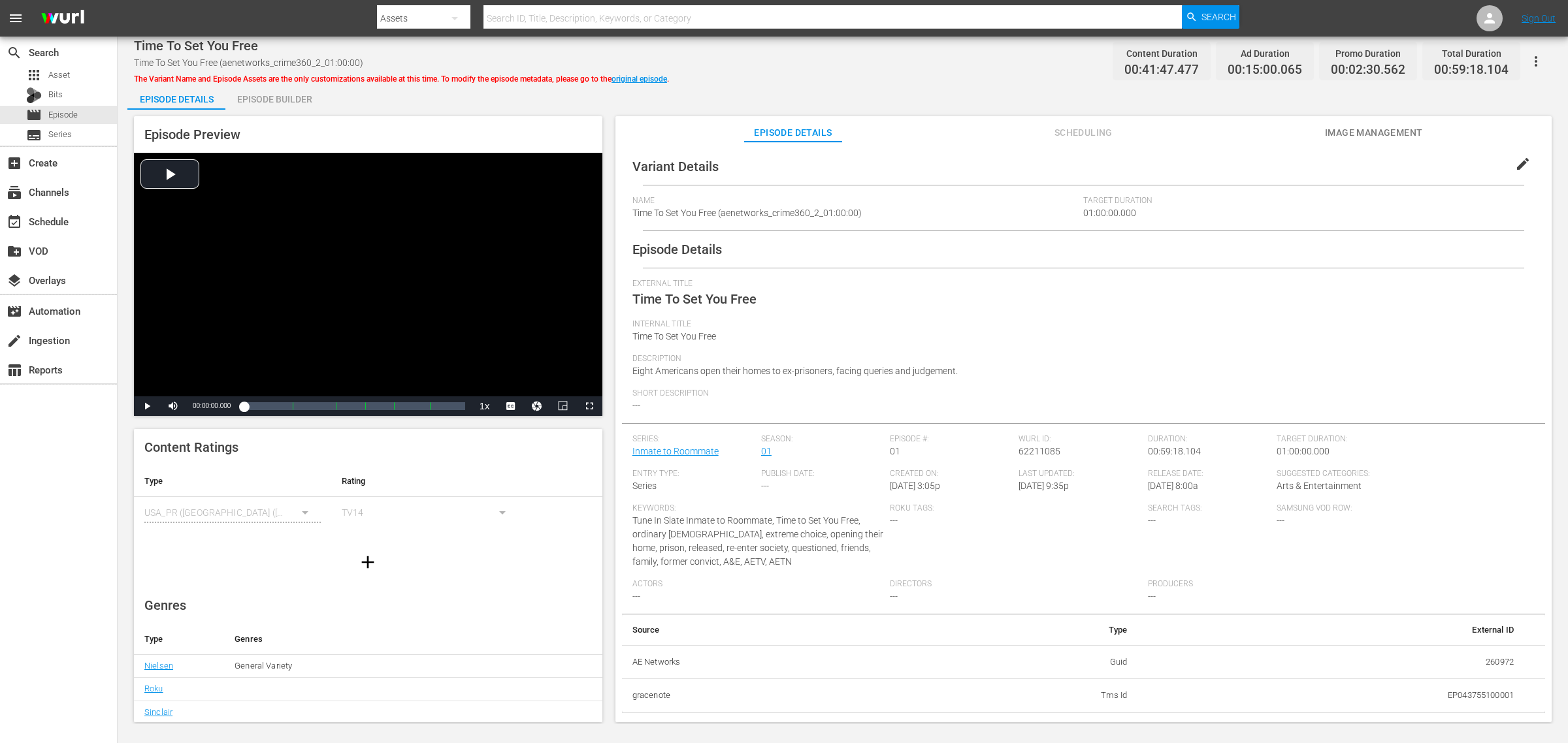
click at [283, 96] on div "Episode Builder" at bounding box center [274, 99] width 98 height 32
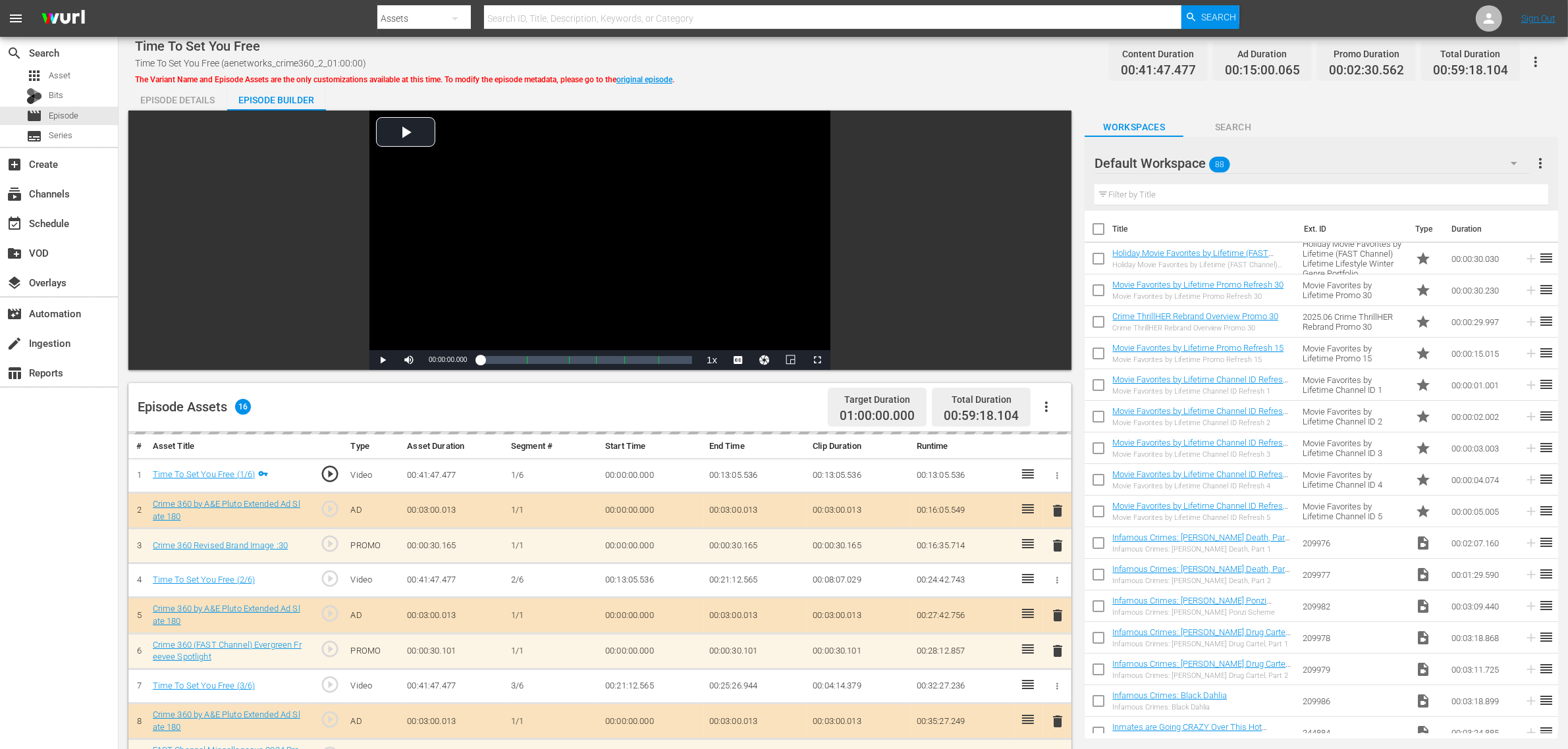
click at [789, 60] on div "Time To Set You Free Time To Set You Free (aenetworks_crime360_2_01:00:00) The …" at bounding box center [843, 61] width 1417 height 29
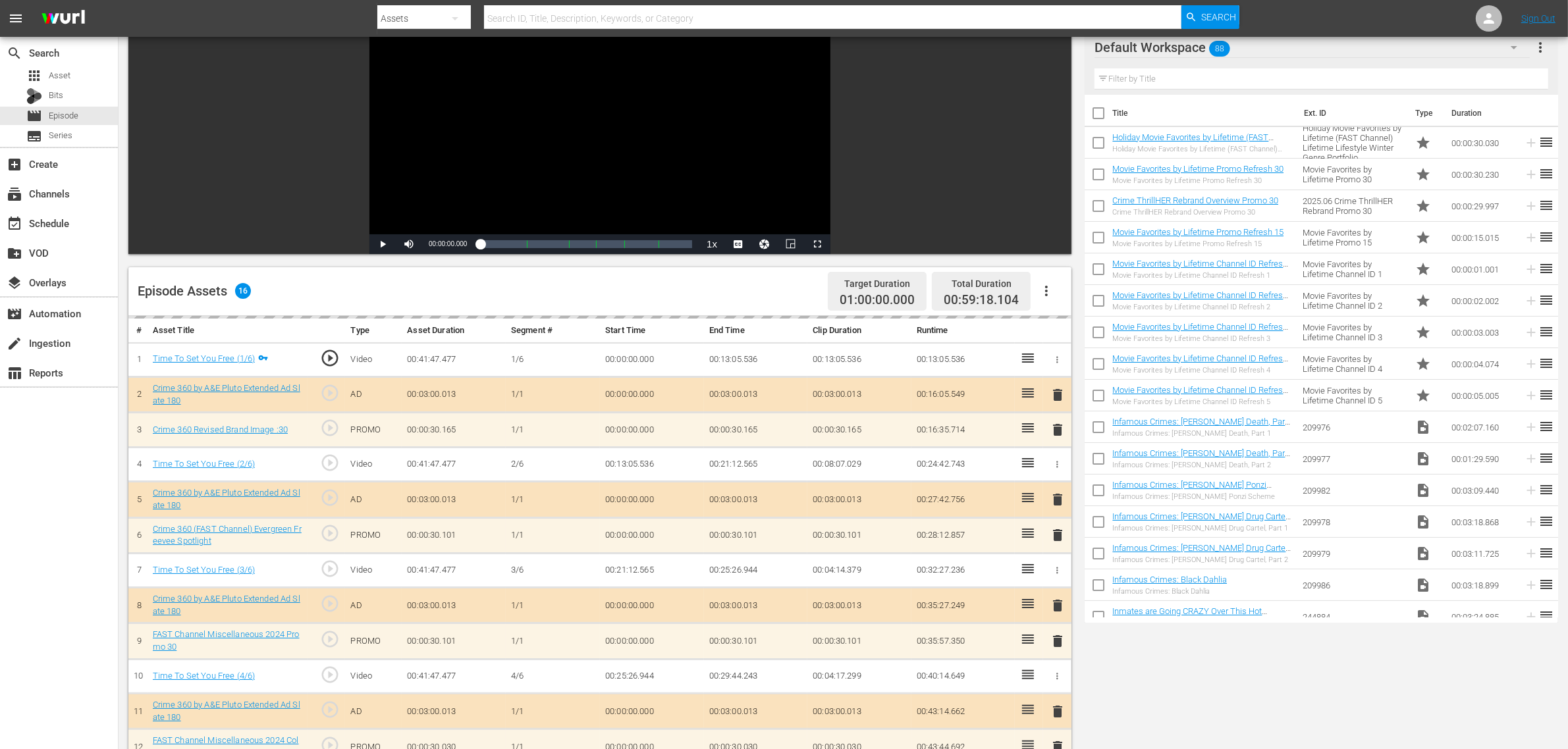
scroll to position [343, 0]
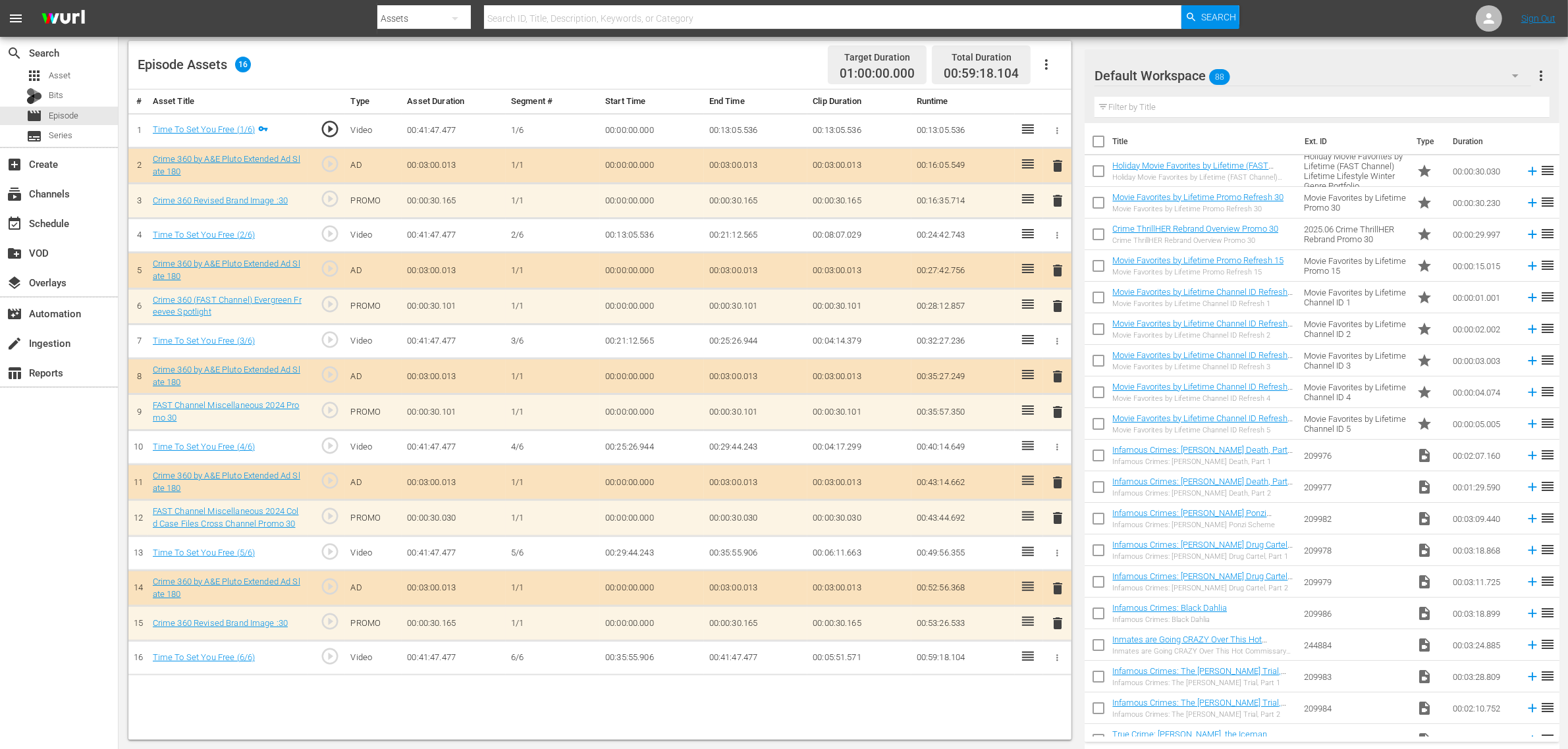
click at [1258, 67] on div "Default Workspace 88" at bounding box center [1313, 75] width 437 height 37
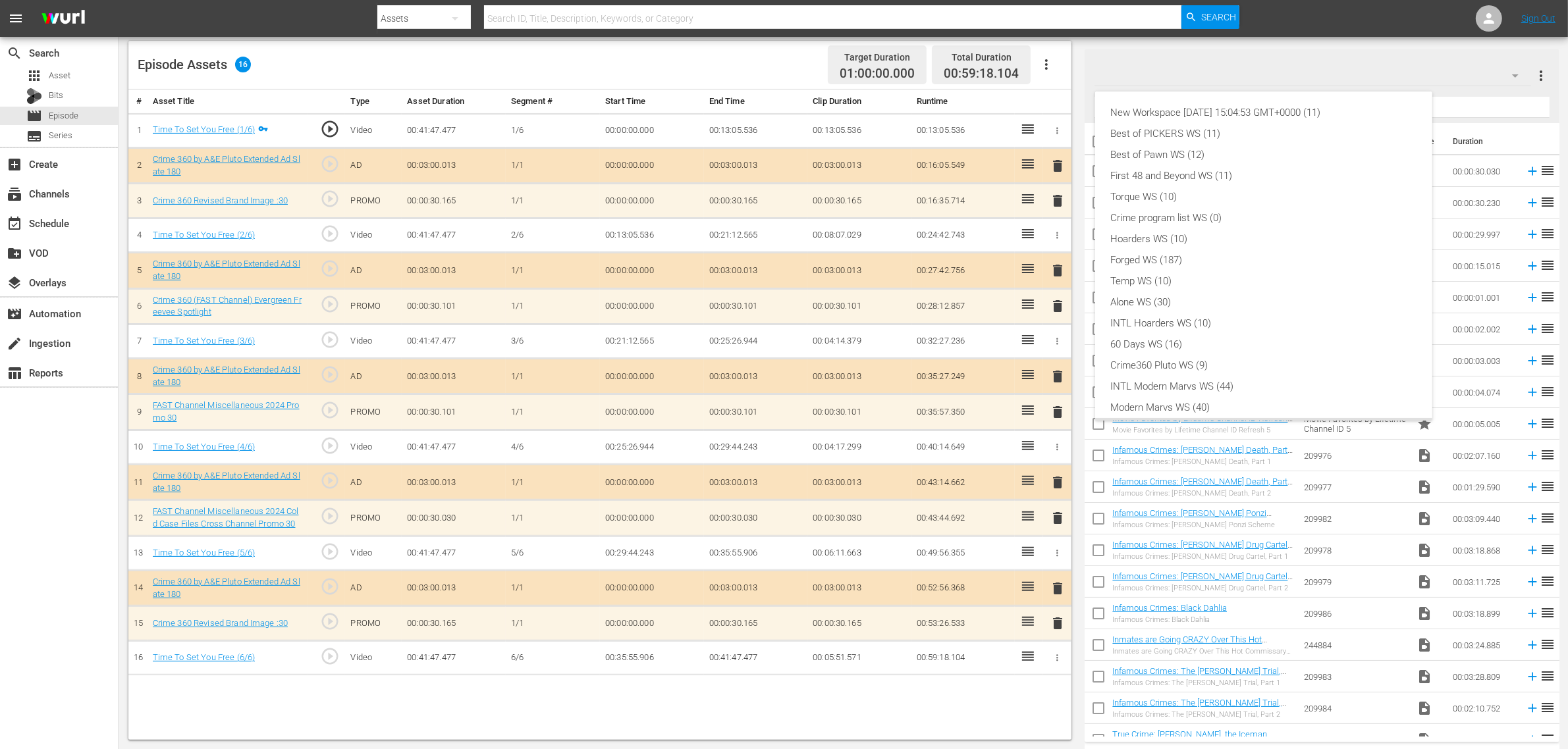
scroll to position [29, 0]
click at [1181, 329] on div "Crime360 Pluto WS (9)" at bounding box center [1264, 337] width 305 height 21
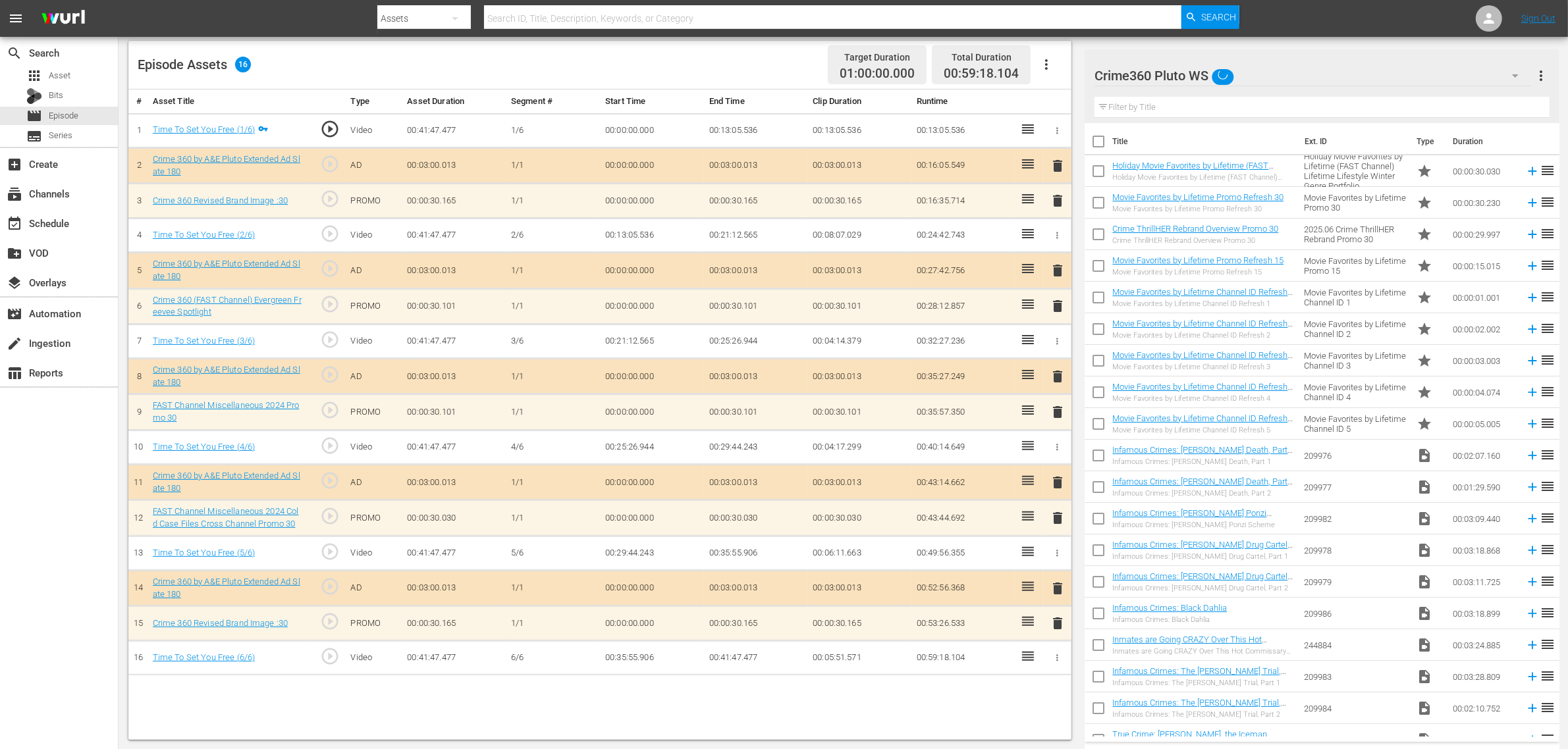
click at [742, 68] on div "Episode Assets 16 Target Duration 01:00:00.000 Total Duration 00:59:18.104" at bounding box center [600, 65] width 944 height 49
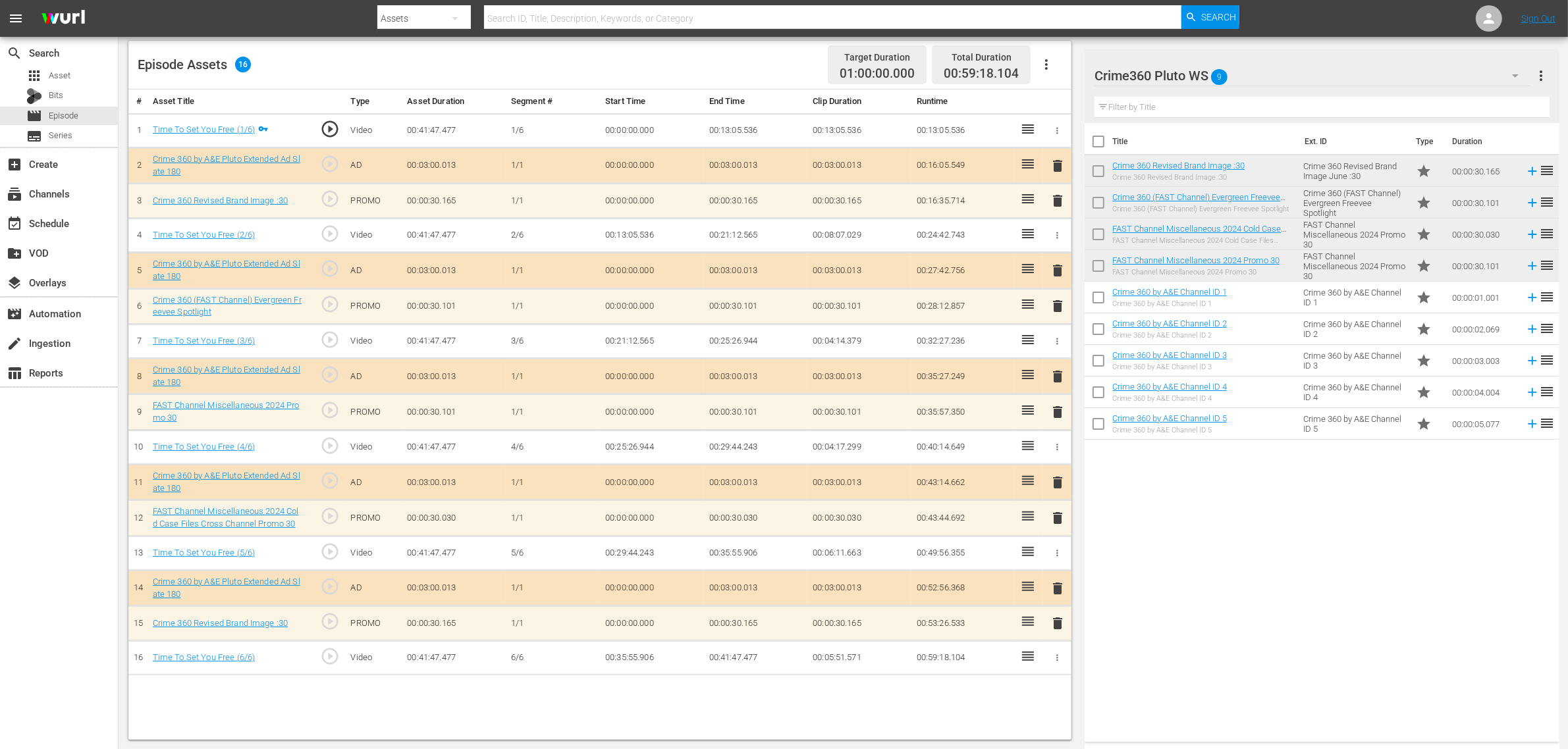
click at [1060, 599] on span "delete" at bounding box center [1057, 623] width 16 height 16
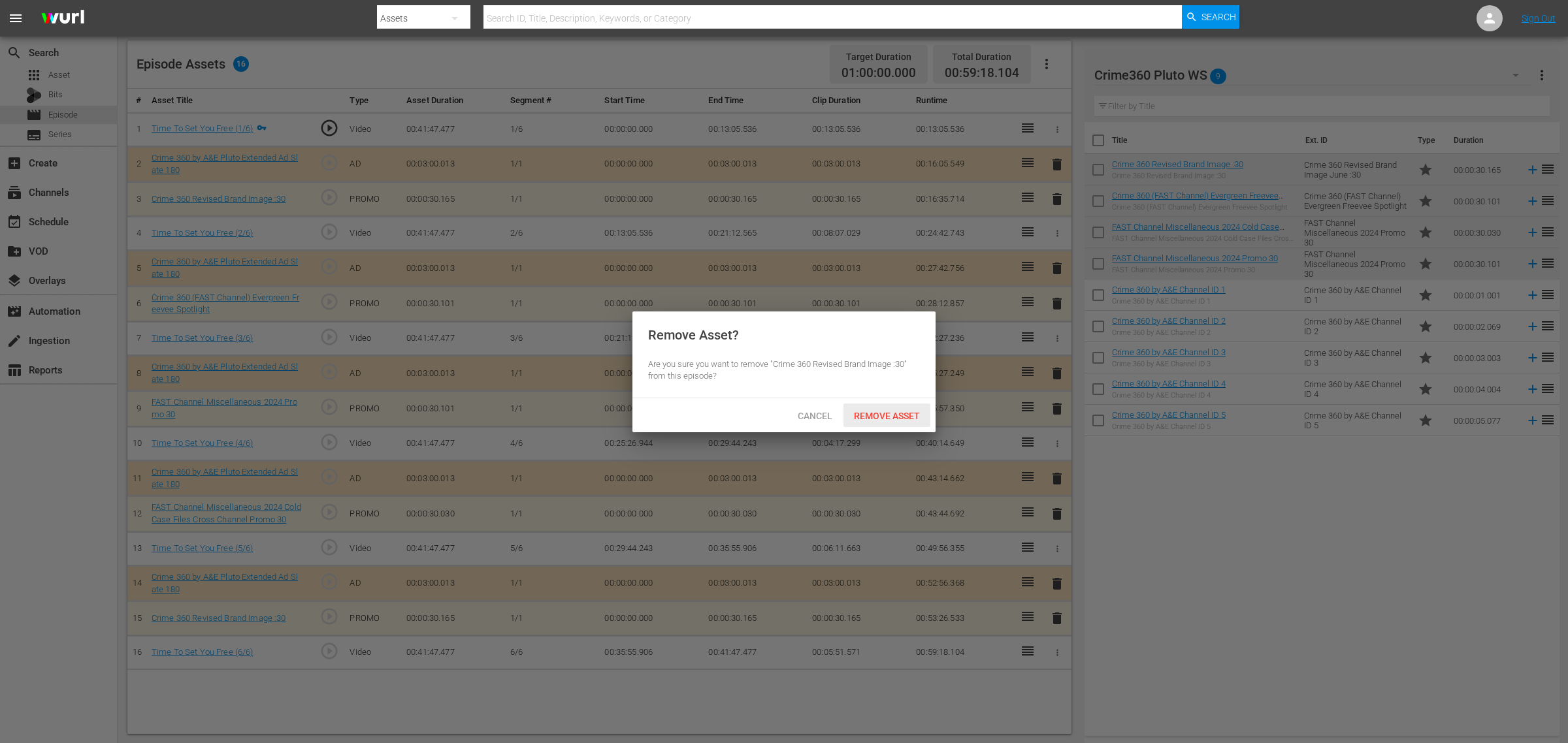
click at [895, 406] on div "Remove Asset" at bounding box center [886, 416] width 87 height 24
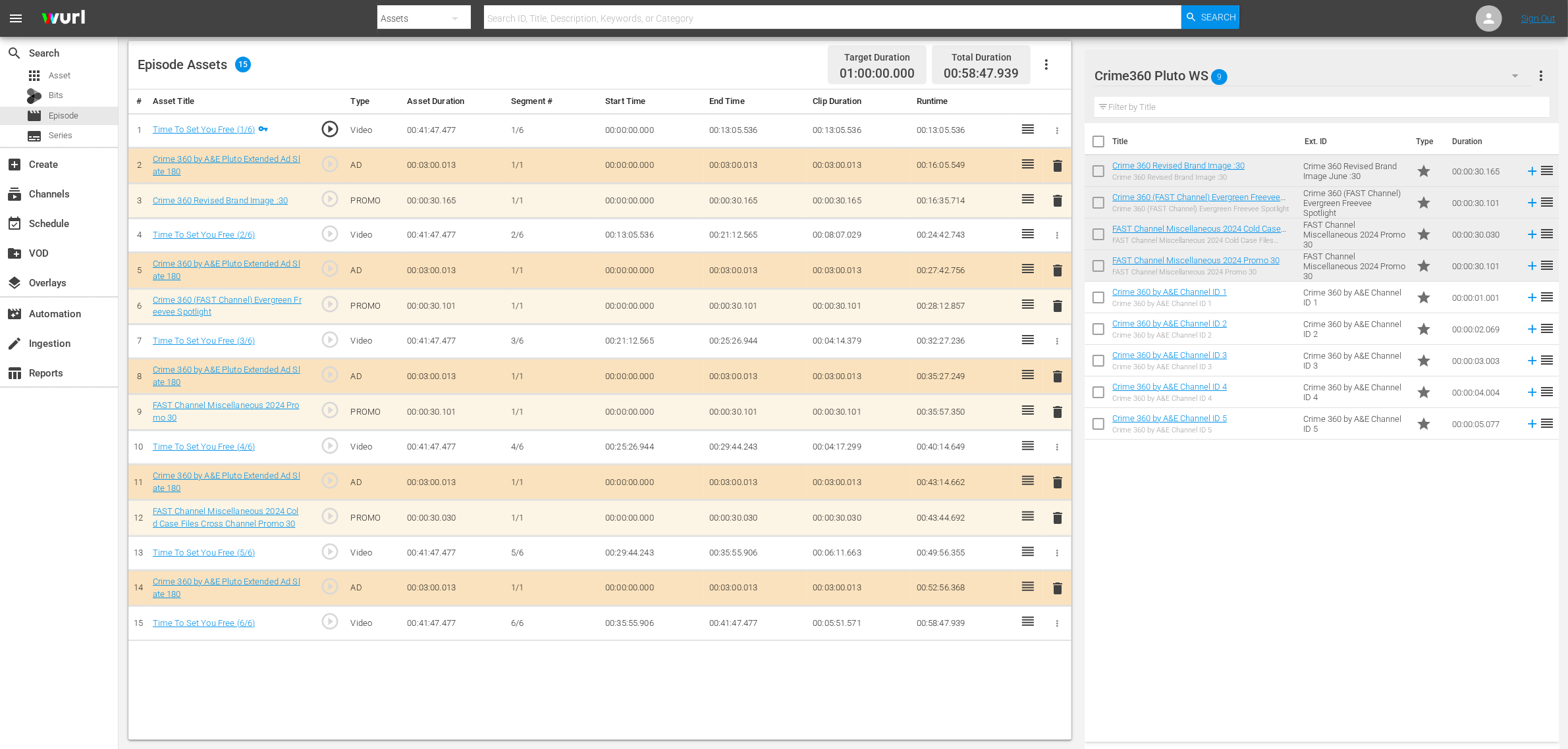
click at [1056, 308] on span "delete" at bounding box center [1057, 306] width 16 height 16
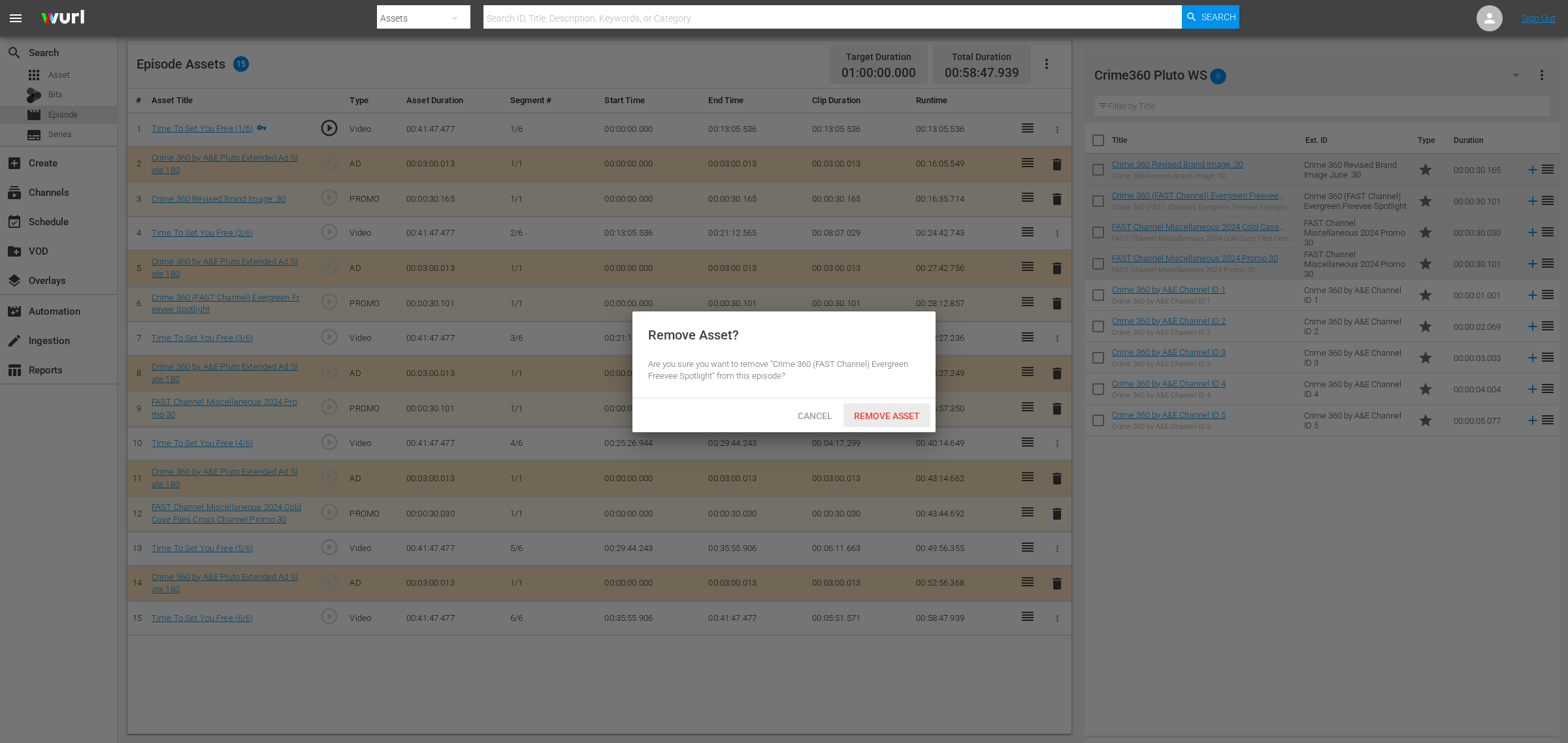
click at [877, 414] on span "Remove Asset" at bounding box center [886, 416] width 87 height 11
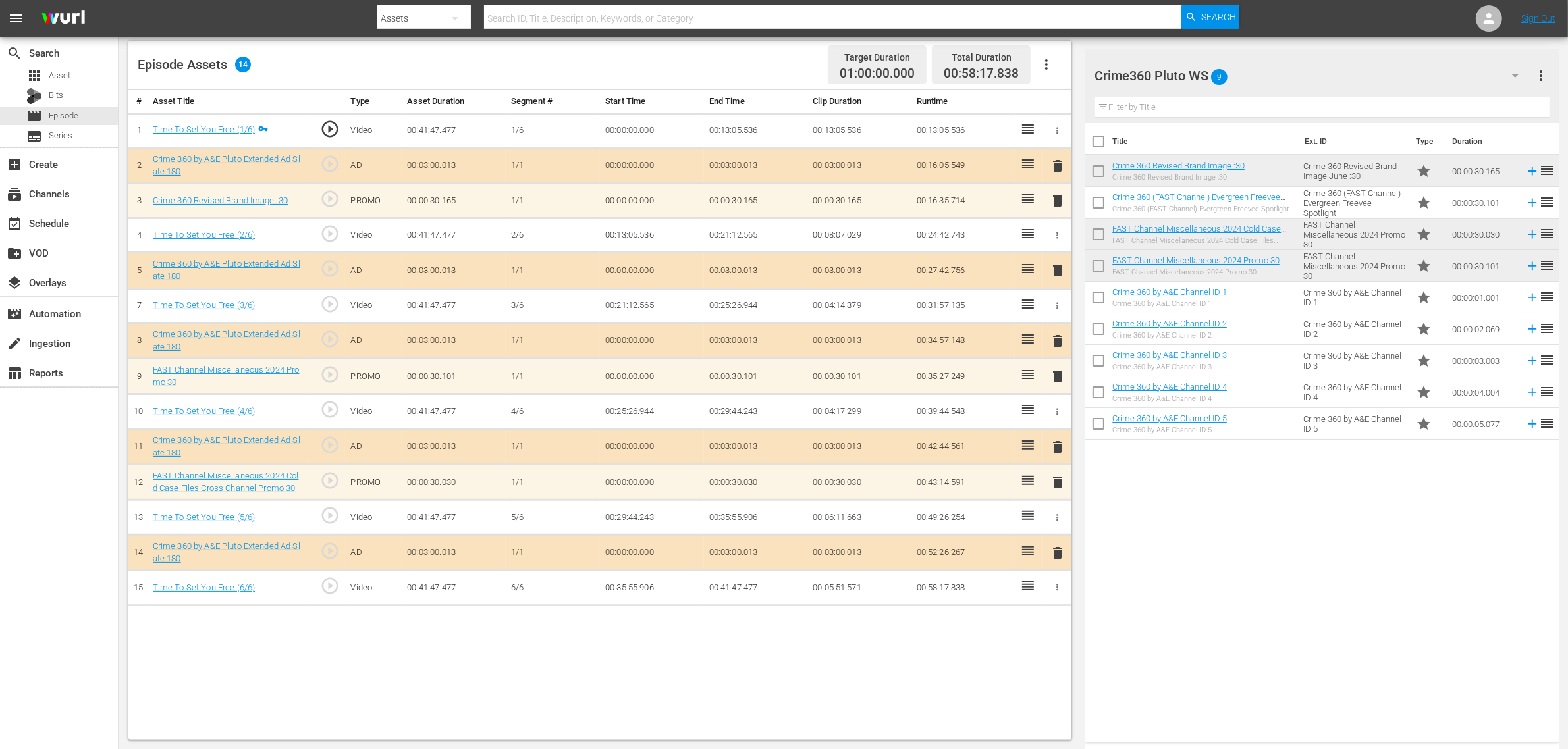
click at [1264, 432] on td "Crime 360 by A&E Channel ID 5" at bounding box center [1355, 423] width 113 height 32
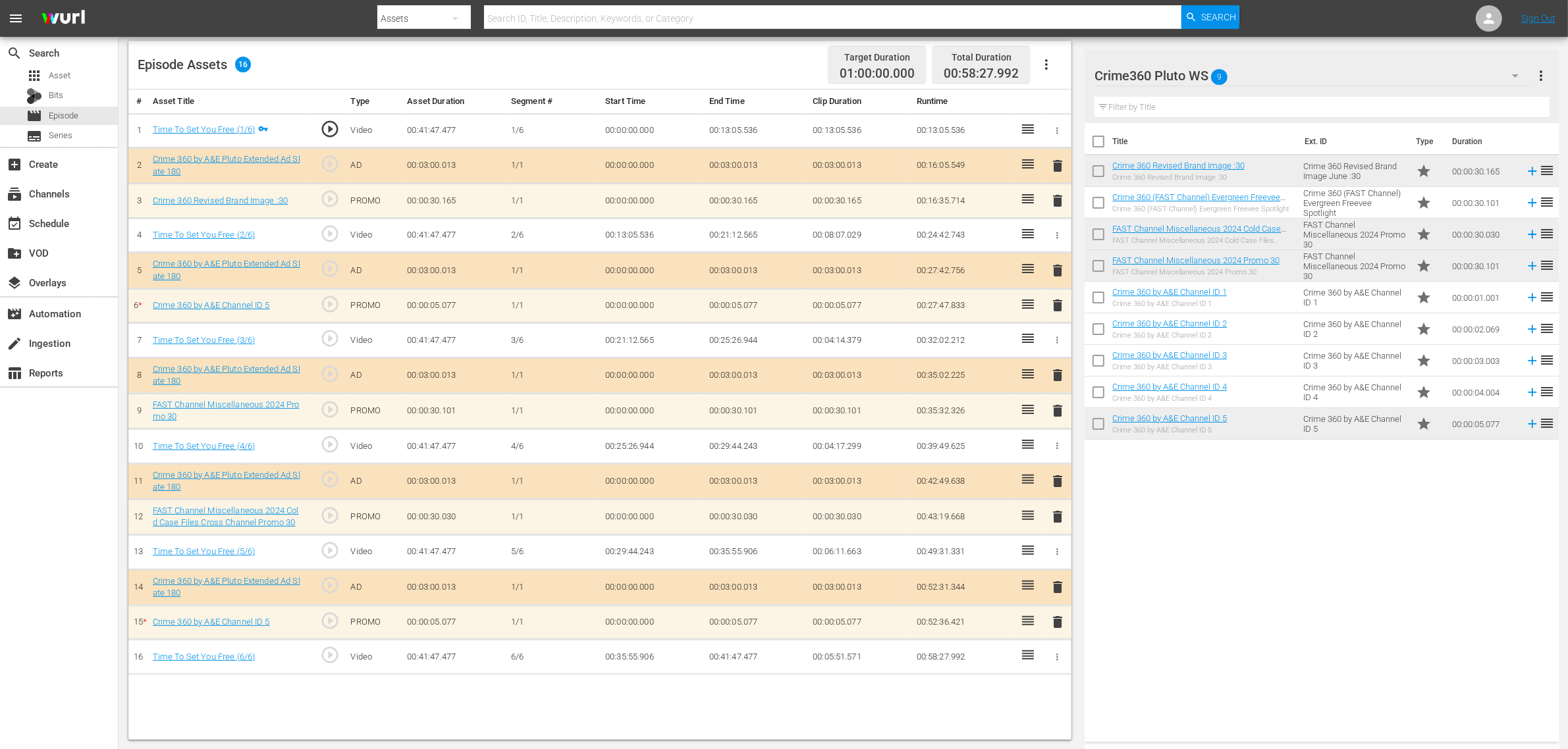
click at [757, 60] on div "Episode Assets 16 Target Duration 01:00:00.000 Total Duration 00:58:27.992" at bounding box center [600, 65] width 944 height 49
click at [1264, 566] on div "Title Ext. ID Type Duration Crime 360 Revised Brand Image :30 Crime 360 Revised…" at bounding box center [1321, 430] width 474 height 614
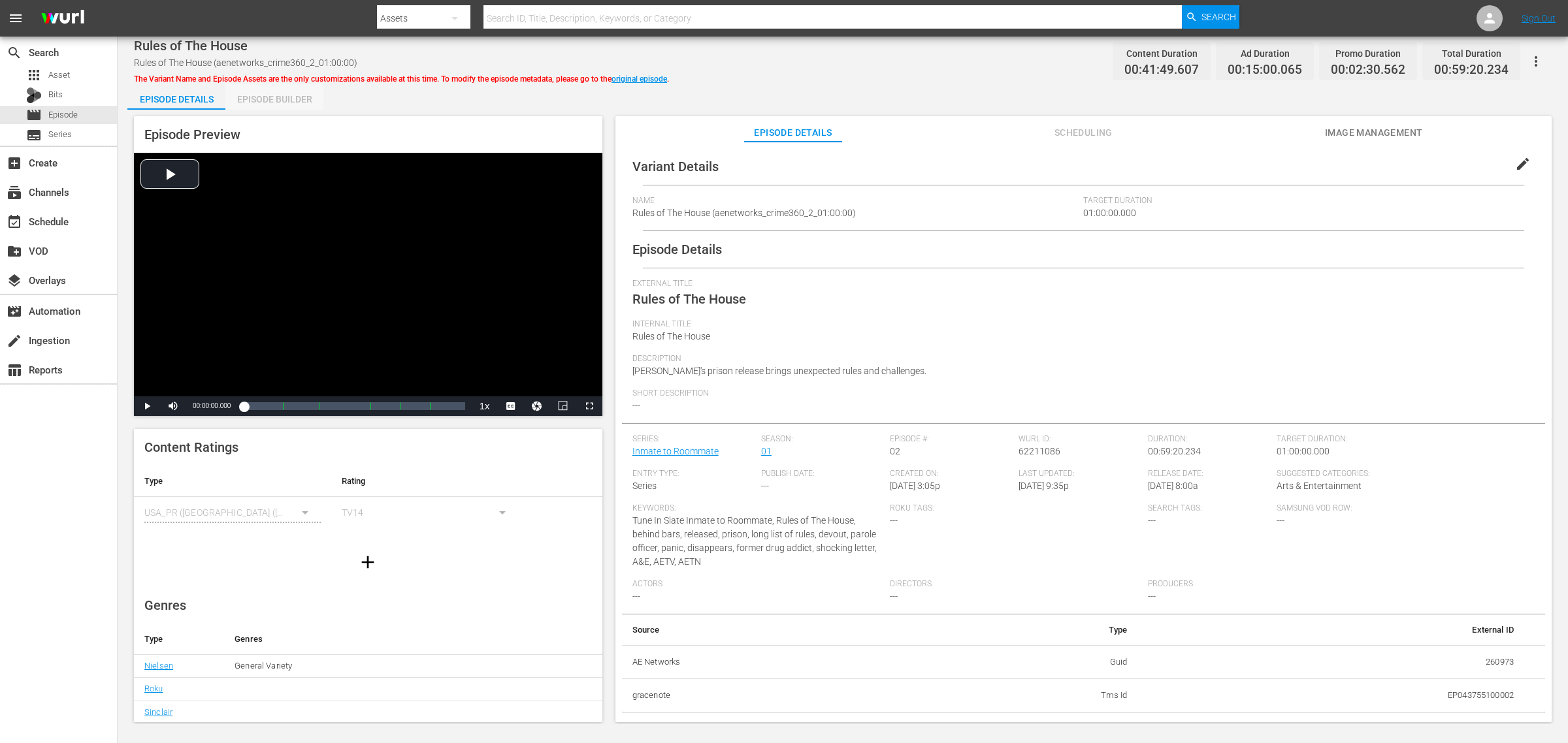
click at [276, 105] on div "Episode Builder" at bounding box center [274, 99] width 98 height 32
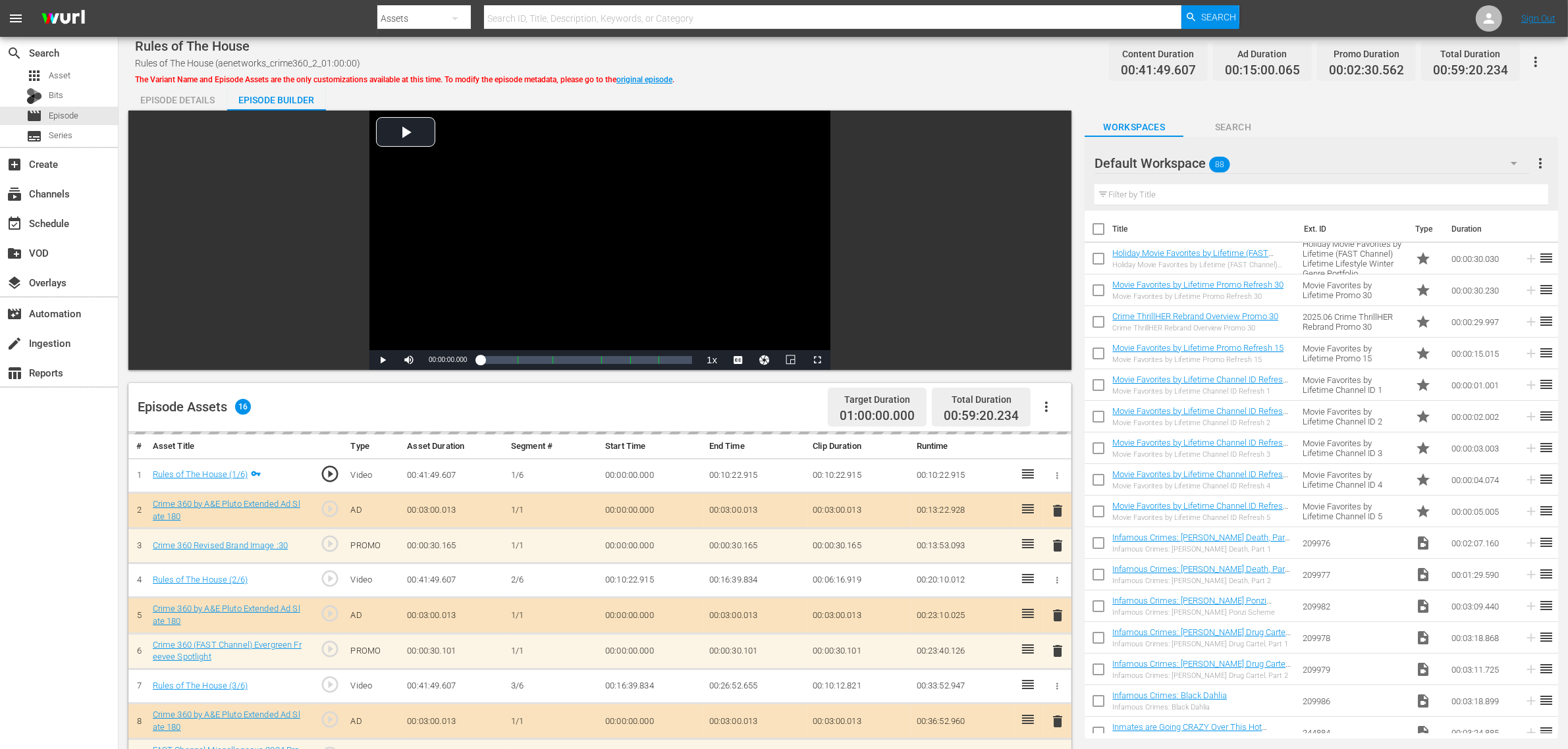
click at [920, 67] on div "Rules of The House Rules of The House (aenetworks_crime360_2_01:00:00) The Vari…" at bounding box center [843, 61] width 1417 height 29
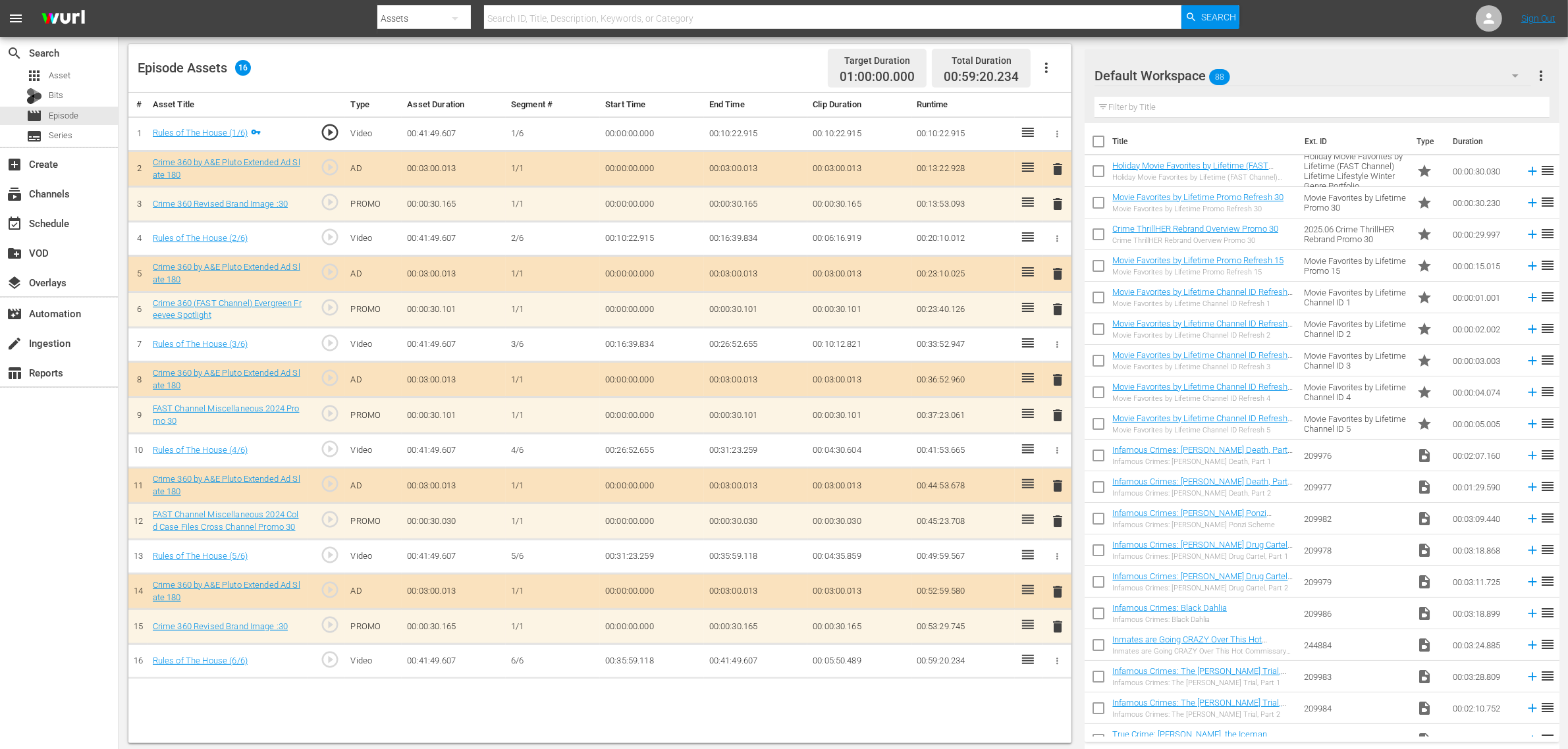
scroll to position [343, 0]
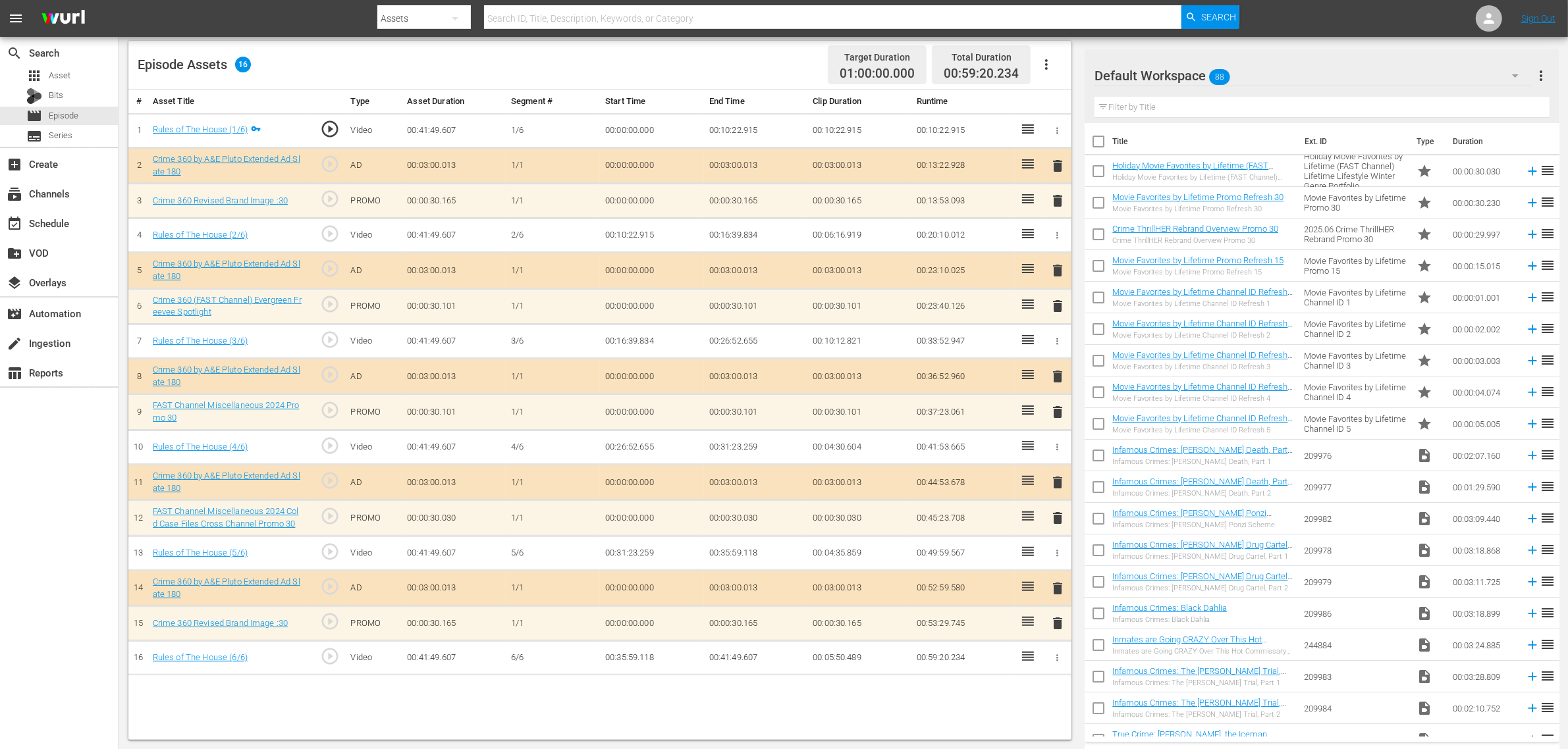
click at [1264, 71] on div "Default Workspace 88" at bounding box center [1313, 75] width 437 height 37
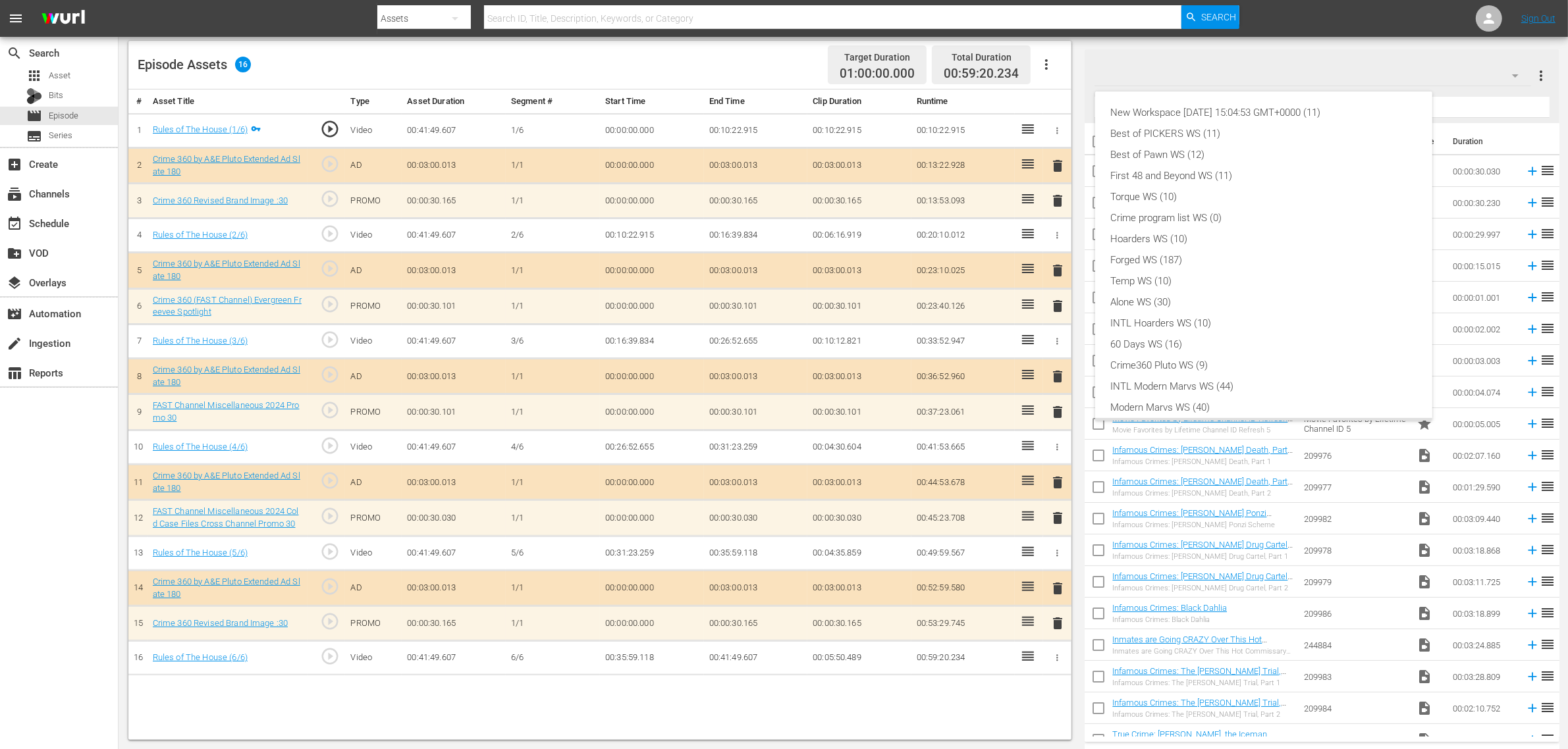
scroll to position [29, 0]
click at [1153, 337] on div "Crime360 Pluto WS (9)" at bounding box center [1264, 337] width 305 height 21
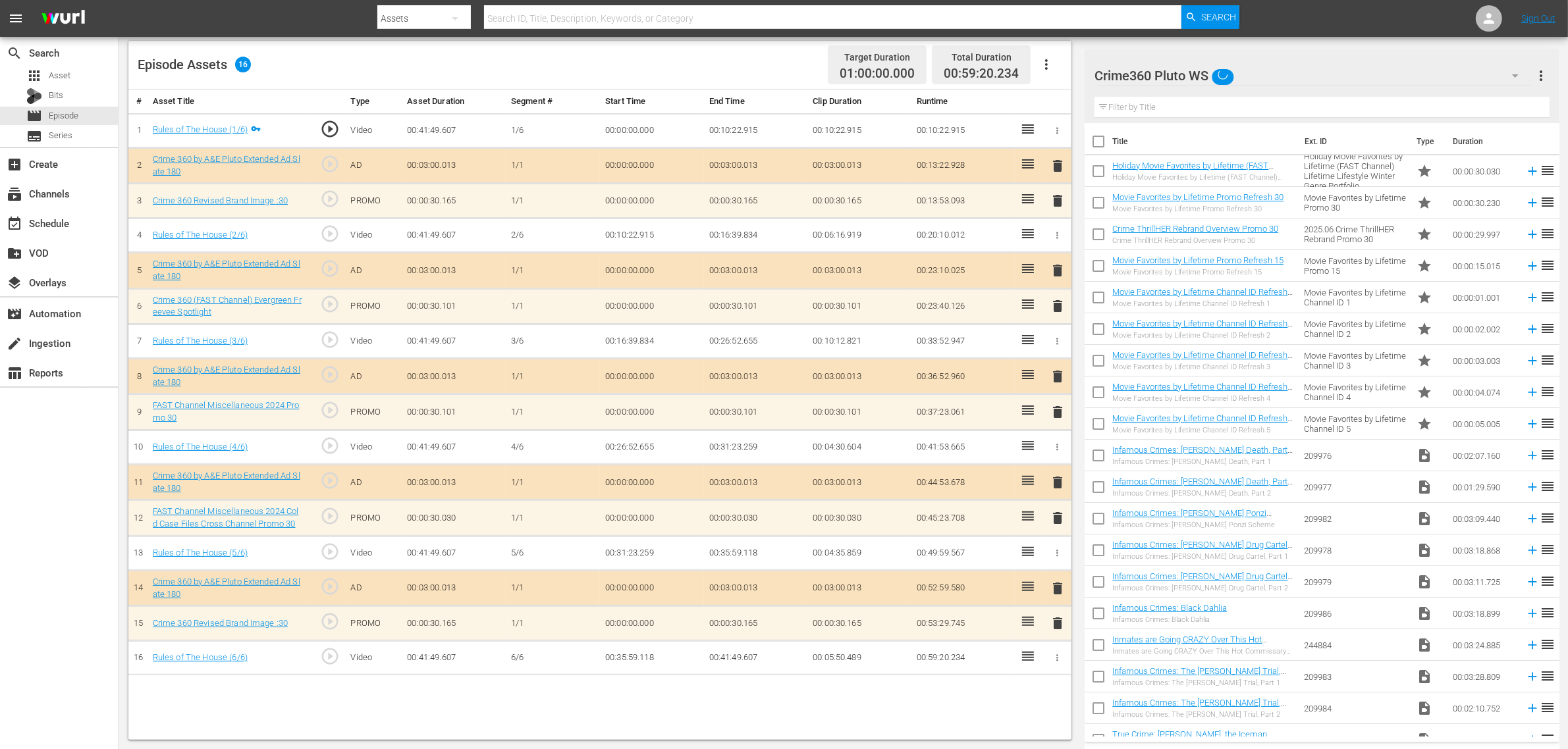
click at [758, 64] on div "Episode Assets 16 Target Duration 01:00:00.000 Total Duration 00:59:20.234" at bounding box center [600, 65] width 944 height 49
click at [1264, 20] on nav "menu Search By Assets Search ID, Title, Description, Keywords, or Category Sear…" at bounding box center [784, 18] width 1568 height 37
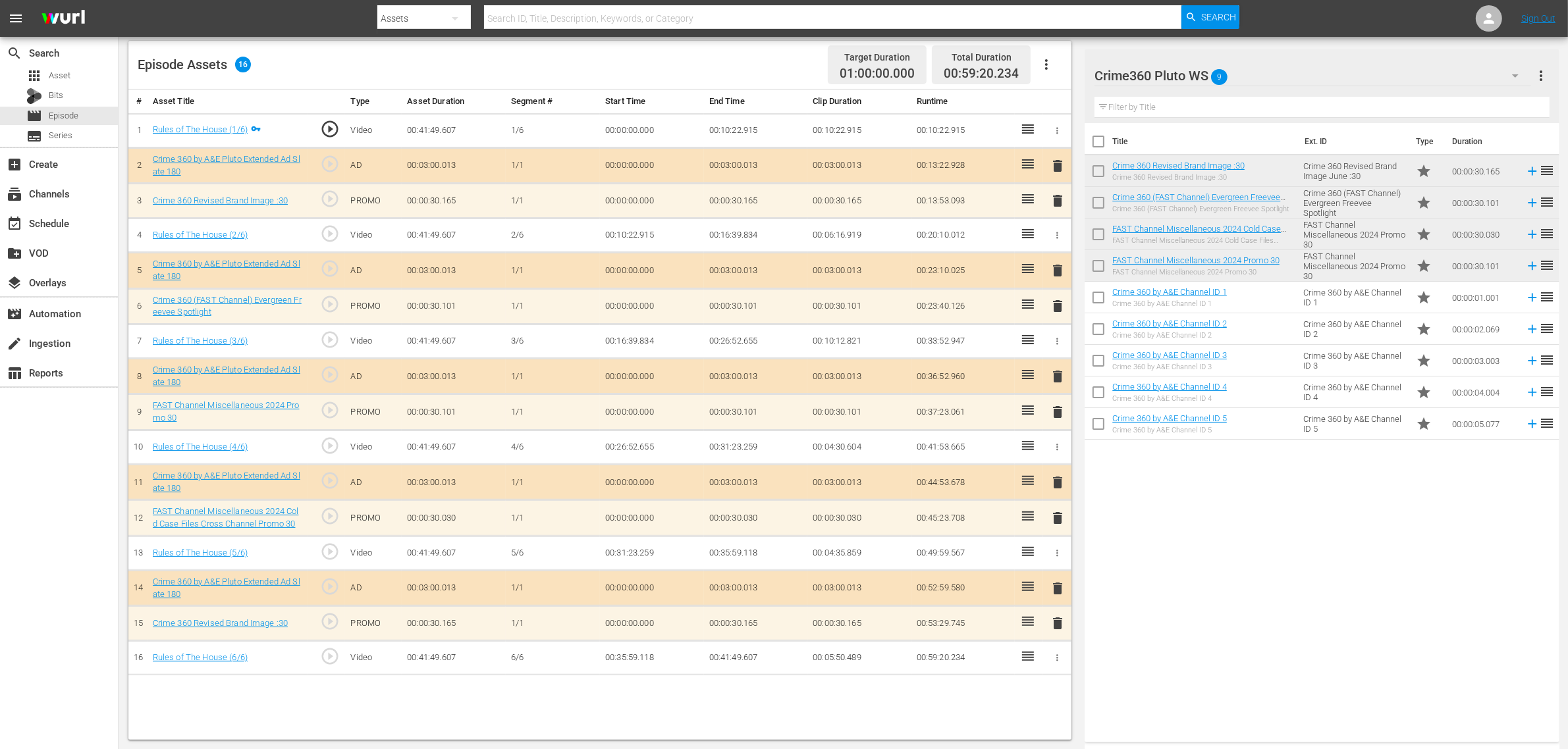
click at [1055, 599] on span "delete" at bounding box center [1057, 623] width 16 height 16
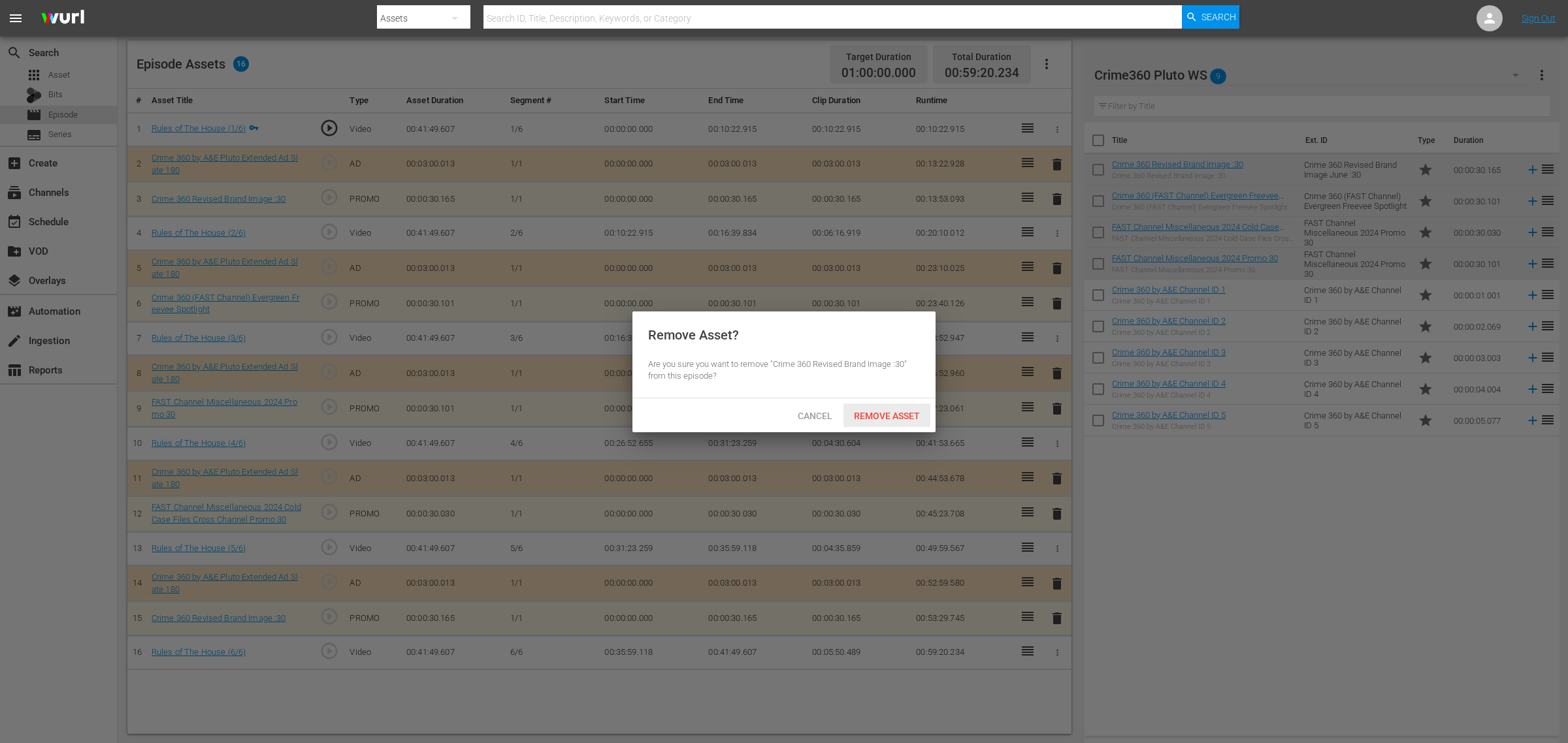
drag, startPoint x: 882, startPoint y: 419, endPoint x: 881, endPoint y: 405, distance: 14.0
click at [882, 418] on span "Remove Asset" at bounding box center [886, 416] width 87 height 11
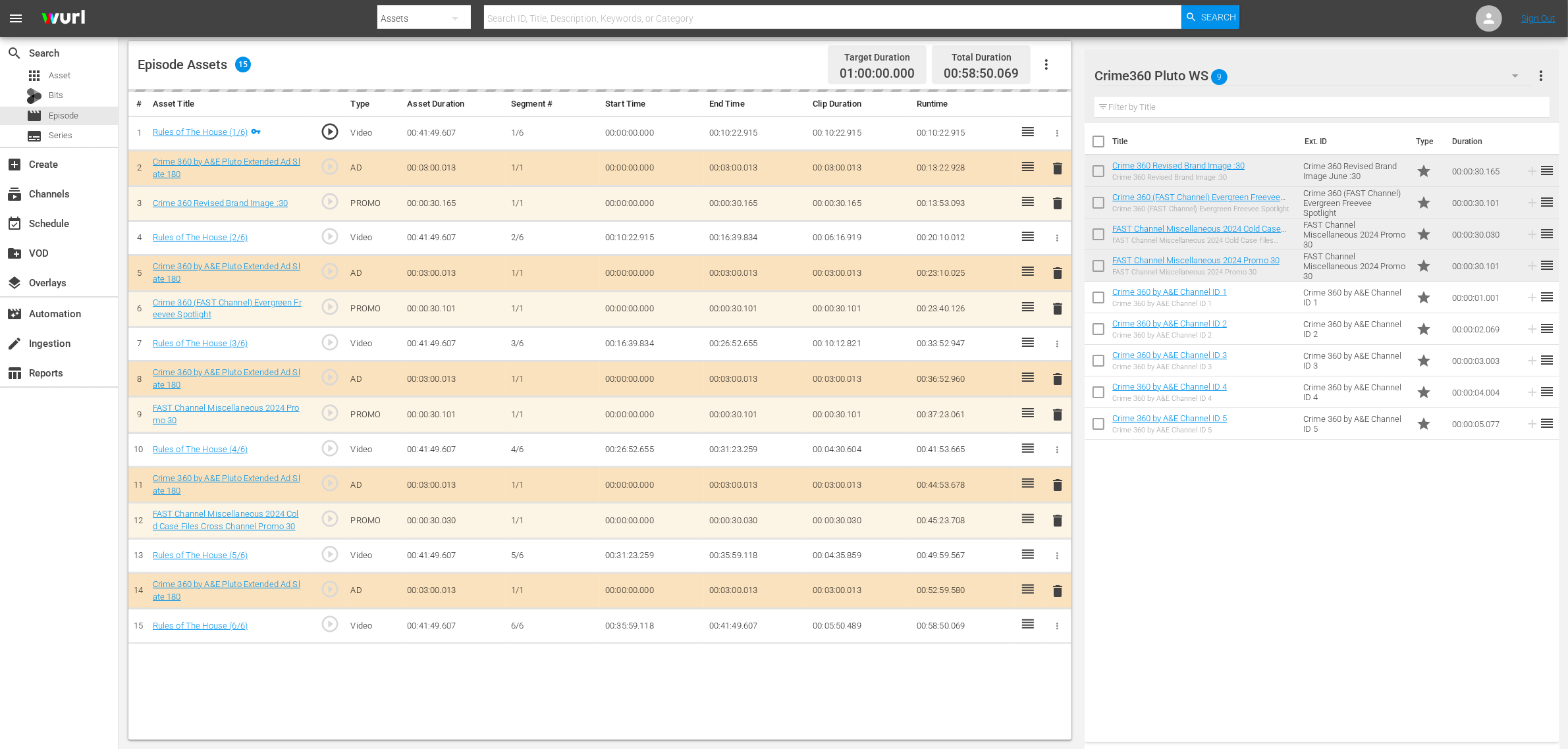
click at [782, 50] on div "Episode Assets 15 Target Duration 01:00:00.000 Total Duration 00:58:50.069" at bounding box center [600, 65] width 944 height 49
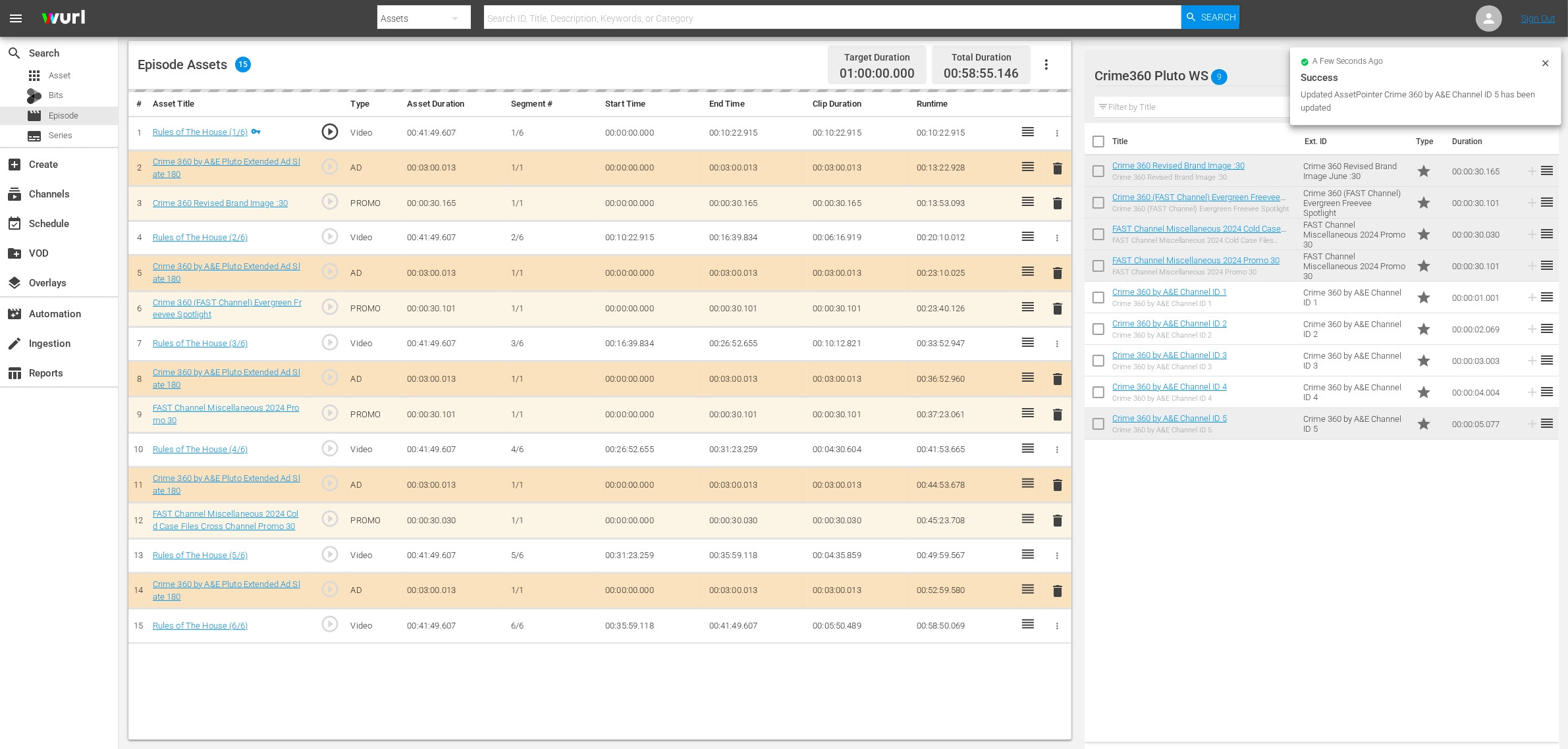
click at [1264, 8] on nav "menu Search By Assets Search ID, Title, Description, Keywords, or Category Sear…" at bounding box center [784, 18] width 1568 height 37
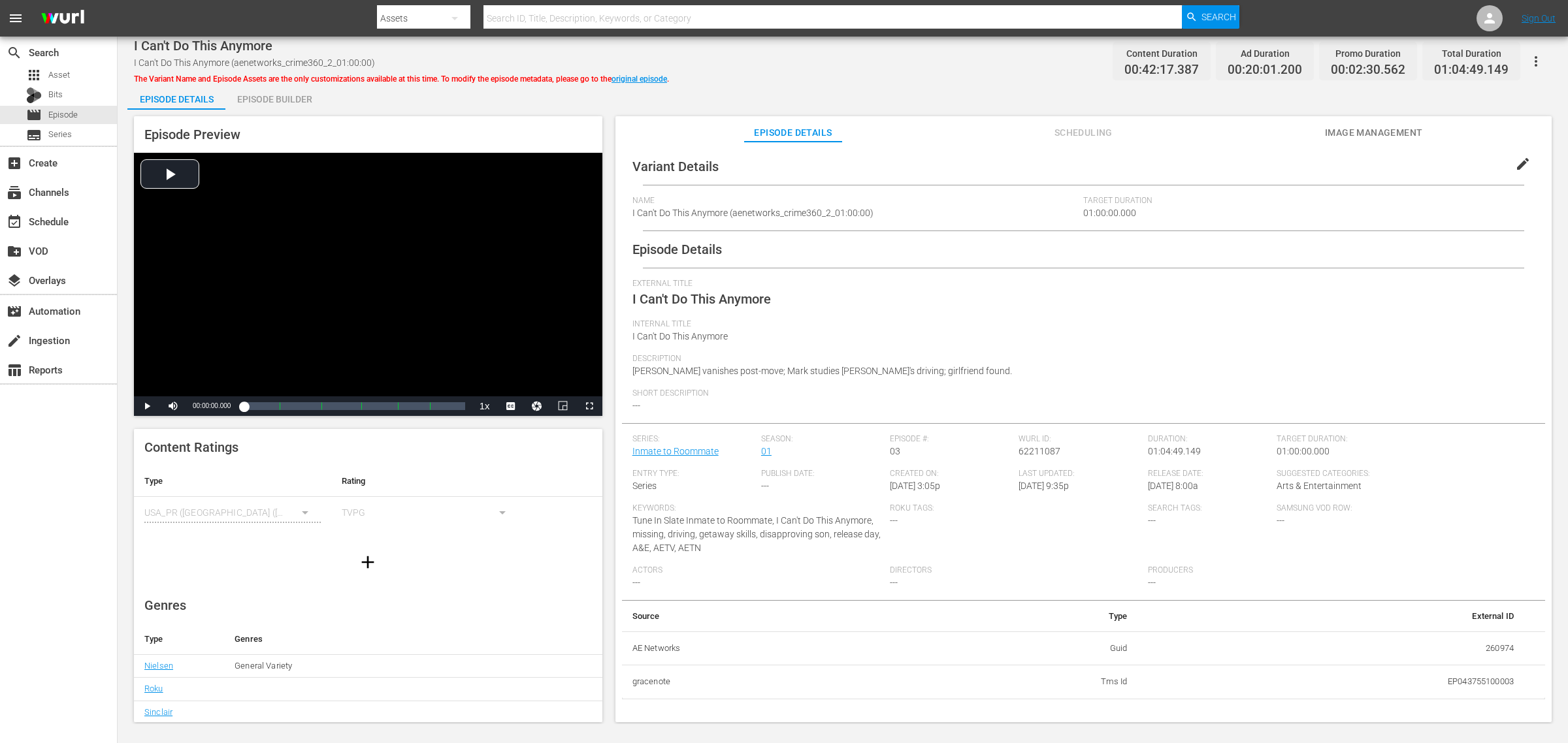
click at [286, 100] on div "Episode Builder" at bounding box center [274, 99] width 98 height 32
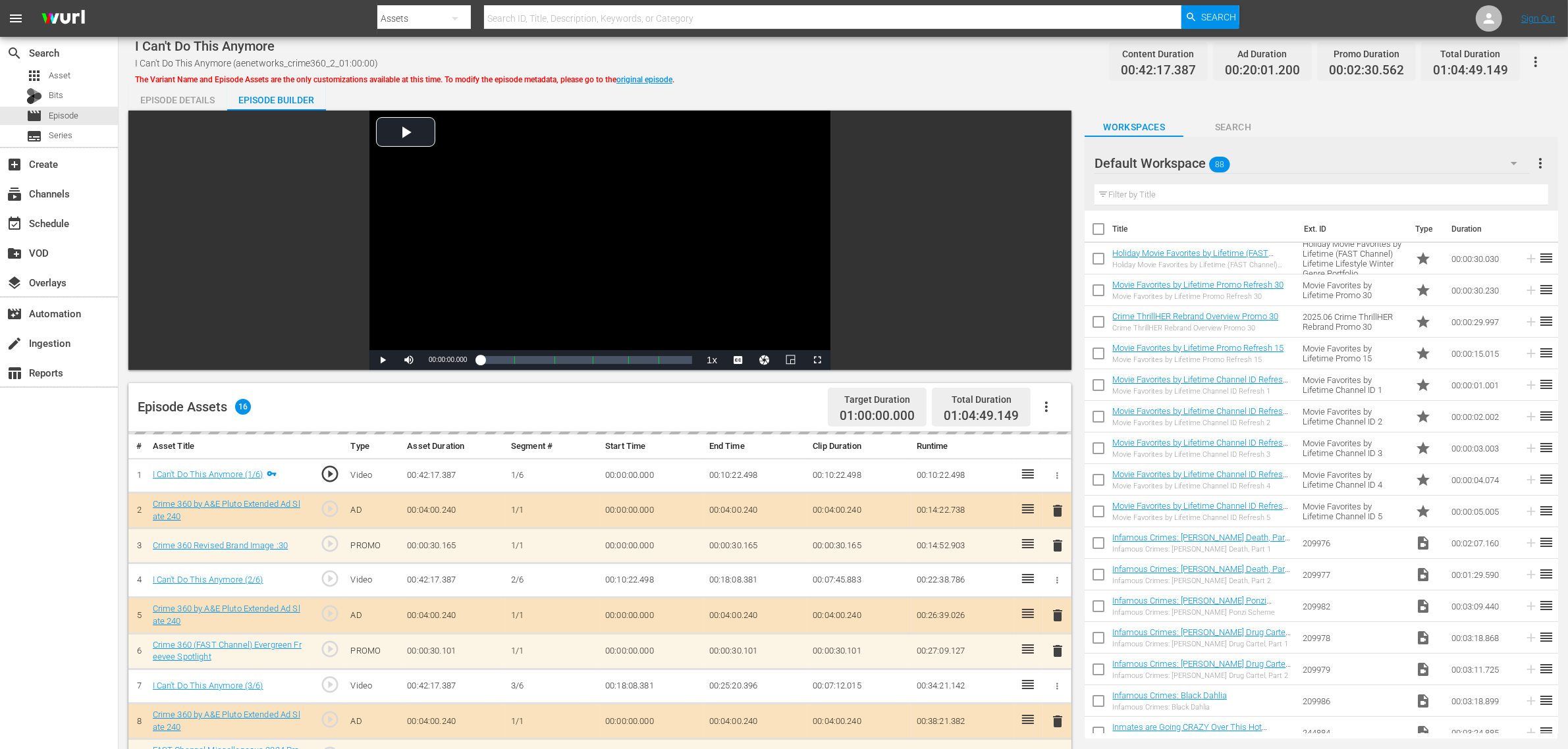
scroll to position [329, 0]
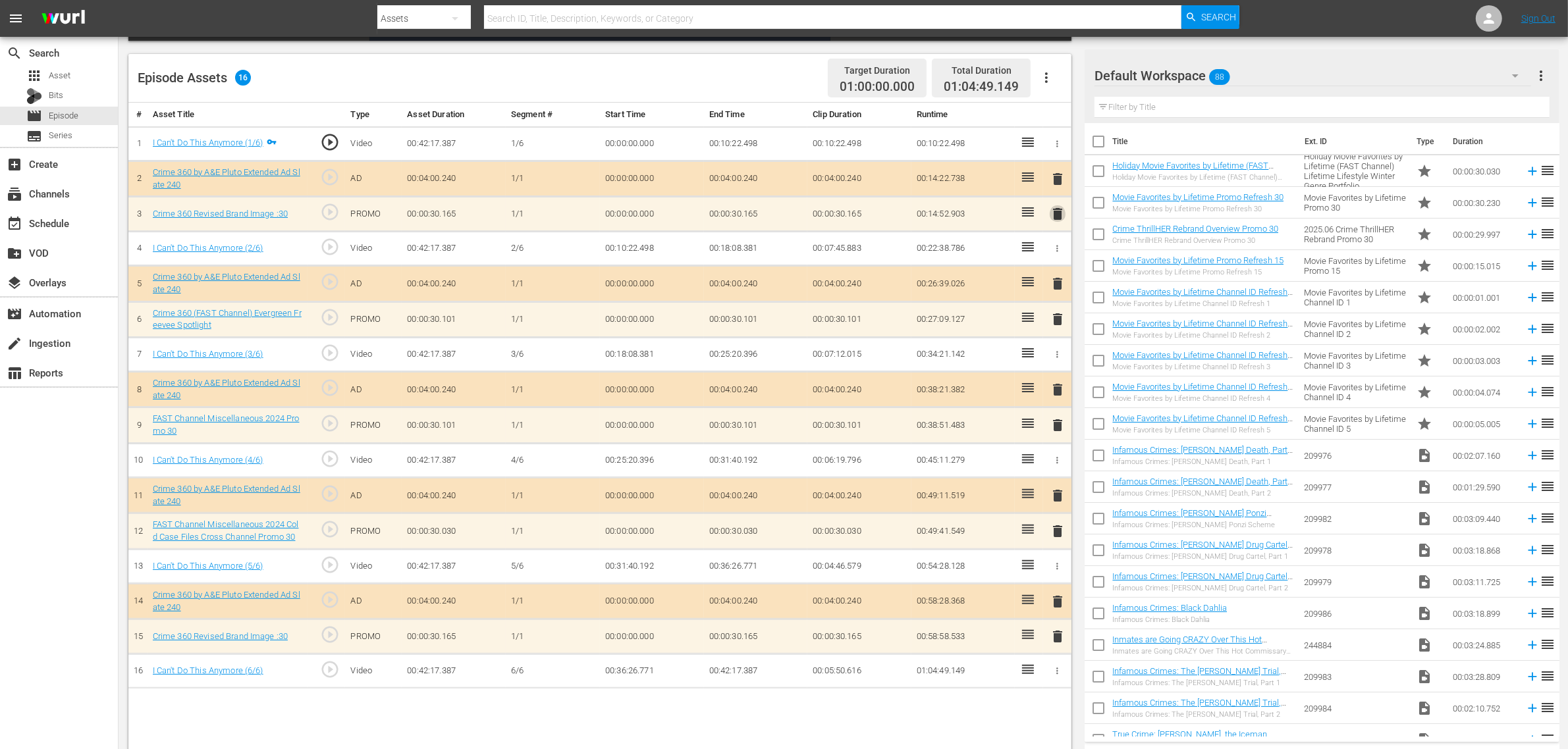
click at [1055, 215] on span "delete" at bounding box center [1057, 214] width 16 height 16
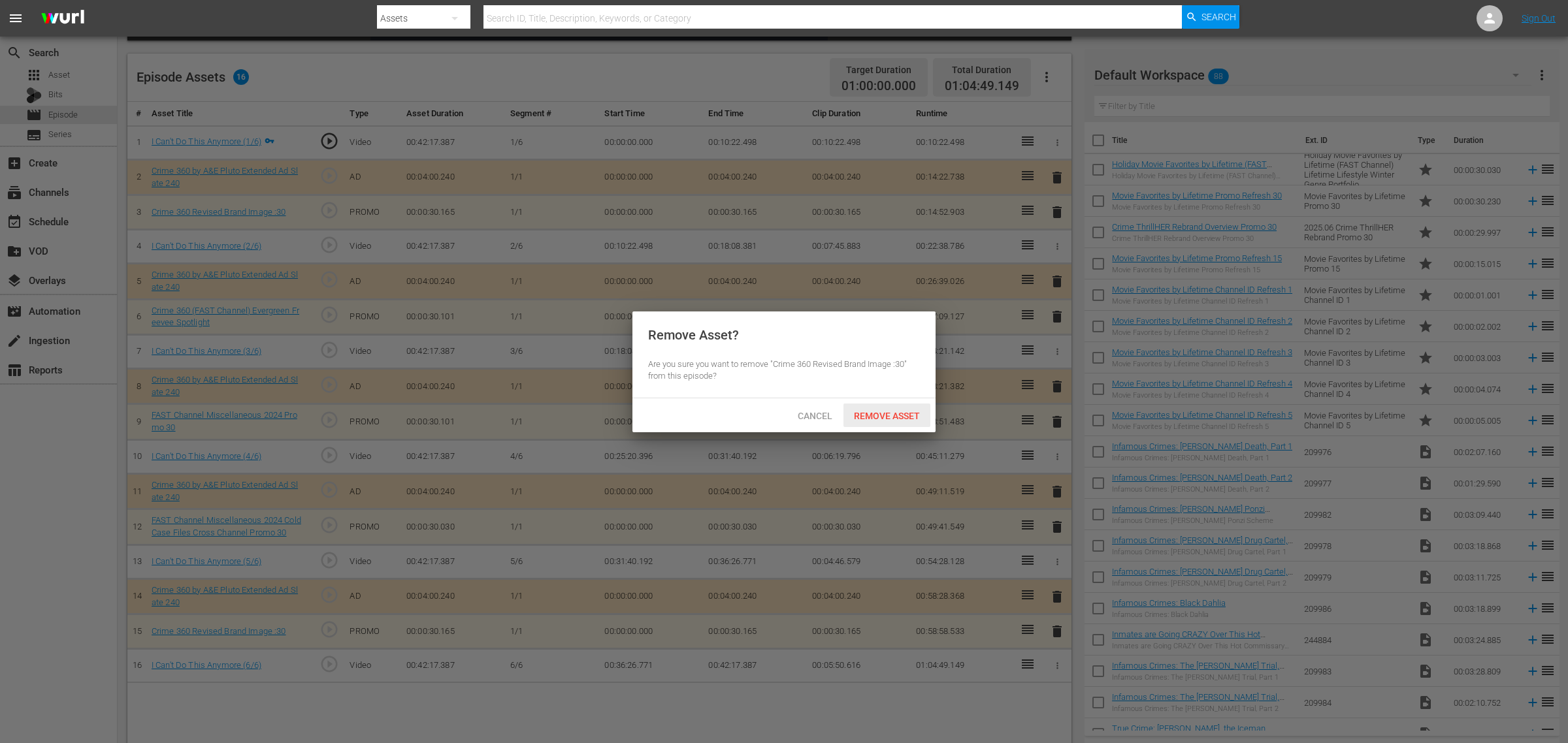
click at [886, 417] on span "Remove Asset" at bounding box center [886, 416] width 87 height 11
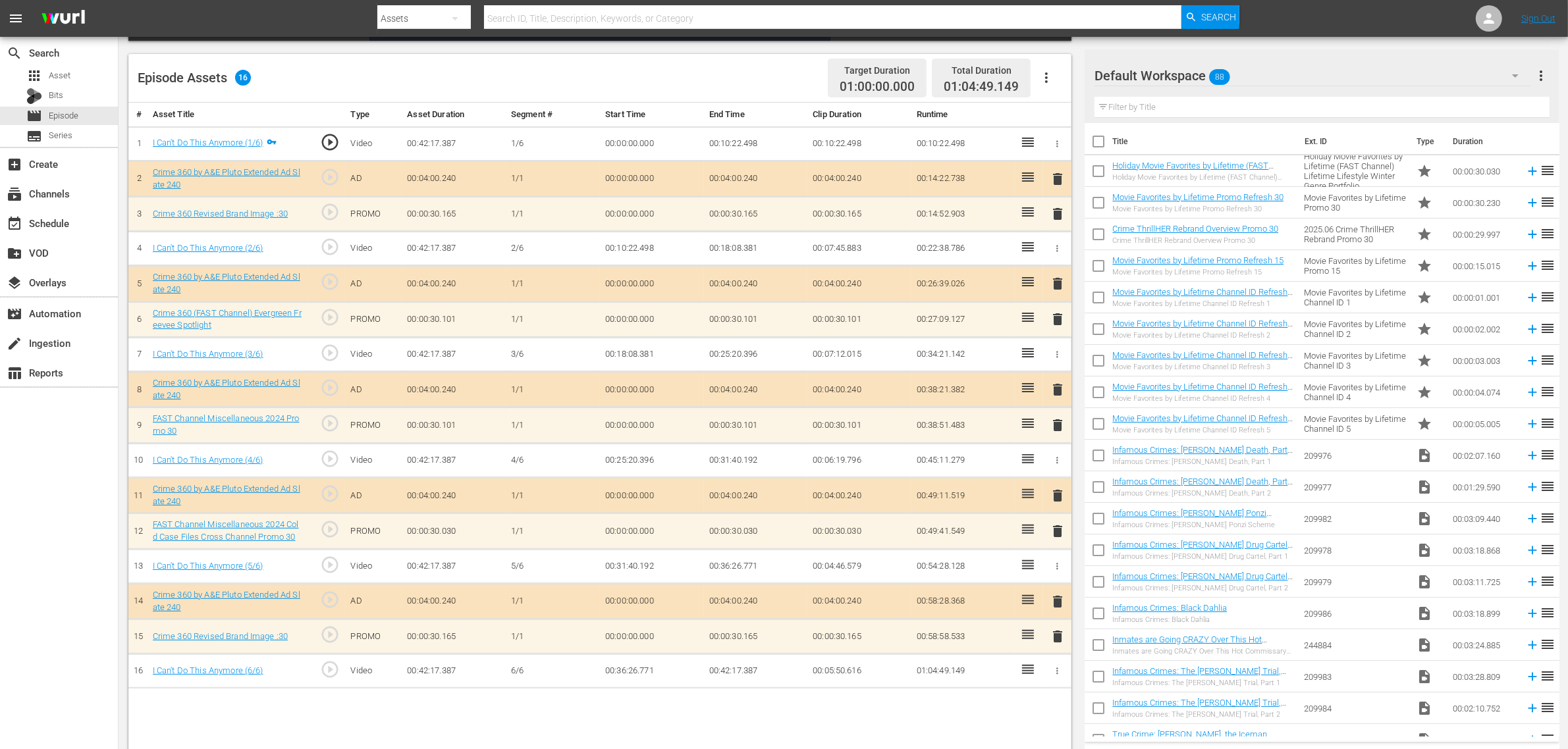
click at [1264, 60] on div "Default Workspace 88" at bounding box center [1313, 75] width 437 height 37
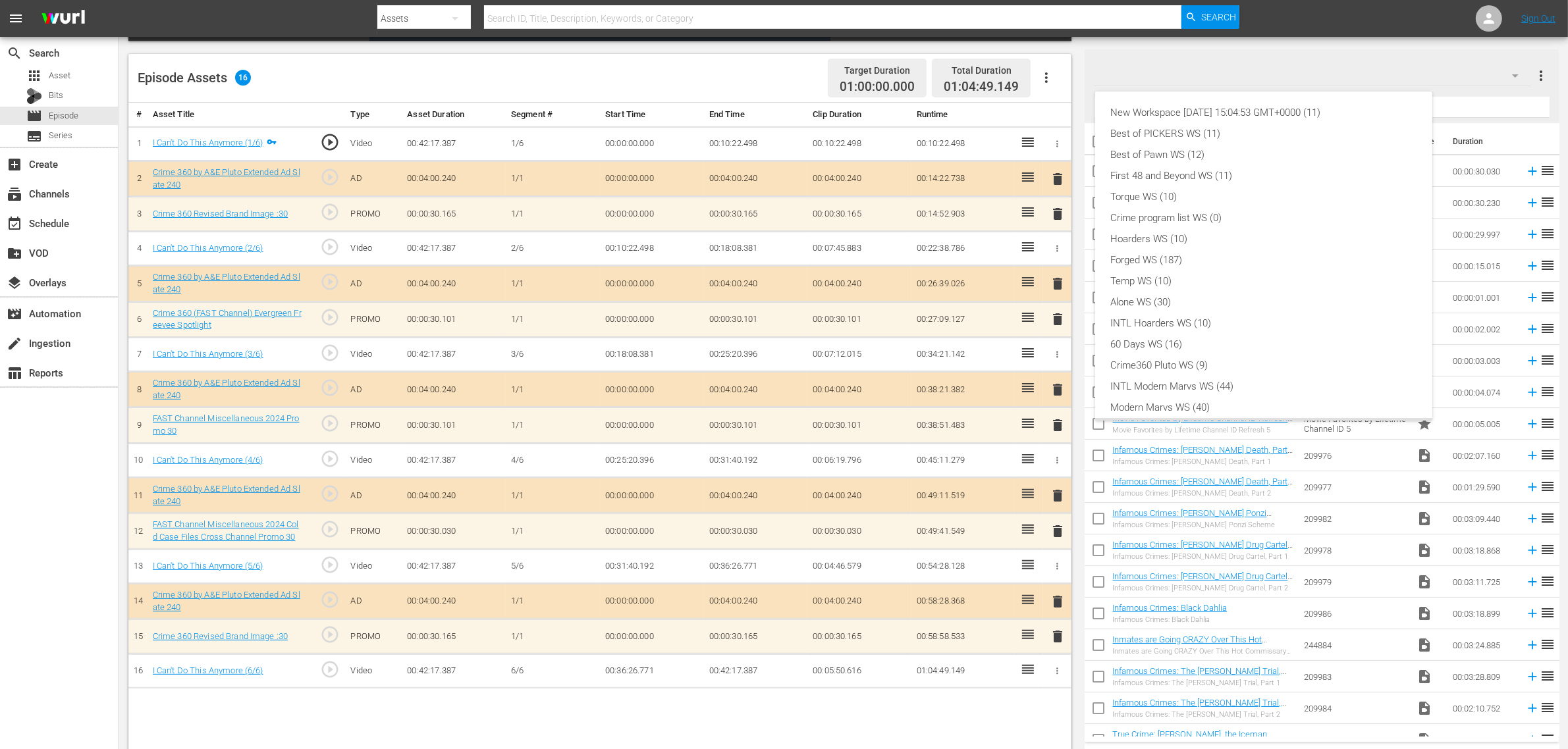
scroll to position [29, 0]
click at [1210, 335] on div "Crime360 Pluto WS (9)" at bounding box center [1264, 337] width 305 height 21
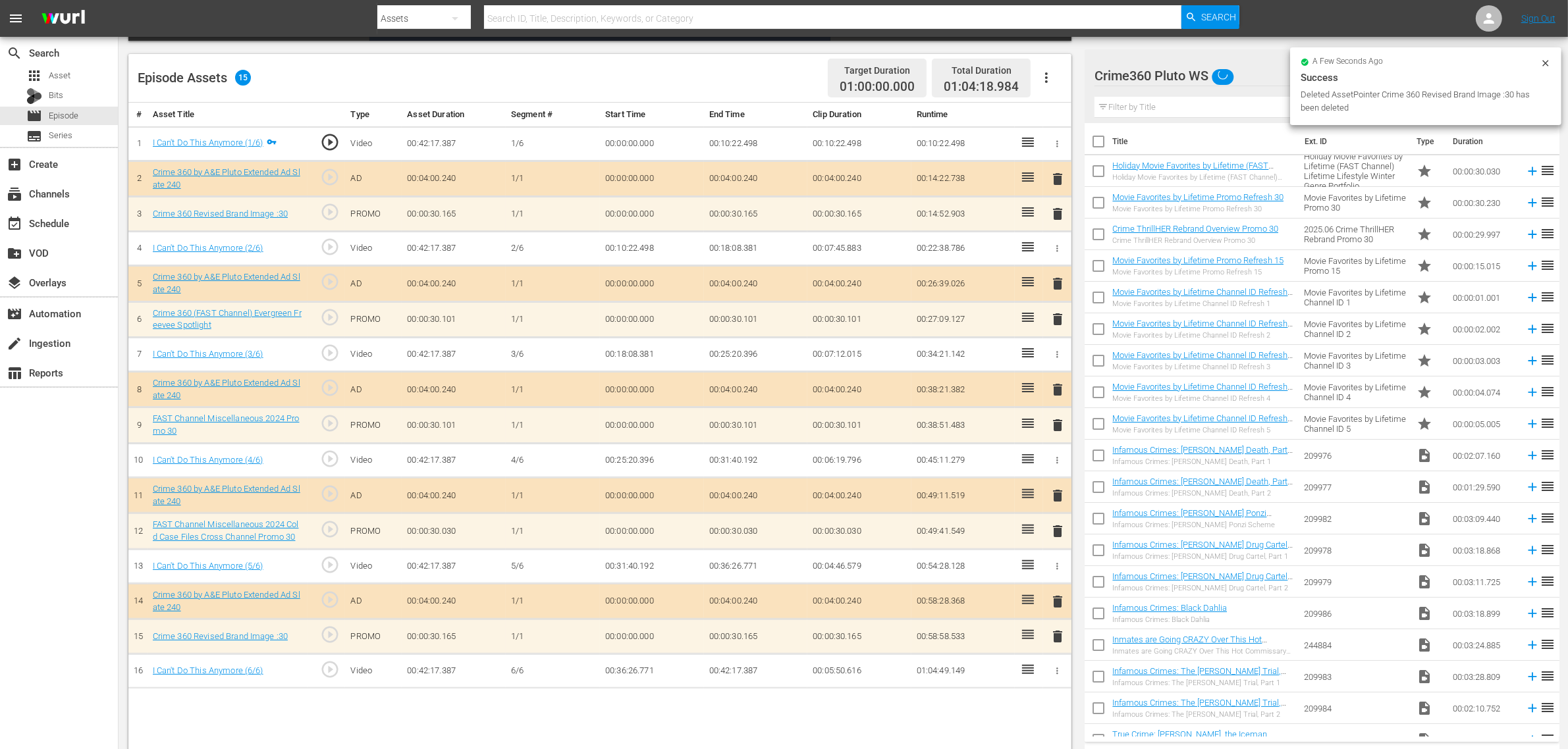
click at [766, 81] on div "Episode Assets 15 Target Duration 01:00:00.000 Total Duration 01:04:18.984" at bounding box center [600, 78] width 944 height 49
click at [1264, 16] on nav "menu Search By Assets Search ID, Title, Description, Keywords, or Category Sear…" at bounding box center [784, 18] width 1568 height 37
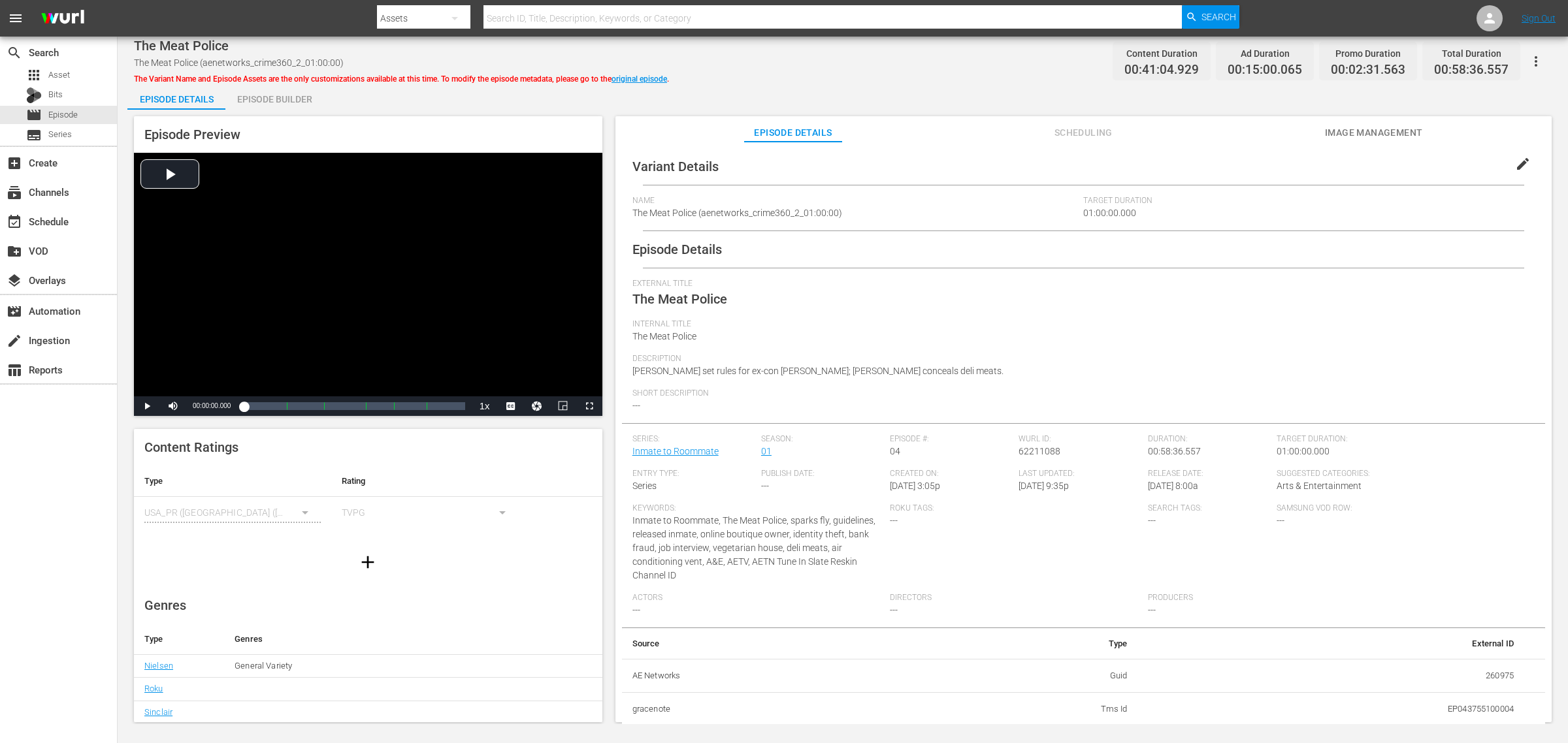
click at [278, 98] on div "Episode Builder" at bounding box center [274, 99] width 98 height 32
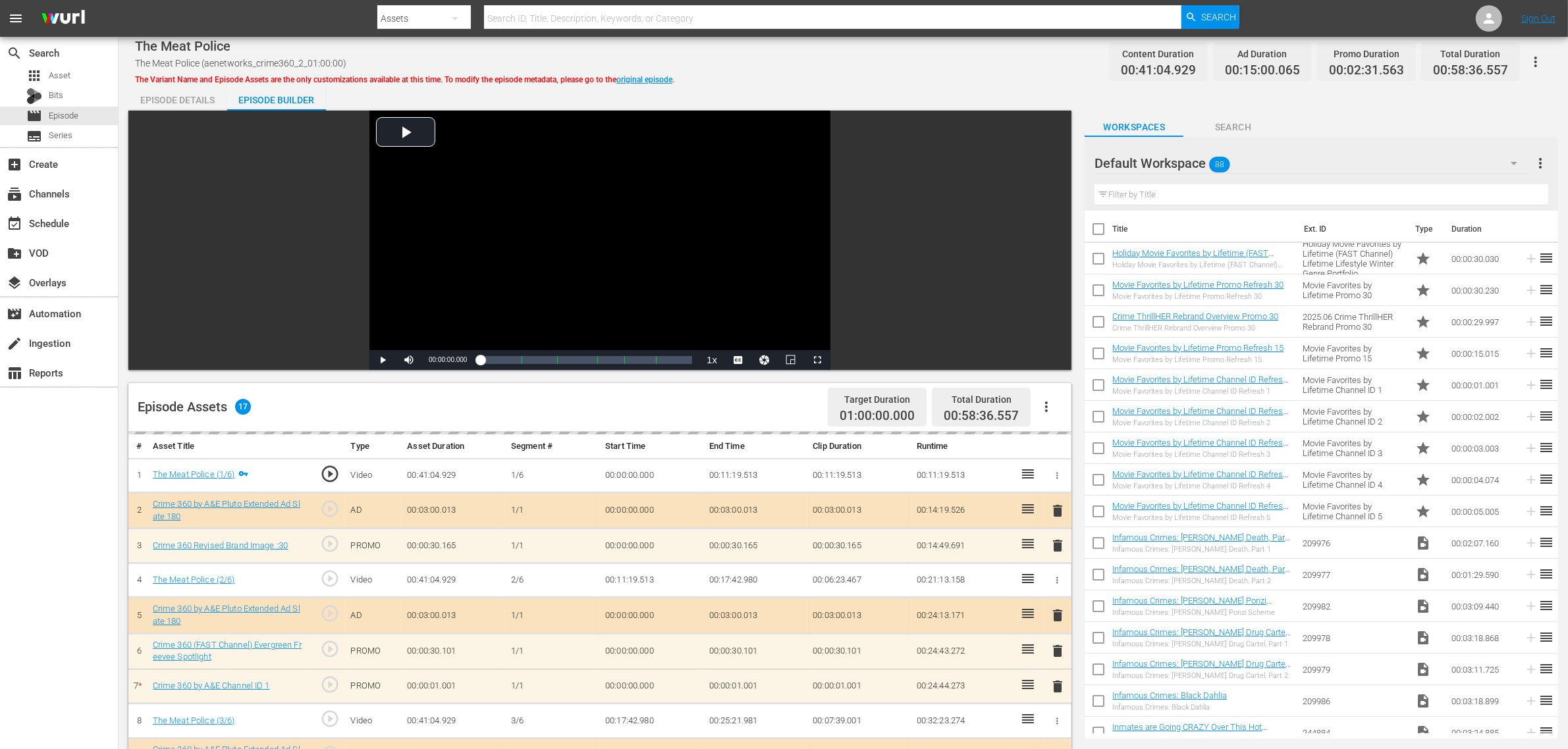
click at [870, 81] on div "The Meat Police The Meat Police (aenetworks_crime360_2_01:00:00) The Variant Na…" at bounding box center [843, 565] width 1450 height 1056
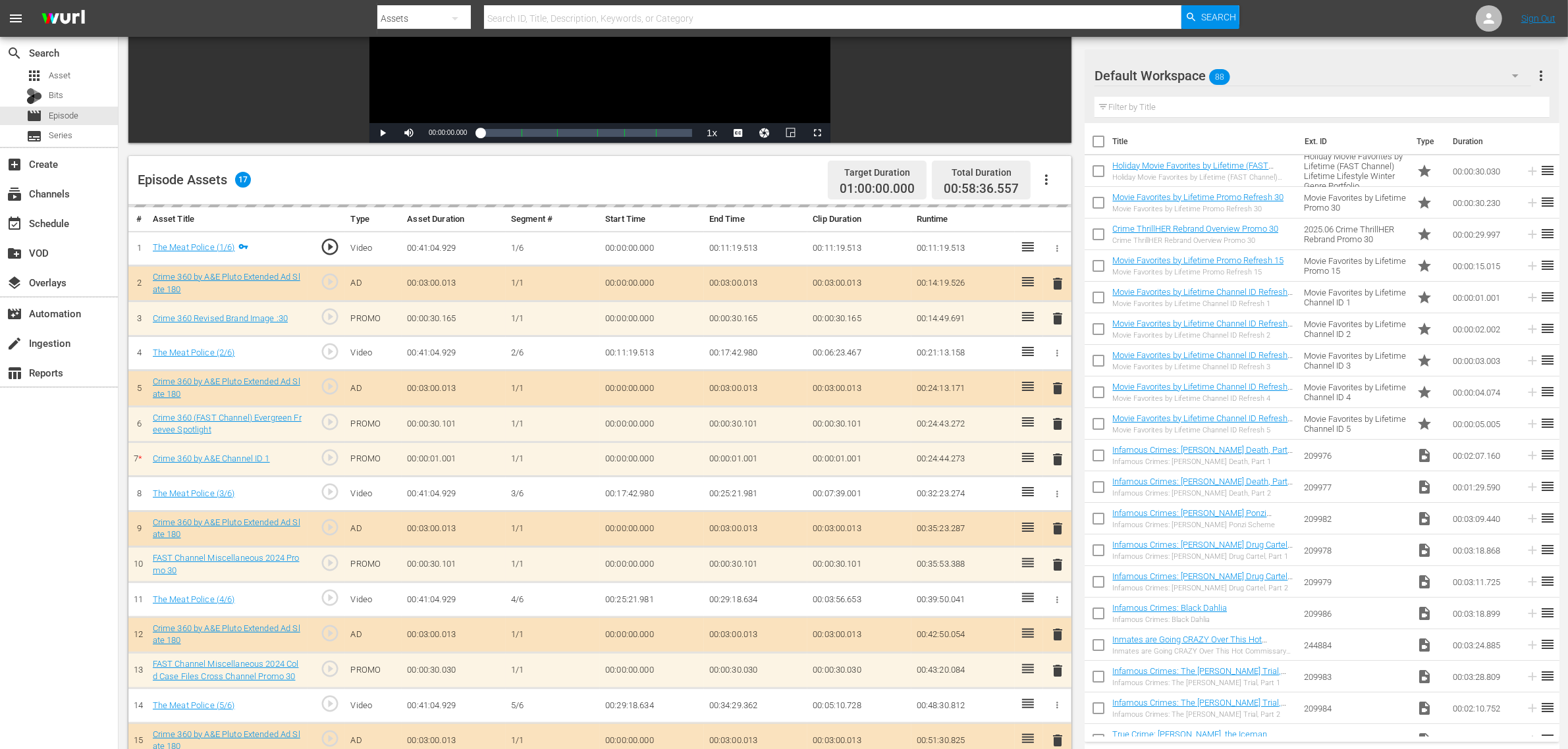
scroll to position [343, 0]
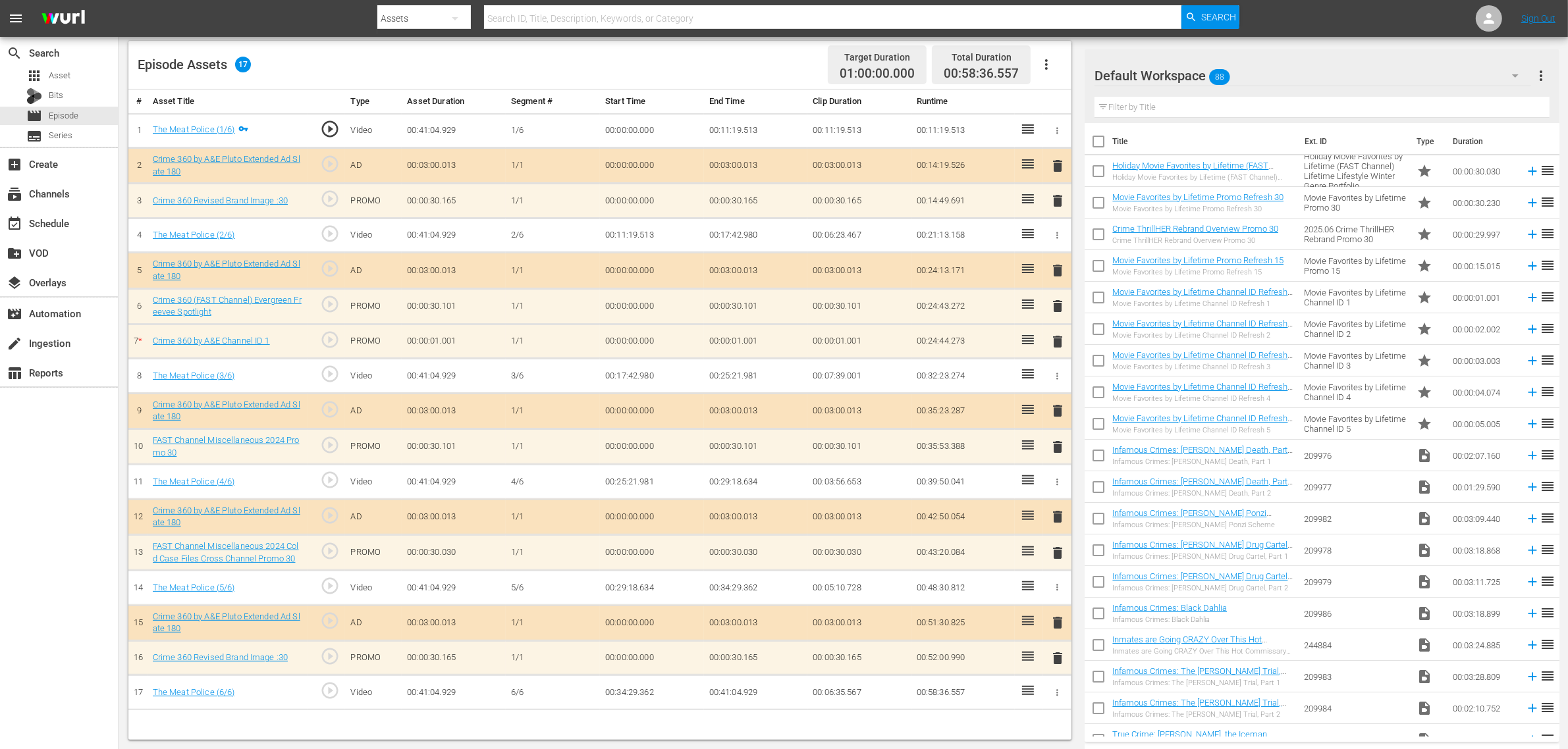
click at [1059, 346] on span "delete" at bounding box center [1057, 341] width 16 height 16
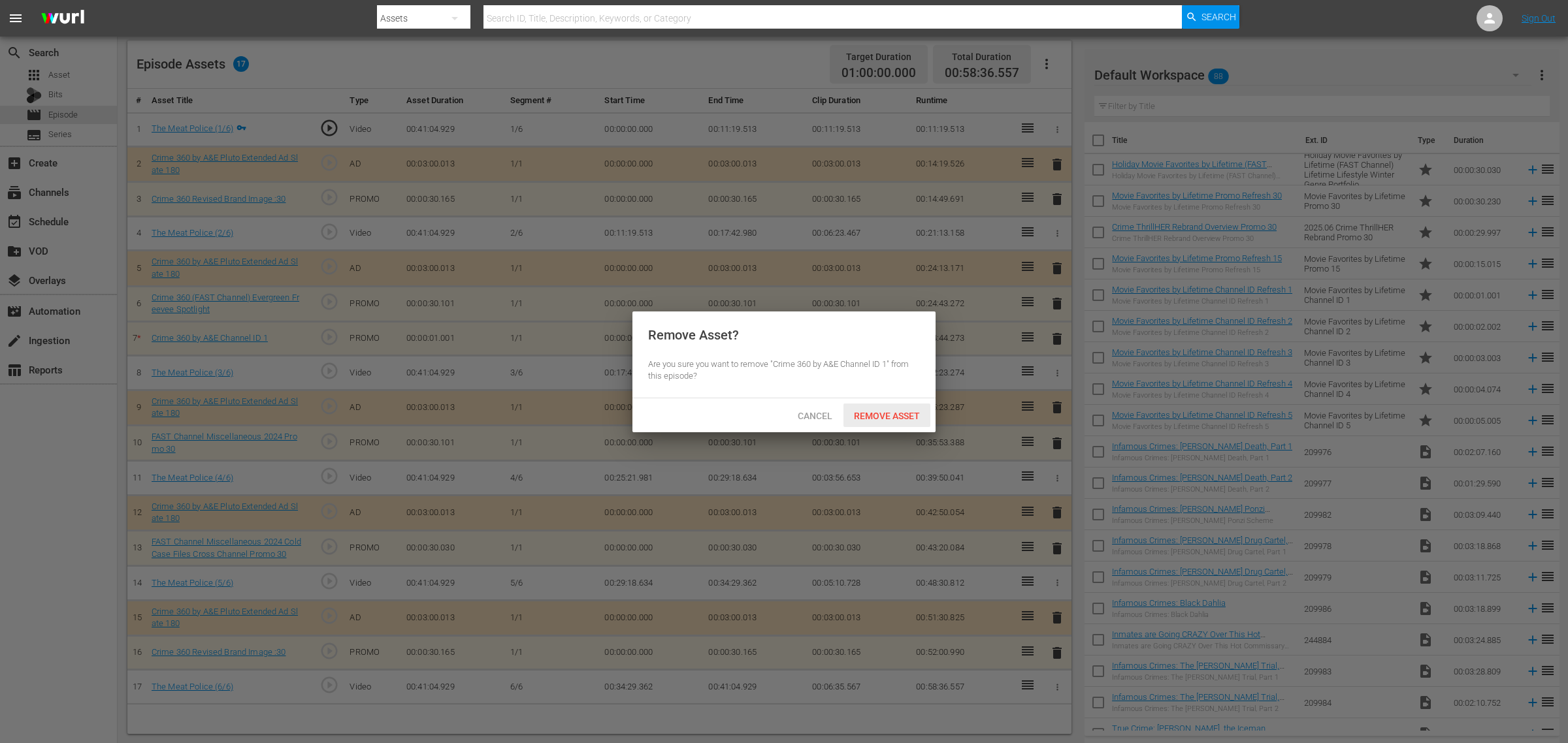
click at [905, 411] on span "Remove Asset" at bounding box center [886, 416] width 87 height 11
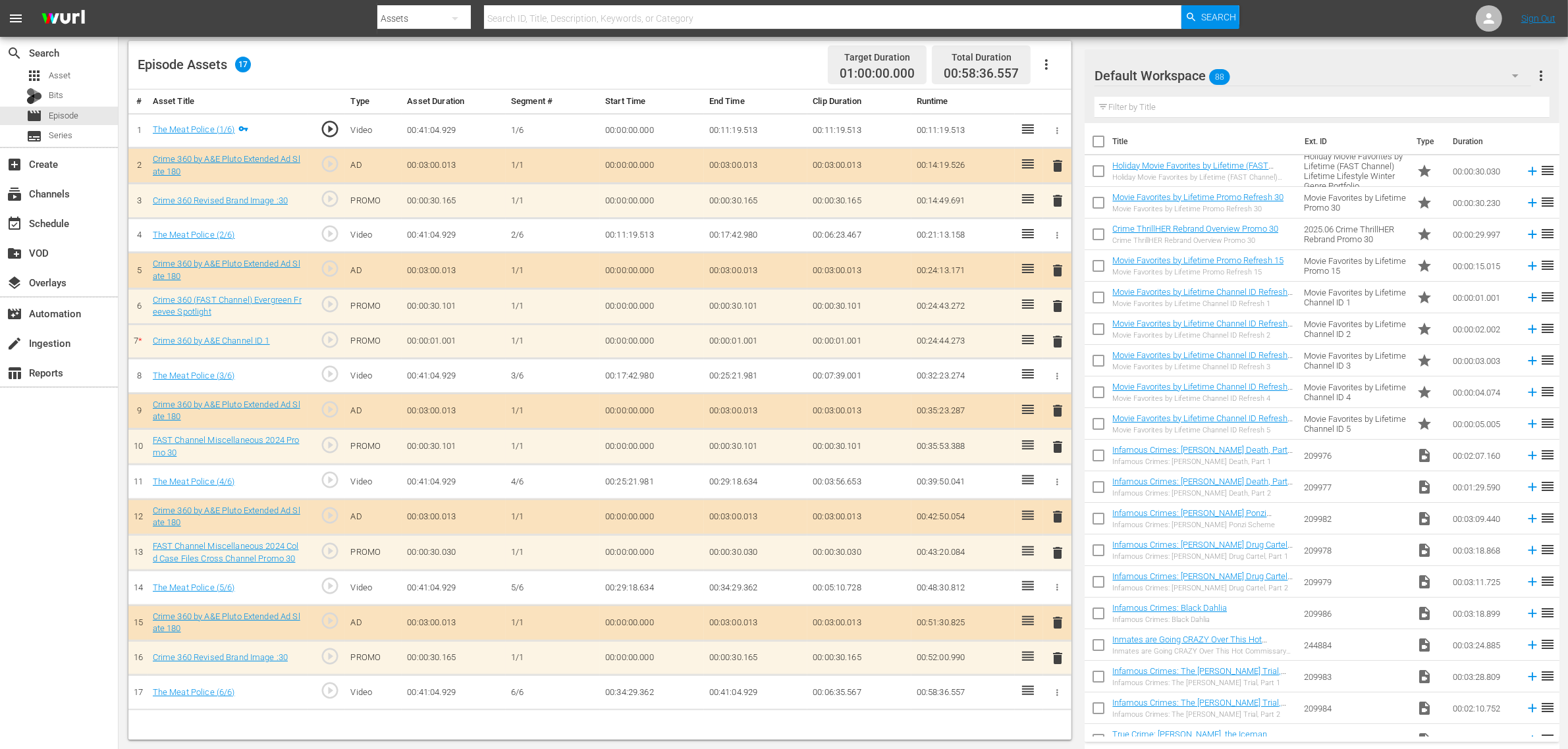
click at [704, 73] on div "Episode Assets 17 Target Duration 01:00:00.000 Total Duration 00:58:36.557" at bounding box center [600, 65] width 944 height 49
click at [1264, 78] on div "Default Workspace 88" at bounding box center [1313, 75] width 437 height 37
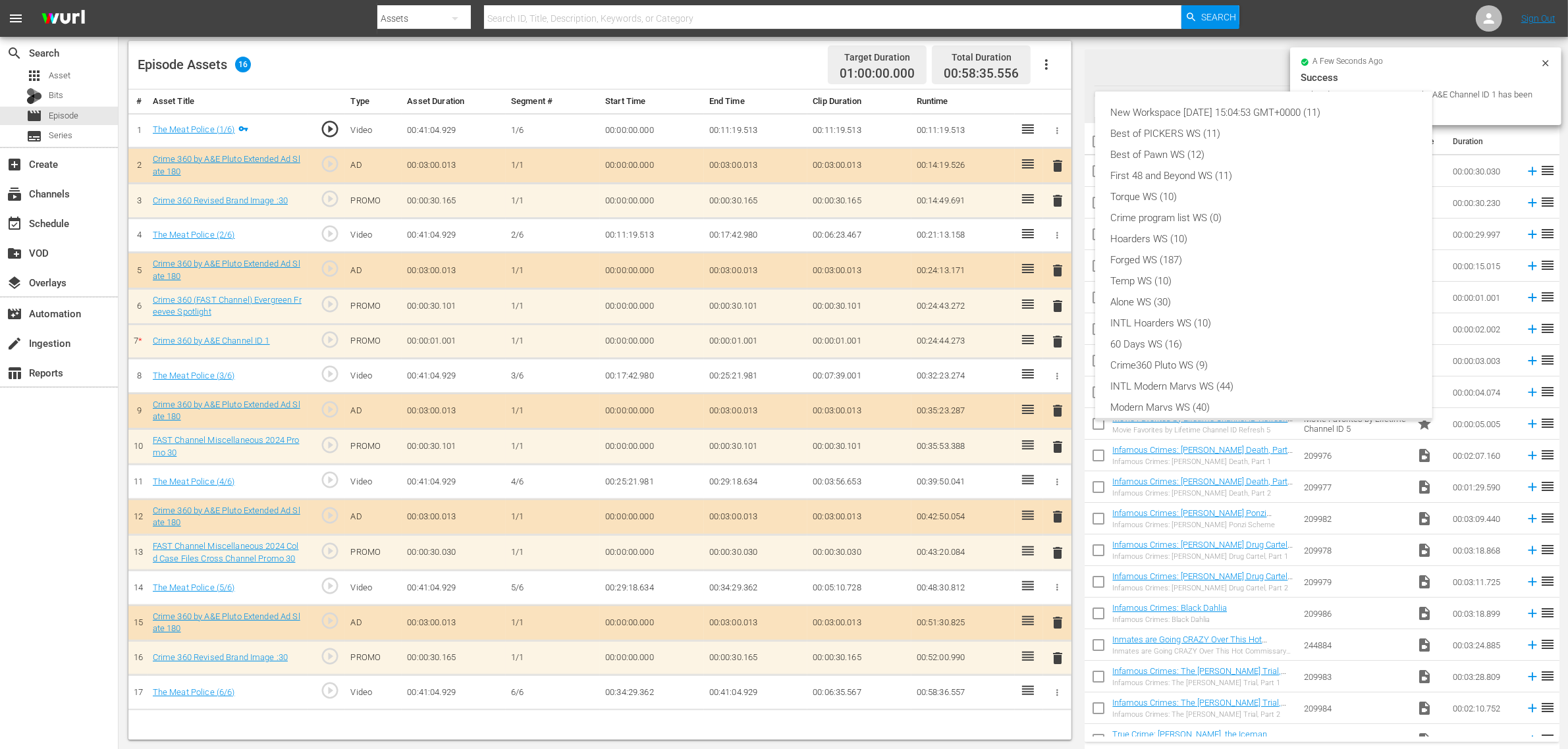
scroll to position [29, 0]
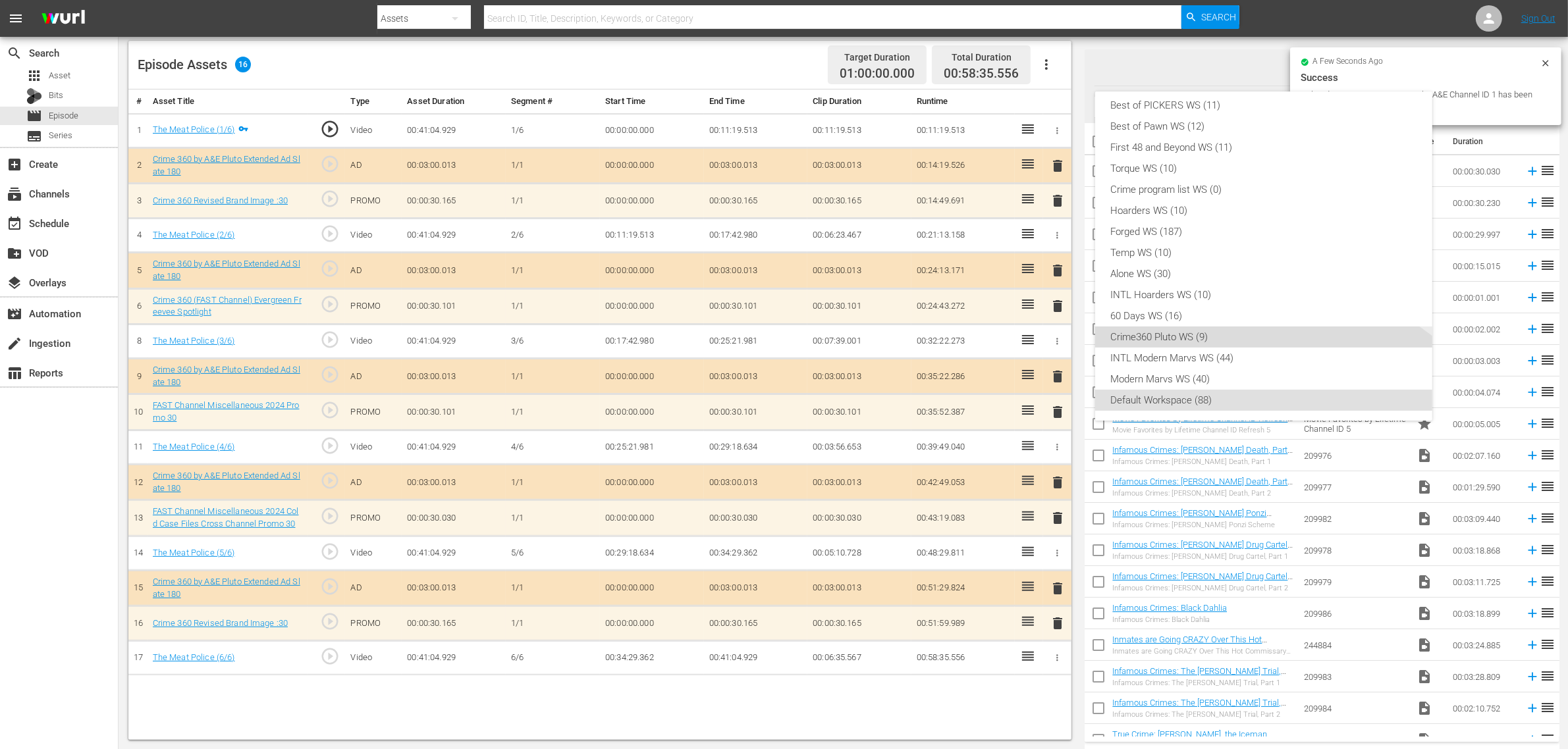
drag, startPoint x: 1176, startPoint y: 333, endPoint x: 1118, endPoint y: 288, distance: 73.4
click at [1176, 331] on div "Crime360 Pluto WS (9)" at bounding box center [1264, 337] width 305 height 21
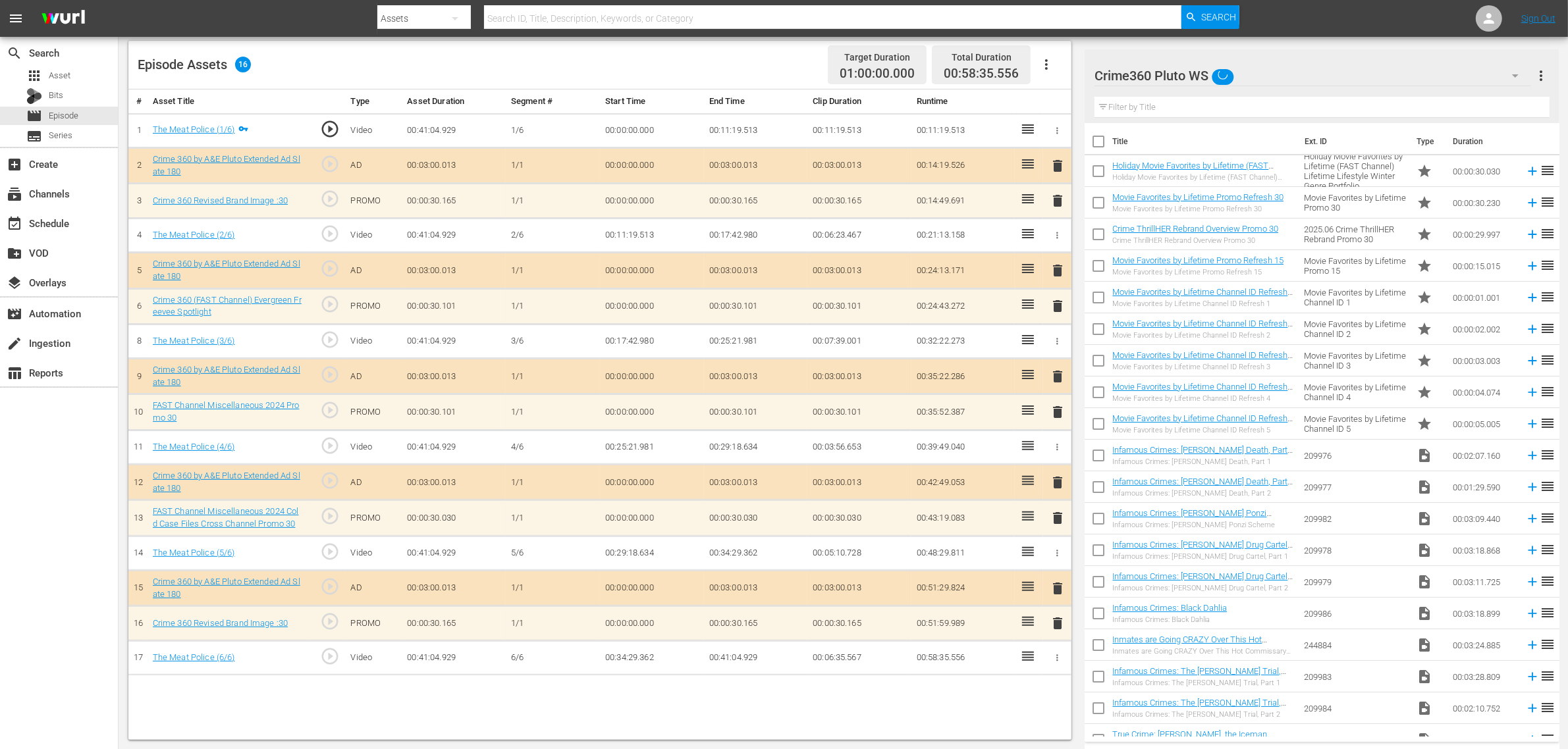
click at [654, 63] on div "Episode Assets 16 Target Duration 01:00:00.000 Total Duration 00:58:35.556" at bounding box center [600, 65] width 944 height 49
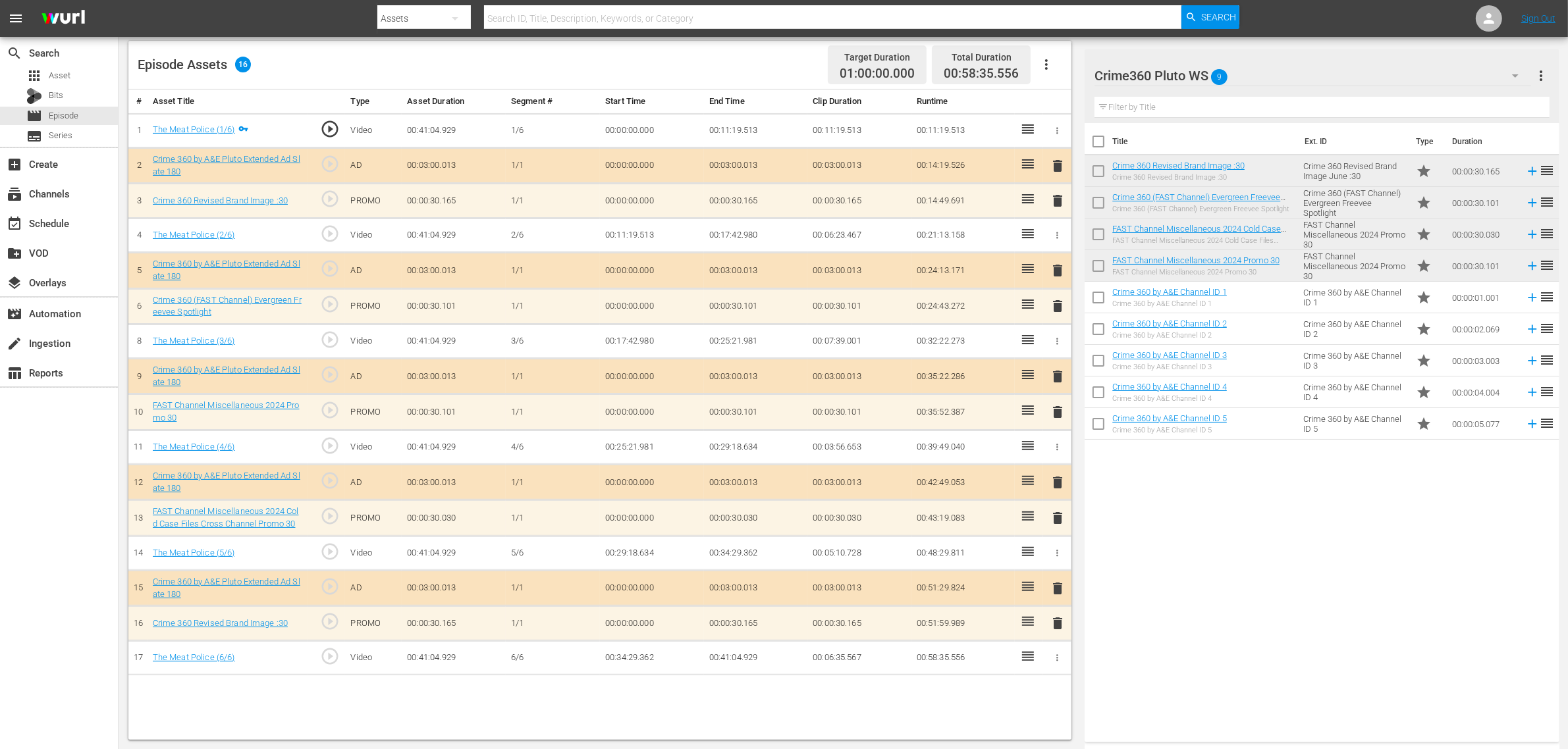
click at [1264, 14] on nav "menu Search By Assets Search ID, Title, Description, Keywords, or Category Sear…" at bounding box center [784, 18] width 1568 height 37
click at [1264, 484] on div "Title Ext. ID Type Duration Crime 360 Revised Brand Image :30 Crime 360 Revised…" at bounding box center [1321, 430] width 474 height 614
click at [1055, 599] on span "delete" at bounding box center [1057, 623] width 16 height 16
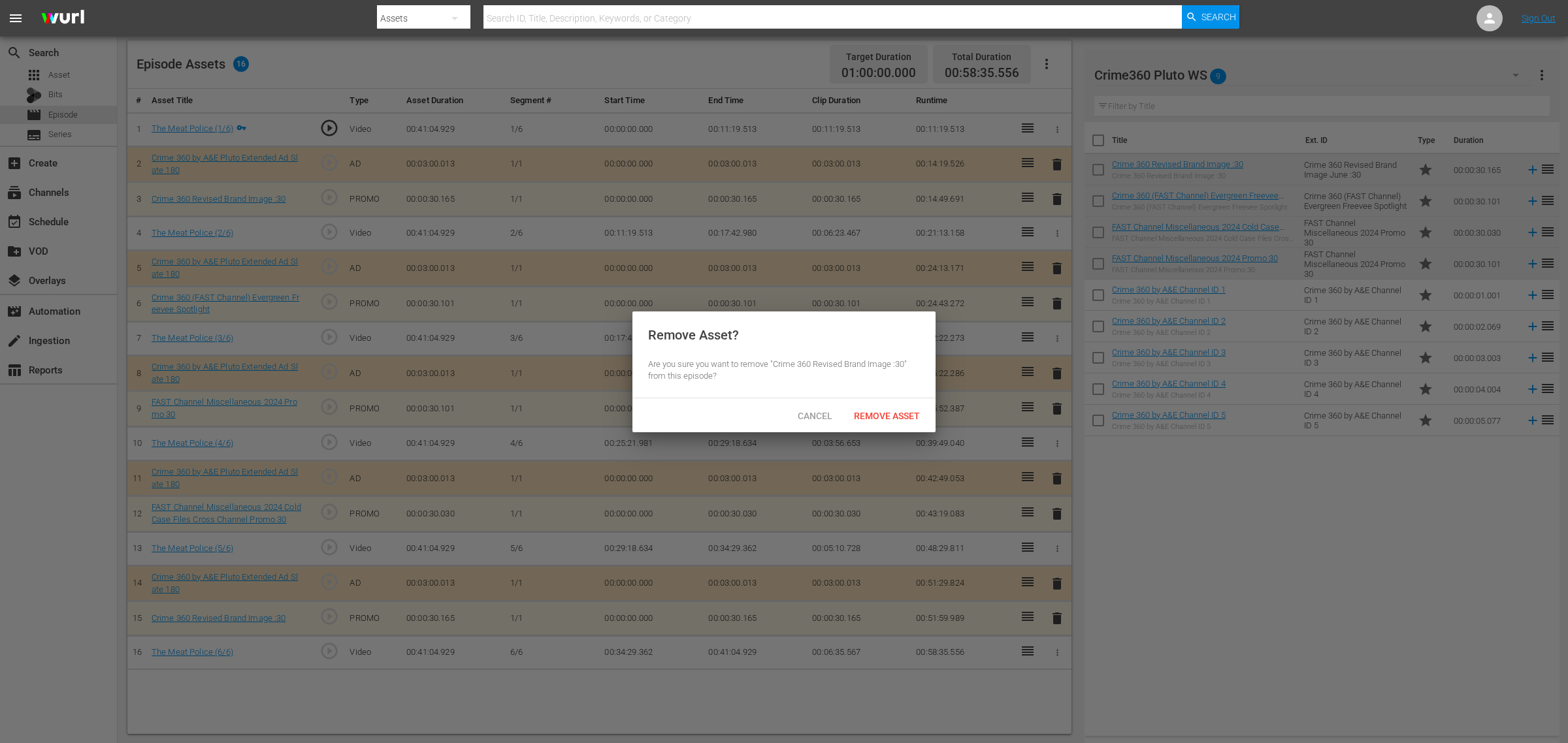
click at [877, 420] on span "Remove Asset" at bounding box center [886, 416] width 87 height 11
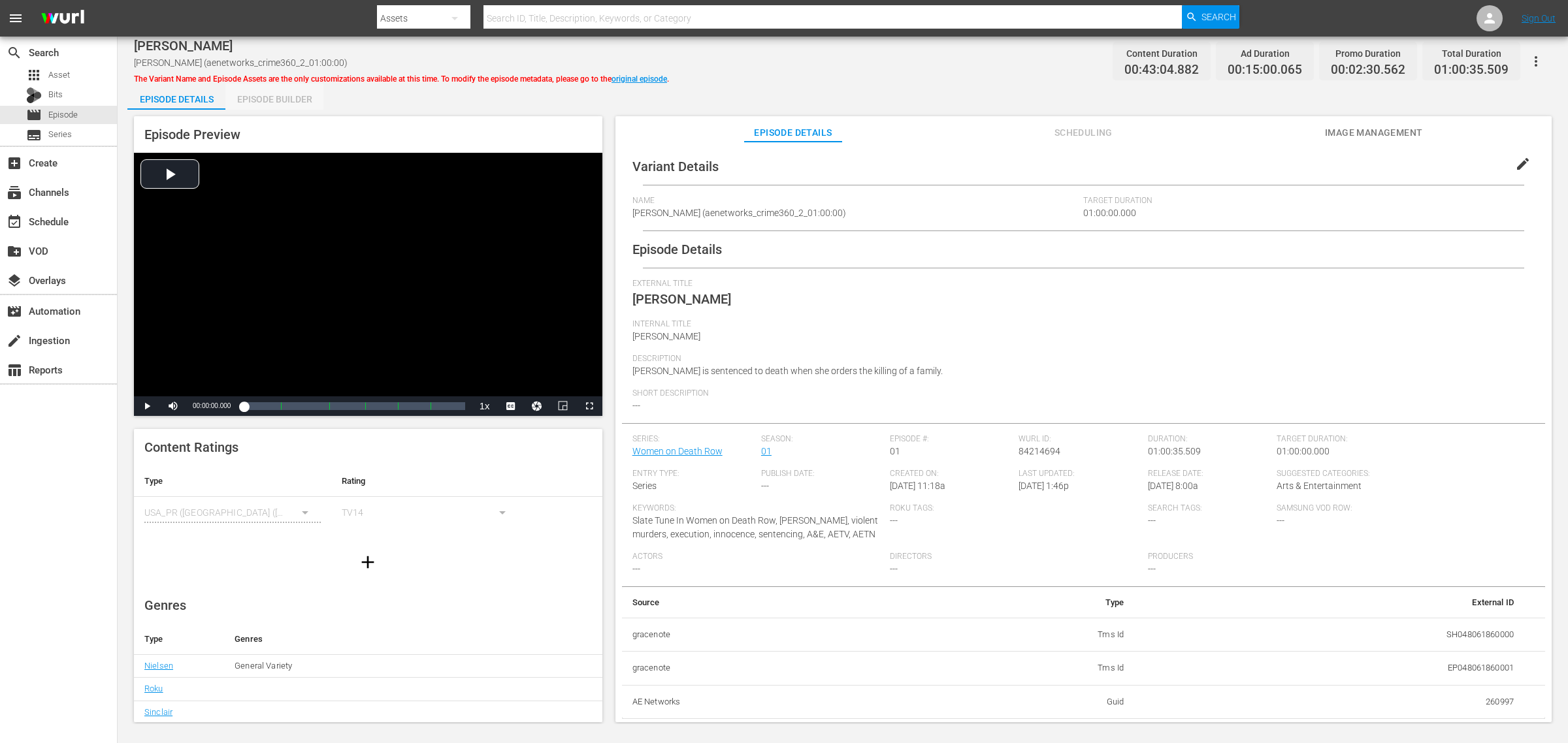
click at [289, 98] on div "Episode Builder" at bounding box center [274, 99] width 98 height 32
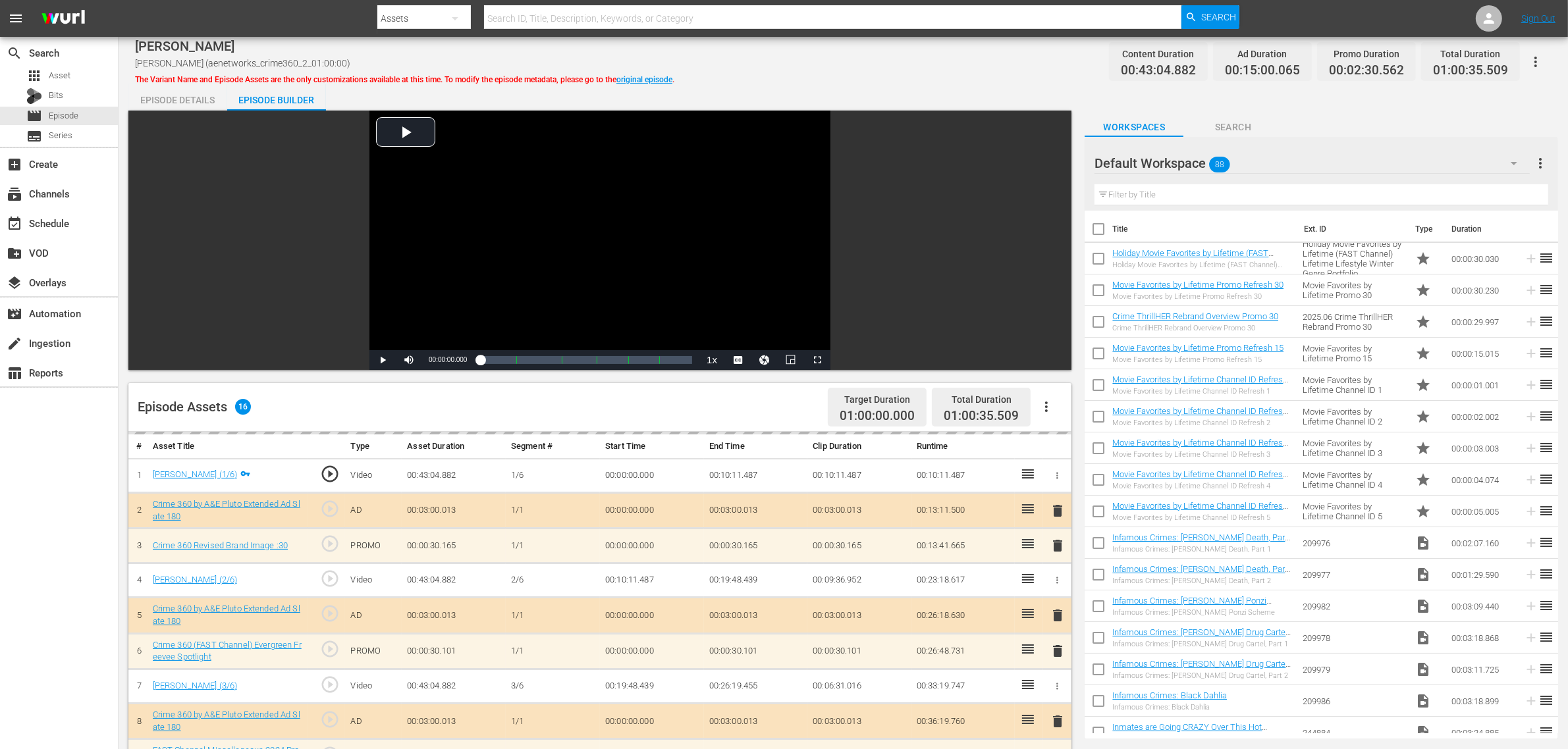
click at [979, 78] on div "[PERSON_NAME] [PERSON_NAME] (aenetworks_crime360_2_01:00:00) The Variant Name a…" at bounding box center [843, 565] width 1450 height 1056
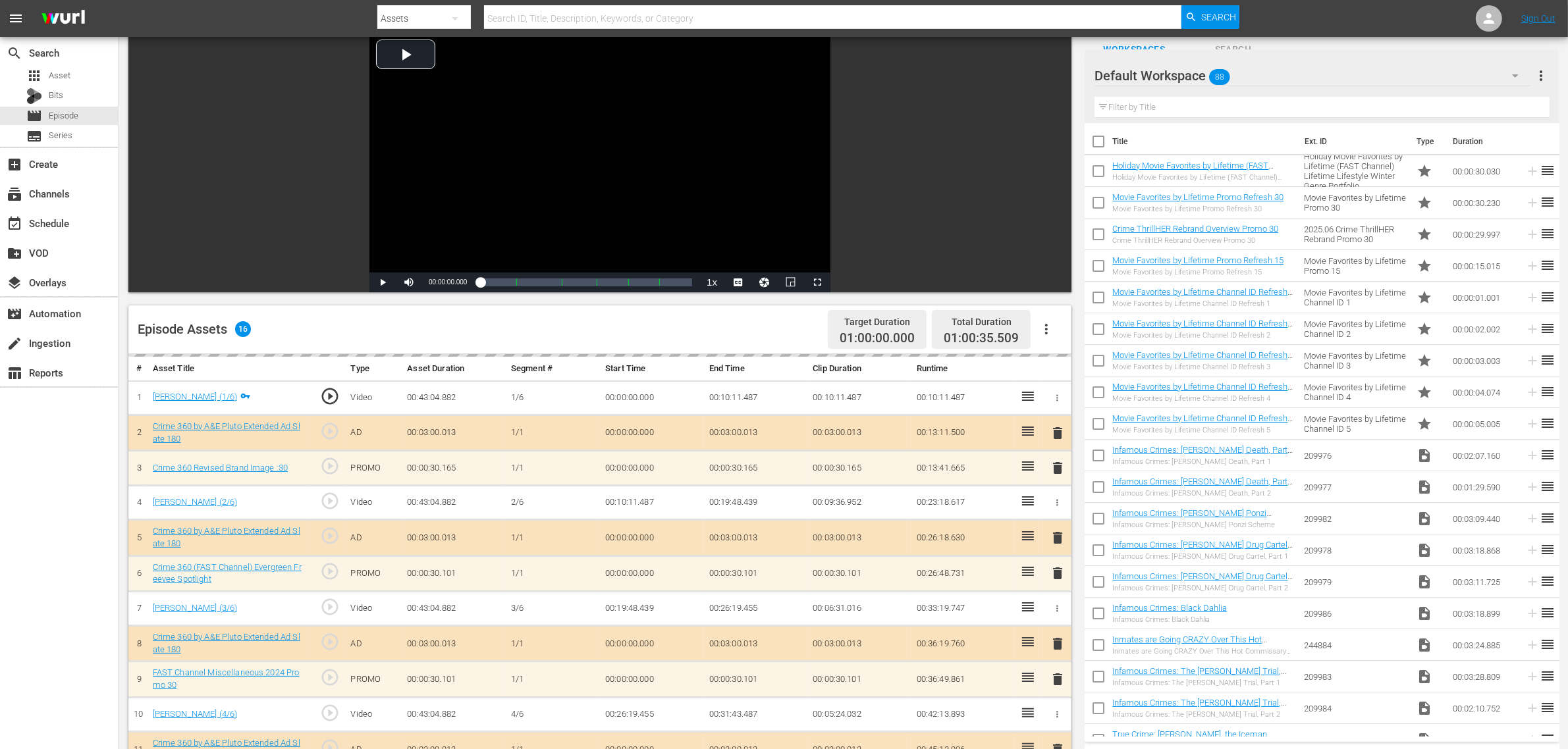
scroll to position [329, 0]
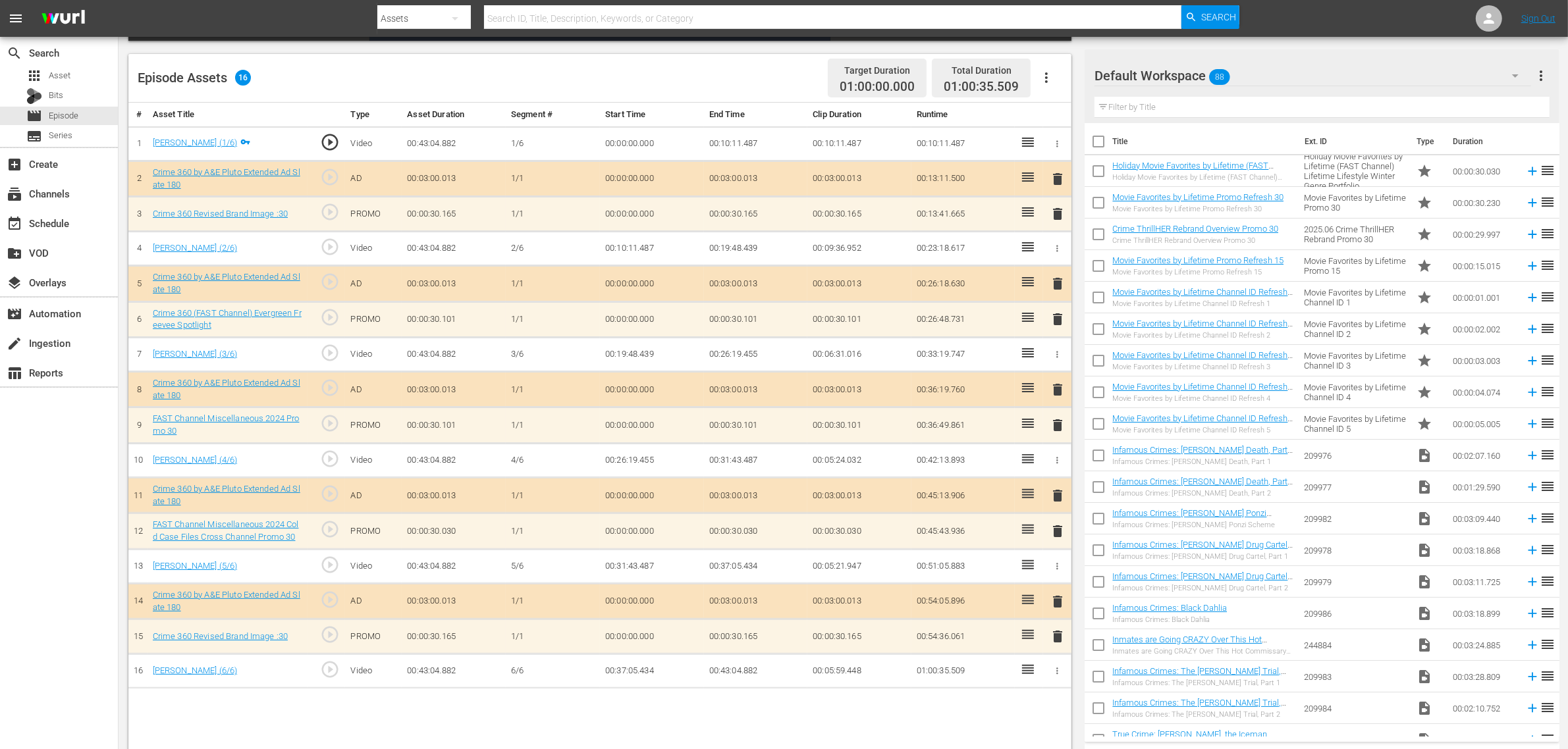
click at [1264, 77] on div "Default Workspace 88" at bounding box center [1313, 75] width 437 height 37
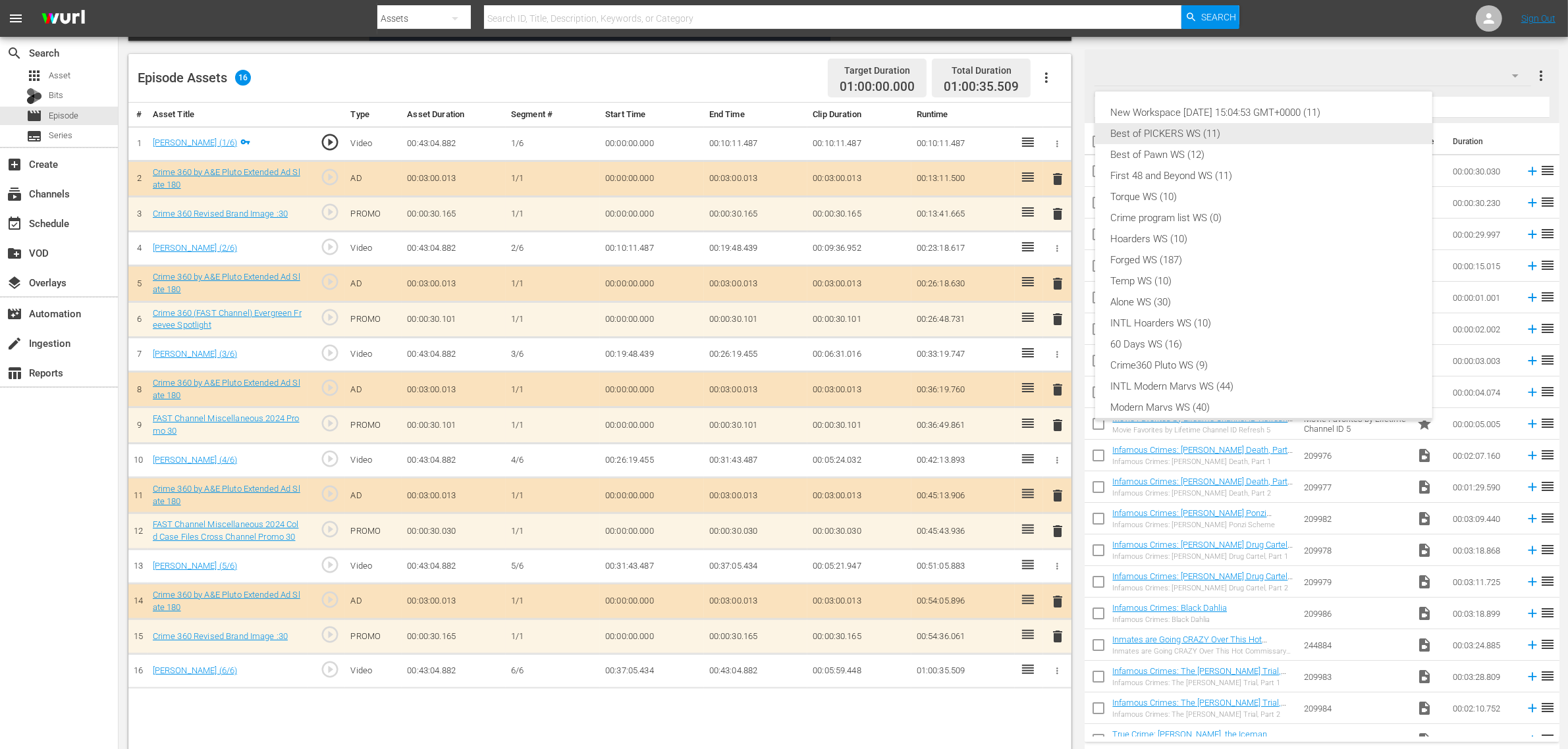
scroll to position [29, 0]
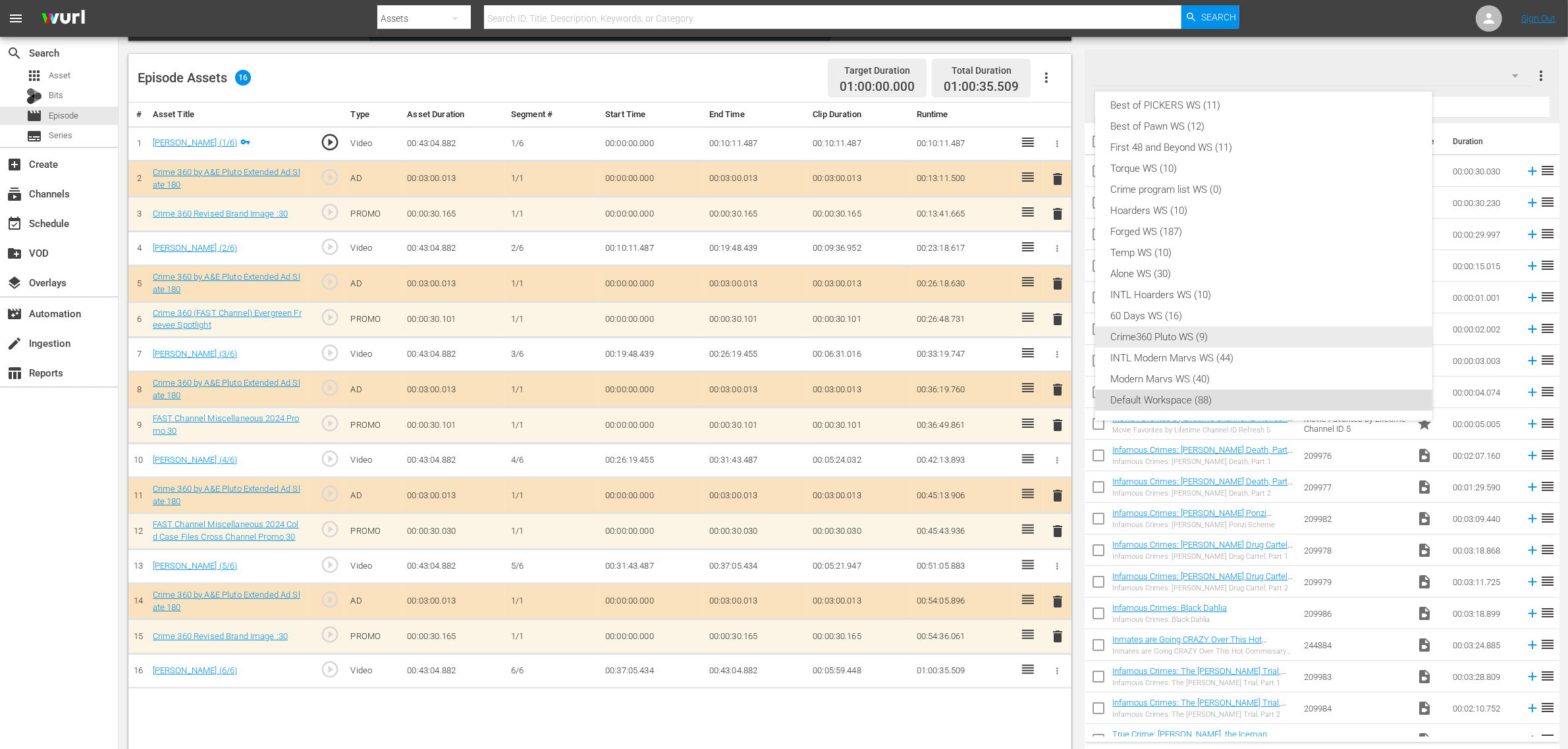
click at [1217, 339] on div "Crime360 Pluto WS (9)" at bounding box center [1264, 337] width 305 height 21
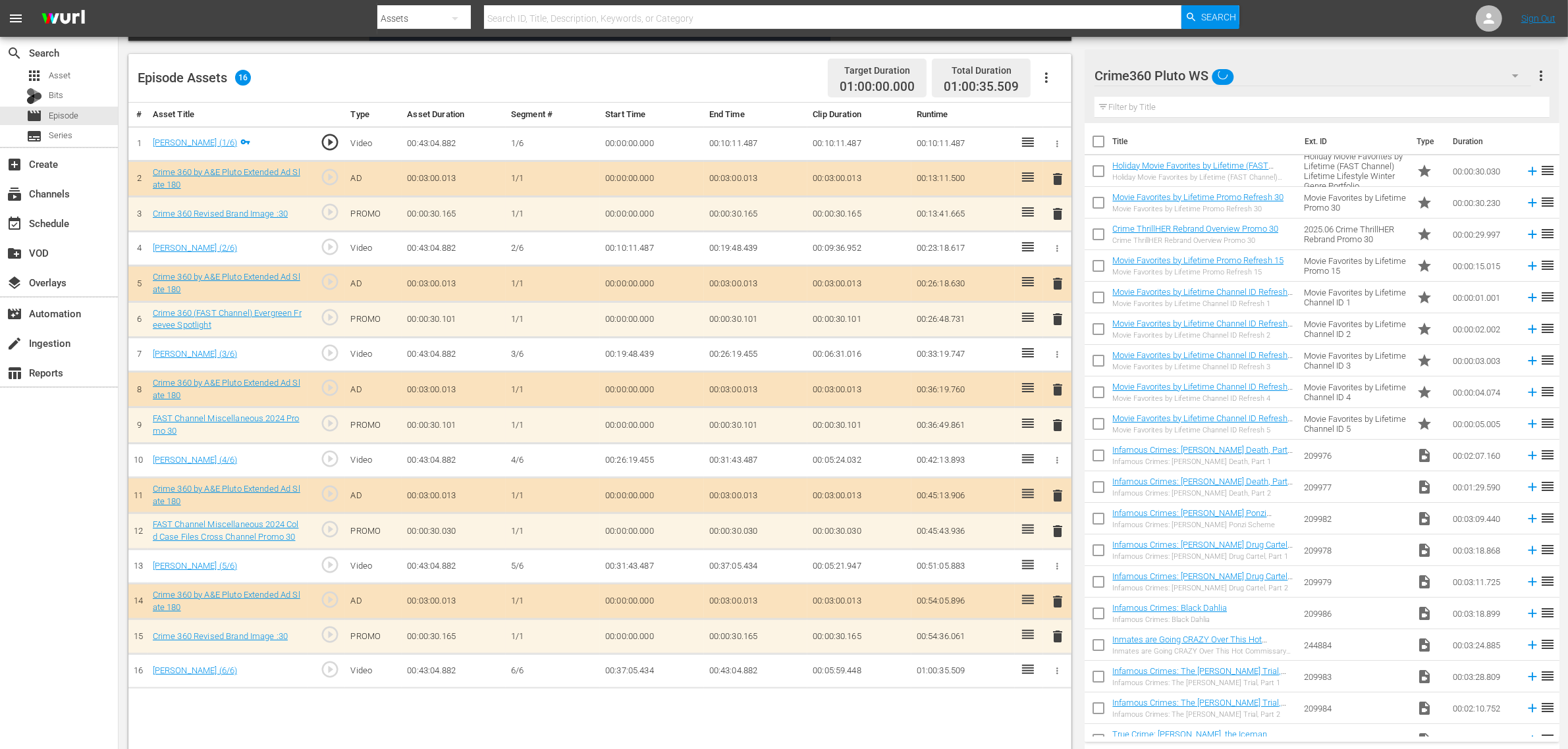
click at [731, 71] on div "Episode Assets 16 Target Duration 01:00:00.000 Total Duration 01:00:35.509" at bounding box center [600, 78] width 944 height 49
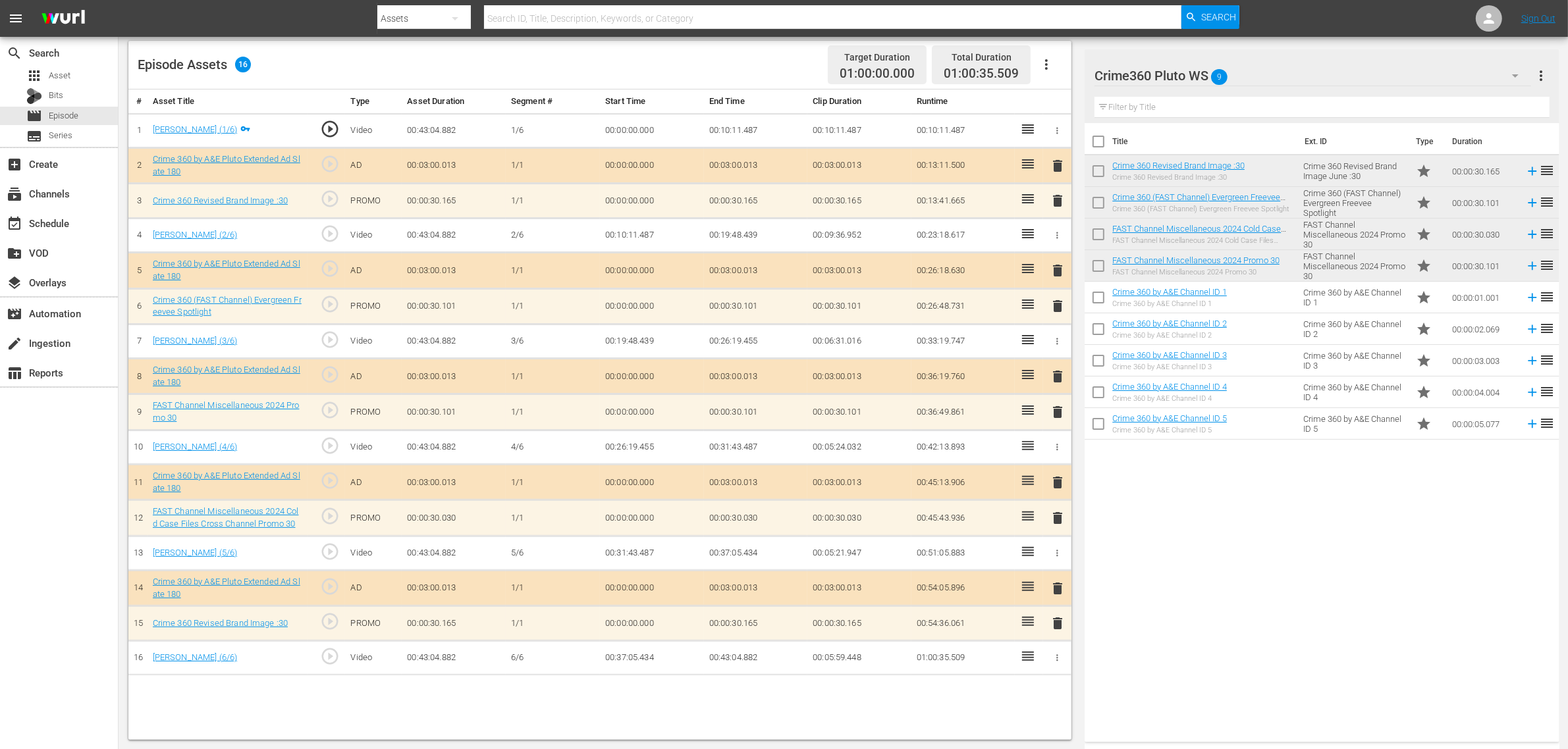
click at [1058, 304] on span "delete" at bounding box center [1057, 306] width 16 height 16
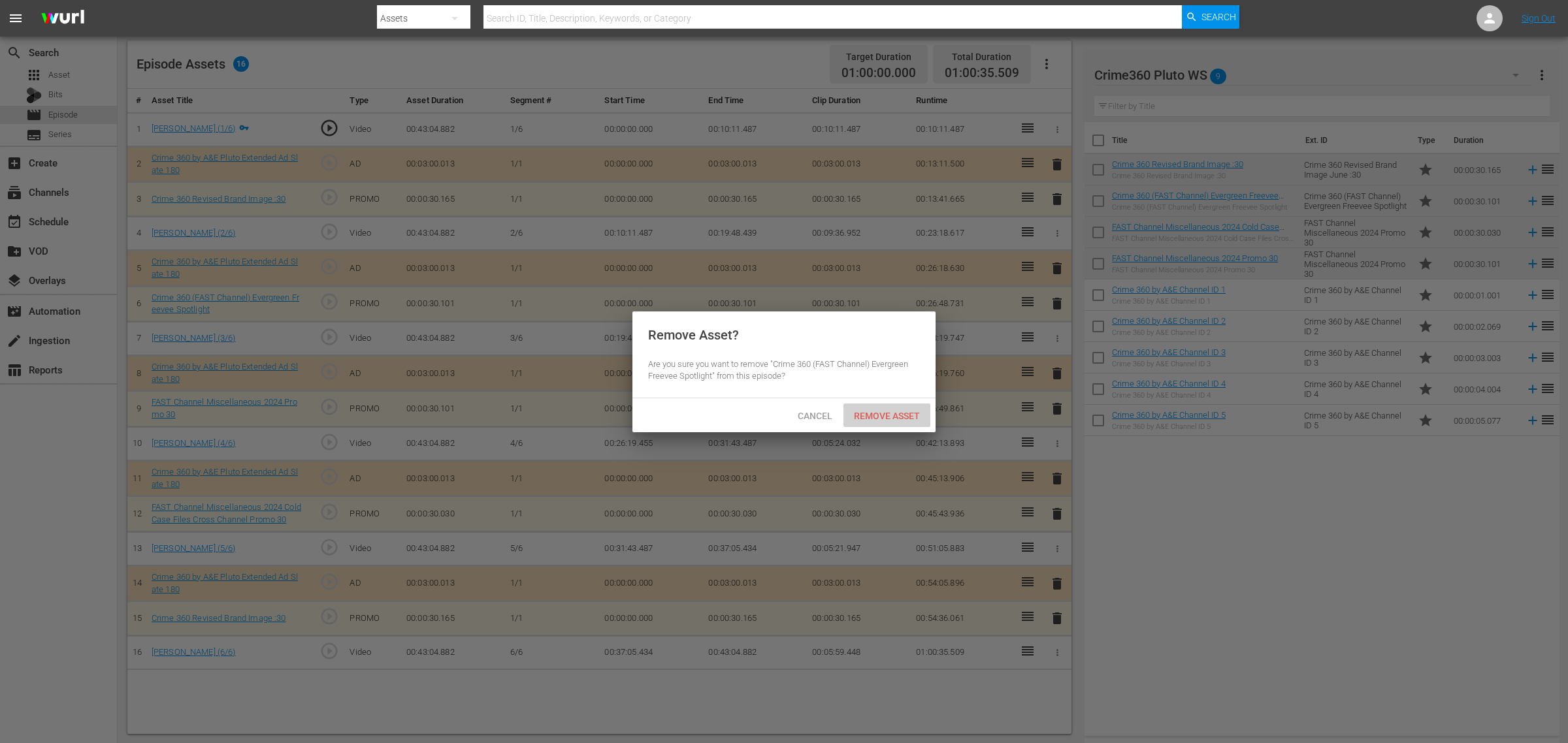
click at [869, 418] on span "Remove Asset" at bounding box center [886, 416] width 87 height 11
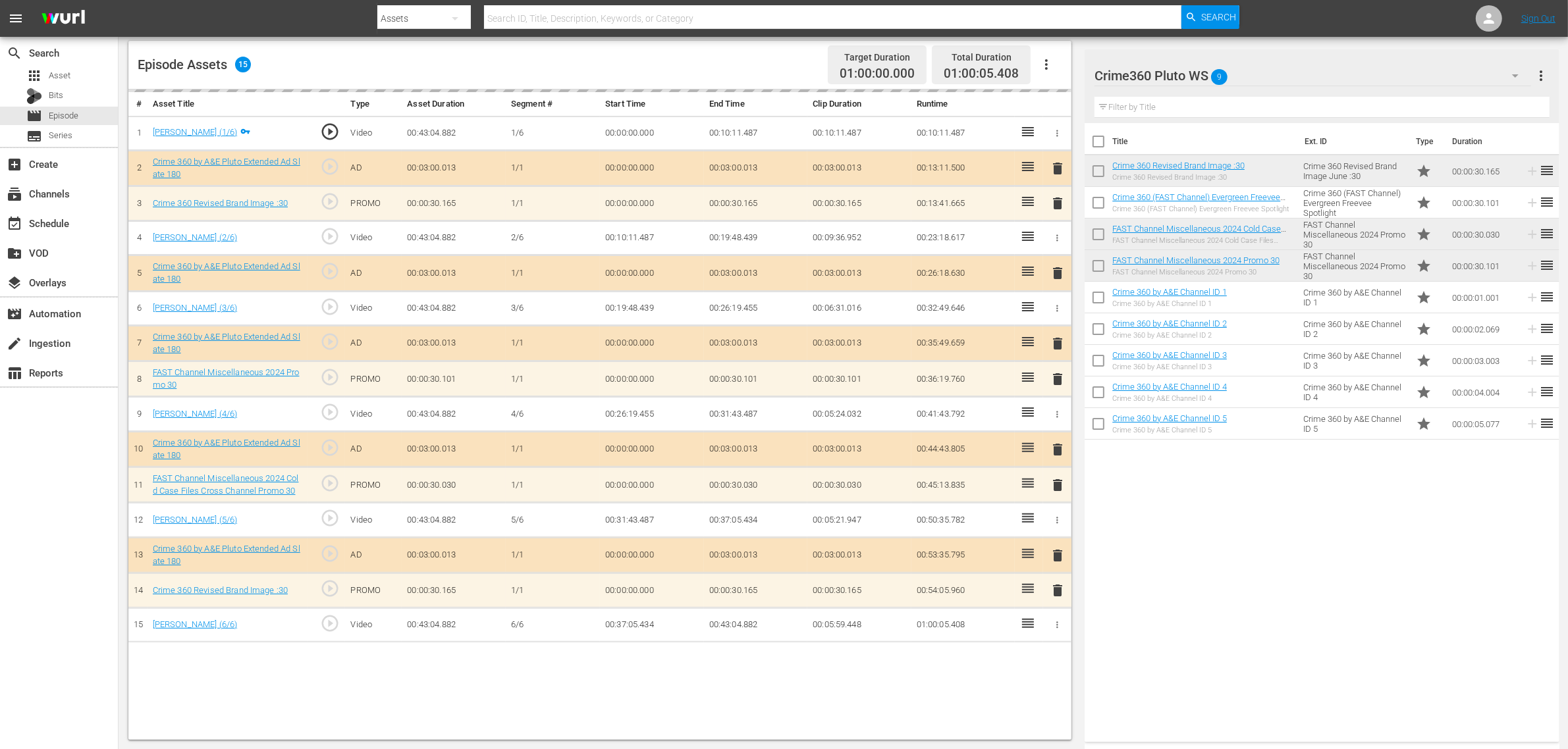
click at [654, 60] on div "Episode Assets 15 Target Duration 01:00:00.000 Total Duration 01:00:05.408" at bounding box center [600, 65] width 944 height 49
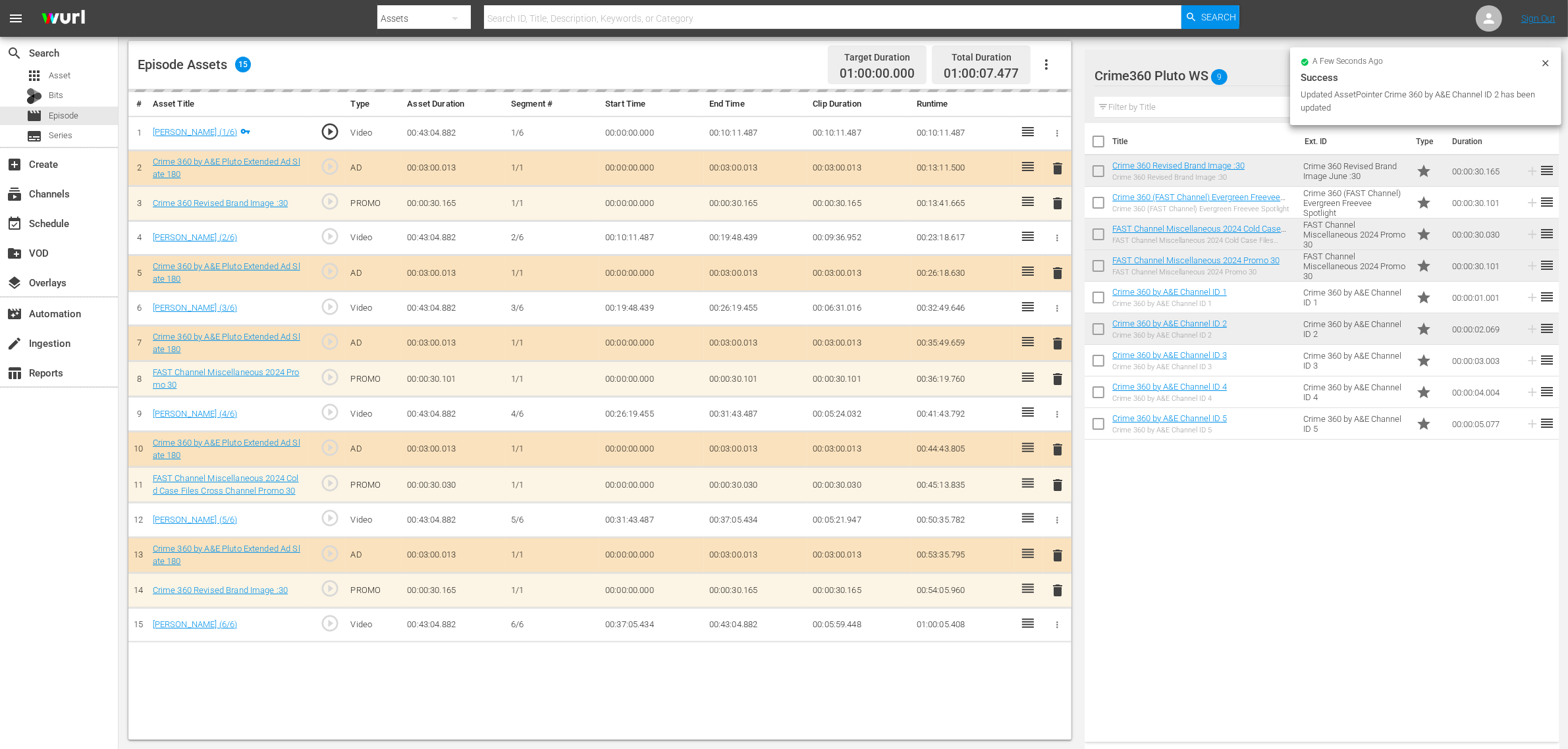
click at [745, 57] on div "Episode Assets 15 Target Duration 01:00:00.000 Total Duration 01:00:07.477" at bounding box center [600, 65] width 944 height 49
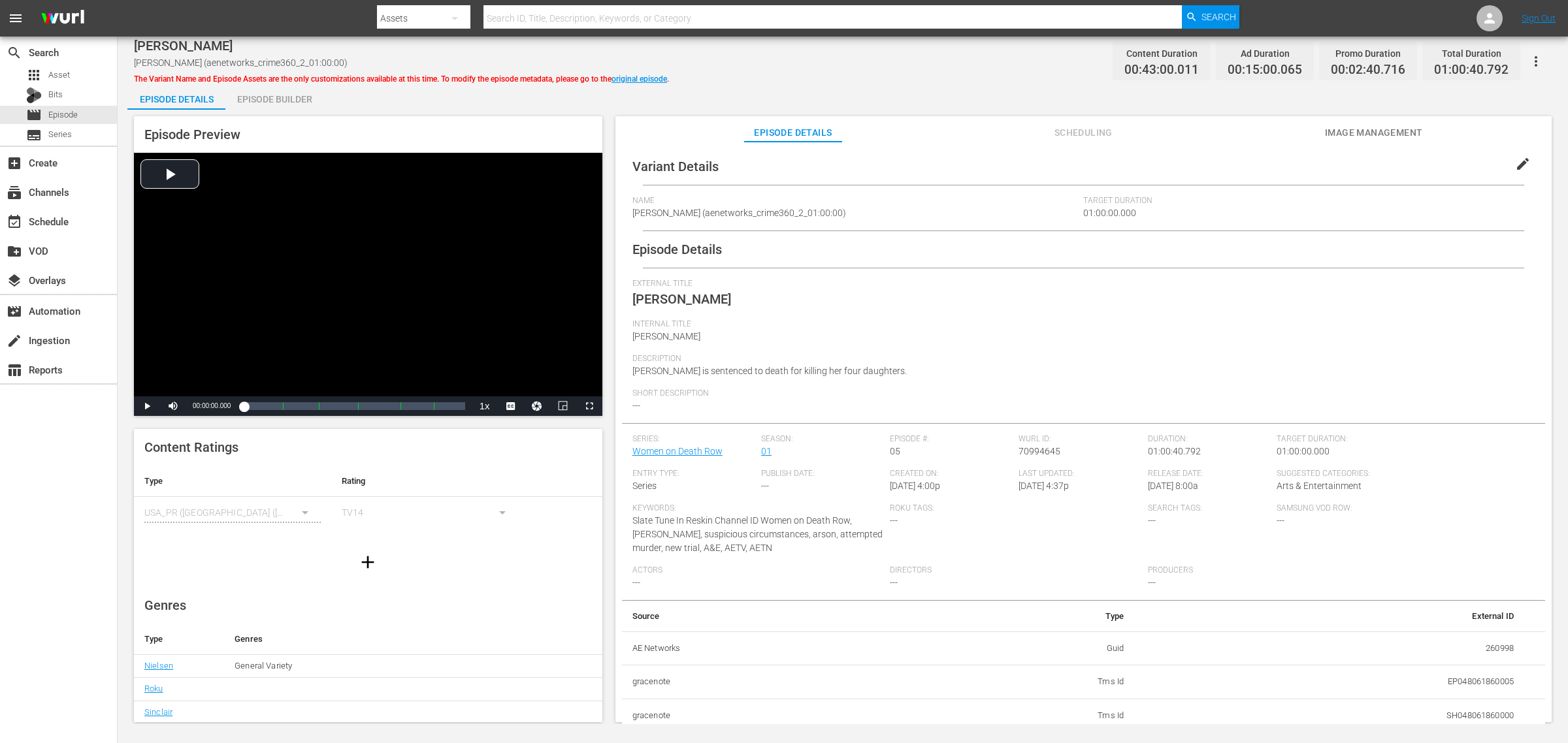
click at [991, 73] on div "[PERSON_NAME] [PERSON_NAME] (aenetworks_crime360_2_01:00:00) The Variant Name a…" at bounding box center [842, 61] width 1417 height 29
drag, startPoint x: 696, startPoint y: 75, endPoint x: 702, endPoint y: 85, distance: 11.7
click at [696, 75] on div "[PERSON_NAME] [PERSON_NAME] (aenetworks_crime360_2_01:00:00) The Variant Name a…" at bounding box center [842, 61] width 1417 height 29
click at [306, 99] on div "Episode Builder" at bounding box center [274, 99] width 98 height 32
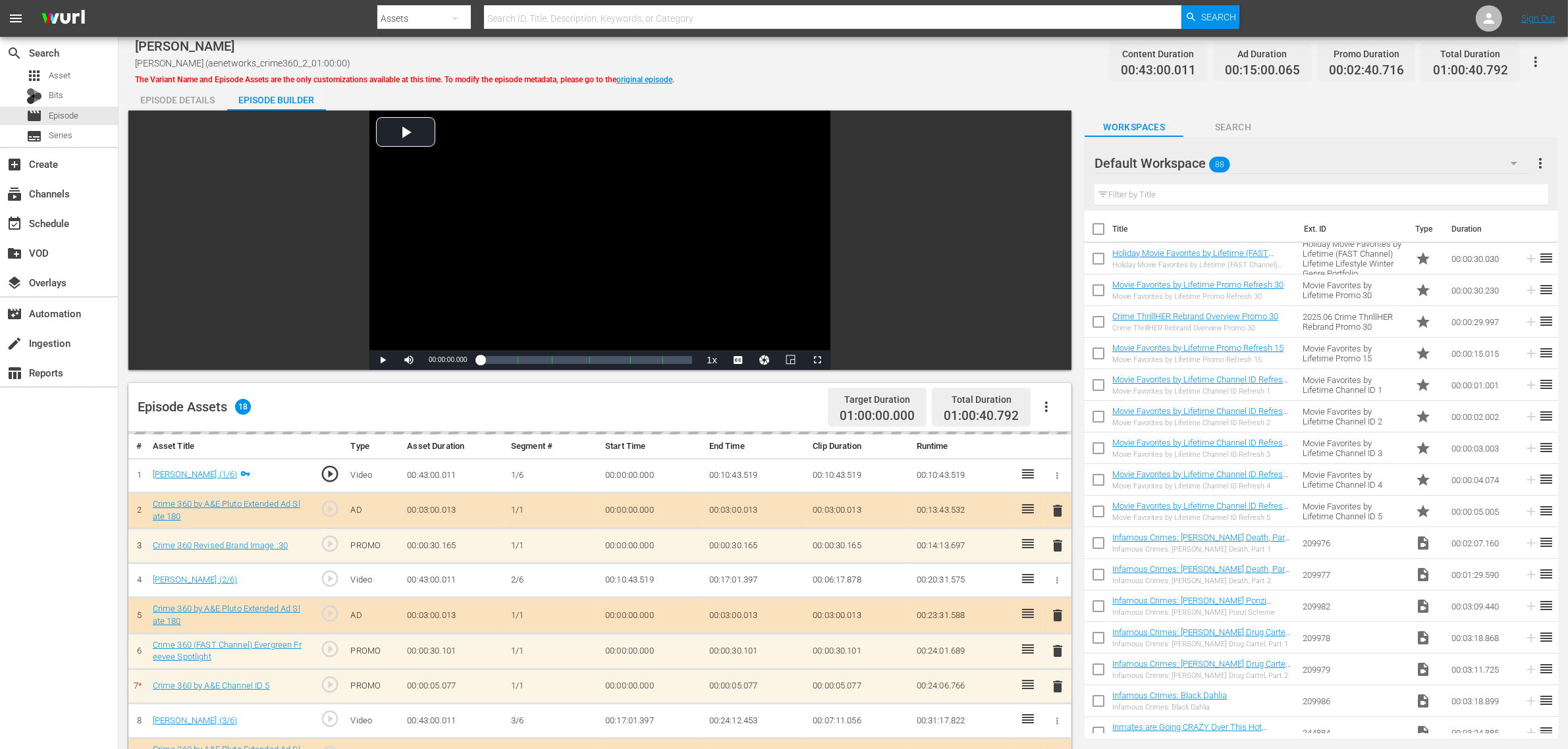
drag, startPoint x: 1039, startPoint y: 92, endPoint x: 1031, endPoint y: 87, distance: 9.4
click at [1039, 91] on div "Episode Details Episode Builder Episode Preview Video Player is loading. Play V…" at bounding box center [843, 587] width 1430 height 1006
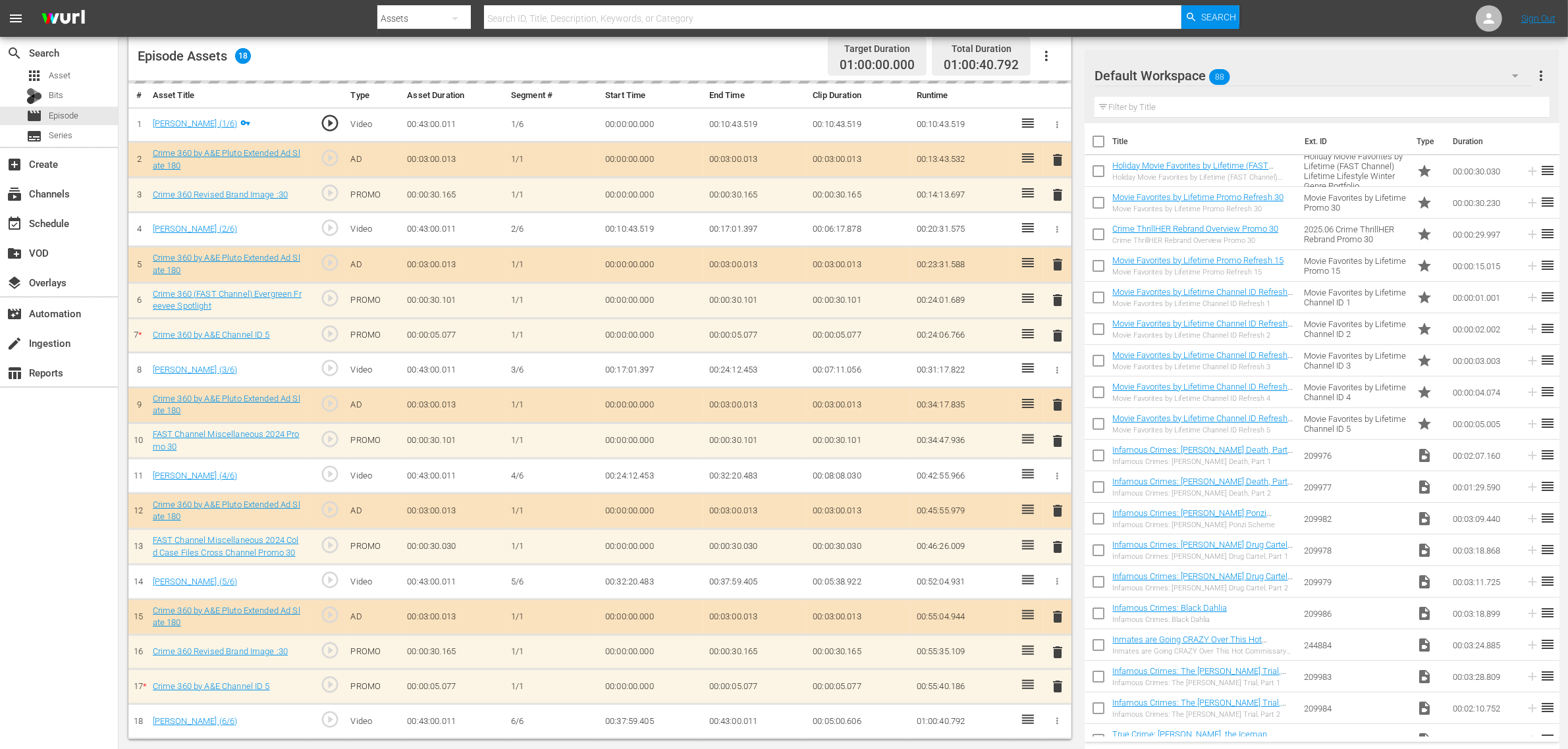
scroll to position [353, 0]
click at [1059, 333] on span "delete" at bounding box center [1057, 335] width 16 height 16
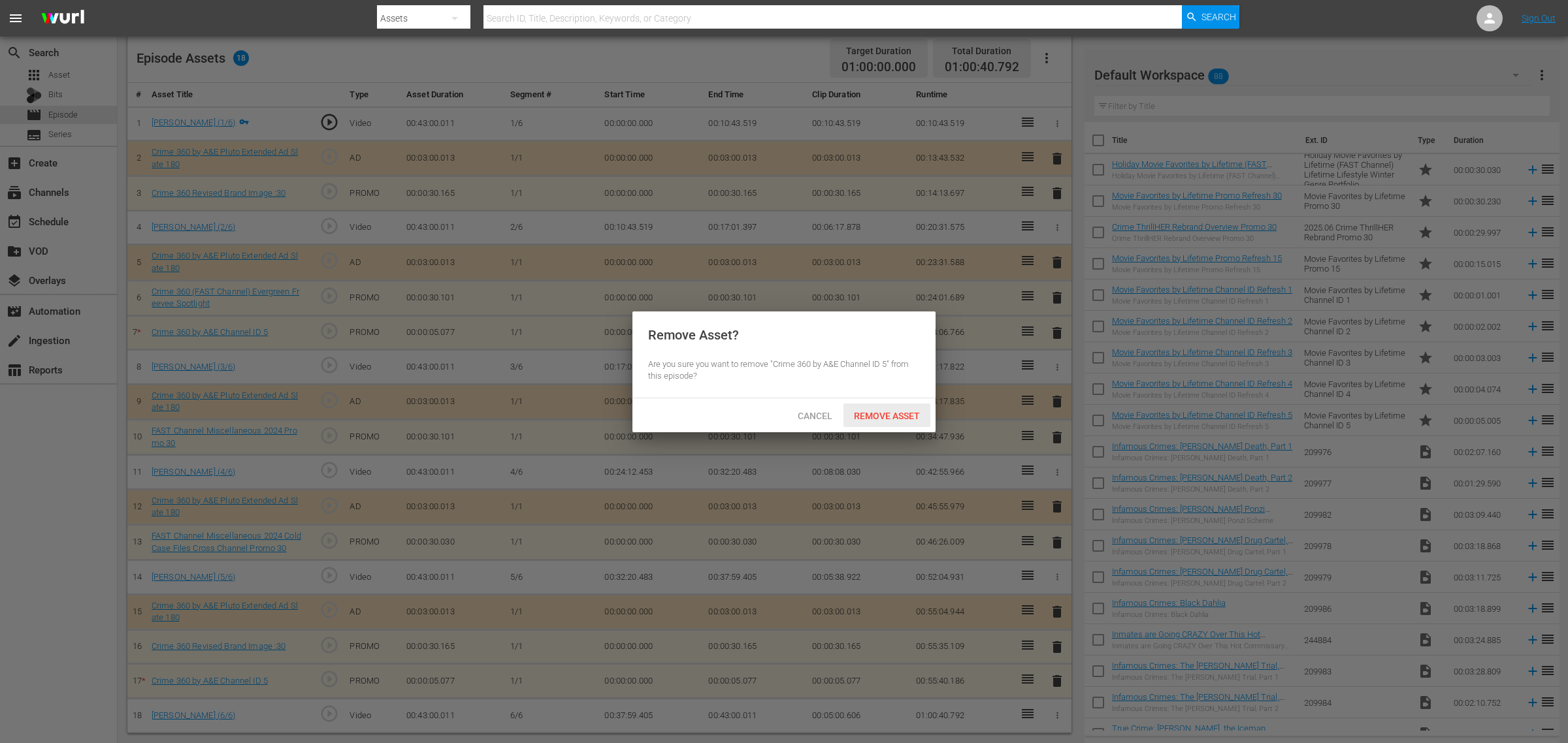
drag, startPoint x: 919, startPoint y: 410, endPoint x: 912, endPoint y: 403, distance: 9.9
click at [918, 411] on span "Remove Asset" at bounding box center [886, 416] width 87 height 11
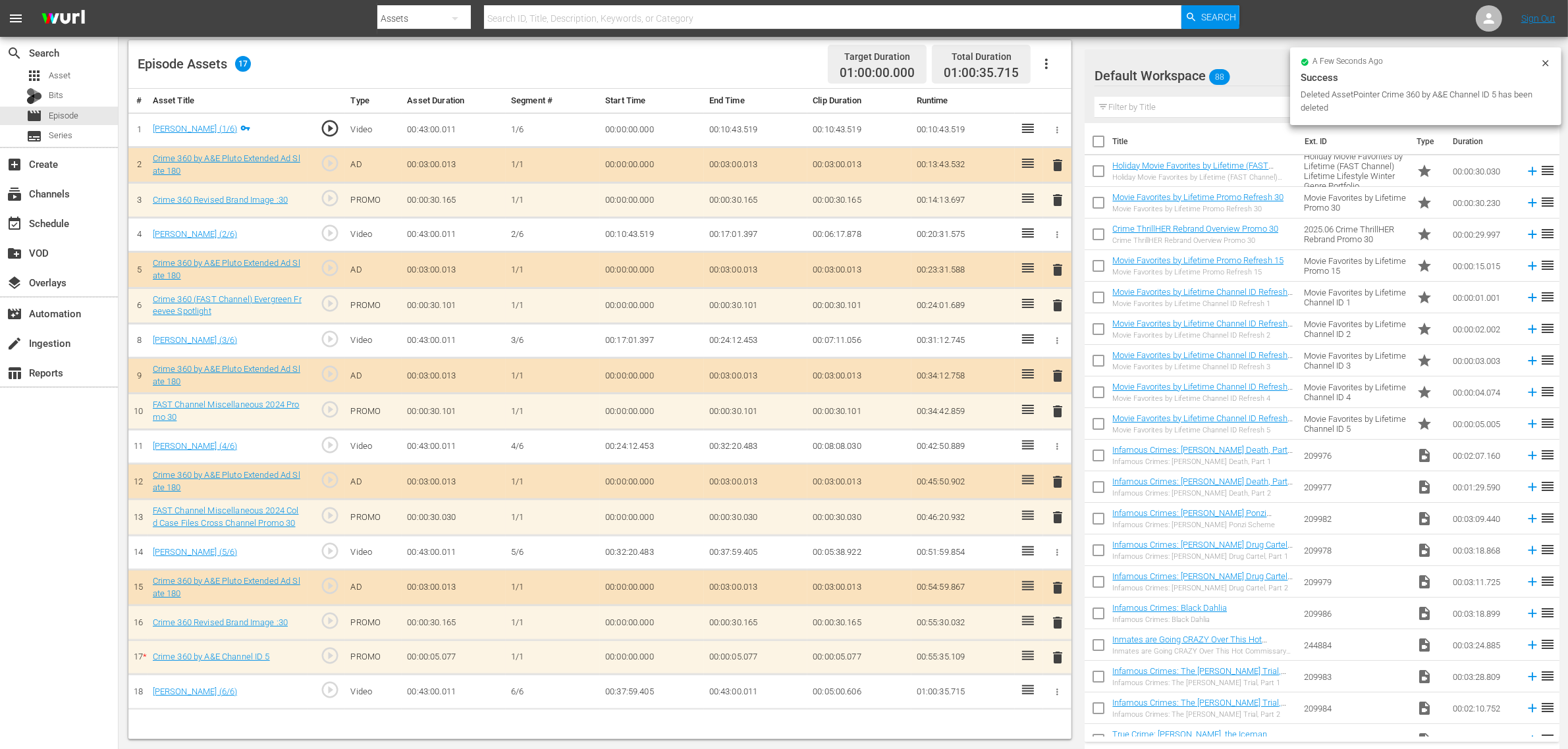
scroll to position [343, 0]
click at [1057, 599] on span "delete" at bounding box center [1057, 658] width 16 height 16
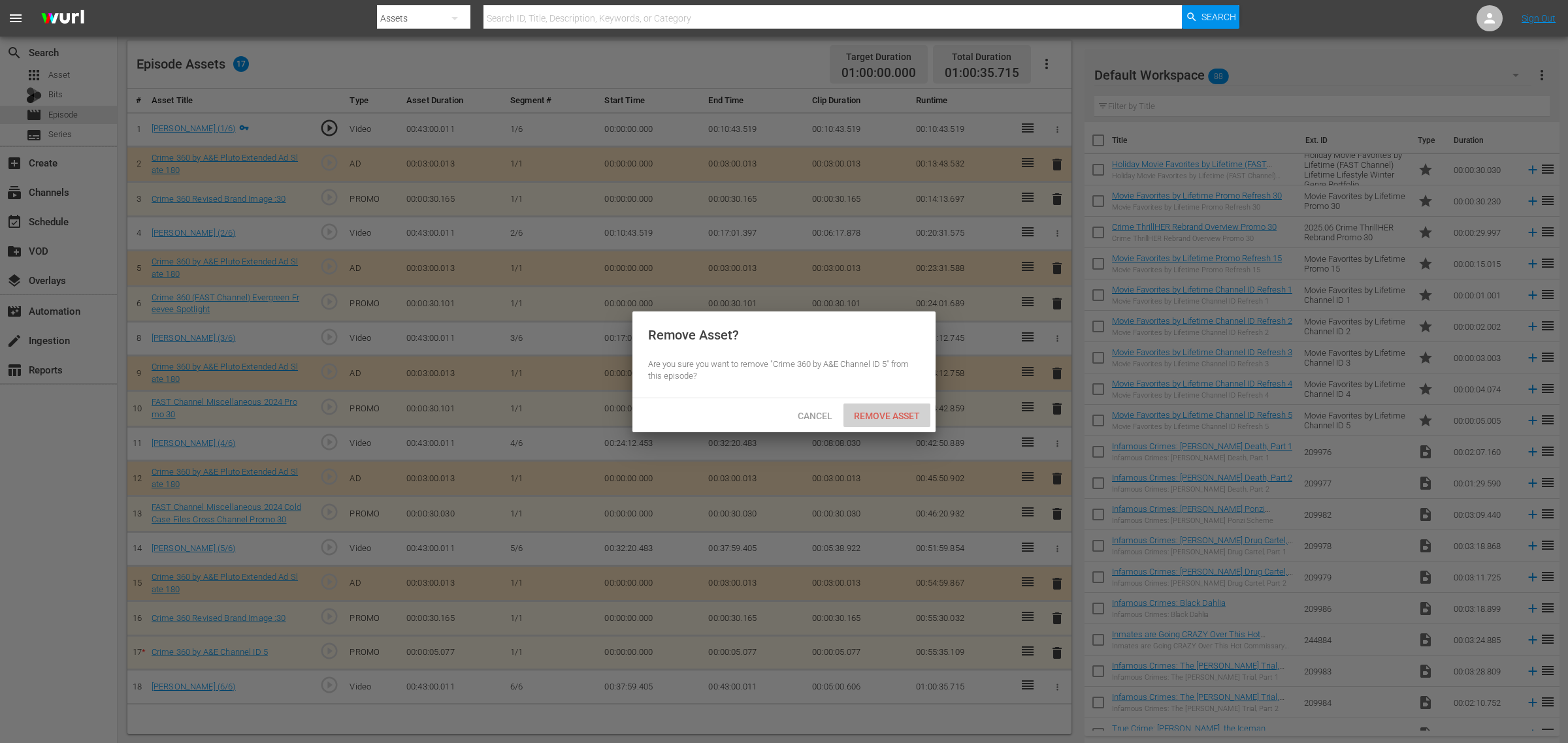
click at [877, 422] on div "Remove Asset" at bounding box center [886, 416] width 87 height 24
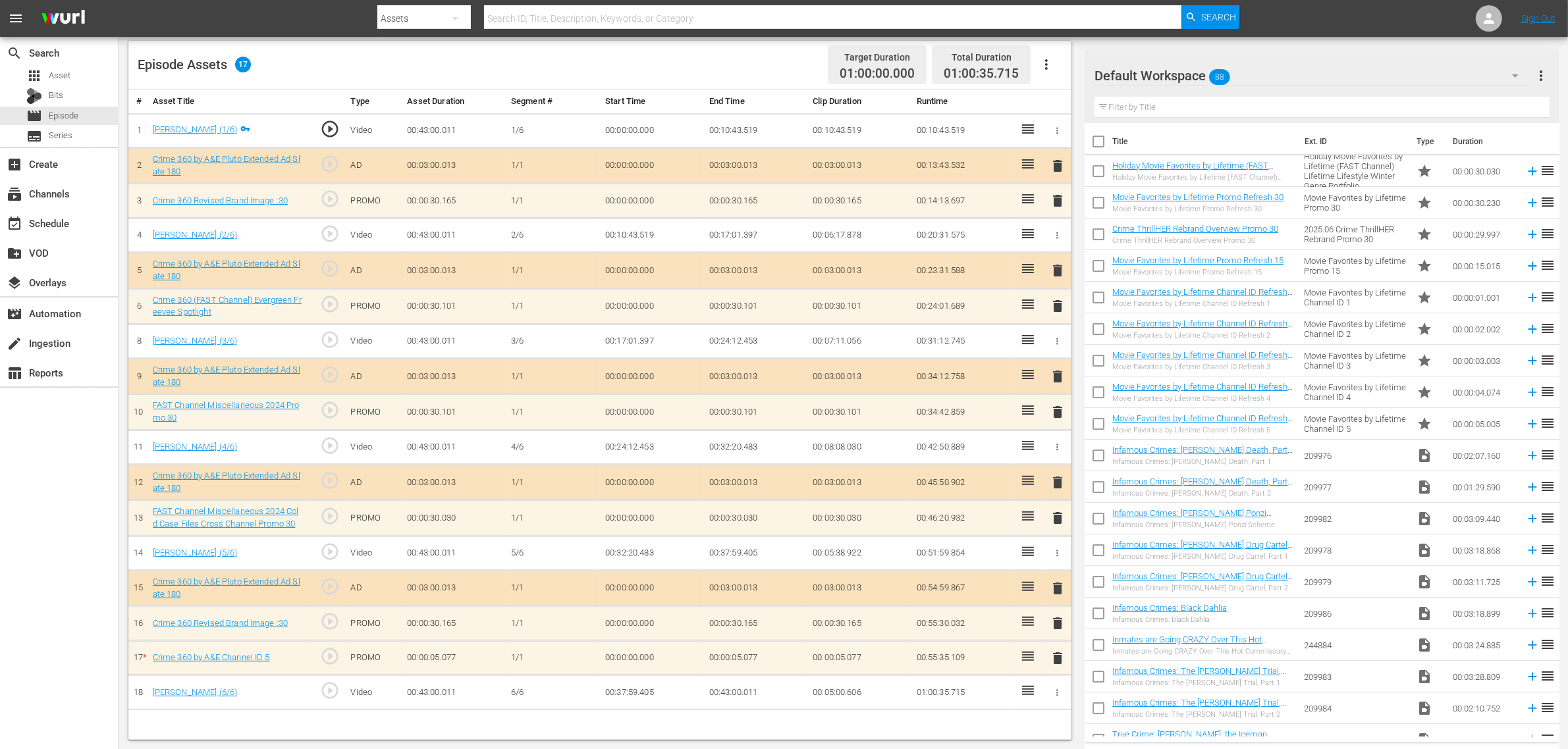
click at [685, 57] on div "Episode Assets 17 Target Duration 01:00:00.000 Total Duration 01:00:35.715" at bounding box center [600, 65] width 944 height 49
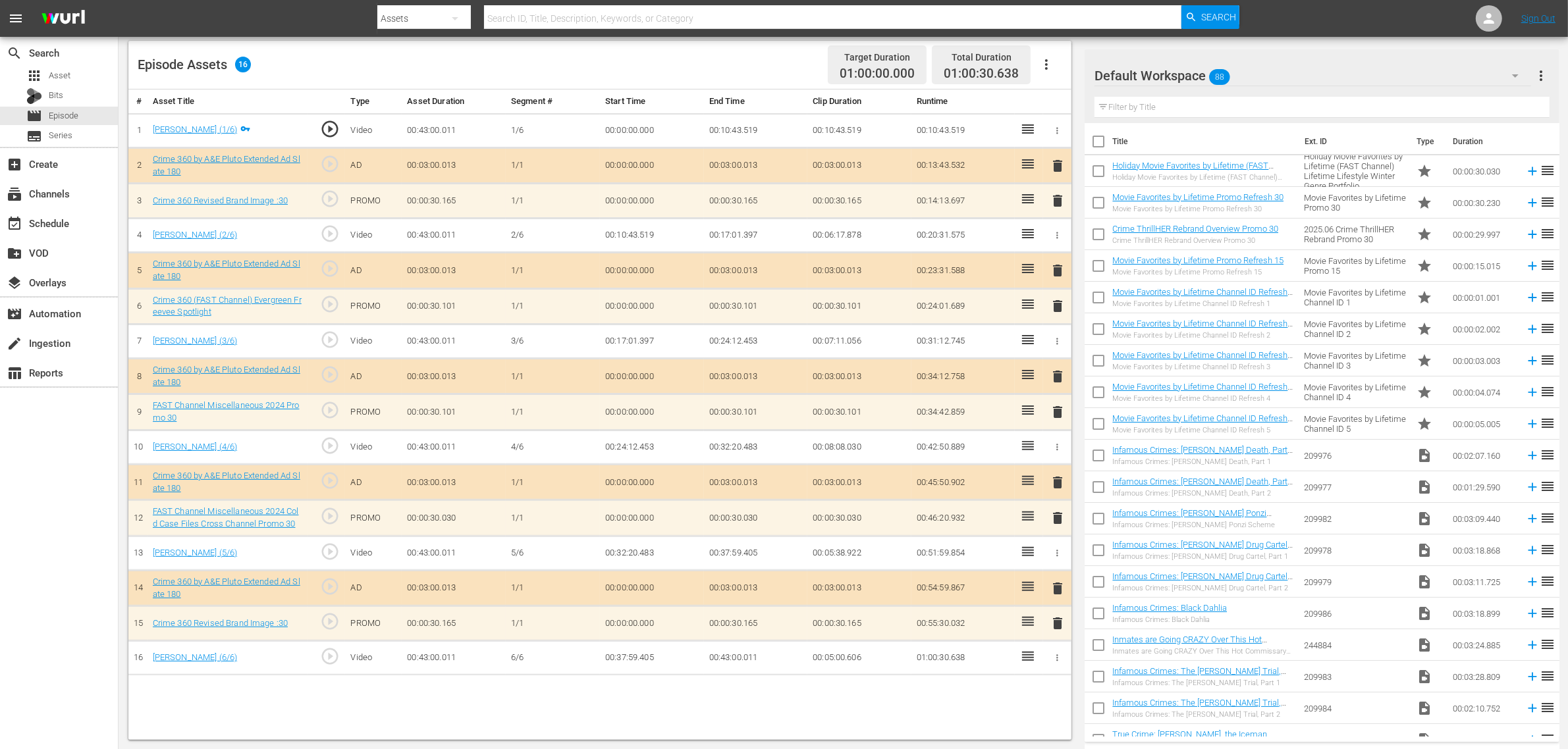
click at [1059, 599] on span "delete" at bounding box center [1057, 623] width 16 height 16
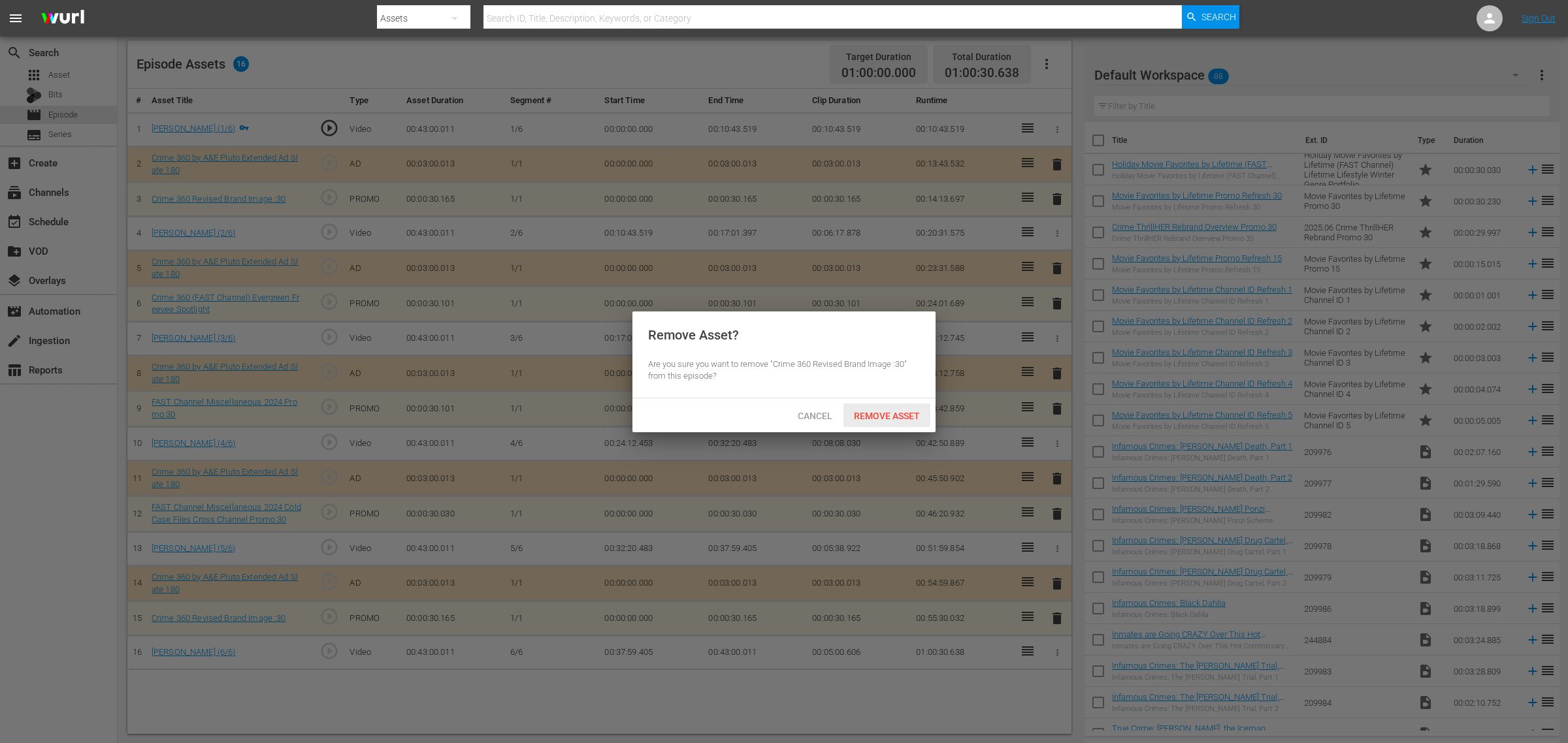
click at [881, 409] on div "Remove Asset" at bounding box center [886, 416] width 87 height 24
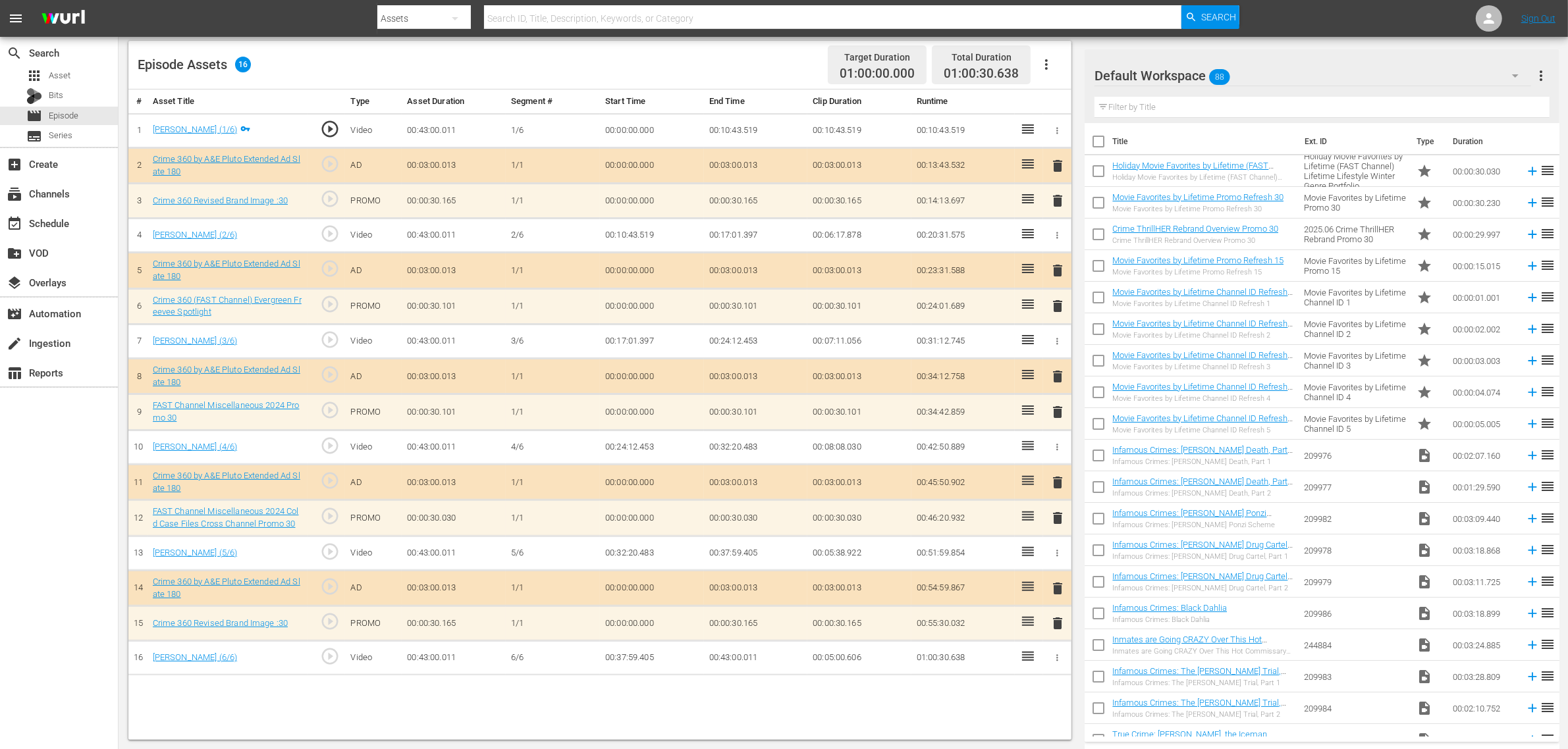
click at [634, 51] on div "Episode Assets 16 Target Duration 01:00:00.000 Total Duration 01:00:30.638" at bounding box center [600, 65] width 944 height 49
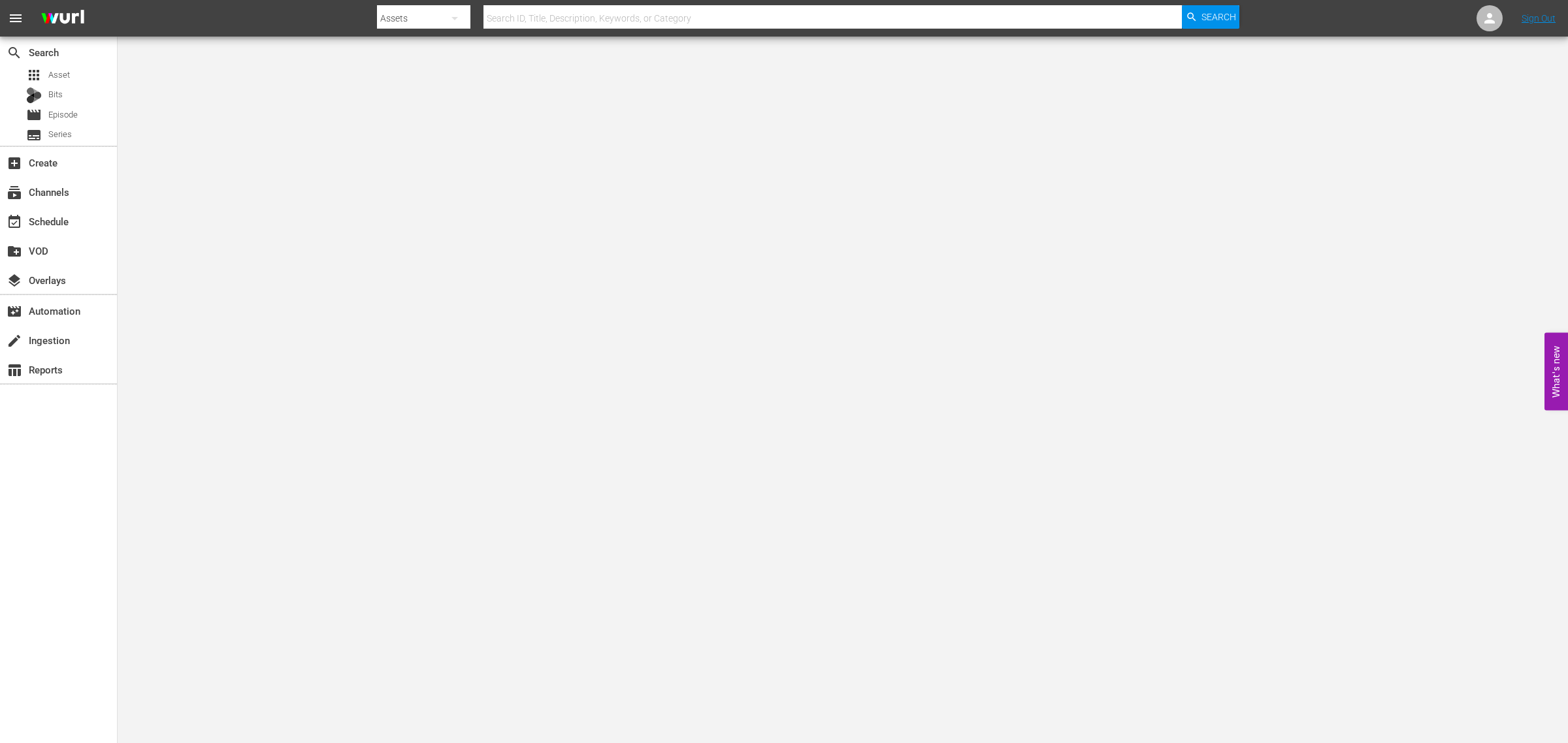
click at [1327, 19] on nav "menu Search By Assets Search ID, Title, Description, Keywords, or Category Sear…" at bounding box center [784, 18] width 1568 height 36
click at [47, 73] on div "apps Asset" at bounding box center [48, 75] width 44 height 19
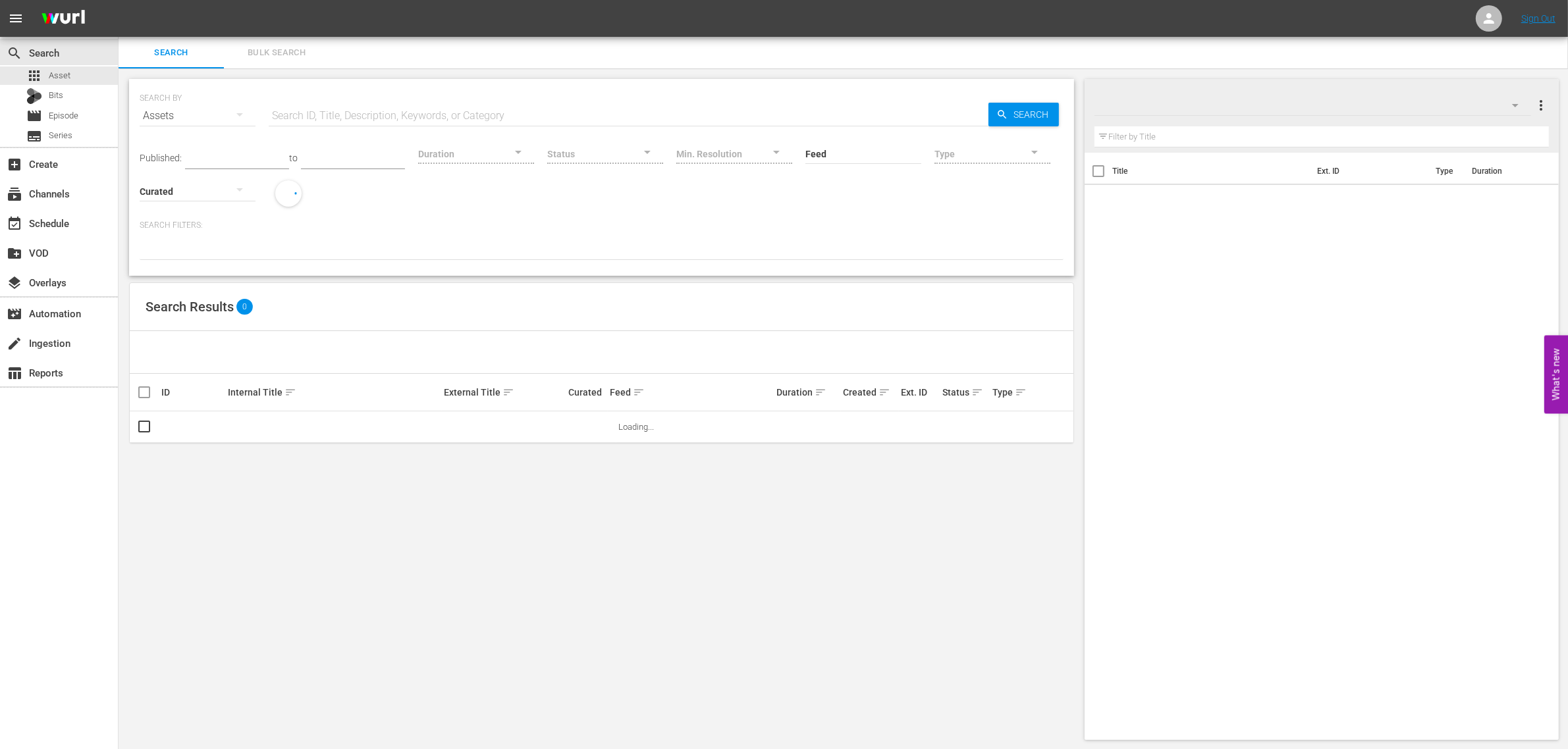
click at [314, 111] on input "text" at bounding box center [629, 116] width 720 height 32
paste input "218058"
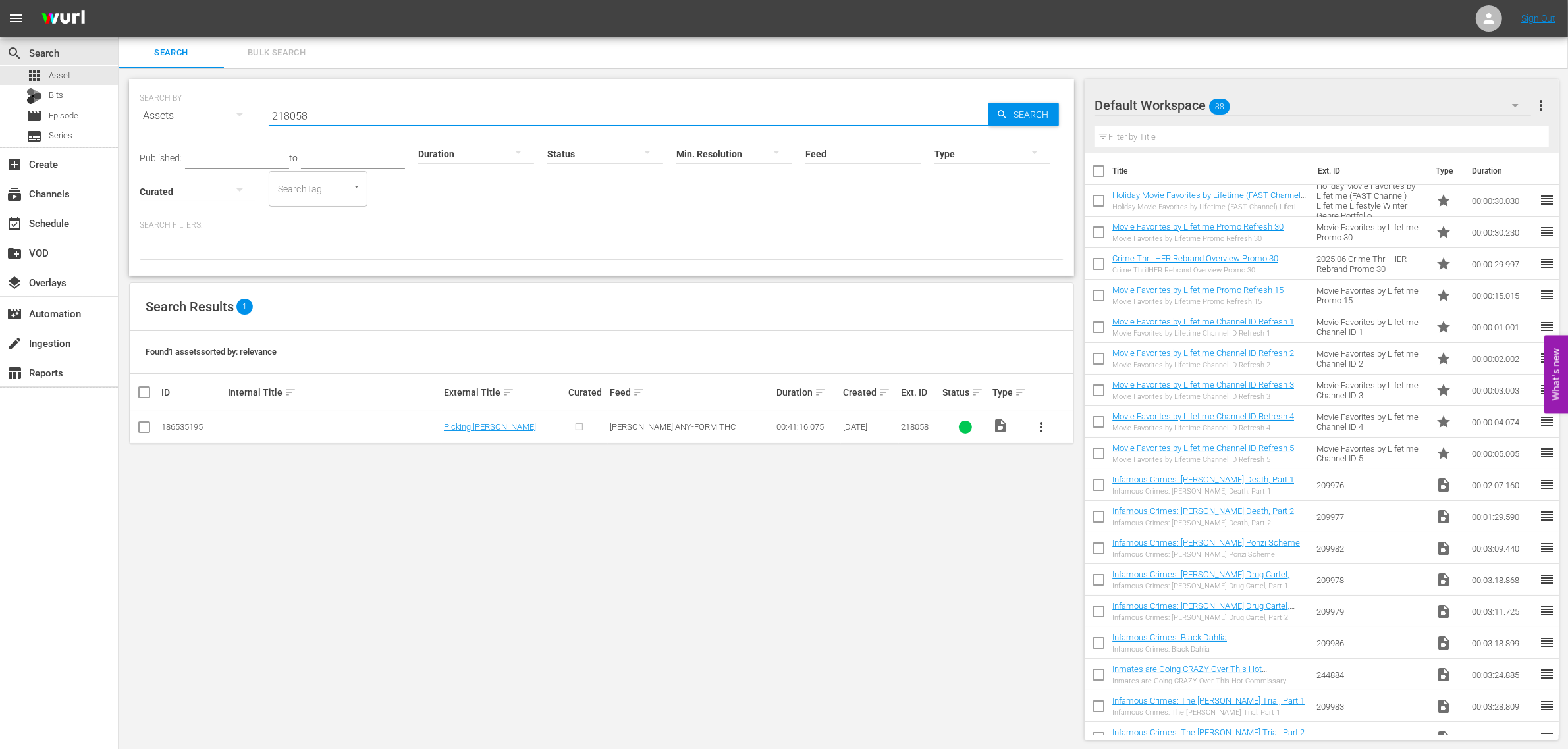
type input "218058"
click at [1292, 109] on div "Default Workspace 88" at bounding box center [1313, 105] width 437 height 37
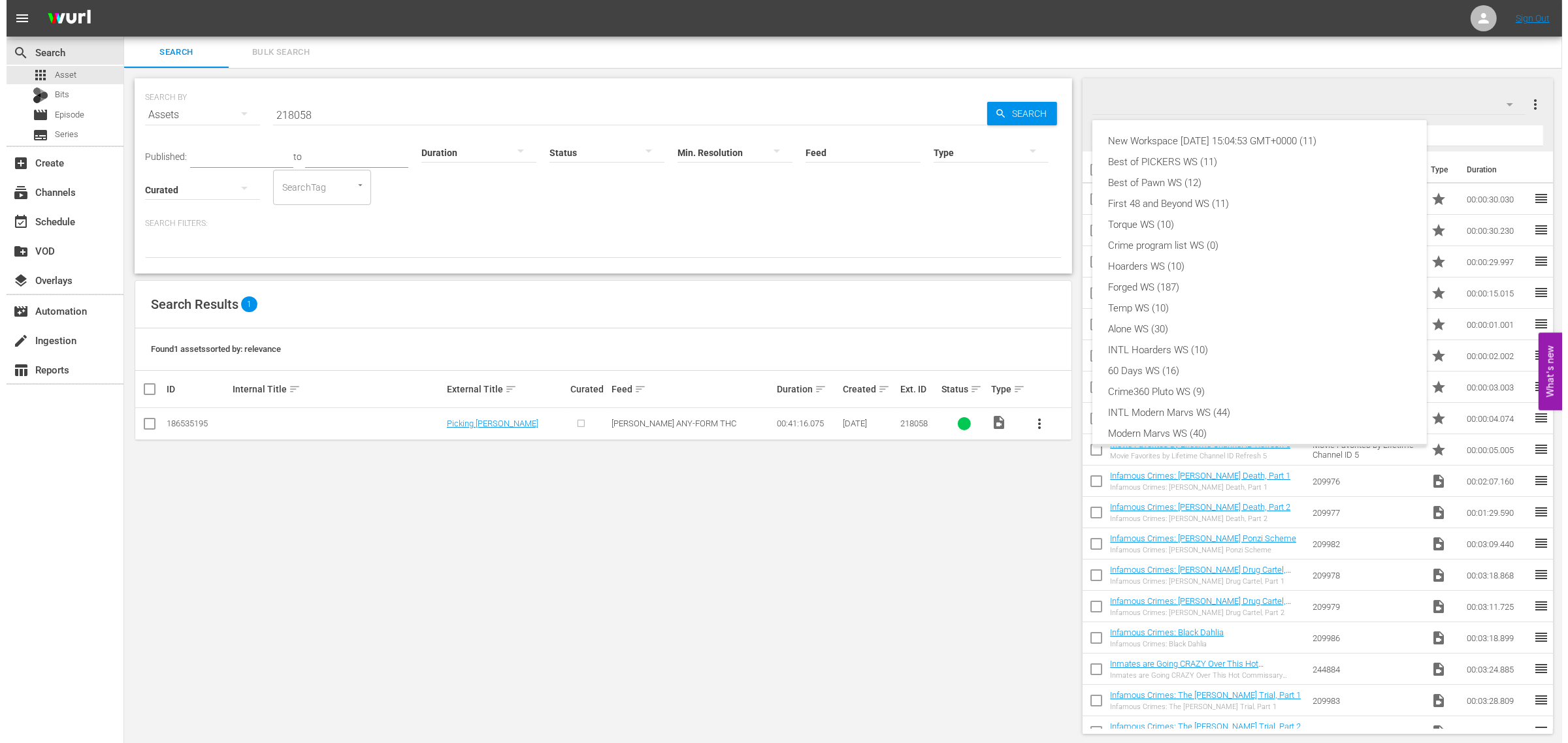
scroll to position [28, 0]
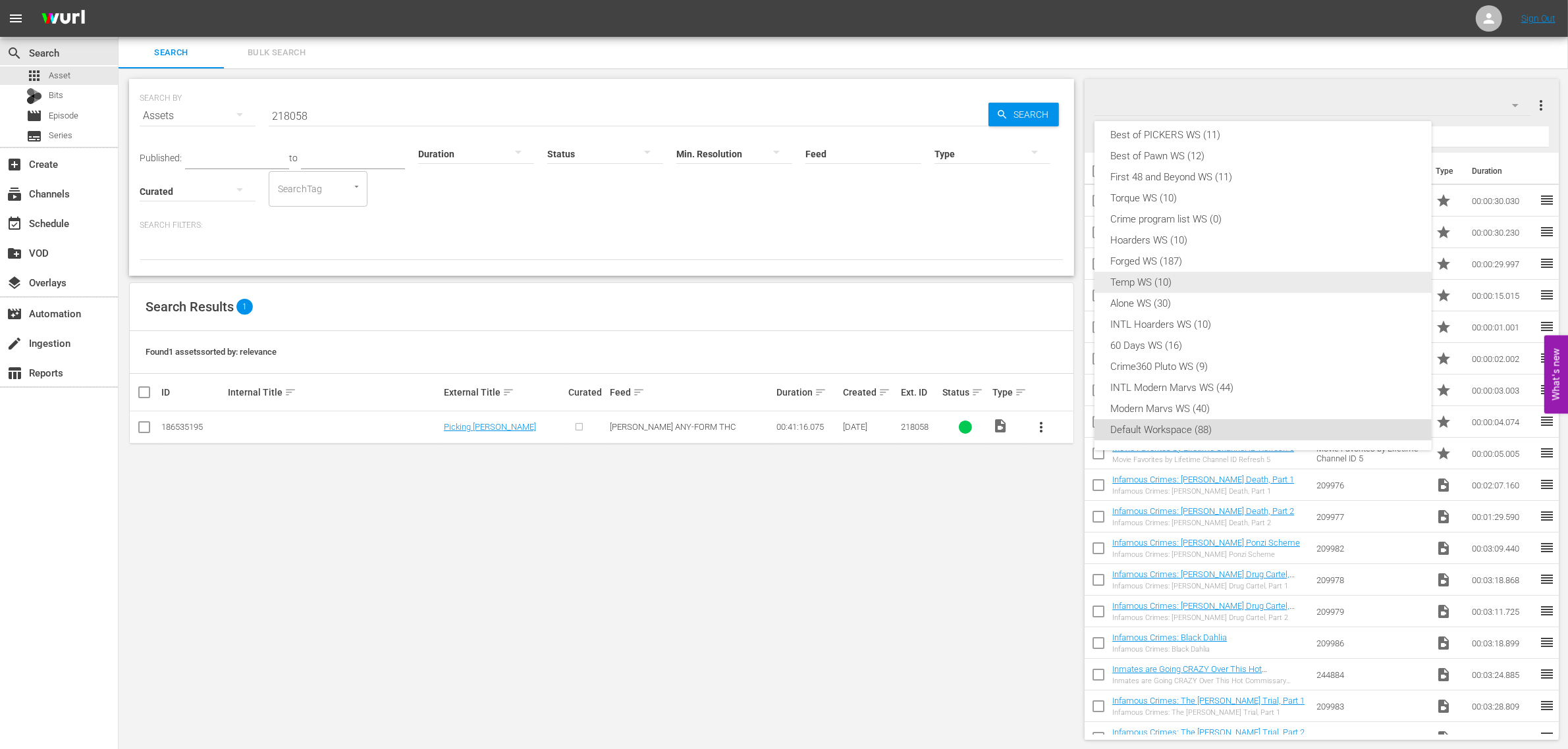
click at [1224, 281] on div "Temp WS (10)" at bounding box center [1264, 282] width 305 height 21
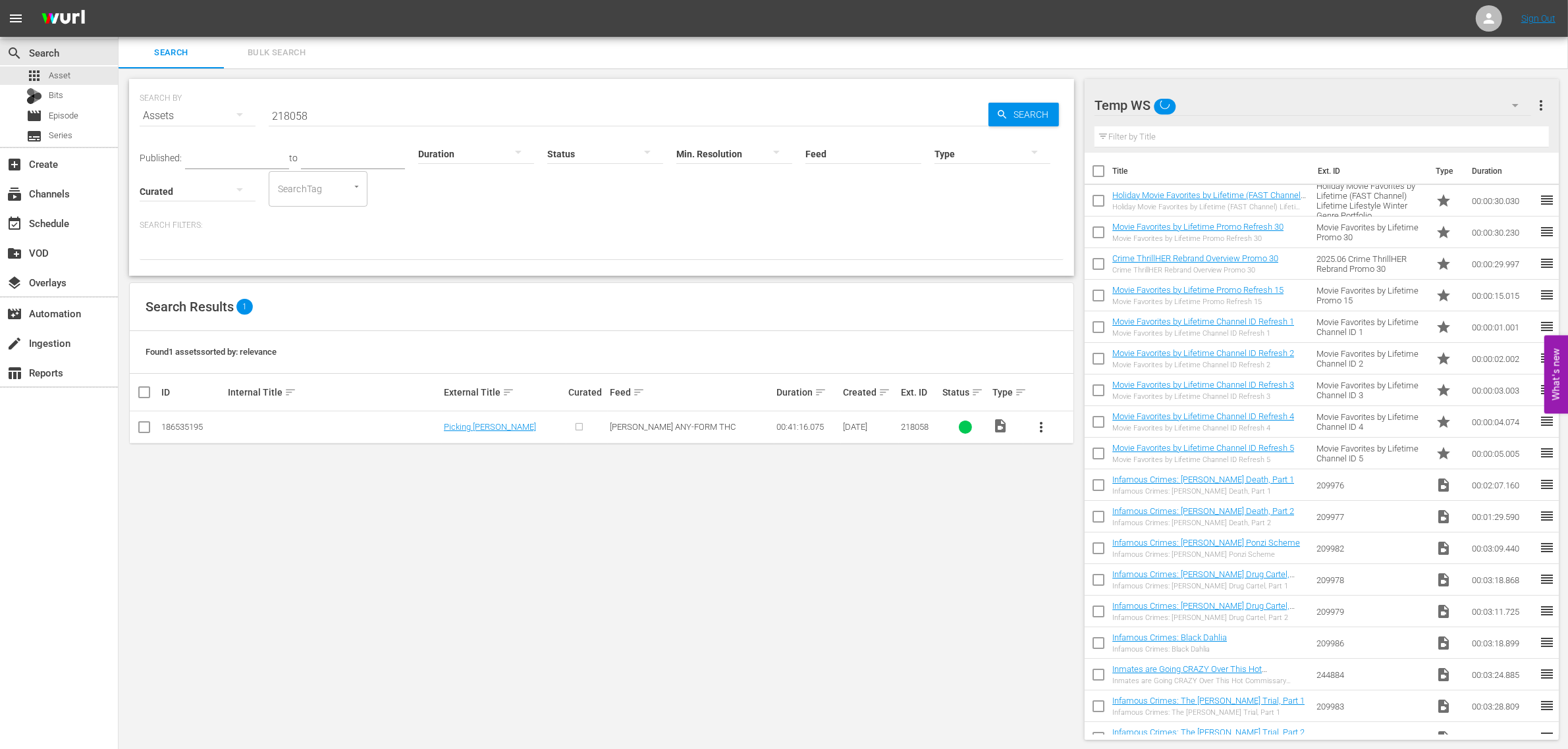
click at [554, 293] on div "Search Results 1" at bounding box center [602, 307] width 944 height 48
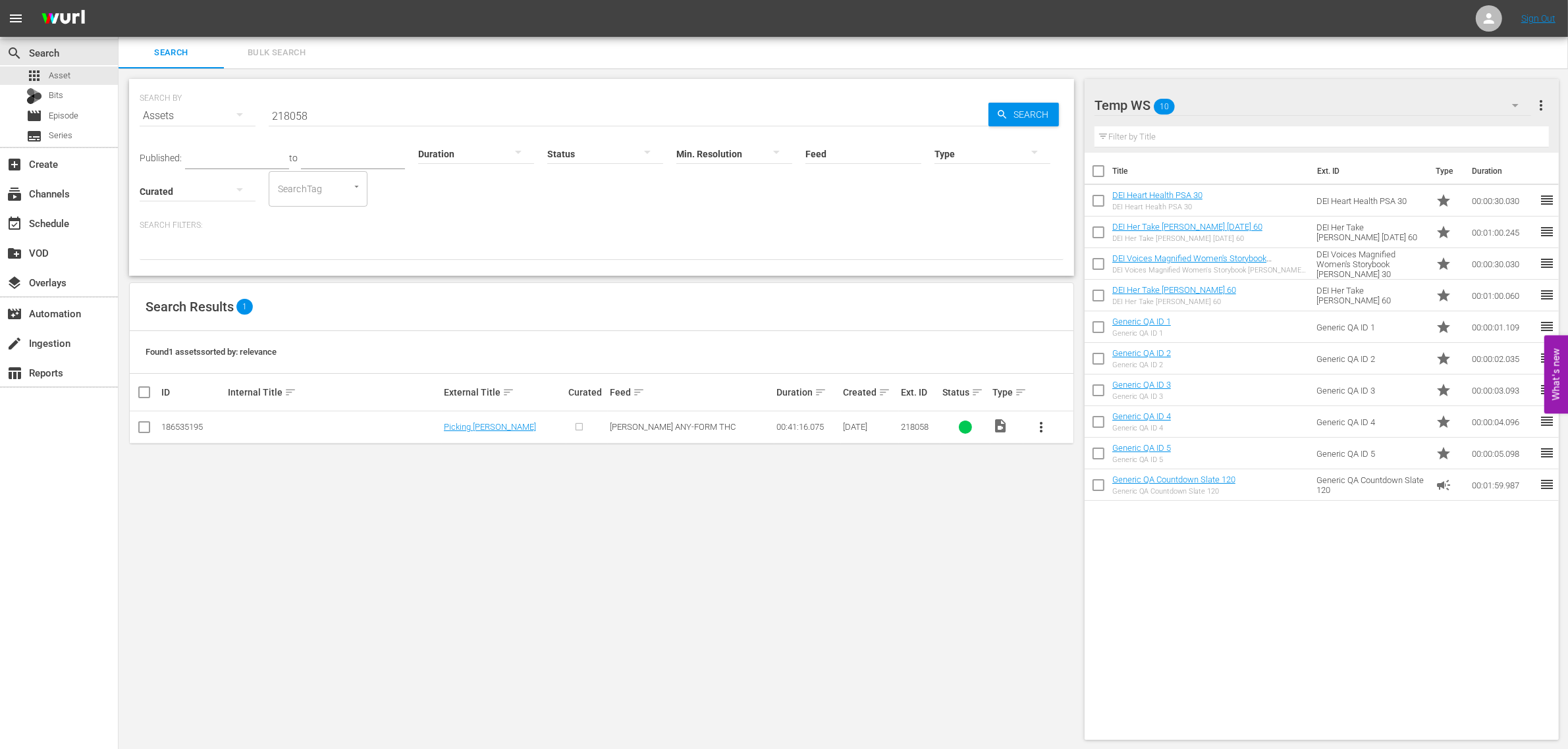
click at [140, 432] on input "checkbox" at bounding box center [144, 429] width 16 height 16
checkbox input "true"
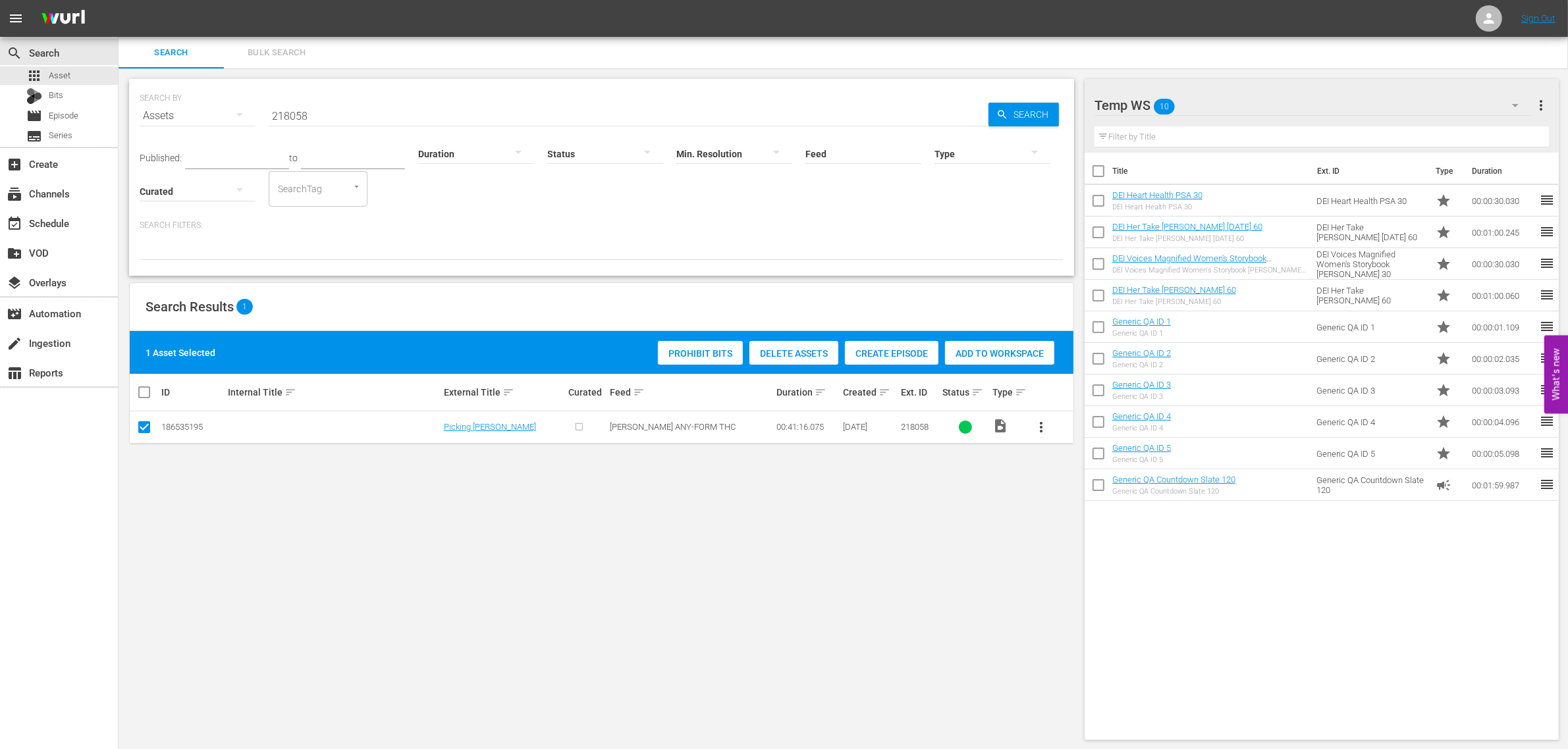
click at [1002, 352] on span "Add to Workspace" at bounding box center [1000, 353] width 109 height 11
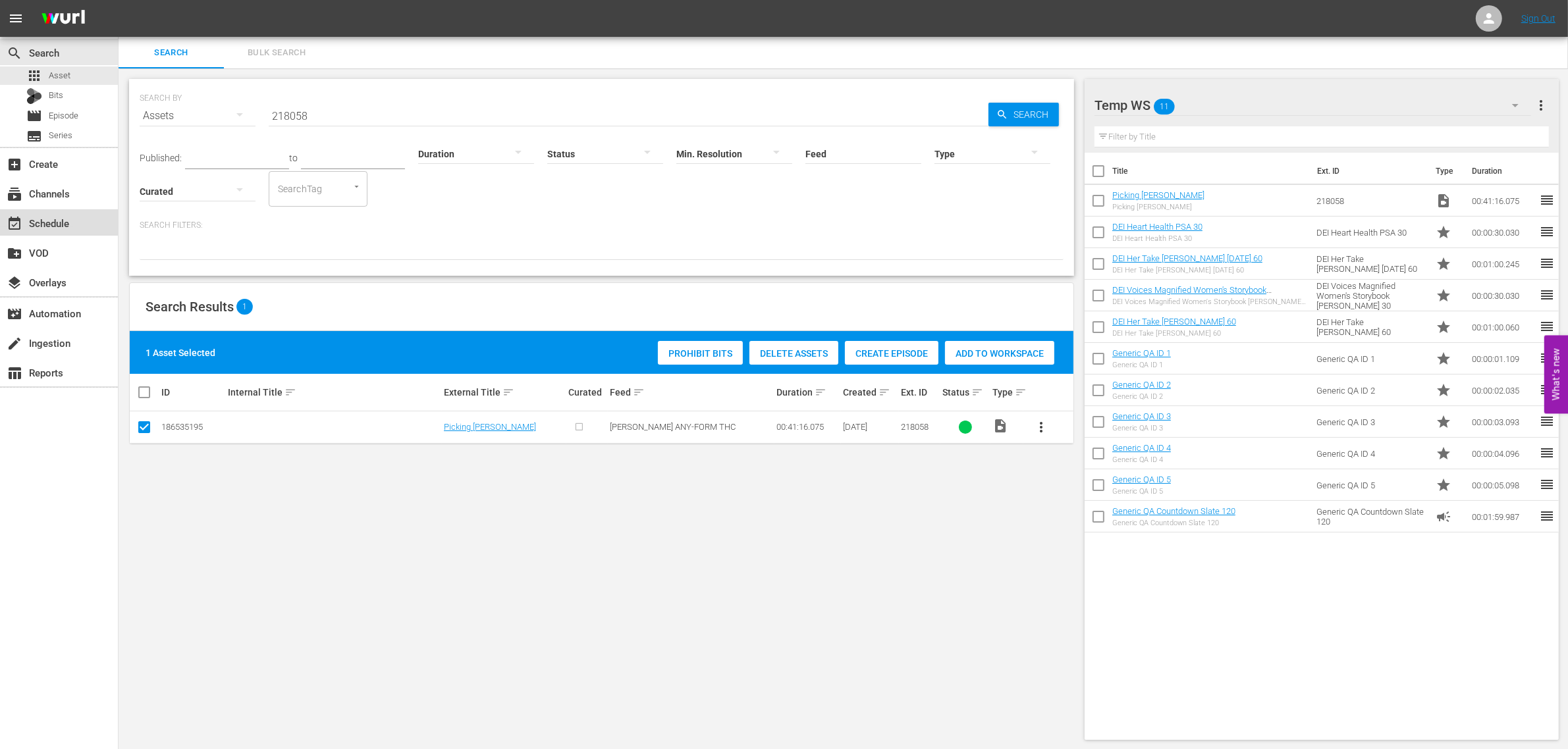
click at [50, 219] on div "event_available Schedule" at bounding box center [37, 221] width 73 height 12
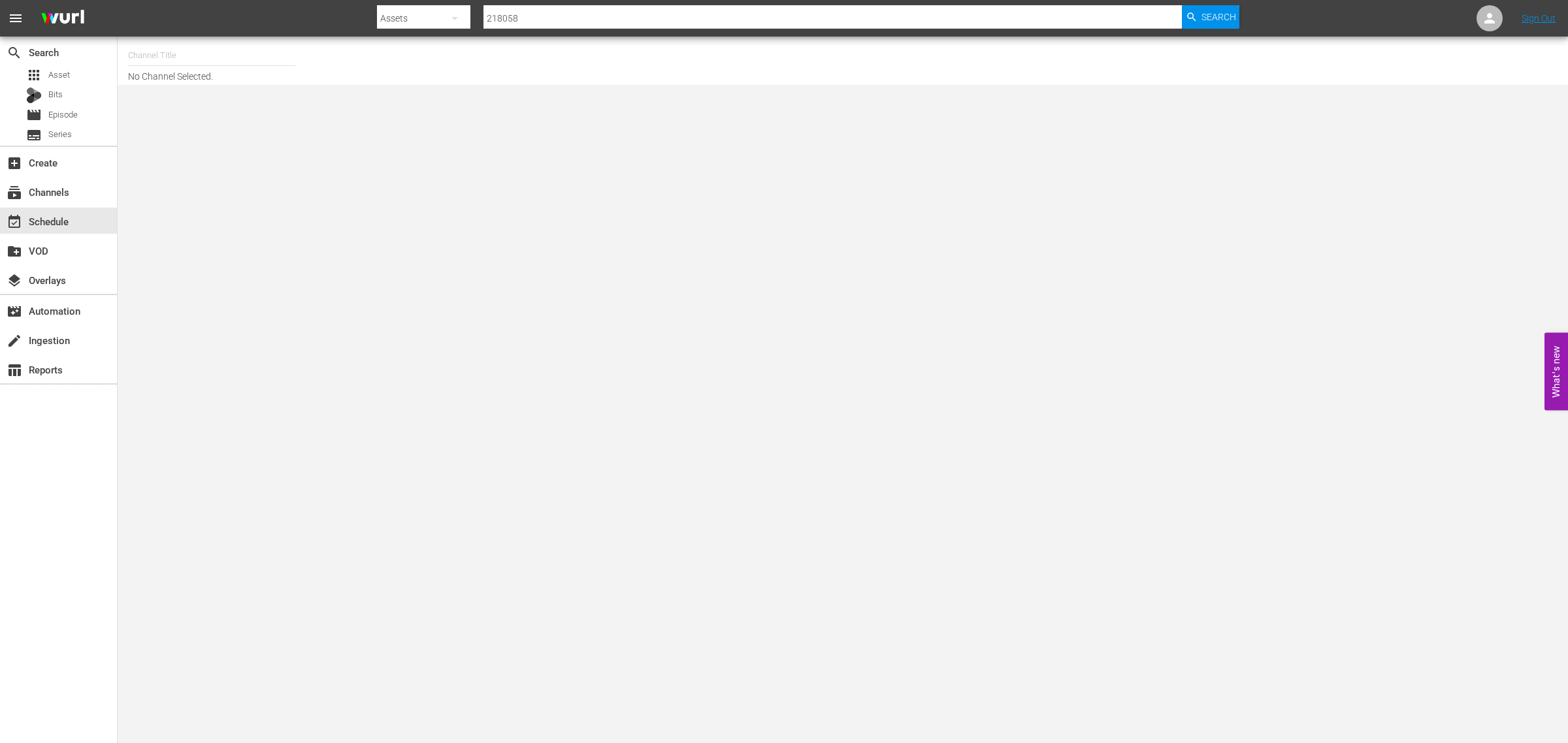
click at [227, 49] on input "text" at bounding box center [211, 55] width 168 height 32
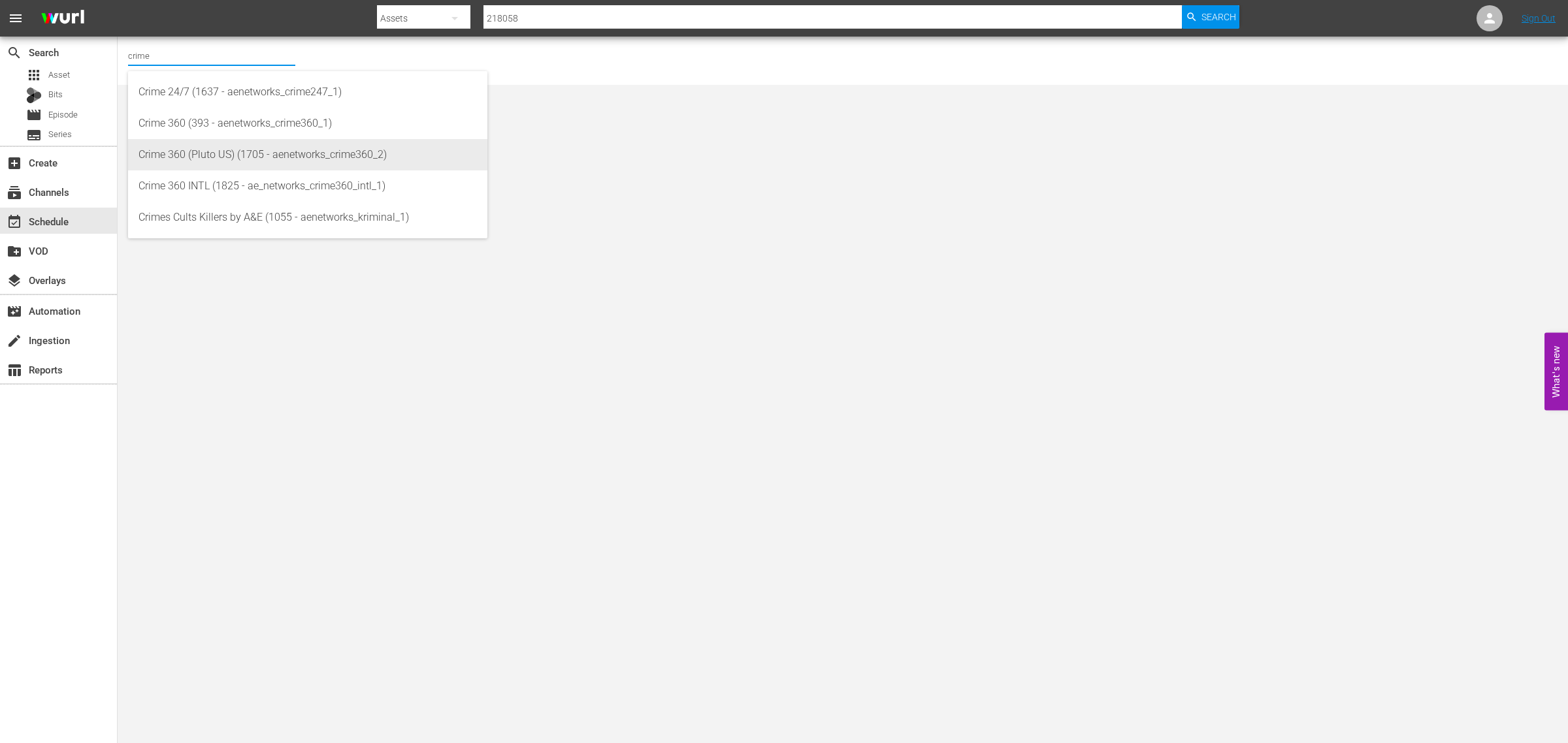
click at [276, 151] on div "Crime 360 (Pluto US) (1705 - aenetworks_crime360_2)" at bounding box center [308, 155] width 338 height 32
type input "Crime 360 (Pluto US) (1705 - aenetworks_crime360_2)"
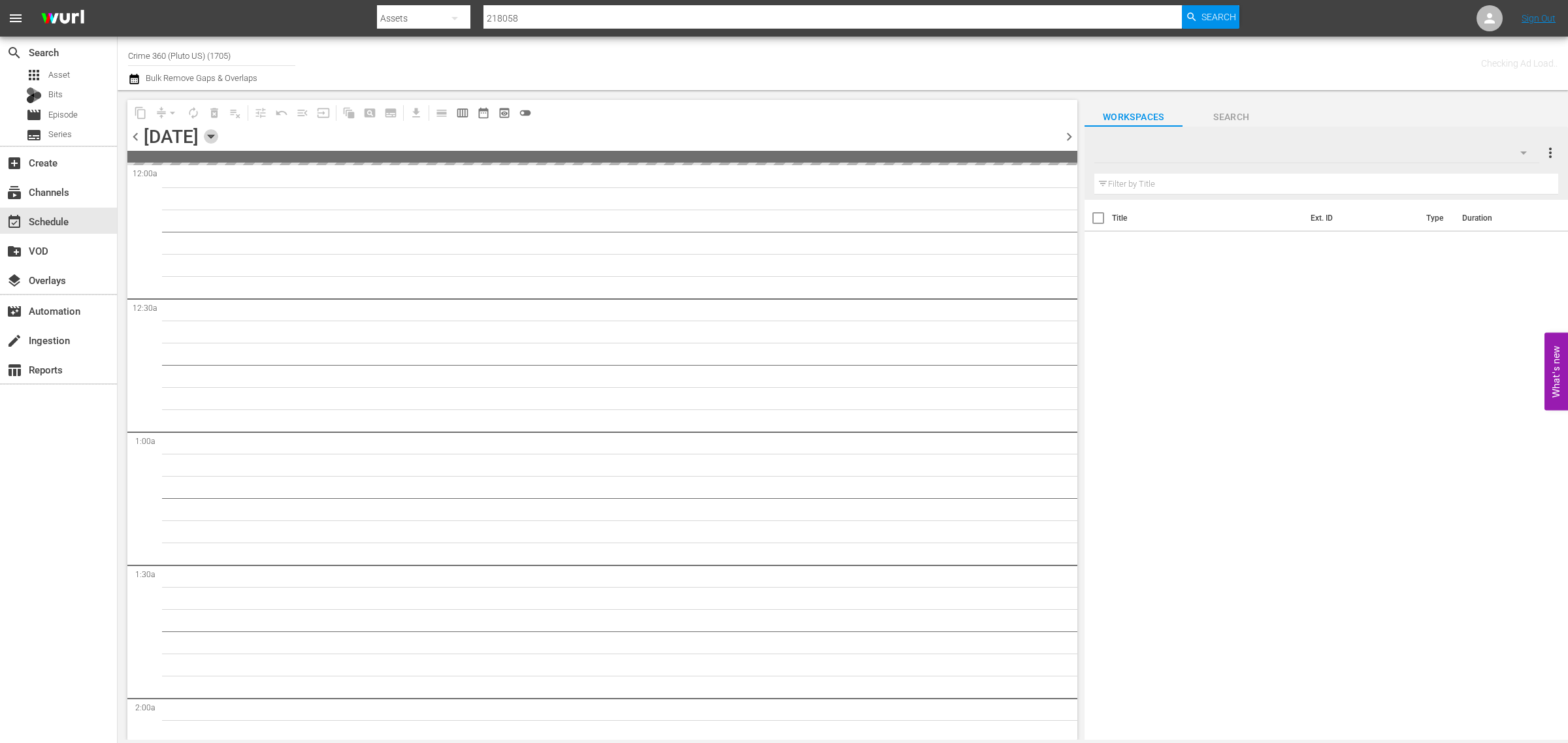
click at [219, 133] on icon "button" at bounding box center [211, 137] width 15 height 15
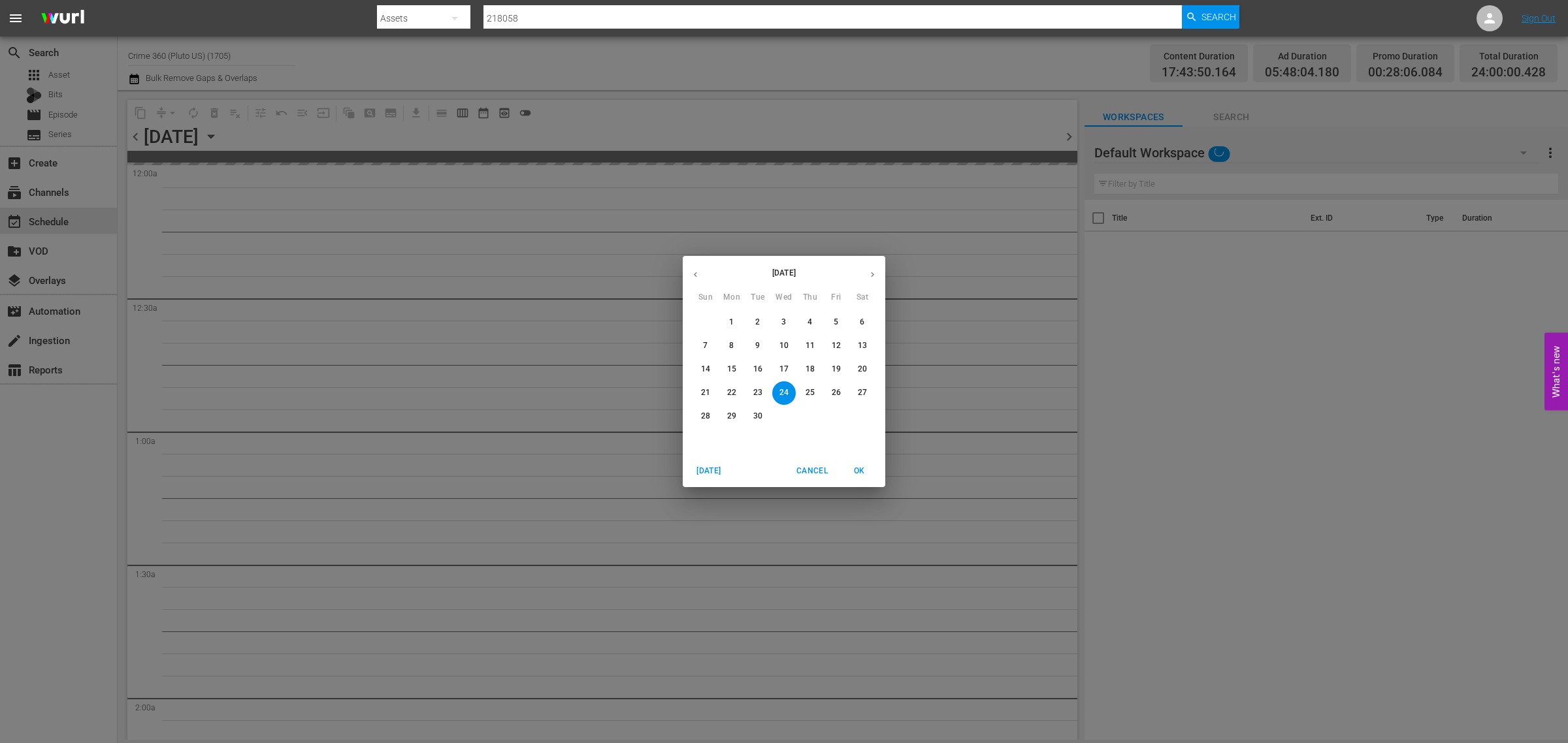
click at [868, 276] on icon "button" at bounding box center [873, 274] width 10 height 10
click at [838, 416] on p "31" at bounding box center [835, 417] width 9 height 11
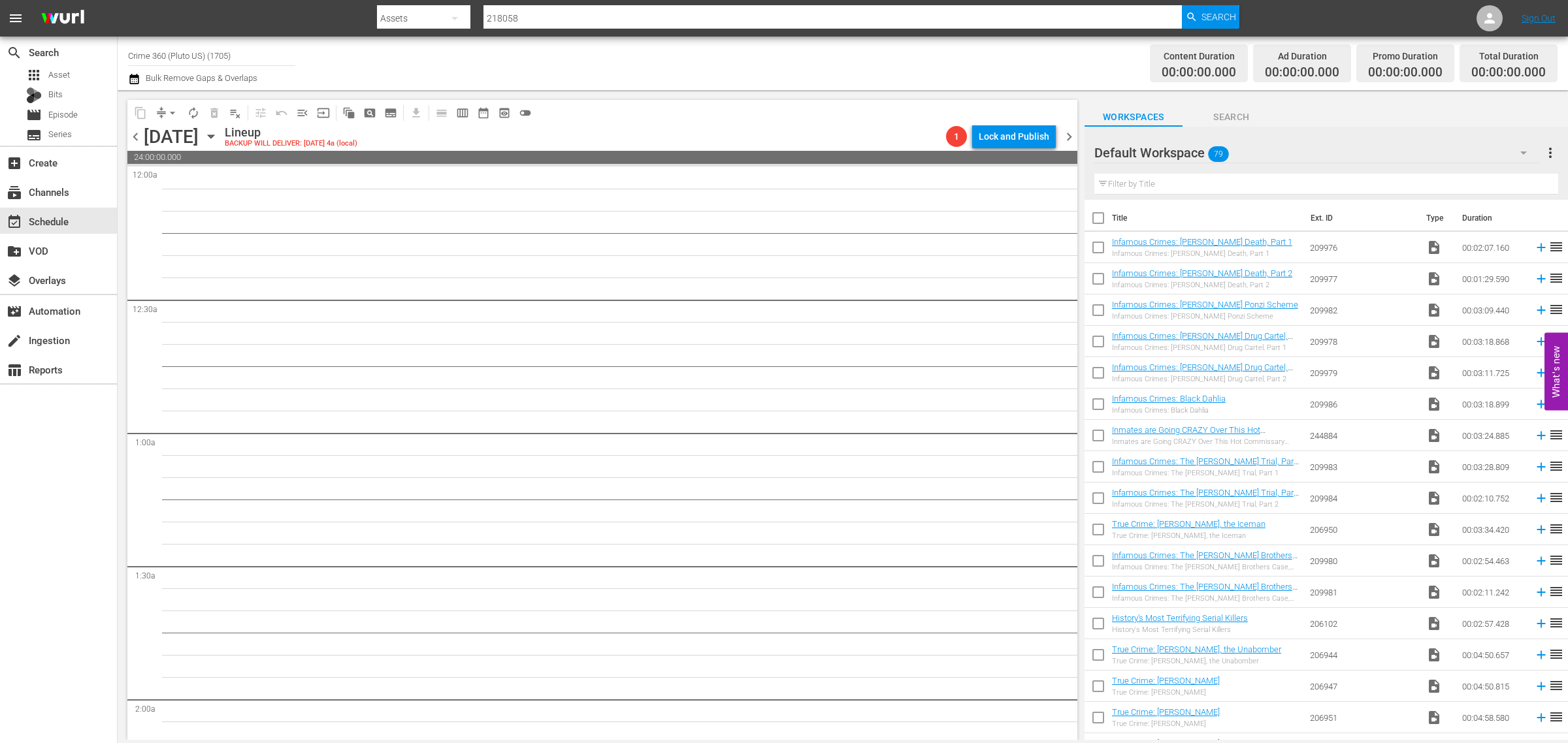
click at [1325, 151] on div "Default Workspace 79" at bounding box center [1317, 152] width 445 height 36
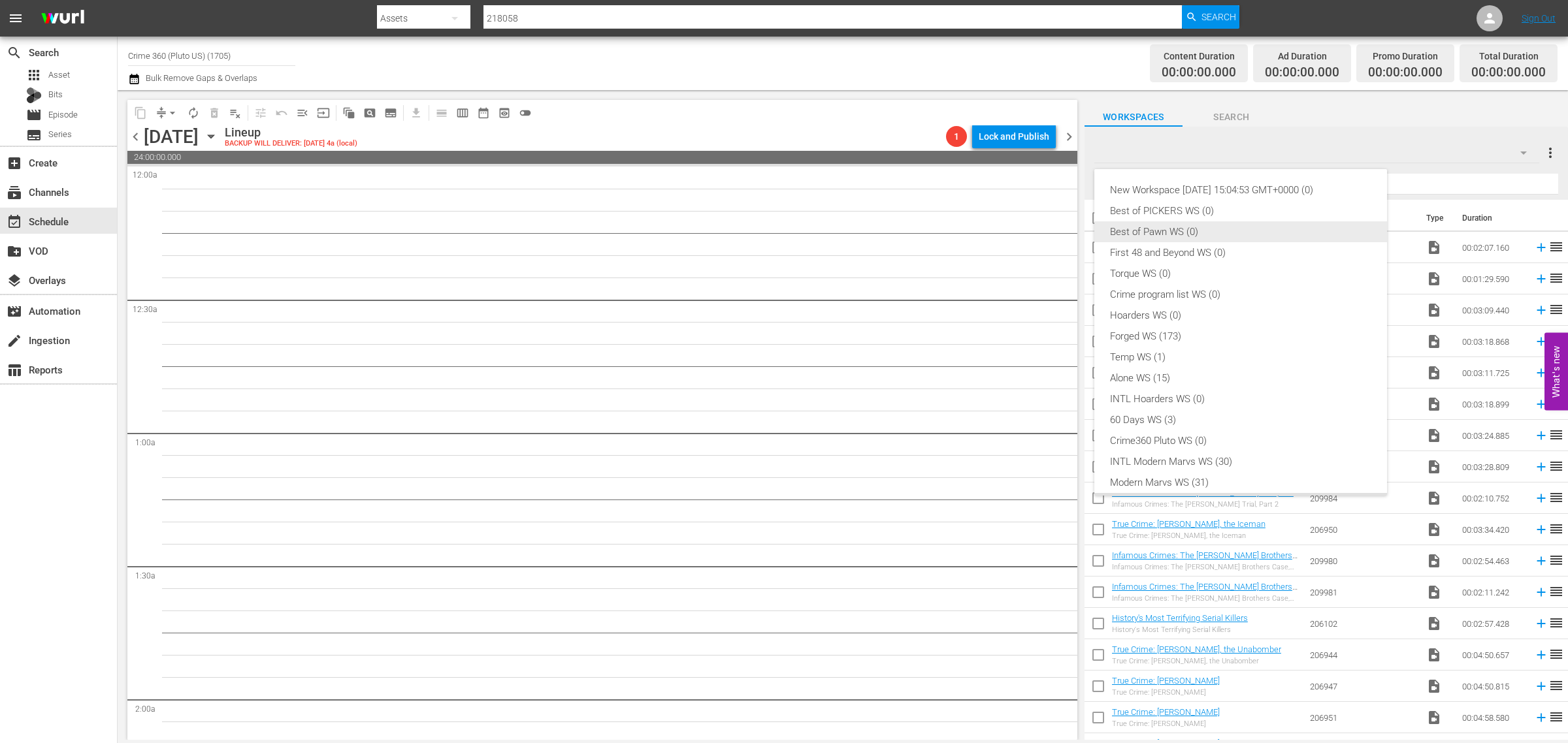
scroll to position [28, 0]
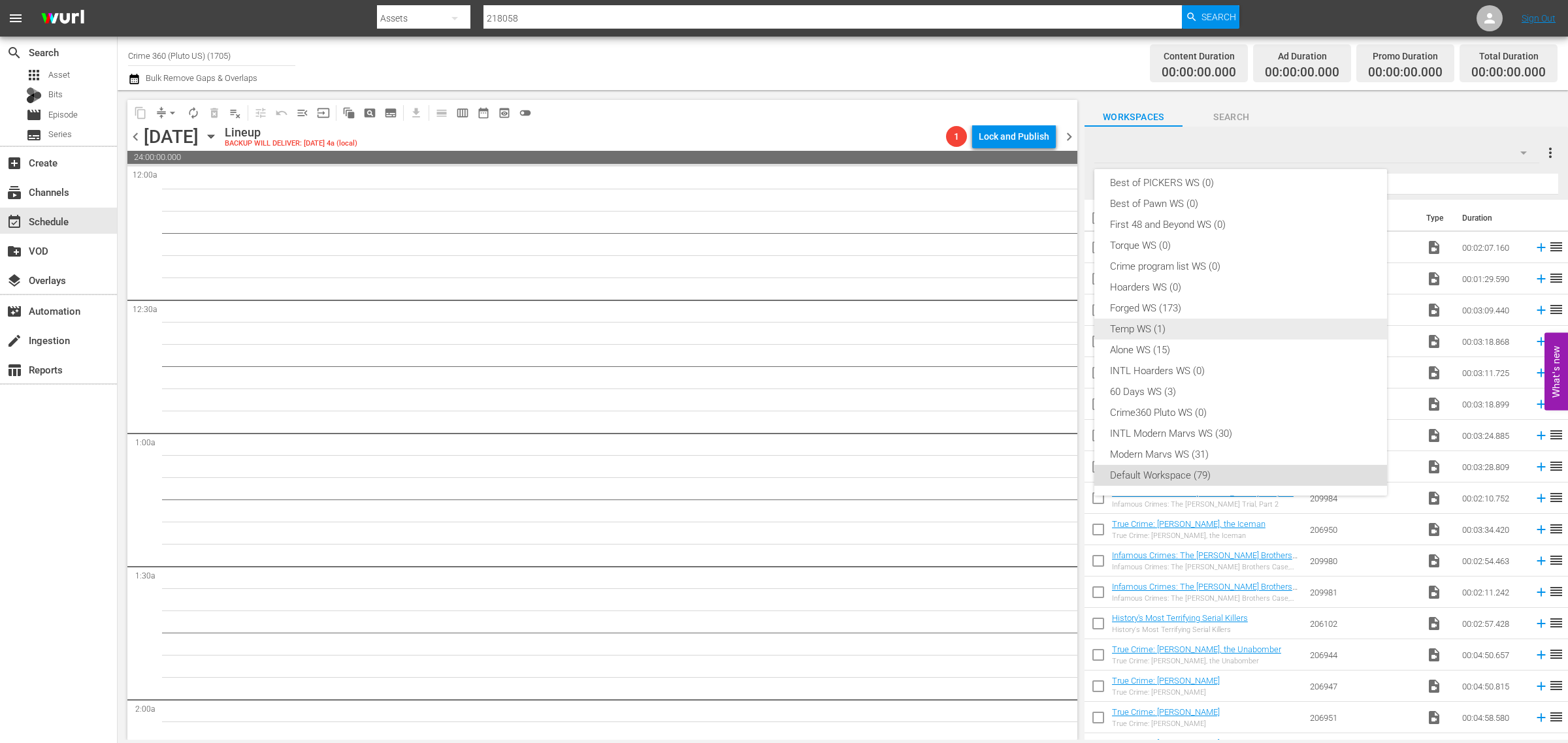
click at [1210, 326] on div "Temp WS (1)" at bounding box center [1240, 329] width 261 height 21
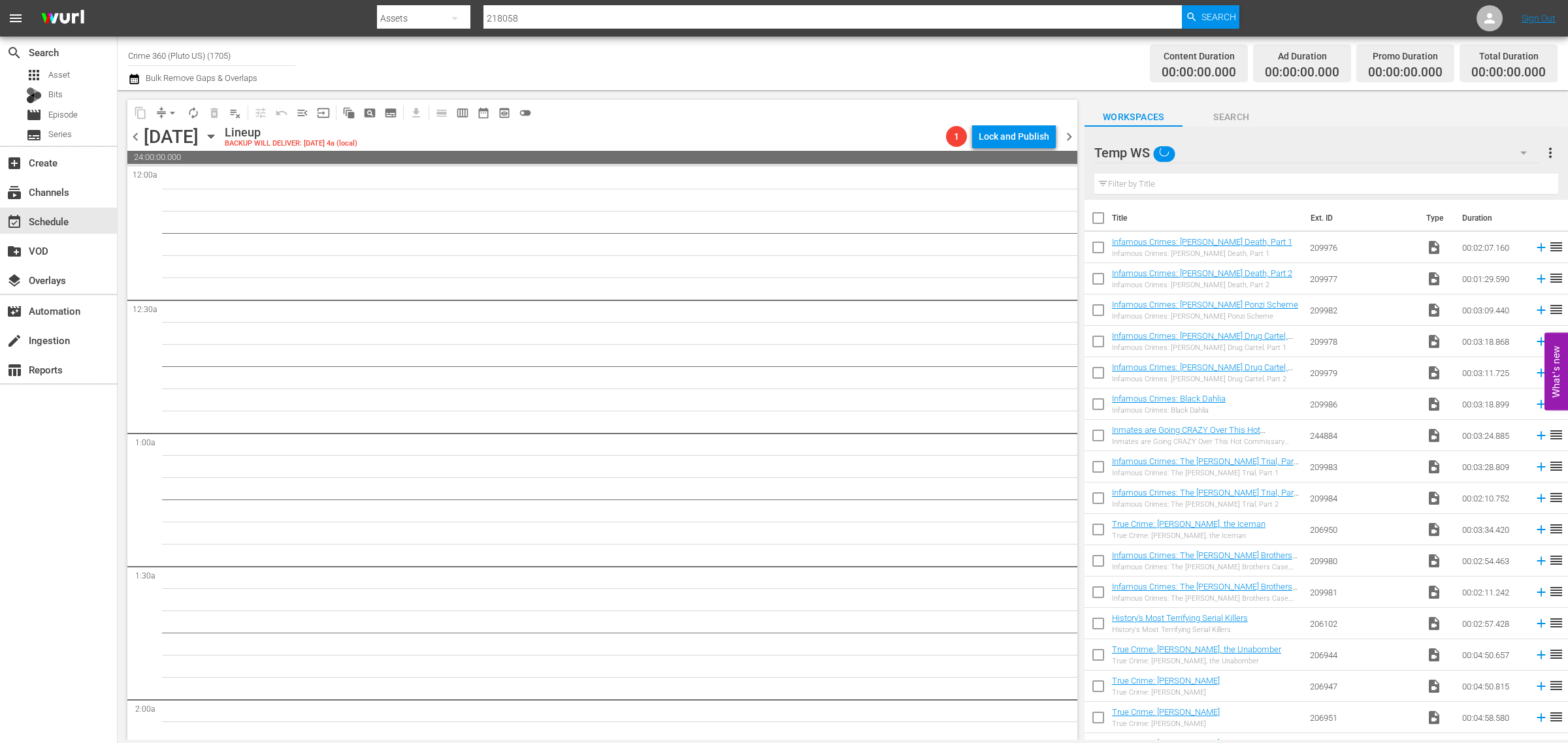
click at [772, 66] on div "Channel Title Crime 360 (Pluto US) (1705) Bulk Remove Gaps & Overlaps" at bounding box center [517, 63] width 780 height 47
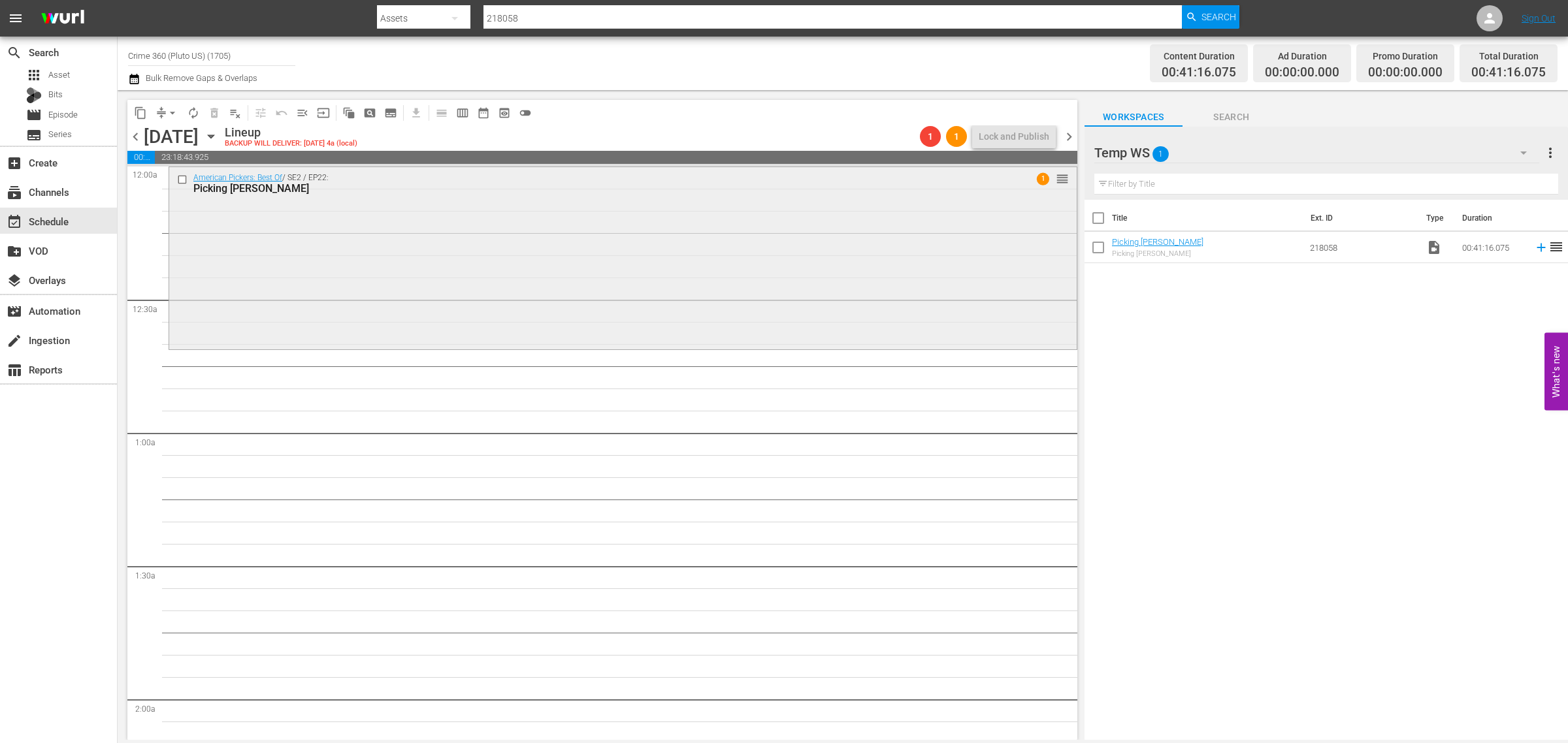
click at [309, 211] on div "American Pickers: Best Of / SE2 / EP22: Picking Henry Ford 1 reorder" at bounding box center [623, 257] width 907 height 180
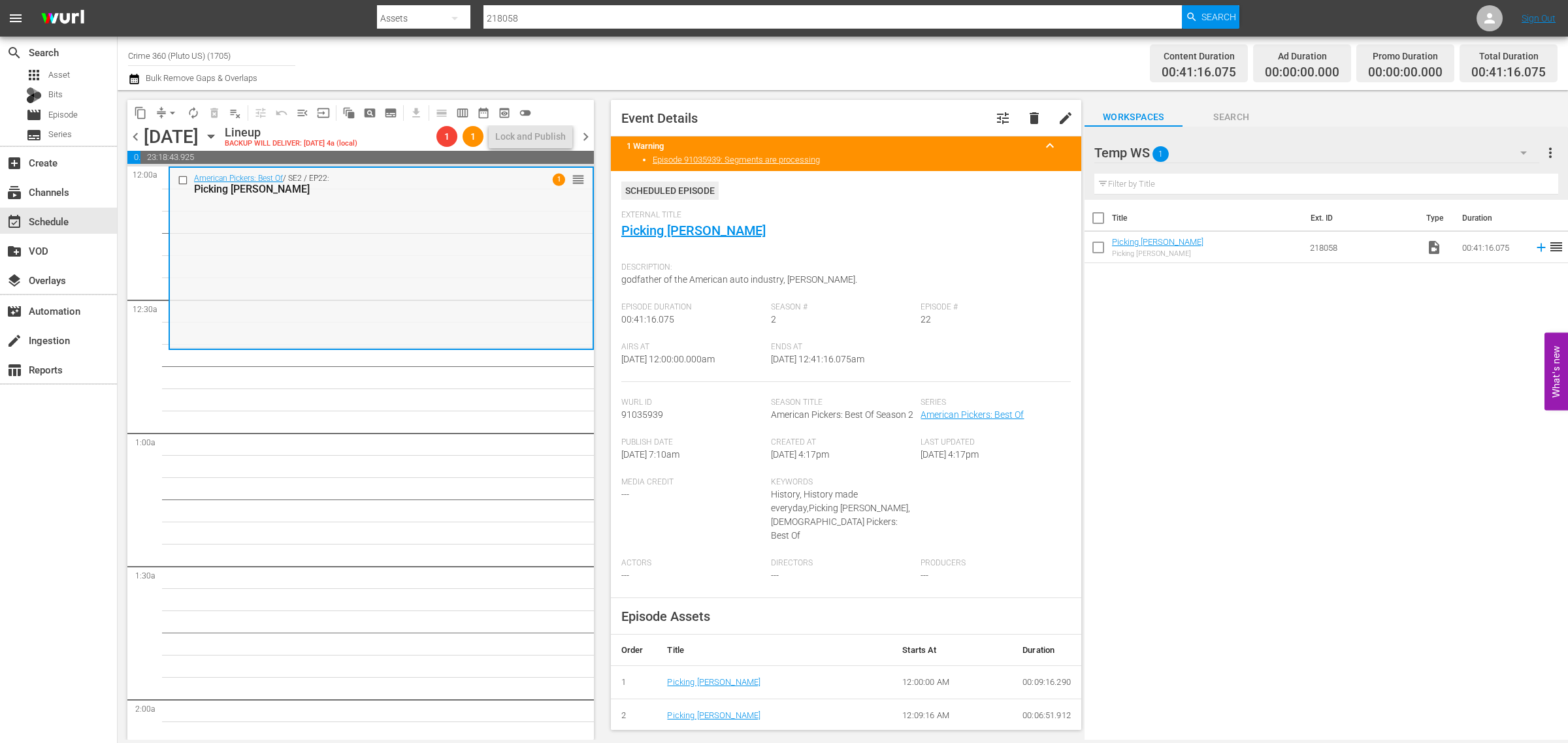
click at [425, 219] on div "American Pickers: Best Of / SE2 / EP22: Picking Henry Ford 1 reorder" at bounding box center [381, 257] width 423 height 180
click at [486, 261] on div "Delete Event" at bounding box center [478, 257] width 104 height 18
click at [934, 66] on div "Content Duration 00:41:16.075 Ad Duration 00:00:00.000 Promo Duration 00:00:00.…" at bounding box center [1232, 63] width 650 height 47
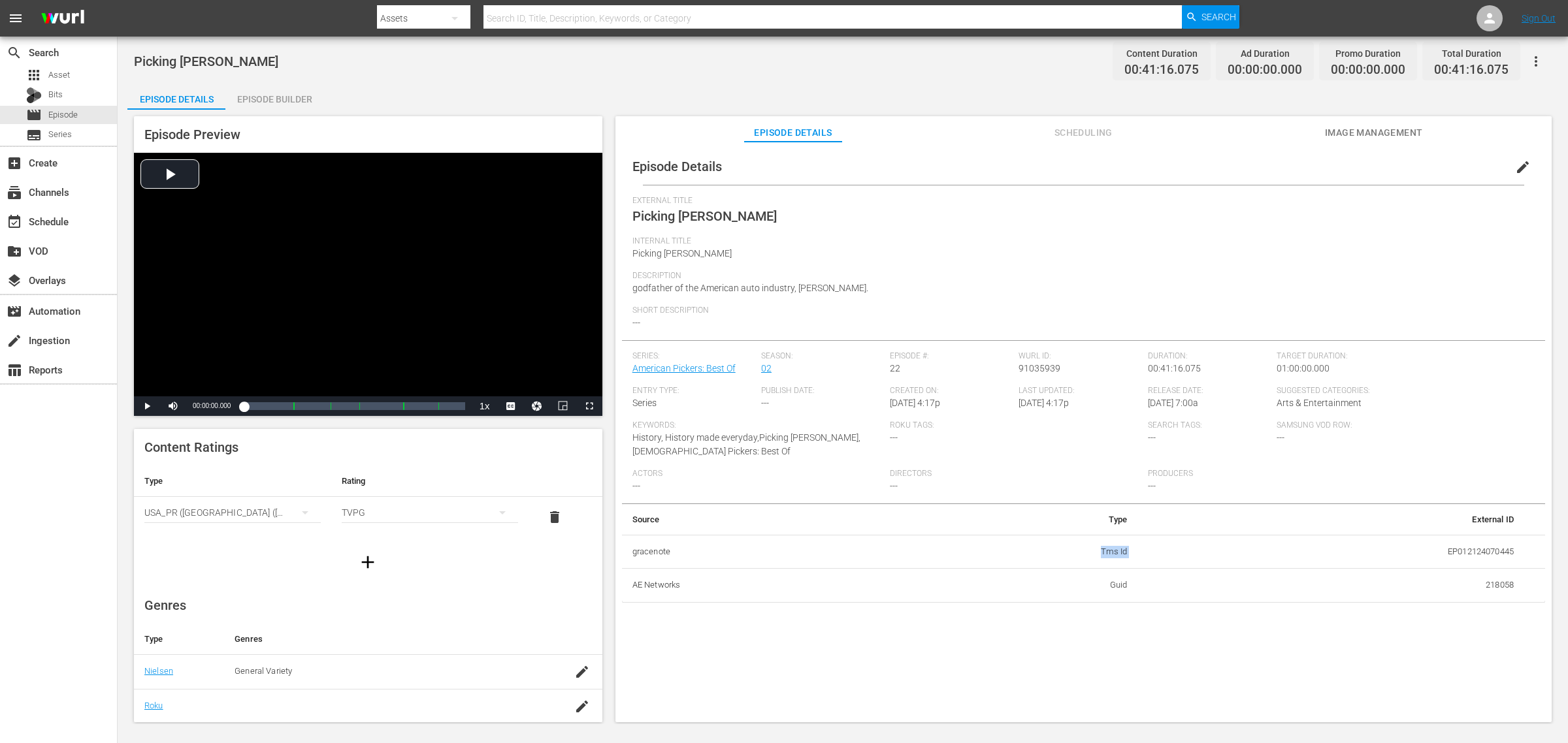
drag, startPoint x: 1134, startPoint y: 550, endPoint x: 1049, endPoint y: 546, distance: 85.1
click at [1051, 549] on tr "gracenote Tms Id EP012124070445" at bounding box center [1083, 552] width 923 height 34
click at [870, 680] on div "Episode Details edit External Title Picking [PERSON_NAME] Internal Title Pickin…" at bounding box center [1083, 438] width 936 height 593
click at [1138, 101] on div "Episode Details Episode Builder Episode Preview Video Player is loading. Play V…" at bounding box center [842, 408] width 1430 height 649
